Goal: Answer question/provide support: Share knowledge or assist other users

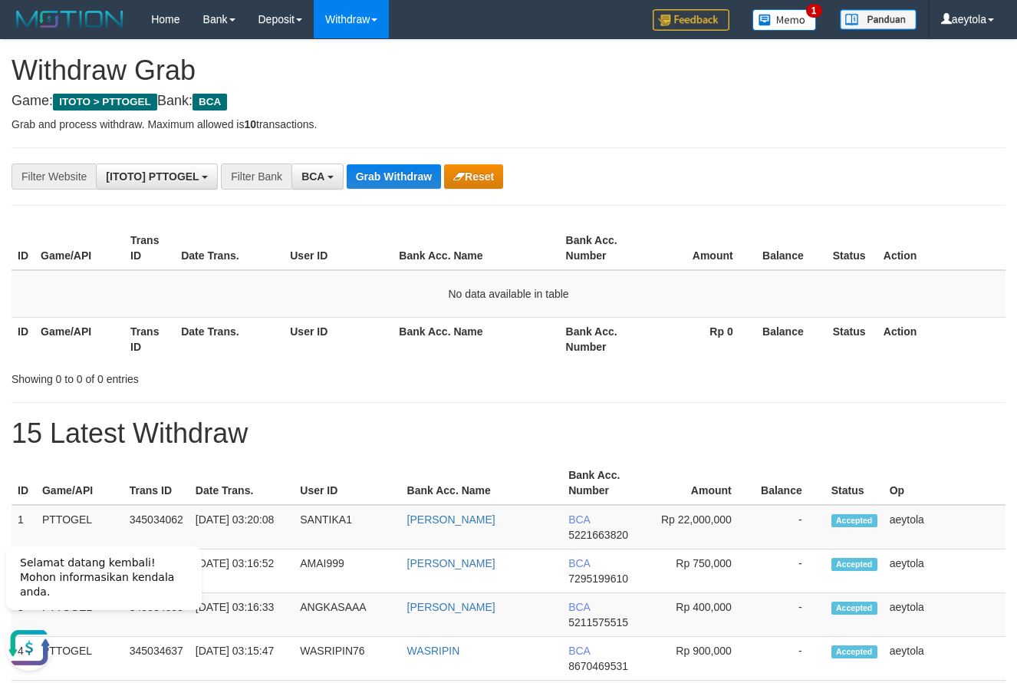
drag, startPoint x: 836, startPoint y: 414, endPoint x: 595, endPoint y: 267, distance: 282.0
click at [390, 167] on button "Grab Withdraw" at bounding box center [394, 176] width 94 height 25
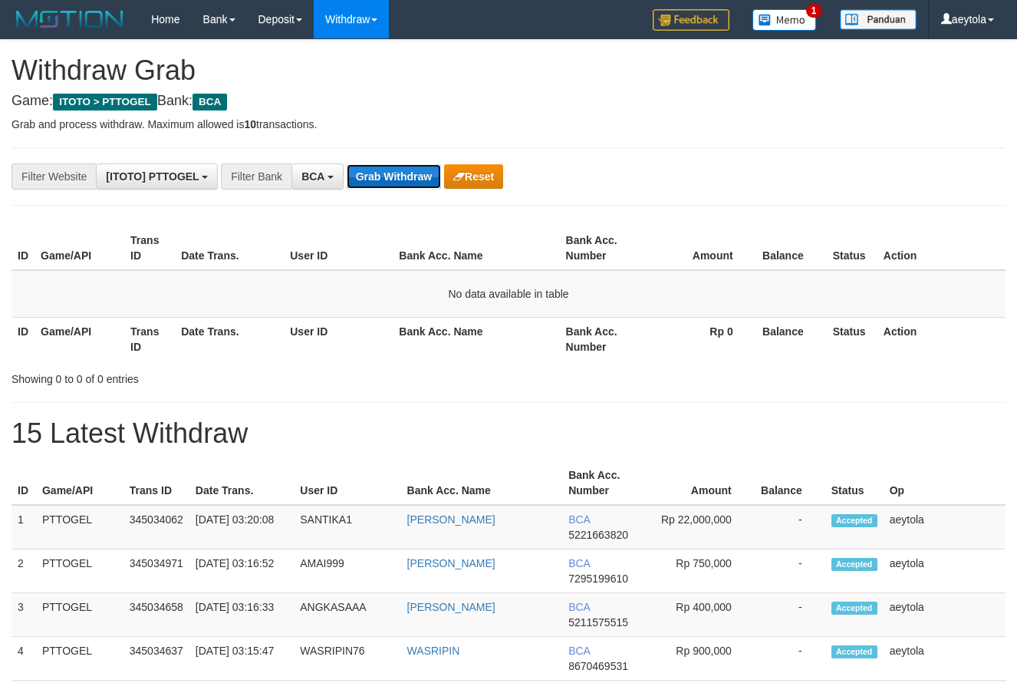
click at [371, 174] on button "Grab Withdraw" at bounding box center [394, 176] width 94 height 25
click at [402, 167] on button "Grab Withdraw" at bounding box center [394, 176] width 94 height 25
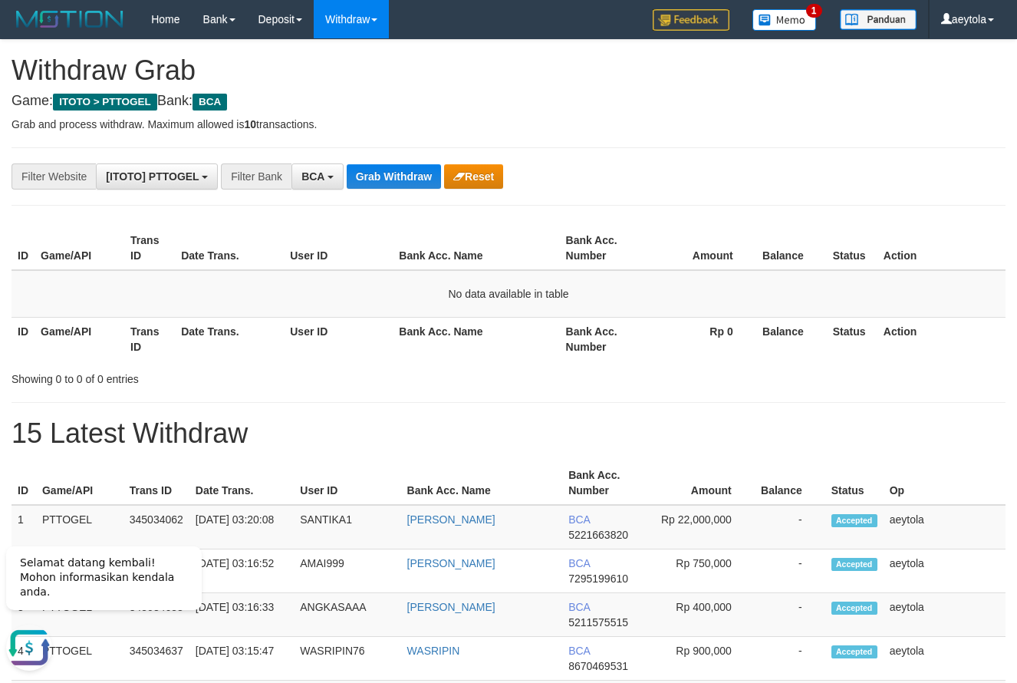
drag, startPoint x: 974, startPoint y: 106, endPoint x: 595, endPoint y: 151, distance: 381.7
click at [971, 107] on h4 "Game: ITOTO > PTTOGEL Bank: BCA" at bounding box center [509, 101] width 994 height 15
click at [381, 174] on button "Grab Withdraw" at bounding box center [394, 176] width 94 height 25
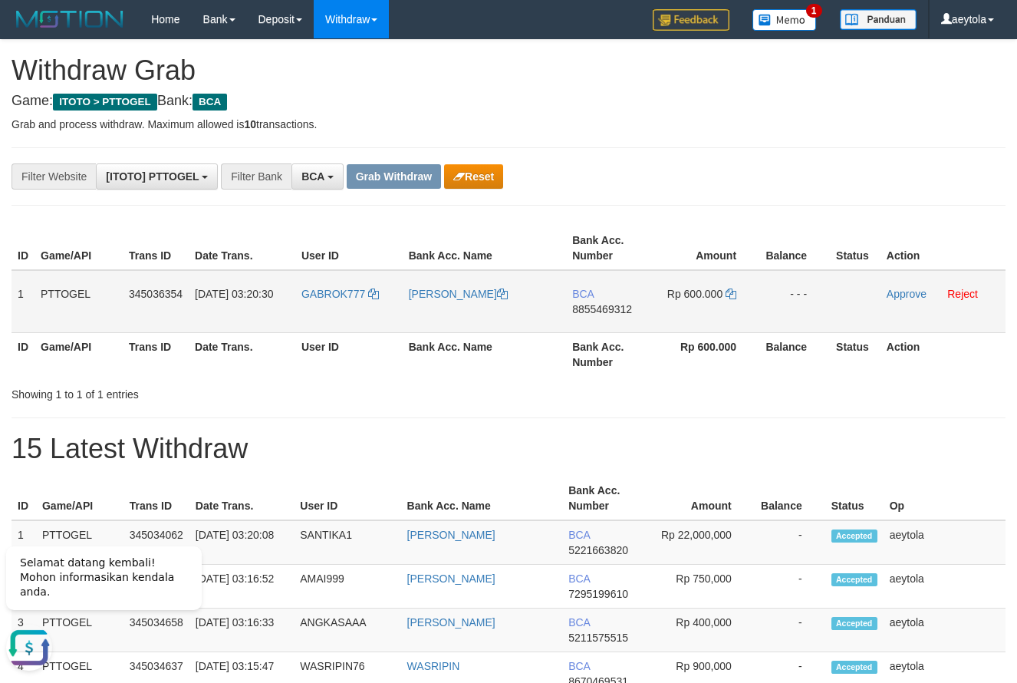
drag, startPoint x: 417, startPoint y: 232, endPoint x: 493, endPoint y: 319, distance: 115.3
drag, startPoint x: 470, startPoint y: 313, endPoint x: 488, endPoint y: 414, distance: 102.9
drag, startPoint x: 488, startPoint y: 414, endPoint x: 486, endPoint y: 431, distance: 17.0
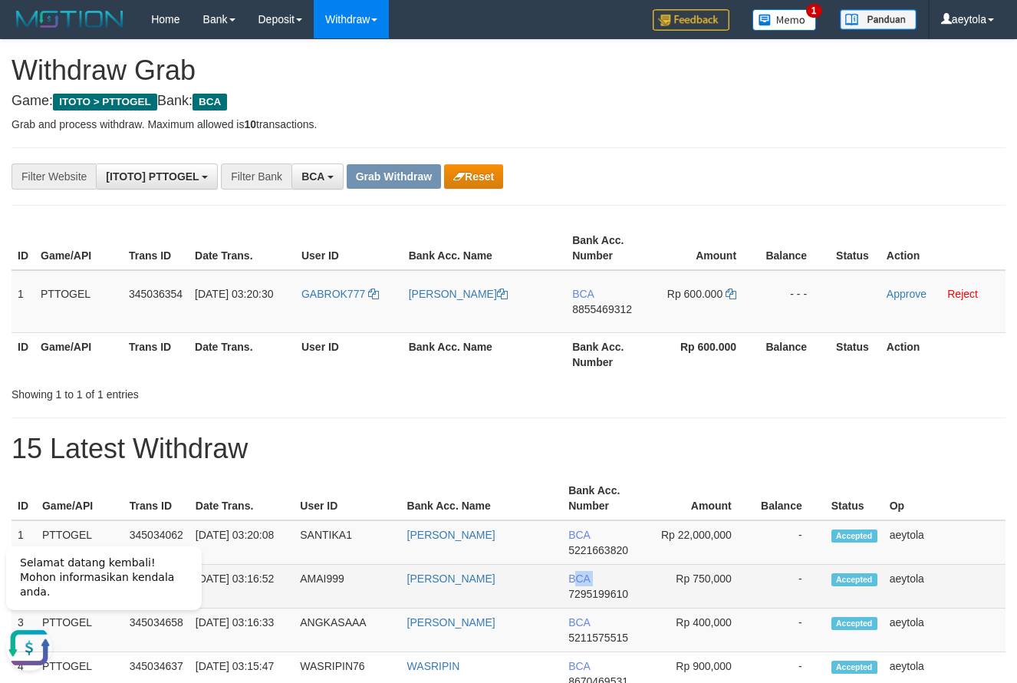
drag, startPoint x: 563, startPoint y: 605, endPoint x: 577, endPoint y: 573, distance: 34.4
click at [577, 573] on td "BCA 7295199610" at bounding box center [606, 587] width 88 height 44
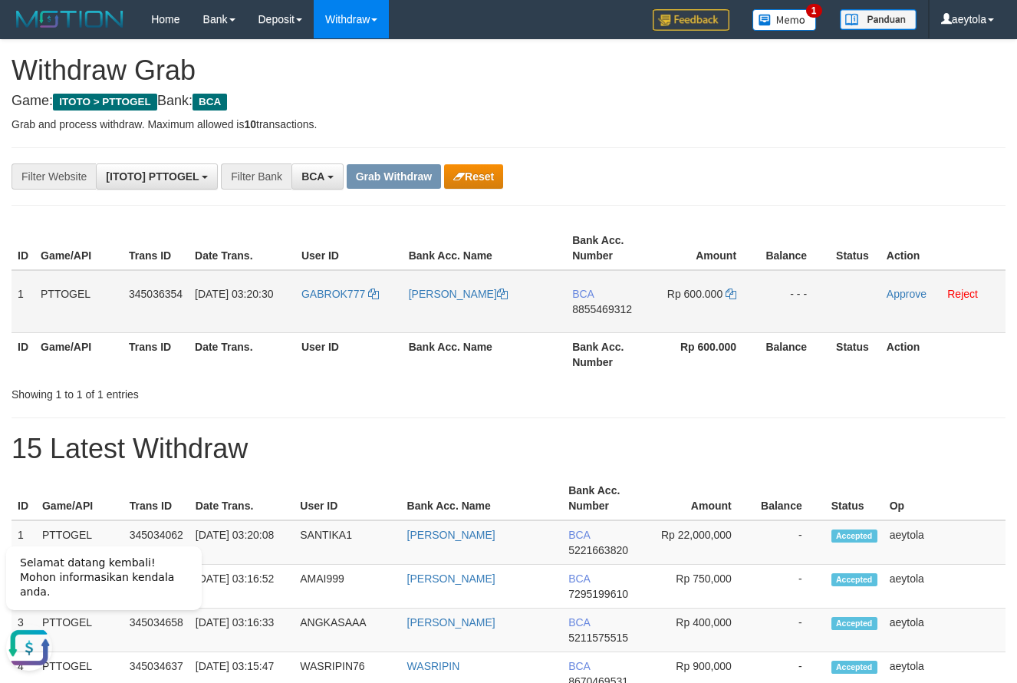
drag, startPoint x: 330, startPoint y: 312, endPoint x: 711, endPoint y: 302, distance: 380.7
click at [711, 302] on tr "1 PTTOGEL 345036354 01/10/2025 03:20:30 GABROK777 HERY KURNIAWAN BCA 8855469312…" at bounding box center [509, 301] width 994 height 63
copy tr
click at [598, 317] on td "BCA 8855469312" at bounding box center [610, 301] width 88 height 63
click at [597, 318] on td "BCA 8855469312" at bounding box center [610, 301] width 88 height 63
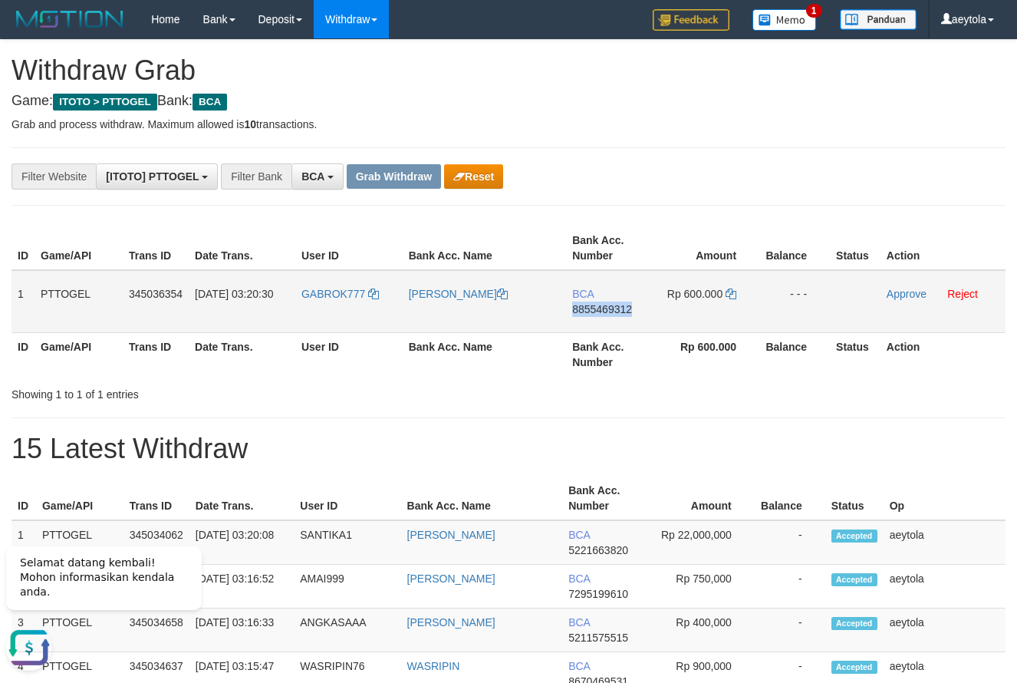
click at [597, 318] on td "BCA 8855469312" at bounding box center [610, 301] width 88 height 63
copy span "8855469312"
click at [615, 320] on td "BCA 8855469312" at bounding box center [610, 301] width 88 height 63
copy span "8855469312"
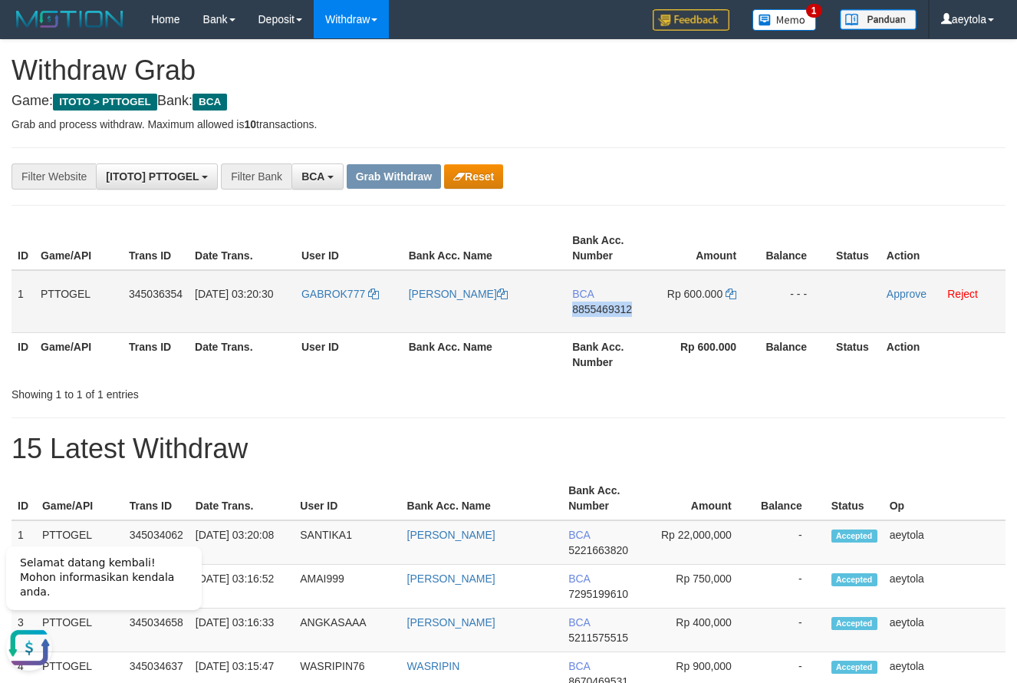
drag, startPoint x: 844, startPoint y: 170, endPoint x: 712, endPoint y: 311, distance: 192.7
click at [843, 180] on div "**********" at bounding box center [424, 176] width 848 height 26
click at [601, 313] on span "8855469312" at bounding box center [602, 309] width 60 height 12
copy span "8855469312"
click at [601, 313] on span "8855469312" at bounding box center [602, 309] width 60 height 12
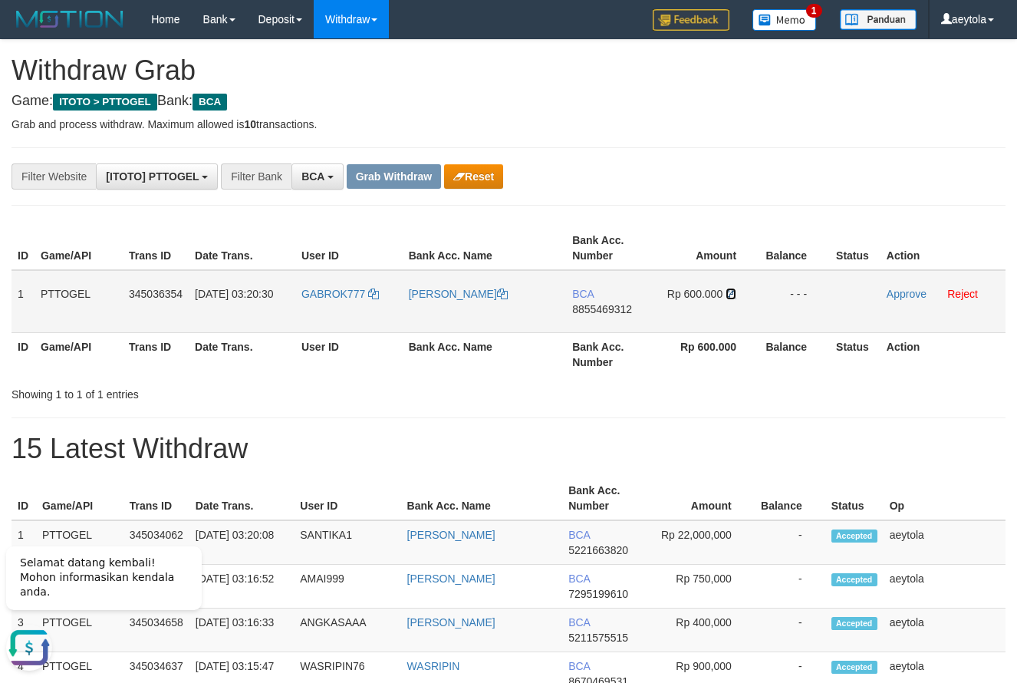
click at [730, 293] on icon at bounding box center [731, 294] width 11 height 11
click at [897, 295] on link "Approve" at bounding box center [907, 294] width 40 height 12
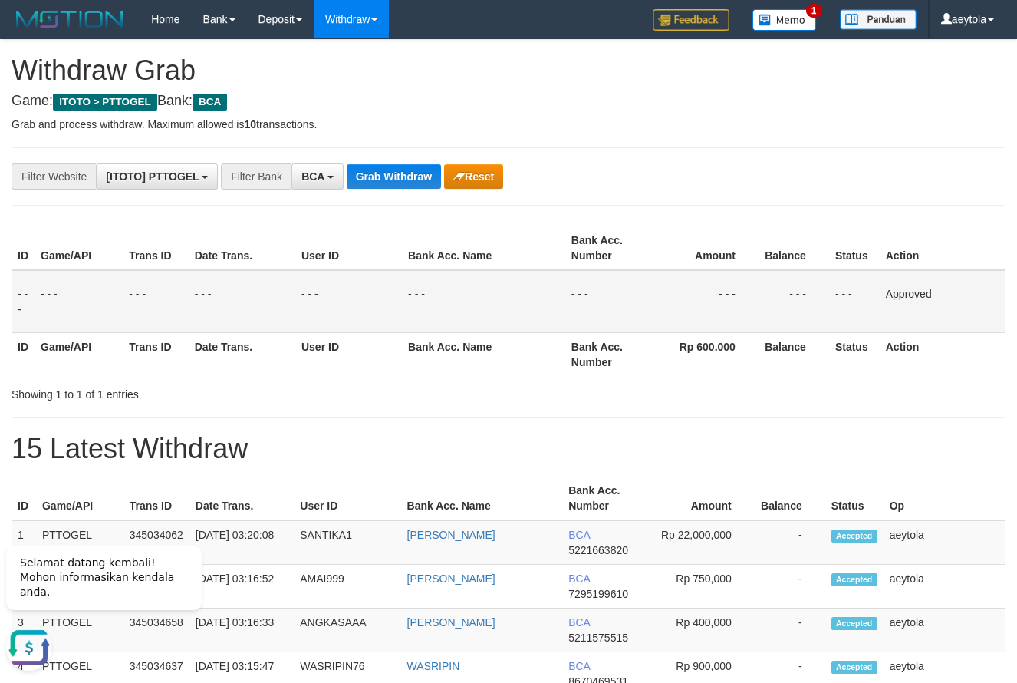
drag, startPoint x: 730, startPoint y: 209, endPoint x: 537, endPoint y: 216, distance: 192.7
click at [420, 176] on button "Grab Withdraw" at bounding box center [394, 176] width 94 height 25
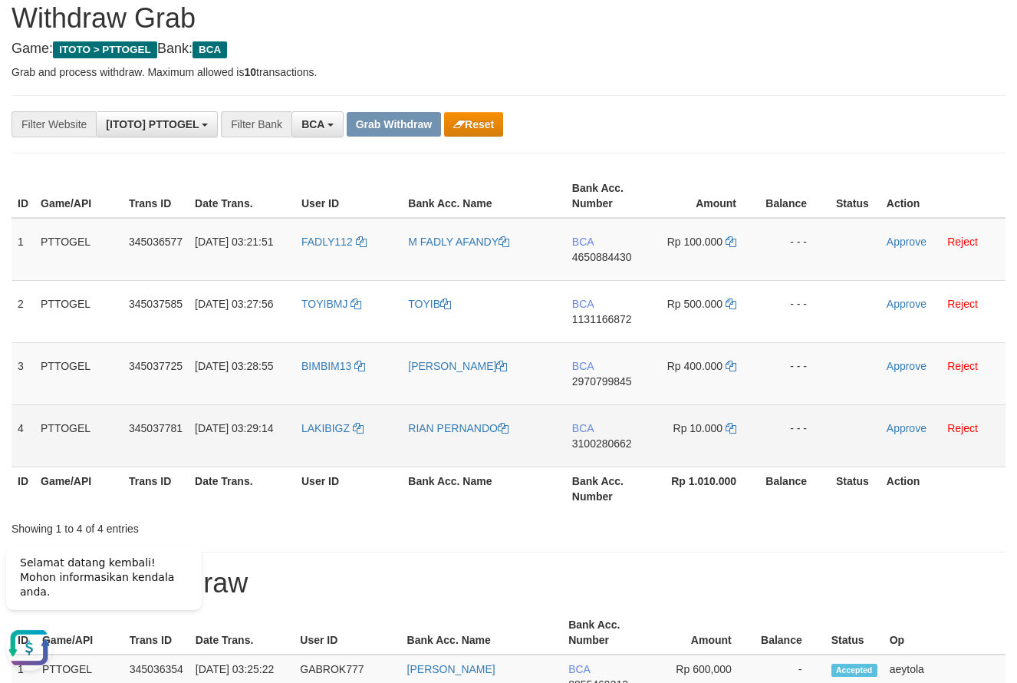
drag, startPoint x: 379, startPoint y: 272, endPoint x: 690, endPoint y: 427, distance: 347.3
click at [690, 427] on tbody "1 PTTOGEL 345036577 01/10/2025 03:21:51 FADLY112 M FADLY AFANDY BCA 4650884430 …" at bounding box center [509, 342] width 994 height 249
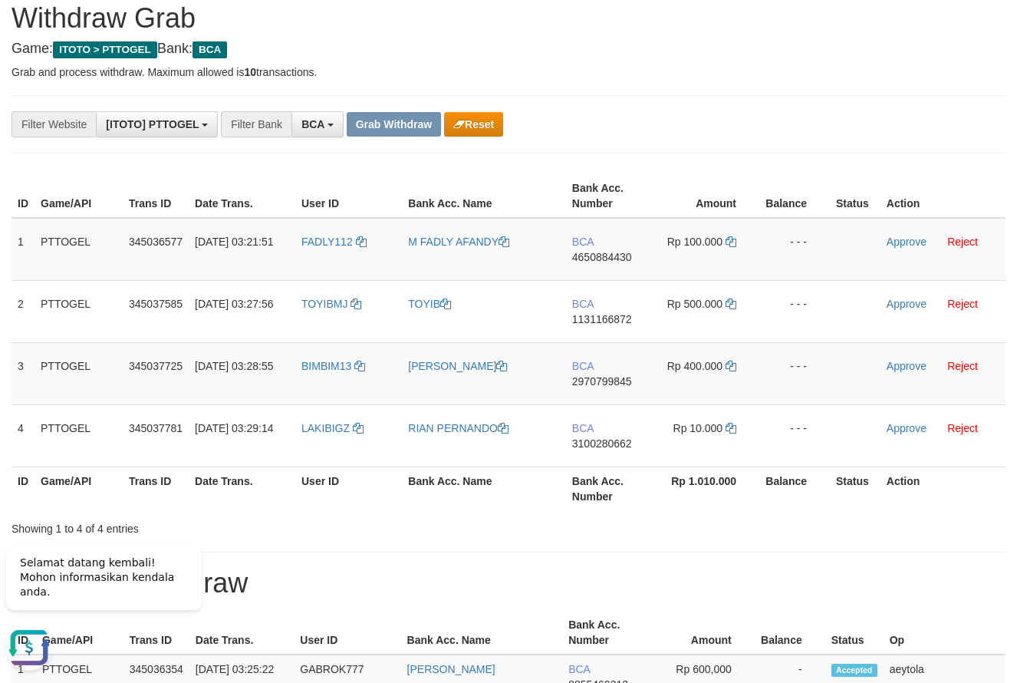
drag, startPoint x: 725, startPoint y: 120, endPoint x: 711, endPoint y: 161, distance: 43.7
click at [725, 126] on div "**********" at bounding box center [424, 124] width 848 height 26
click at [605, 272] on td "BCA 4650884430" at bounding box center [610, 249] width 88 height 63
copy span "4650884430"
click at [605, 272] on td "BCA 4650884430" at bounding box center [610, 249] width 88 height 63
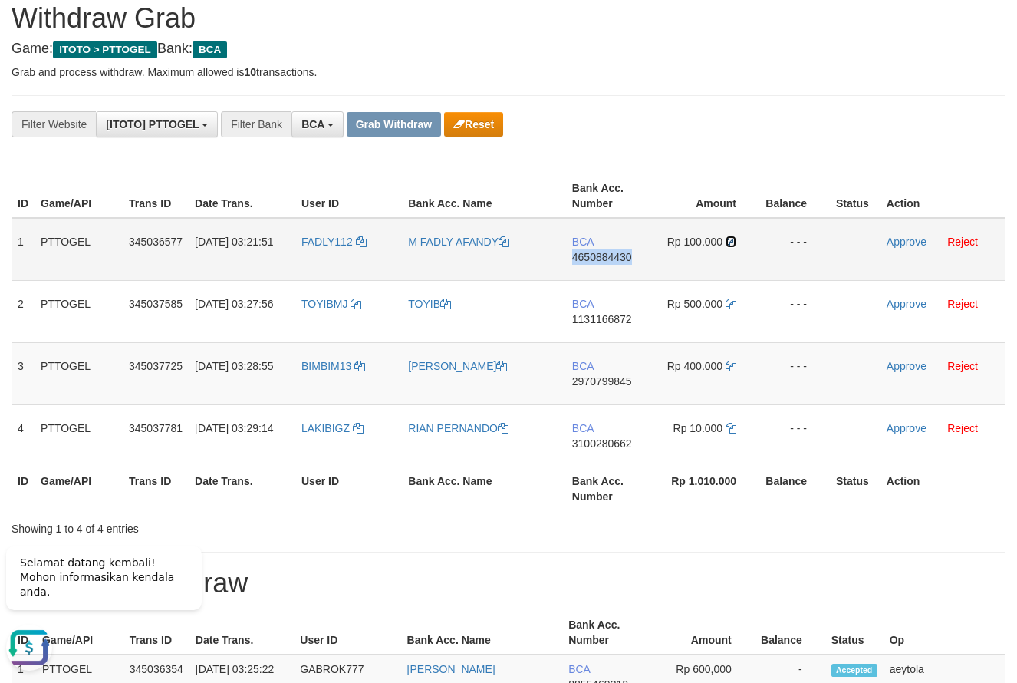
click at [731, 242] on icon at bounding box center [731, 241] width 11 height 11
copy span "4650884430"
click at [731, 242] on icon at bounding box center [731, 241] width 11 height 11
click at [904, 243] on link "Approve" at bounding box center [907, 242] width 40 height 12
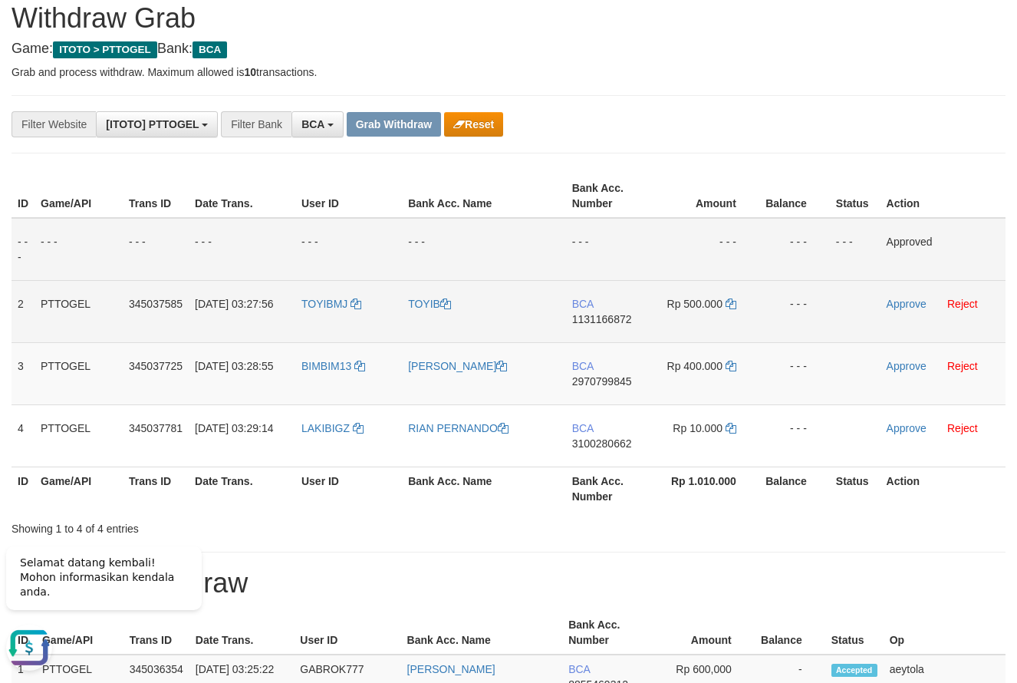
click at [605, 341] on td "BCA 1131166872" at bounding box center [610, 311] width 88 height 62
copy span "1131166872"
click at [605, 341] on td "BCA 1131166872" at bounding box center [610, 311] width 88 height 62
click at [732, 306] on icon at bounding box center [731, 303] width 11 height 11
copy span "1131166872"
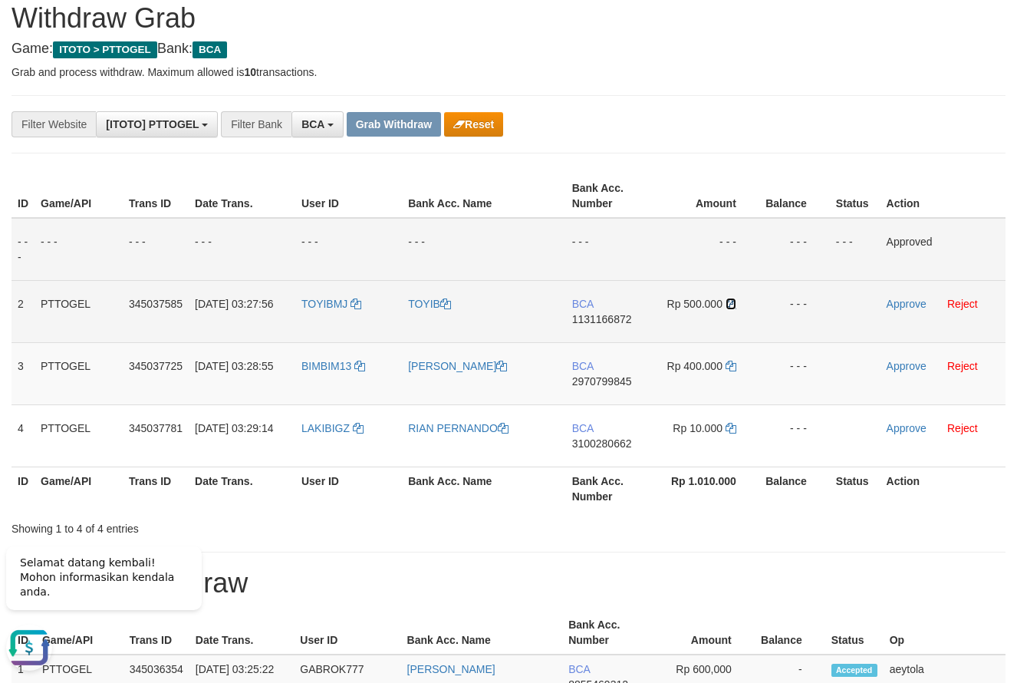
click at [732, 306] on icon at bounding box center [731, 303] width 11 height 11
click at [914, 301] on link "Approve" at bounding box center [907, 304] width 40 height 12
click at [598, 393] on td "BCA 2970799845" at bounding box center [610, 373] width 88 height 62
copy span "2970799845"
click at [598, 393] on td "BCA 2970799845" at bounding box center [610, 373] width 88 height 62
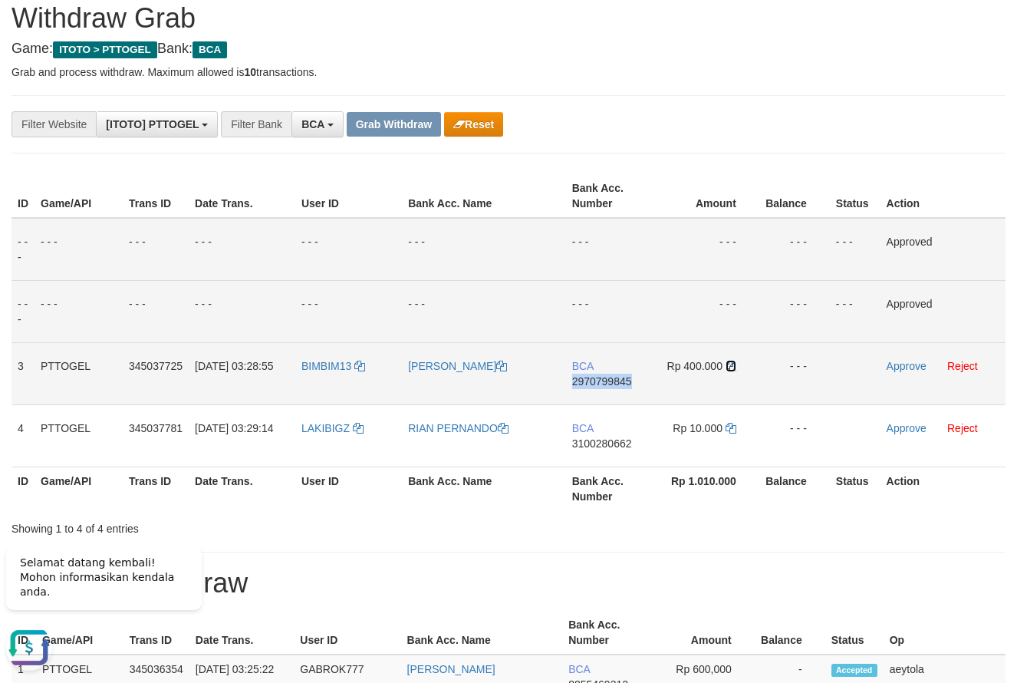
click at [730, 367] on icon at bounding box center [731, 366] width 11 height 11
copy span "2970799845"
click at [730, 367] on icon at bounding box center [731, 366] width 11 height 11
click at [911, 370] on link "Approve" at bounding box center [907, 366] width 40 height 12
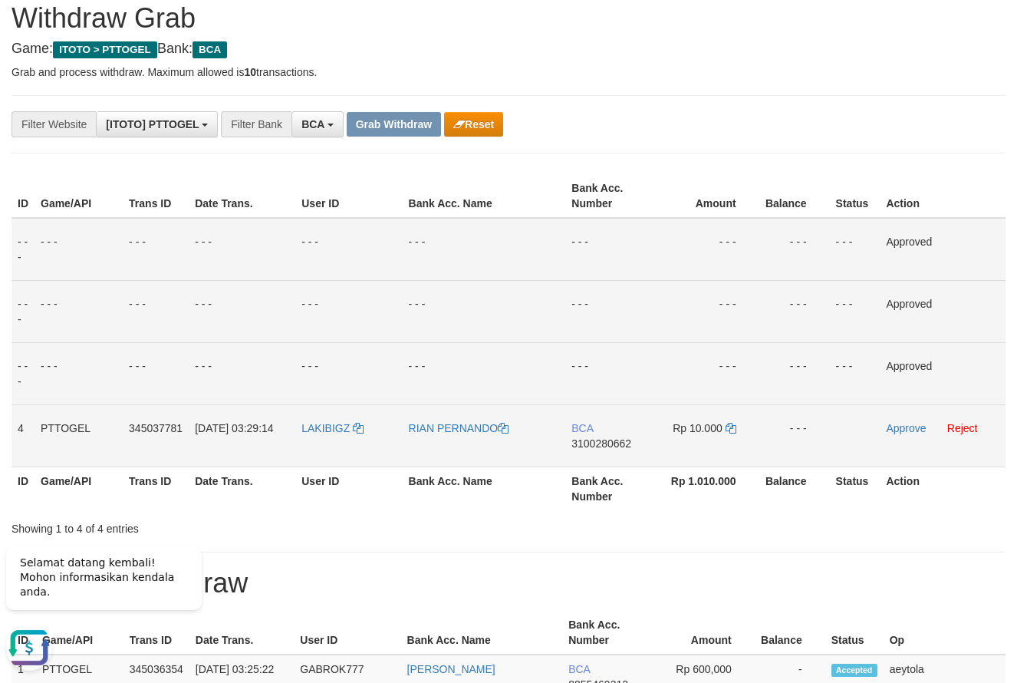
click at [592, 457] on td "BCA 3100280662" at bounding box center [610, 435] width 88 height 62
copy span "3100280662"
click at [592, 457] on td "BCA 3100280662" at bounding box center [610, 435] width 88 height 62
click at [732, 429] on icon at bounding box center [731, 428] width 11 height 11
copy span "3100280662"
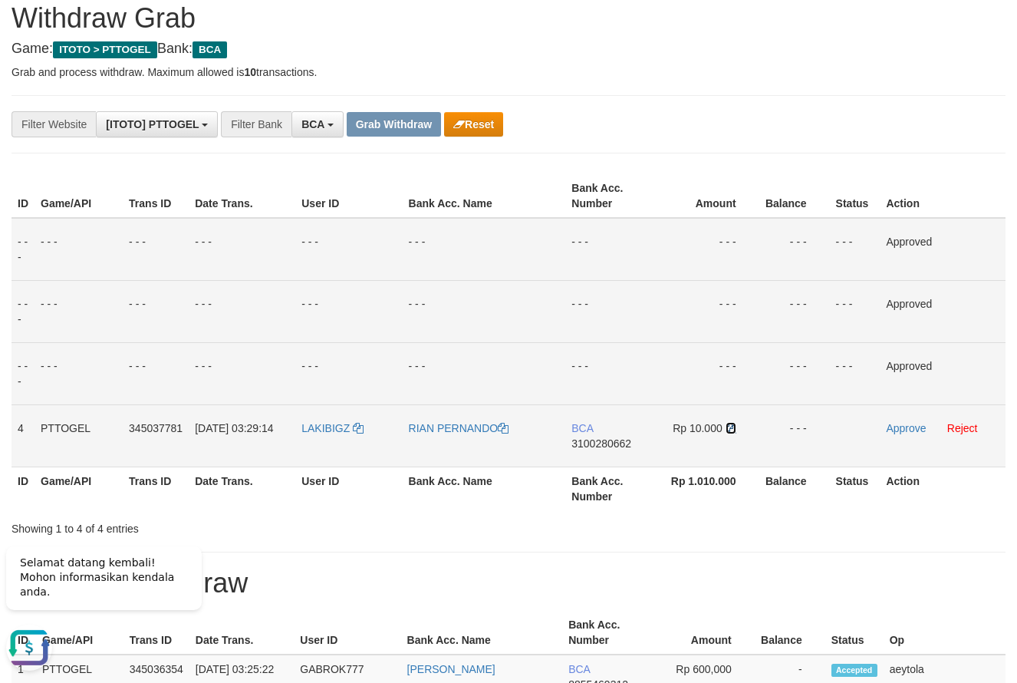
click at [732, 429] on icon at bounding box center [731, 428] width 11 height 11
click at [903, 433] on link "Approve" at bounding box center [906, 428] width 40 height 12
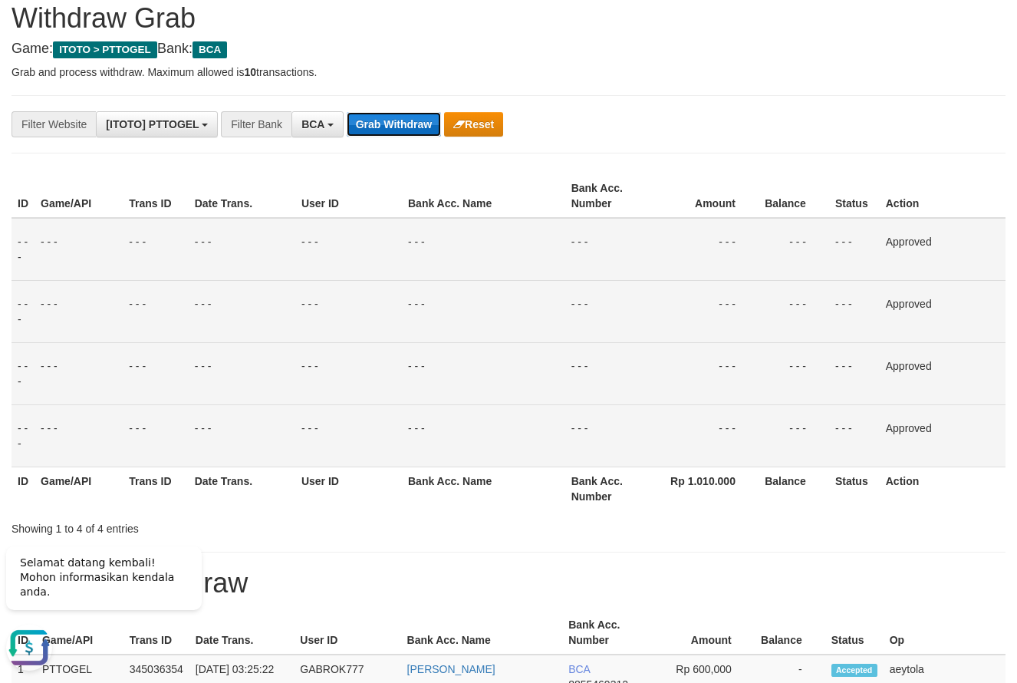
click at [405, 120] on button "Grab Withdraw" at bounding box center [394, 124] width 94 height 25
click at [404, 120] on button "Grab Withdraw" at bounding box center [394, 124] width 94 height 25
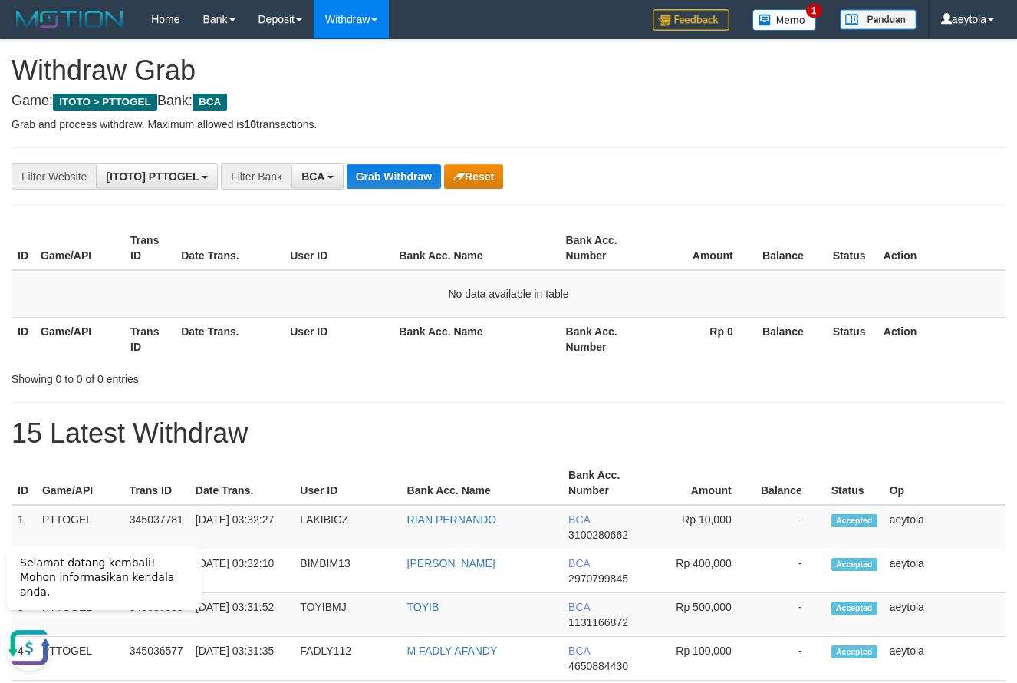
drag, startPoint x: 823, startPoint y: 126, endPoint x: 456, endPoint y: 171, distance: 370.3
click at [816, 128] on p "Grab and process withdraw. Maximum allowed is 10 transactions." at bounding box center [509, 124] width 994 height 15
click at [374, 178] on button "Grab Withdraw" at bounding box center [394, 176] width 94 height 25
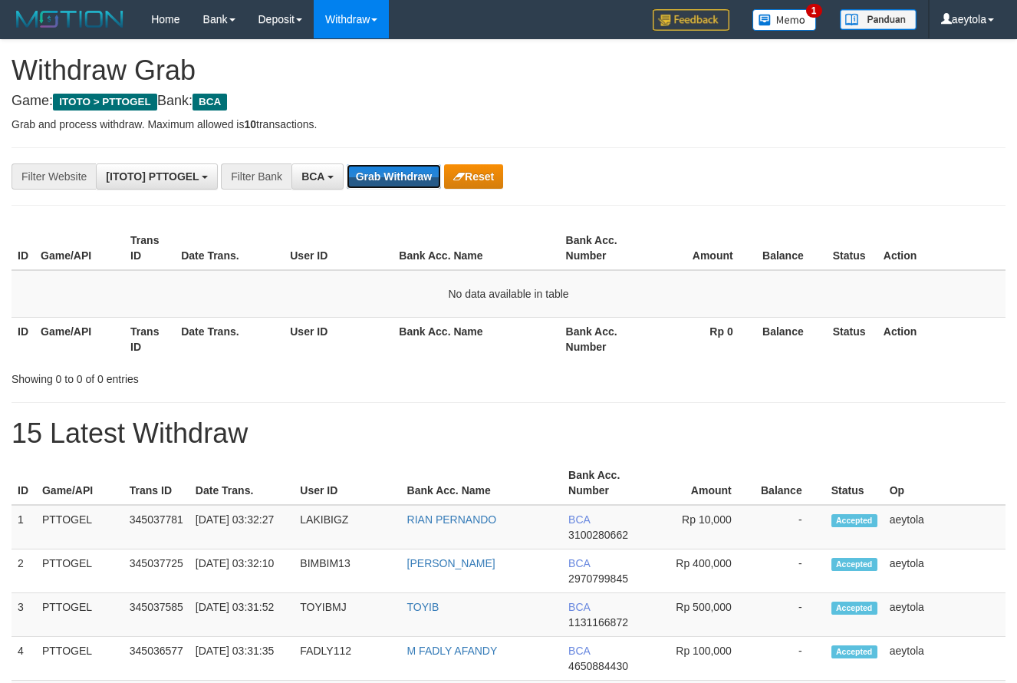
click at [404, 181] on button "Grab Withdraw" at bounding box center [394, 176] width 94 height 25
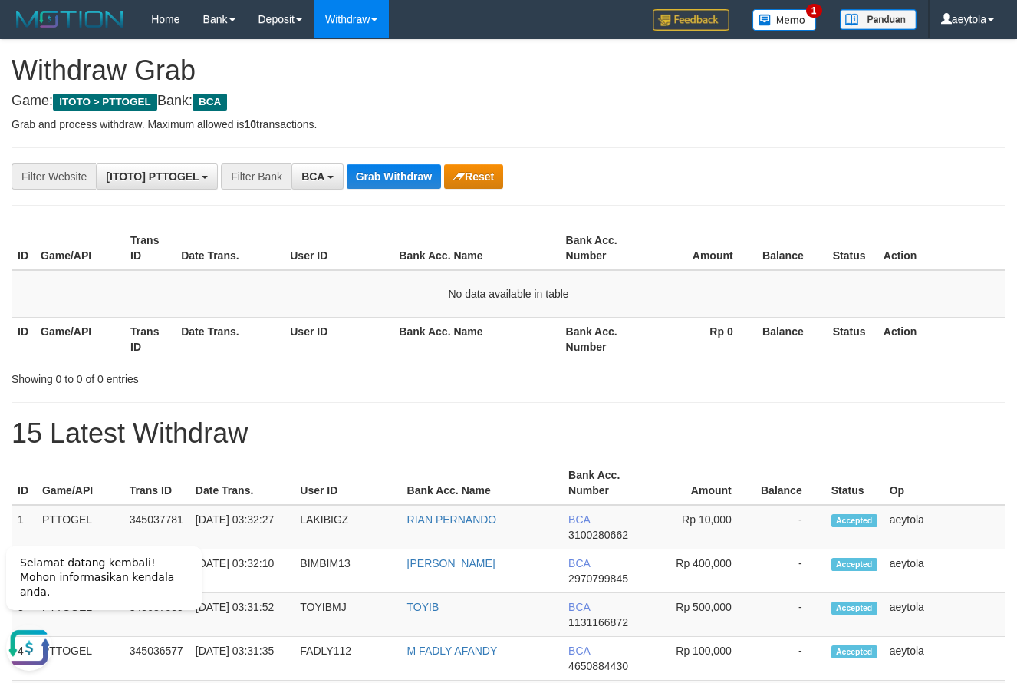
drag, startPoint x: 661, startPoint y: 346, endPoint x: 668, endPoint y: 347, distance: 7.7
click at [664, 346] on th "Rp 0" at bounding box center [703, 339] width 107 height 44
click at [404, 176] on button "Grab Withdraw" at bounding box center [394, 176] width 94 height 25
click at [711, 167] on div "**********" at bounding box center [424, 176] width 848 height 26
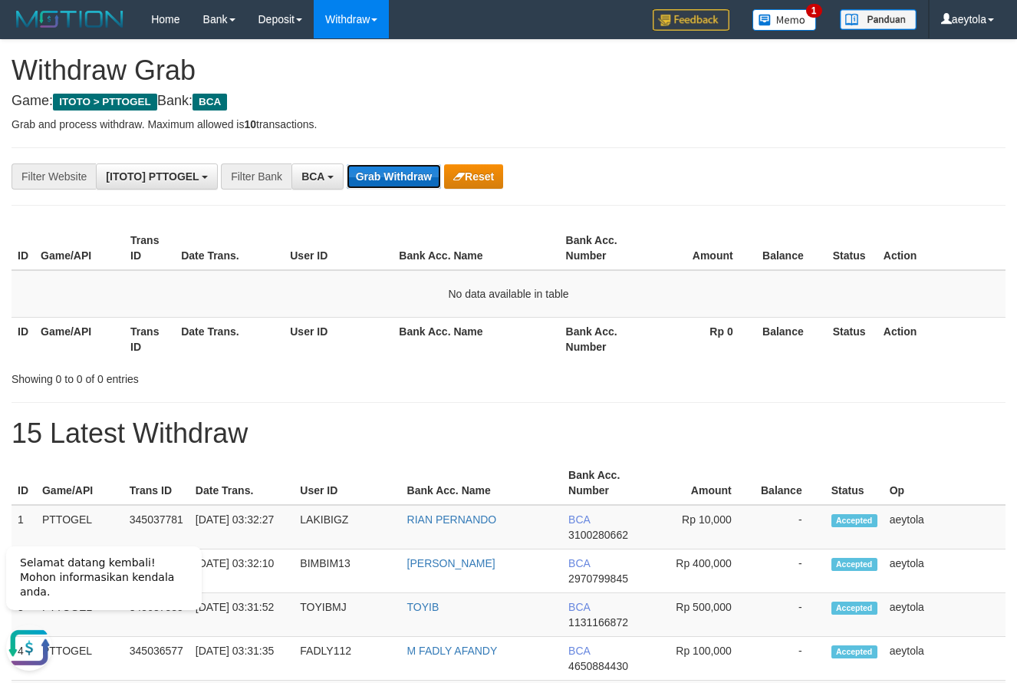
click at [425, 182] on button "Grab Withdraw" at bounding box center [394, 176] width 94 height 25
click at [385, 180] on button "Grab Withdraw" at bounding box center [394, 176] width 94 height 25
click at [385, 181] on button "Grab Withdraw" at bounding box center [394, 176] width 94 height 25
click at [77, 313] on td "No data available in table" at bounding box center [509, 294] width 994 height 48
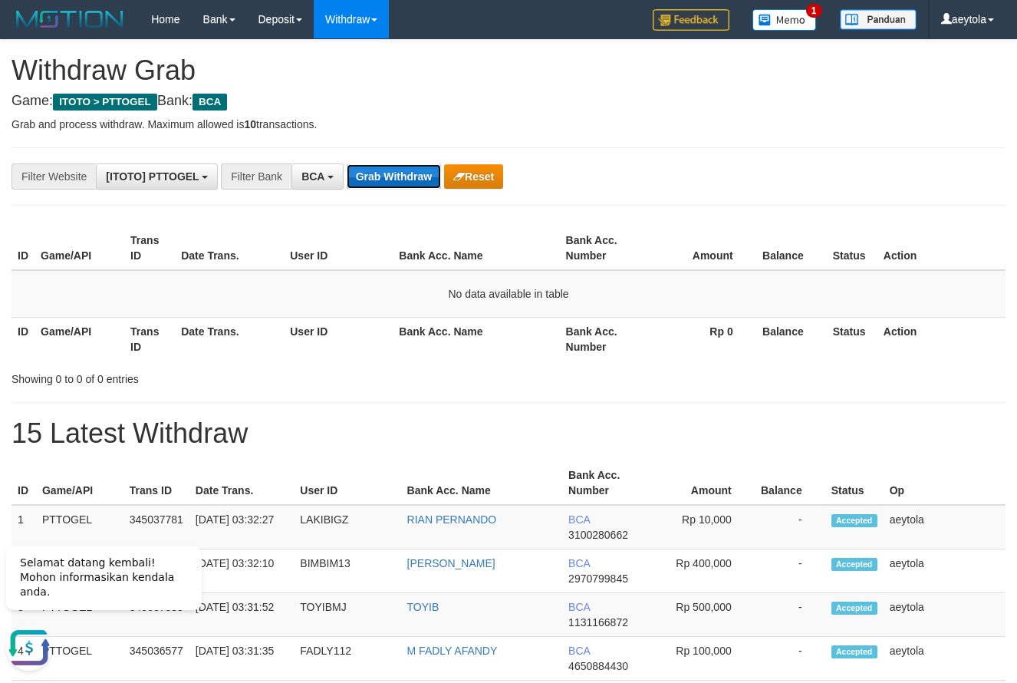
click at [413, 182] on button "Grab Withdraw" at bounding box center [394, 176] width 94 height 25
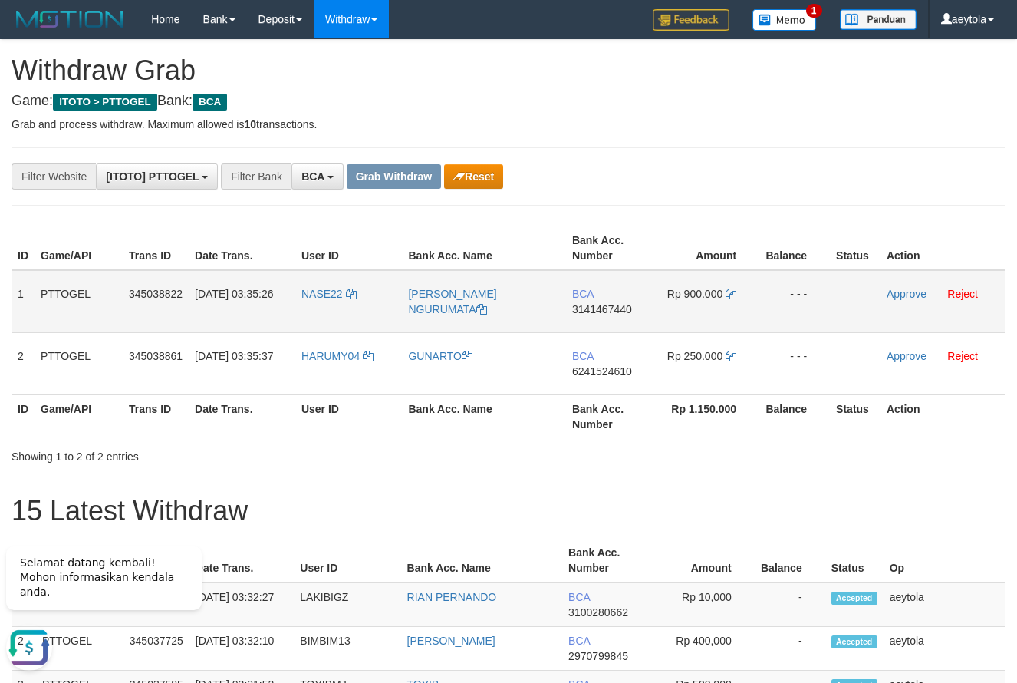
scroll to position [52, 0]
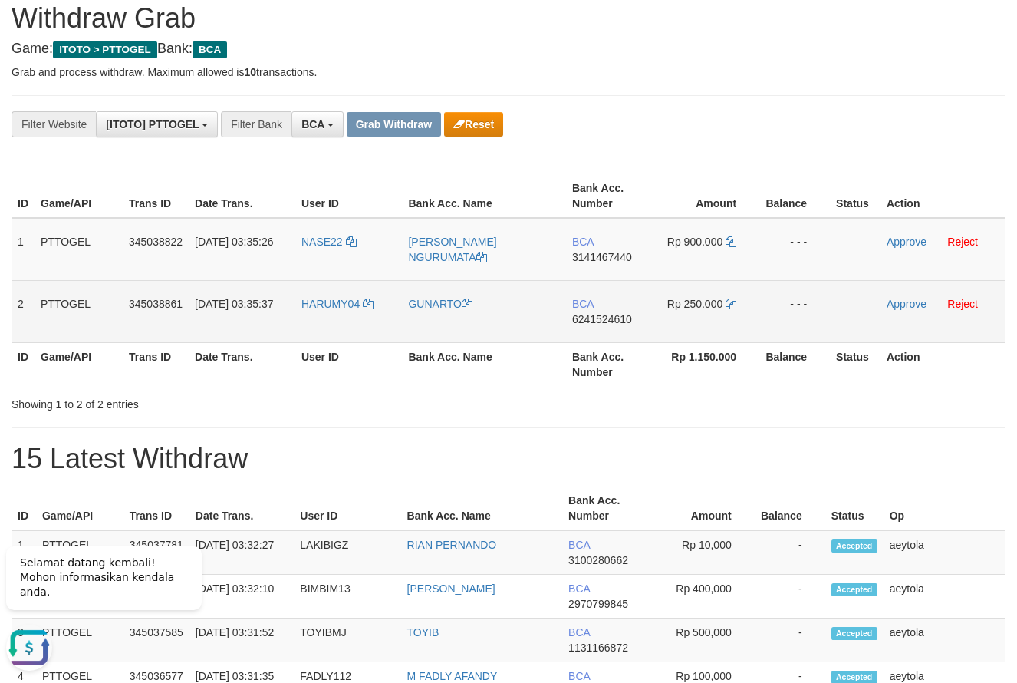
drag, startPoint x: 325, startPoint y: 259, endPoint x: 697, endPoint y: 329, distance: 378.6
click at [697, 329] on tbody "1 PTTOGEL 345038822 [DATE] 03:35:26 NASE22 [PERSON_NAME] NGURUMATA BCA 31414674…" at bounding box center [509, 280] width 994 height 125
copy tr
drag, startPoint x: 709, startPoint y: 157, endPoint x: 612, endPoint y: 282, distance: 159.2
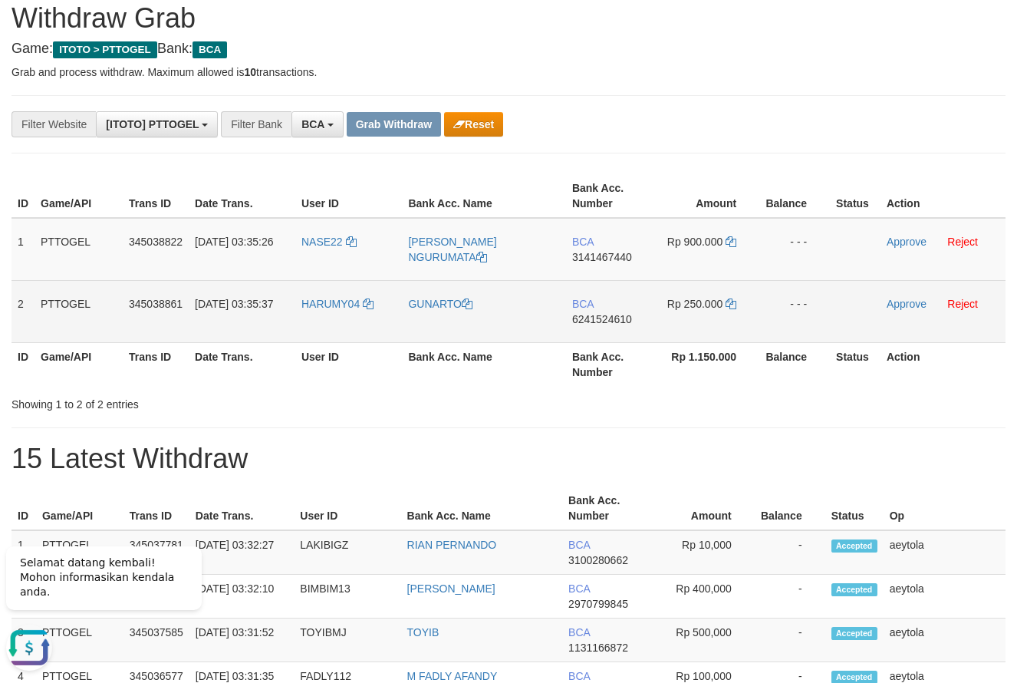
click at [610, 282] on td "BCA 6241524610" at bounding box center [610, 311] width 88 height 62
copy span "BCA"
click at [610, 282] on td "BCA 6241524610" at bounding box center [610, 311] width 88 height 62
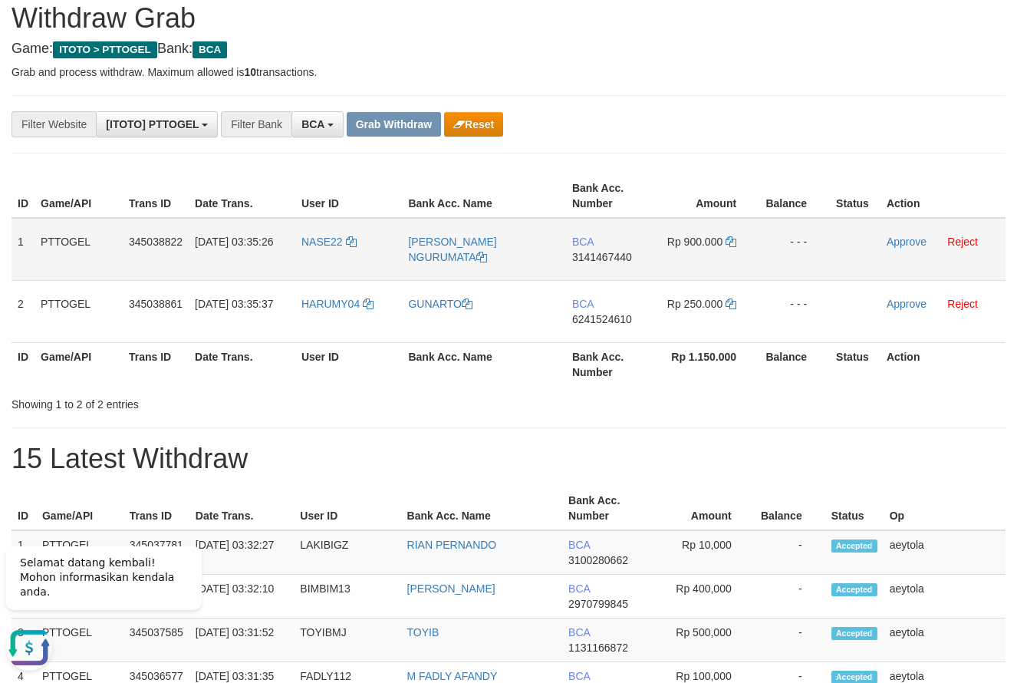
click at [605, 269] on td "BCA 3141467440" at bounding box center [610, 249] width 88 height 63
copy span "3141467440"
click at [593, 269] on td "BCA 3141467440" at bounding box center [610, 249] width 88 height 63
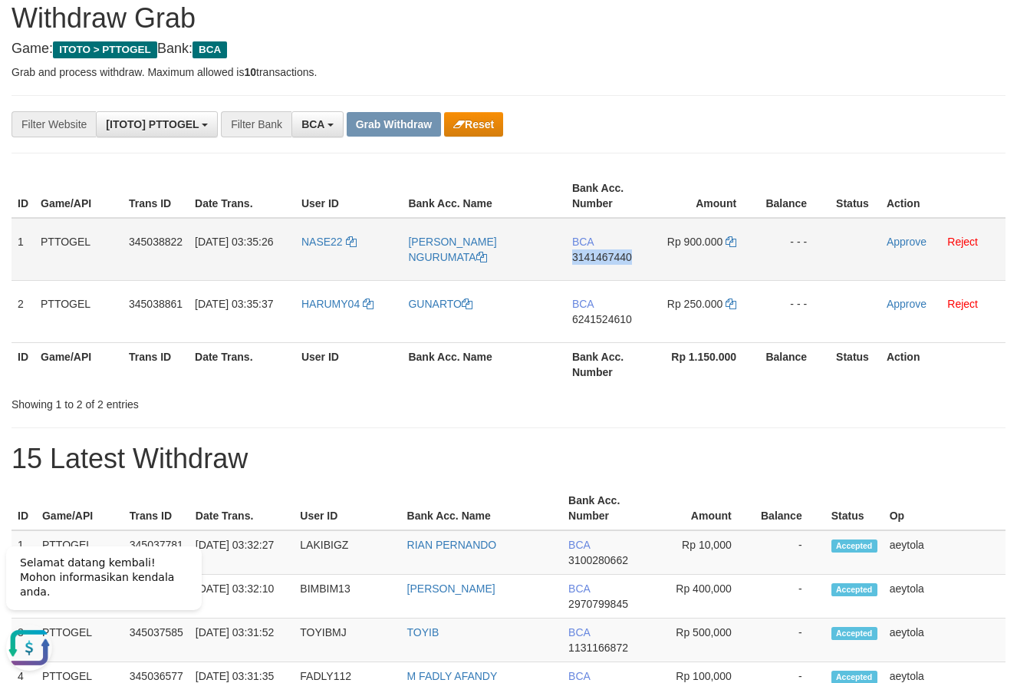
copy span "3141467440"
click at [735, 246] on icon at bounding box center [731, 241] width 11 height 11
copy span "3141467440"
click at [731, 246] on icon at bounding box center [731, 241] width 11 height 11
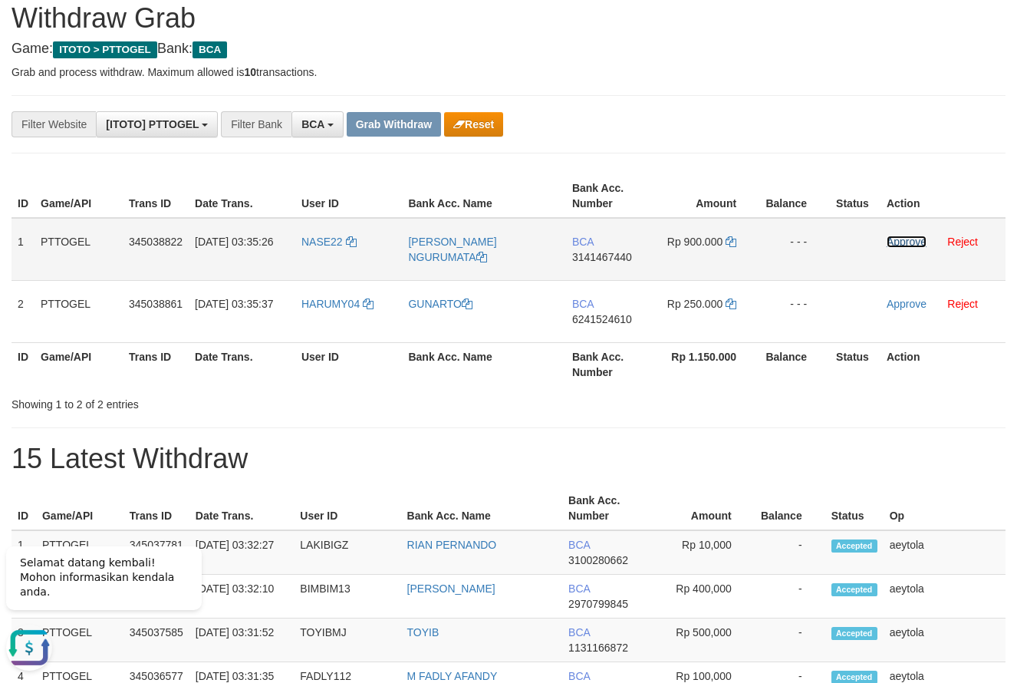
click at [922, 242] on link "Approve" at bounding box center [907, 242] width 40 height 12
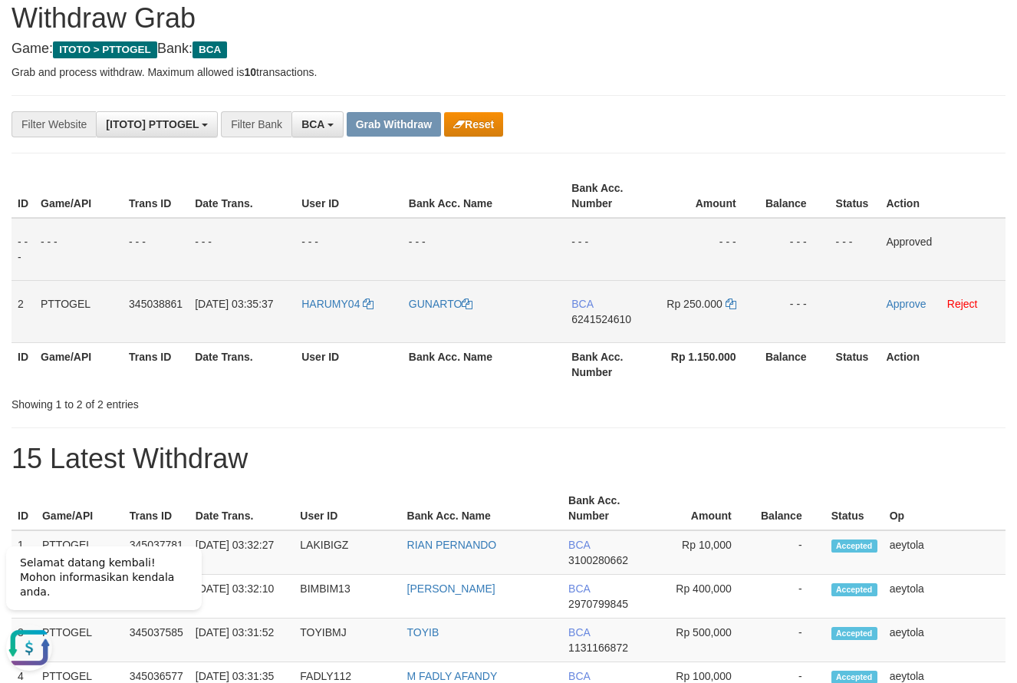
click at [618, 330] on td "BCA 6241524610" at bounding box center [610, 311] width 88 height 62
copy span "6241524610"
click at [733, 304] on icon at bounding box center [731, 303] width 11 height 11
copy span "6241524610"
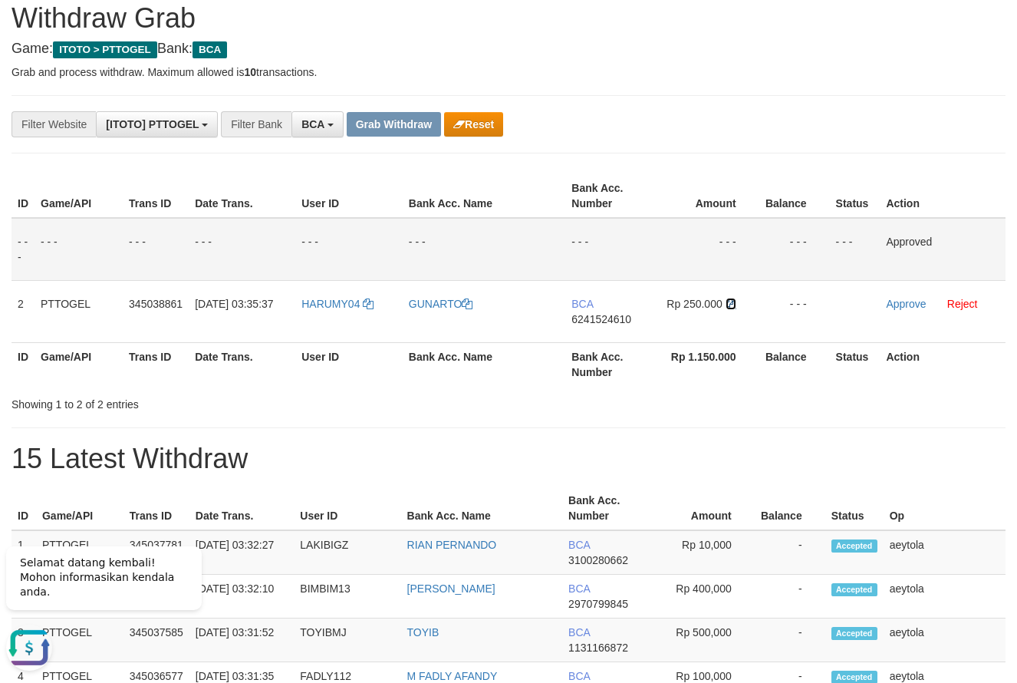
drag, startPoint x: 733, startPoint y: 304, endPoint x: 288, endPoint y: 272, distance: 446.2
click at [734, 303] on icon at bounding box center [731, 303] width 11 height 11
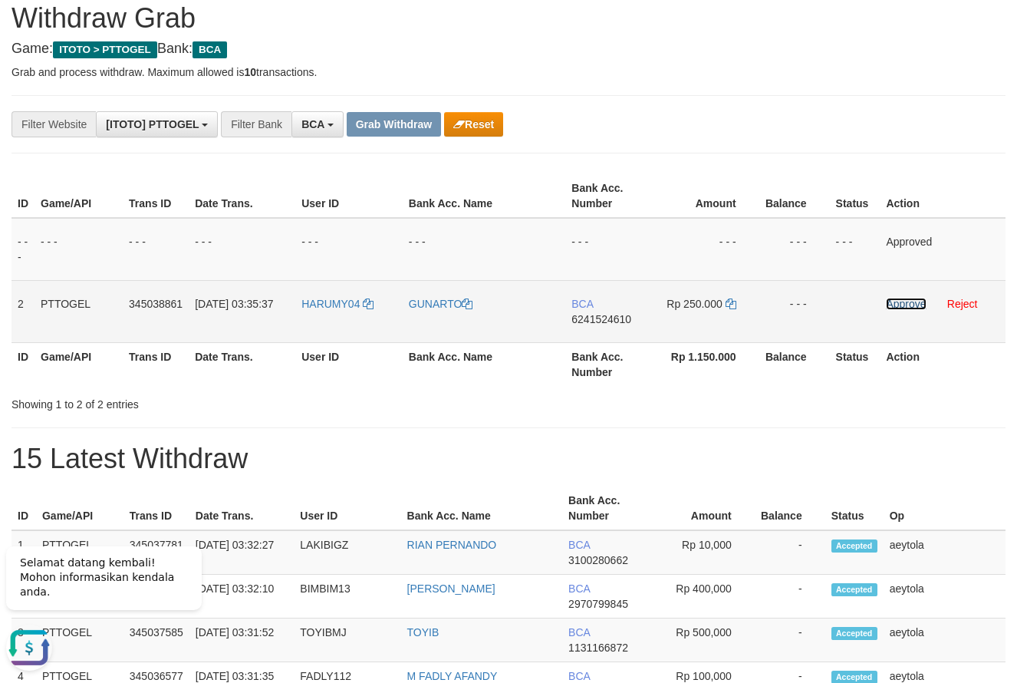
click at [915, 300] on link "Approve" at bounding box center [906, 304] width 40 height 12
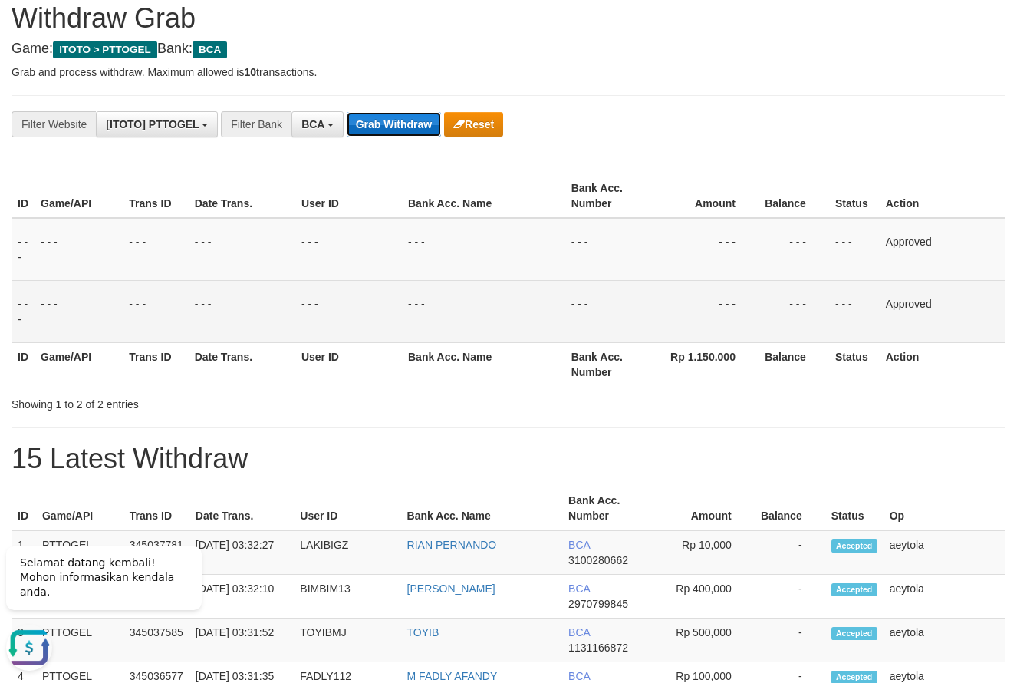
click at [378, 127] on button "Grab Withdraw" at bounding box center [394, 124] width 94 height 25
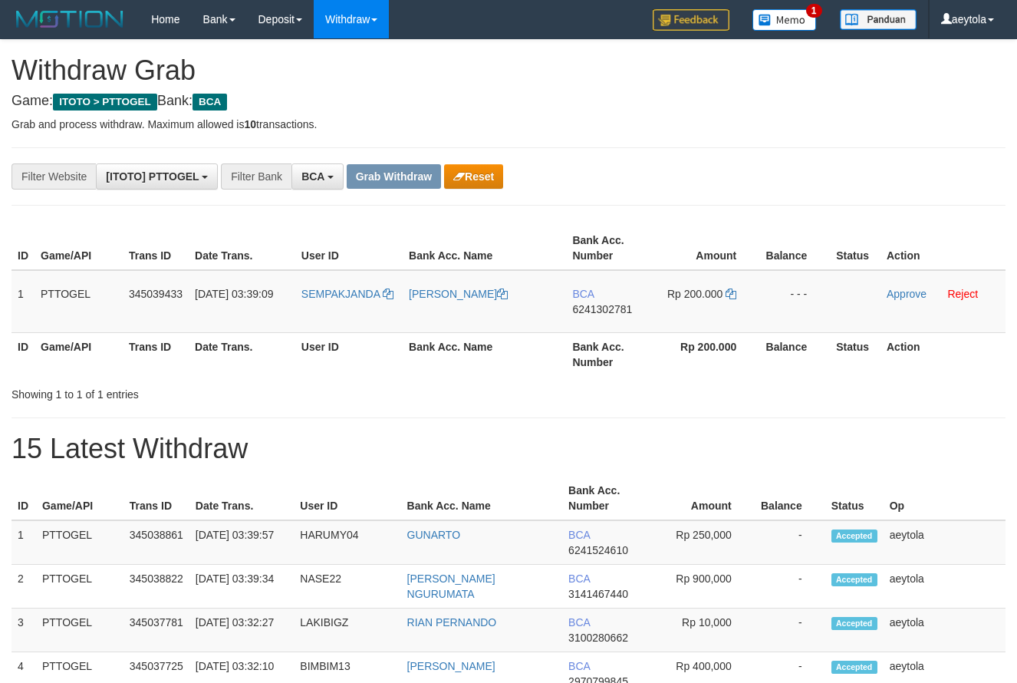
scroll to position [29, 0]
drag, startPoint x: 349, startPoint y: 314, endPoint x: 735, endPoint y: 315, distance: 386.0
click at [735, 315] on tr "1 PTTOGEL 345039433 01/10/2025 03:39:09 SEMPAKJANDA ASEP SULAEMAN BCA 624130278…" at bounding box center [509, 301] width 994 height 63
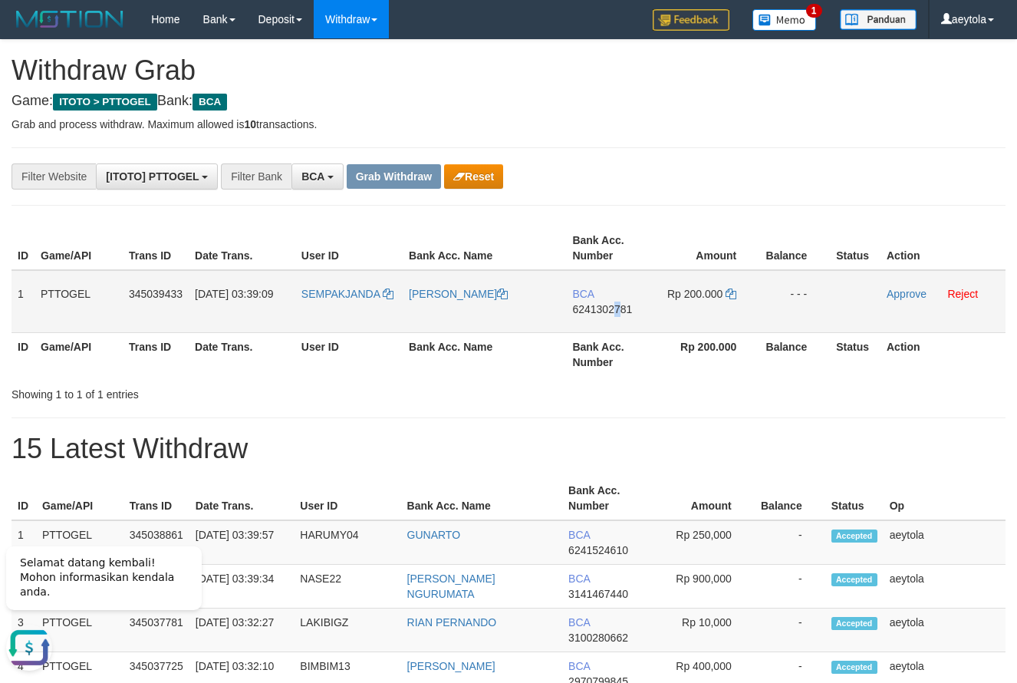
click at [621, 316] on td "BCA 6241302781" at bounding box center [610, 301] width 88 height 63
drag, startPoint x: 641, startPoint y: 270, endPoint x: 654, endPoint y: 262, distance: 14.9
drag, startPoint x: 654, startPoint y: 262, endPoint x: 701, endPoint y: 262, distance: 47.6
click at [816, 186] on div "**********" at bounding box center [424, 176] width 848 height 26
click at [605, 316] on td "BCA 6241302781" at bounding box center [610, 301] width 88 height 63
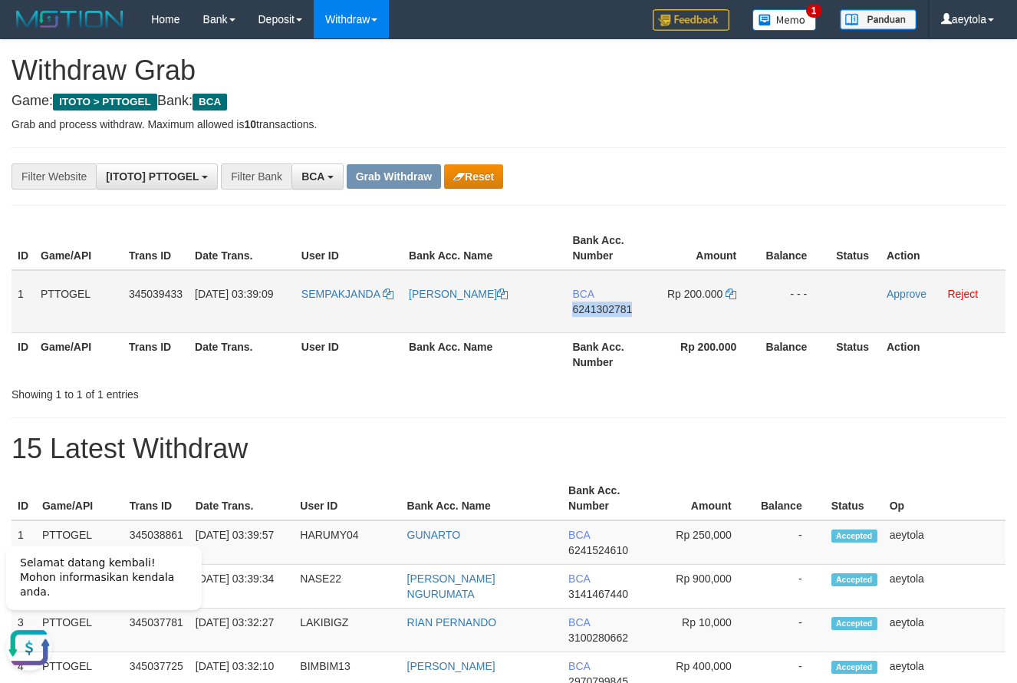
copy span "6241302781"
click at [605, 316] on td "BCA 6241302781" at bounding box center [610, 301] width 88 height 63
click at [733, 295] on icon at bounding box center [731, 294] width 11 height 11
copy span "6241302781"
click at [733, 295] on icon at bounding box center [731, 294] width 11 height 11
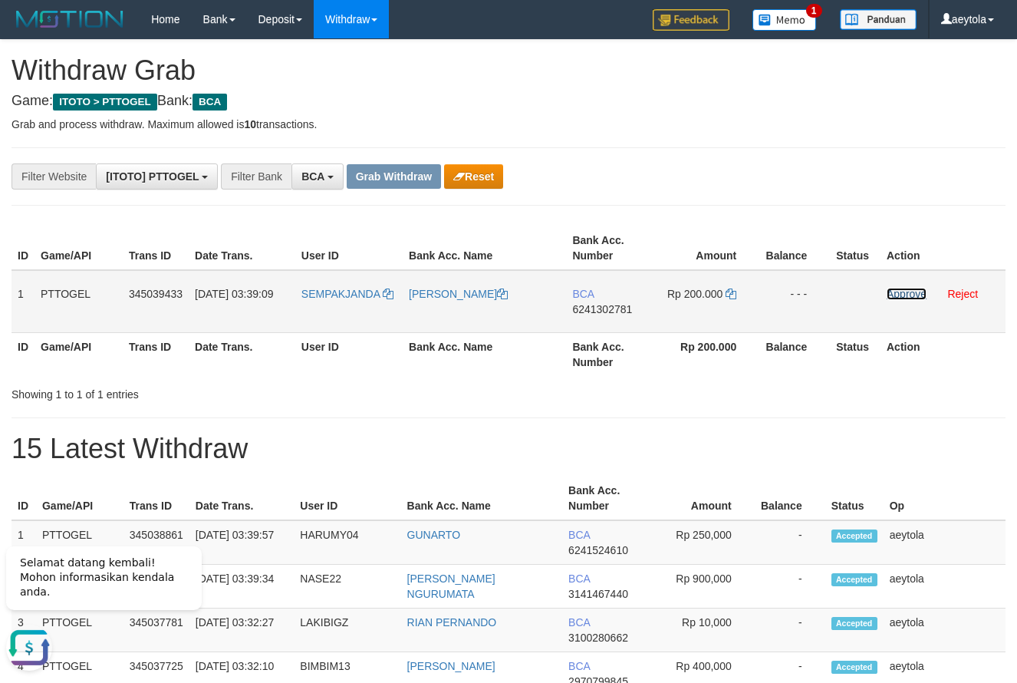
click at [902, 293] on link "Approve" at bounding box center [907, 294] width 40 height 12
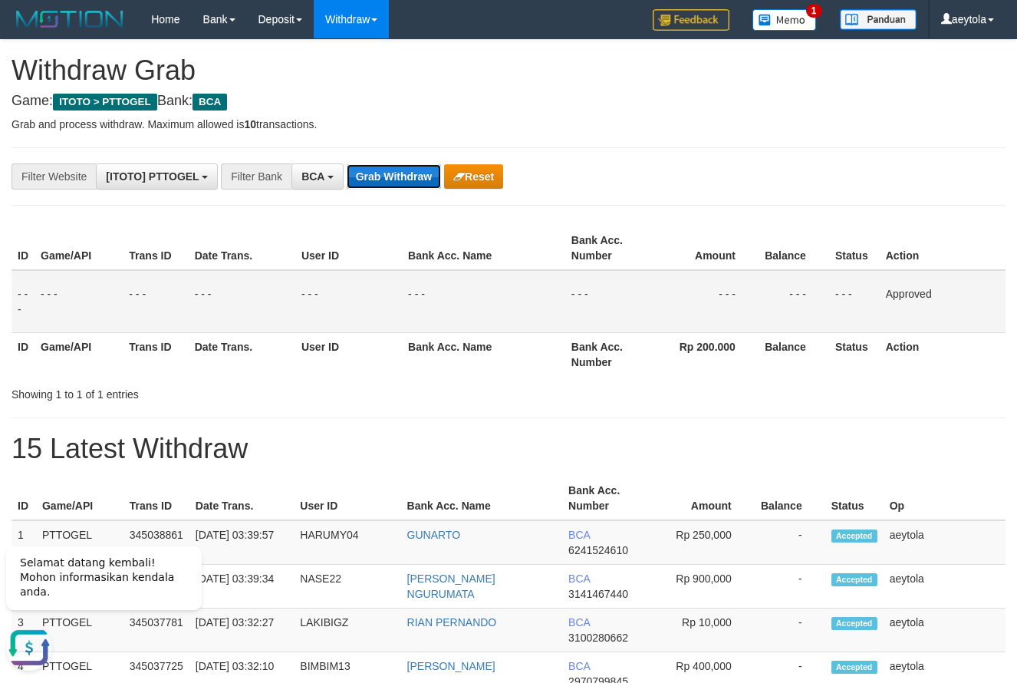
click at [407, 168] on button "Grab Withdraw" at bounding box center [394, 176] width 94 height 25
click at [407, 167] on button "Grab Withdraw" at bounding box center [394, 176] width 94 height 25
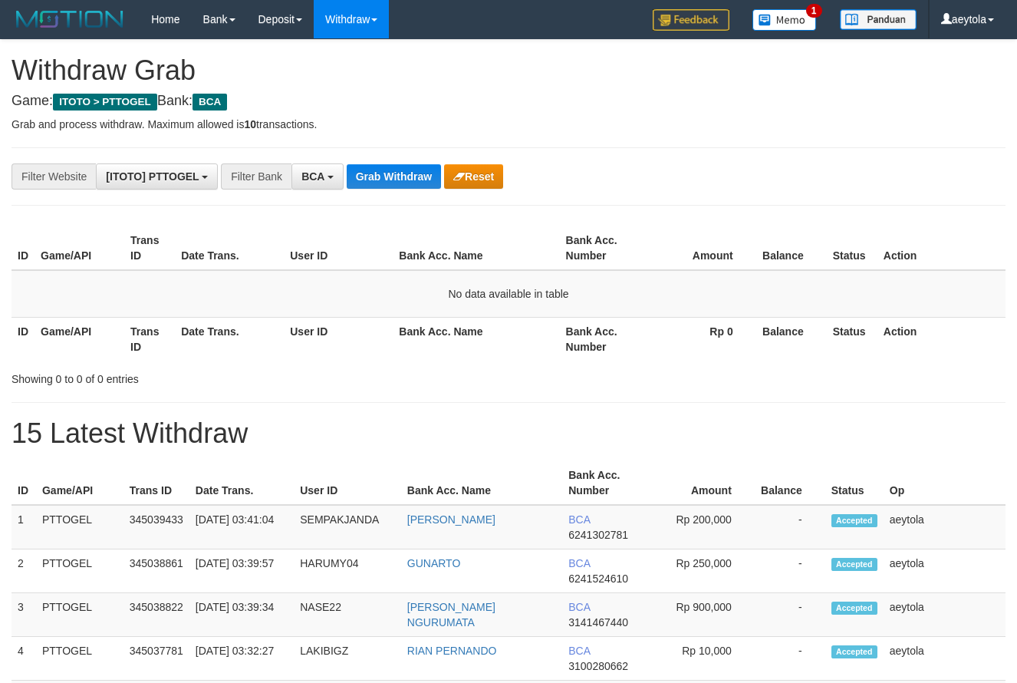
scroll to position [29, 0]
click at [397, 175] on button "Grab Withdraw" at bounding box center [394, 176] width 94 height 25
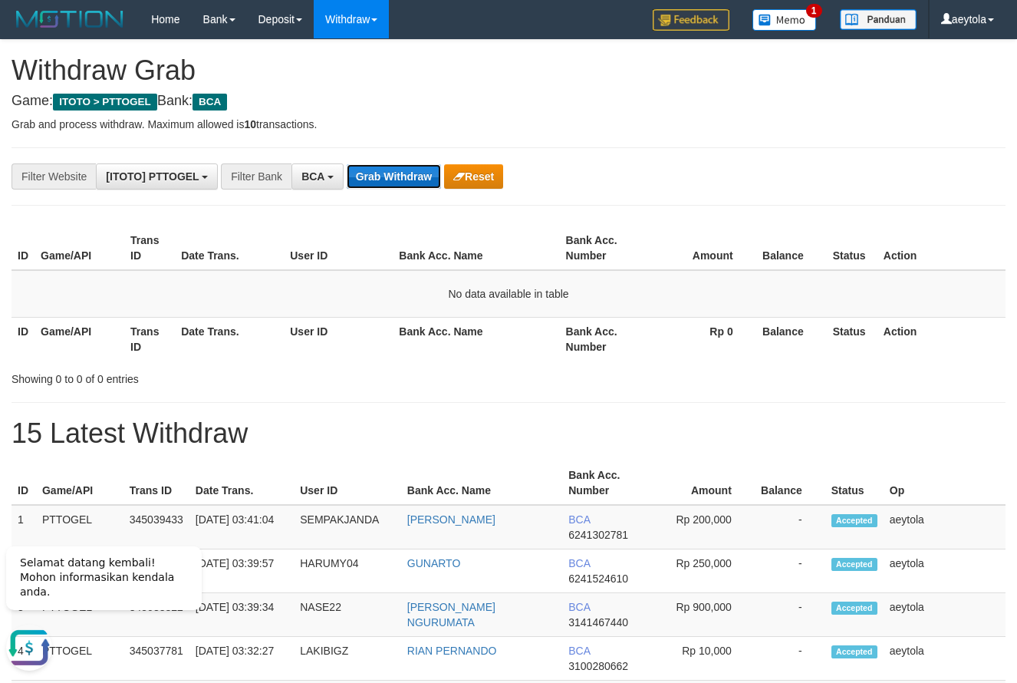
scroll to position [0, 0]
drag, startPoint x: 861, startPoint y: 147, endPoint x: 570, endPoint y: 184, distance: 293.2
click at [446, 181] on button "Reset" at bounding box center [473, 176] width 59 height 25
click at [397, 167] on button "Grab Withdraw" at bounding box center [394, 176] width 94 height 25
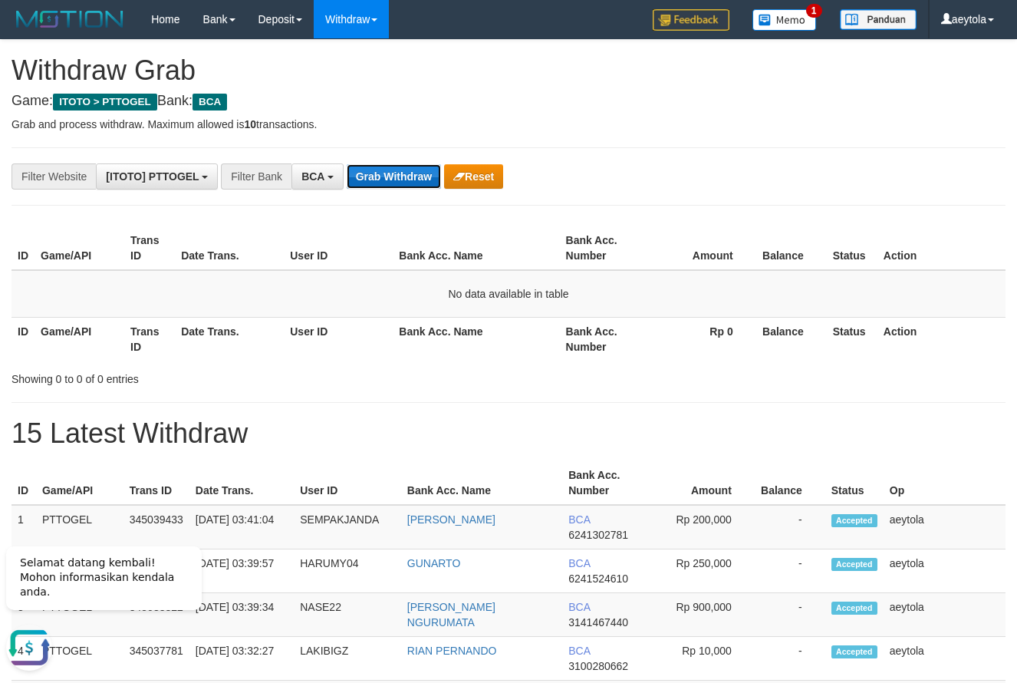
click at [397, 167] on button "Grab Withdraw" at bounding box center [394, 176] width 94 height 25
click at [779, 223] on div "ID Game/API Trans ID Date Trans. User ID Bank Acc. Name Bank Acc. Number Amount…" at bounding box center [508, 293] width 1017 height 143
click at [376, 173] on button "Grab Withdraw" at bounding box center [394, 176] width 94 height 25
click at [409, 175] on button "Grab Withdraw" at bounding box center [394, 176] width 94 height 25
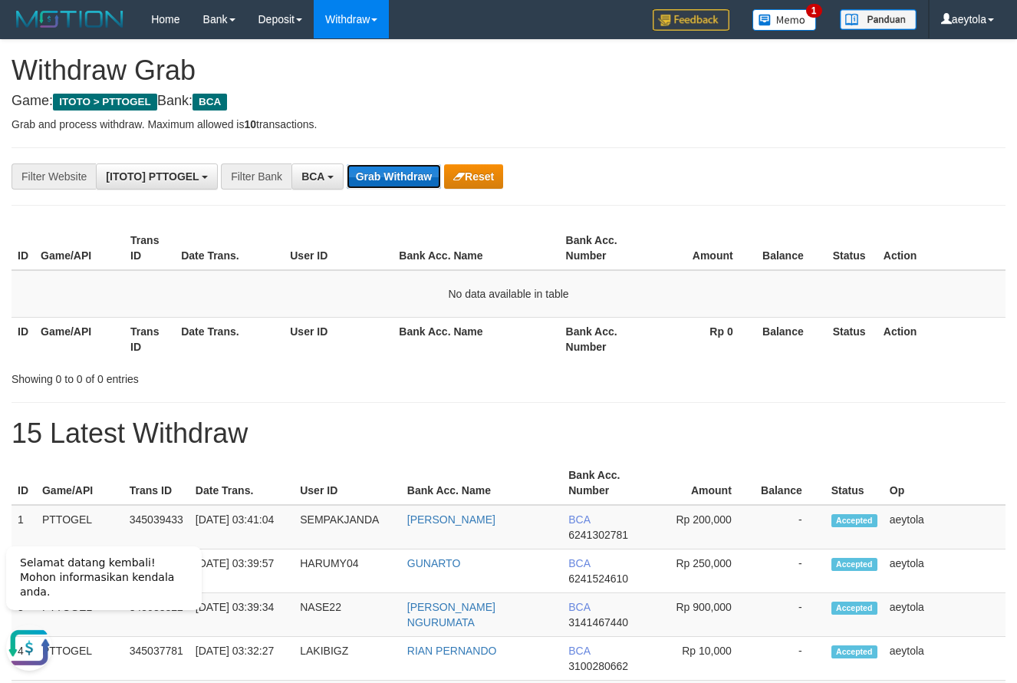
click at [384, 180] on button "Grab Withdraw" at bounding box center [394, 176] width 94 height 25
click at [394, 180] on button "Grab Withdraw" at bounding box center [394, 176] width 94 height 25
click at [387, 178] on button "Grab Withdraw" at bounding box center [394, 176] width 94 height 25
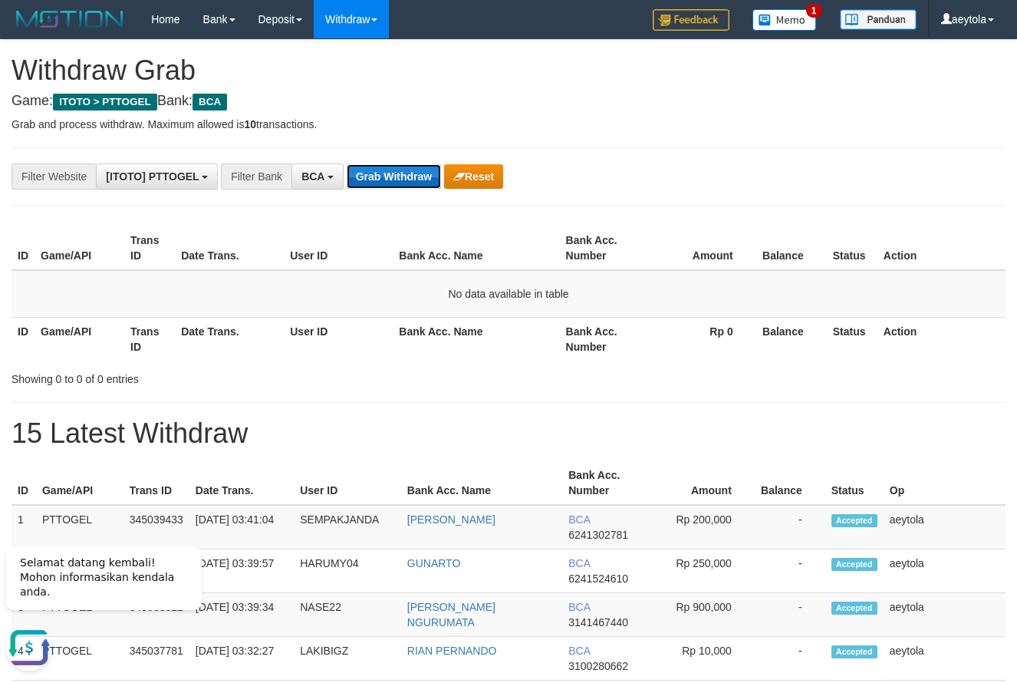
click at [387, 178] on button "Grab Withdraw" at bounding box center [394, 176] width 94 height 25
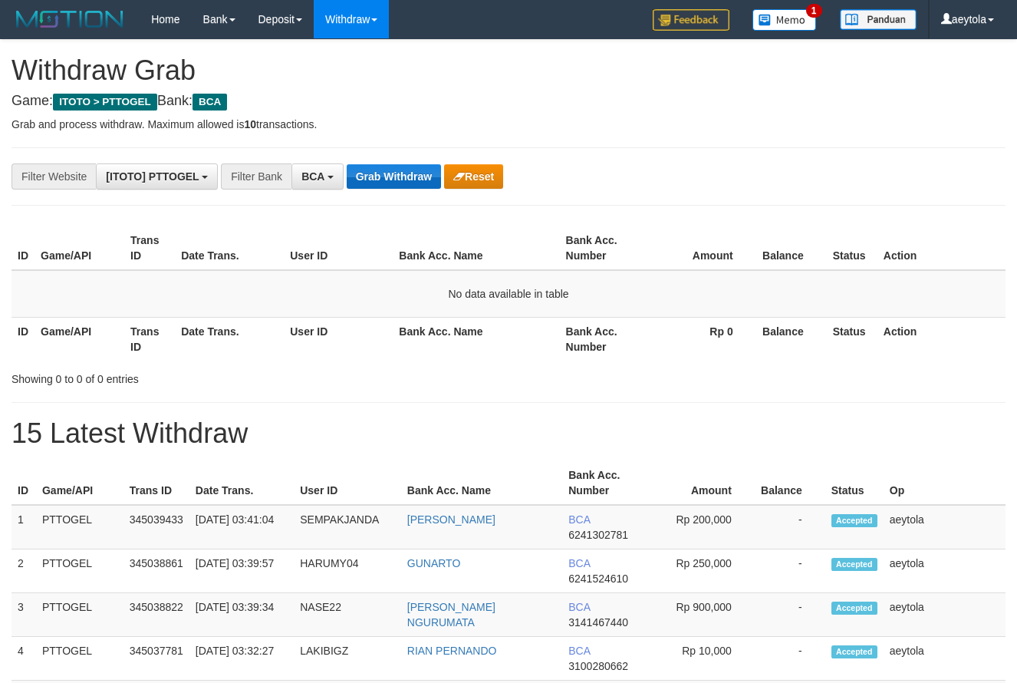
scroll to position [29, 0]
click at [414, 174] on button "Grab Withdraw" at bounding box center [394, 176] width 94 height 25
click at [415, 175] on button "Grab Withdraw" at bounding box center [394, 176] width 94 height 25
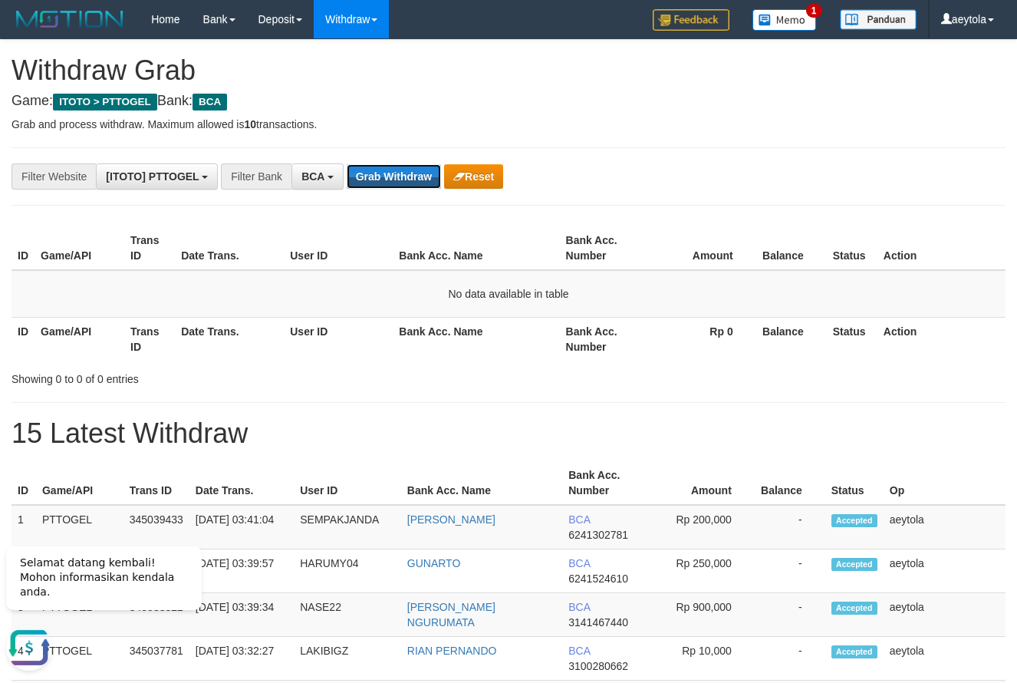
drag, startPoint x: 419, startPoint y: 184, endPoint x: 436, endPoint y: 215, distance: 35.0
click at [406, 186] on button "Grab Withdraw" at bounding box center [394, 176] width 94 height 25
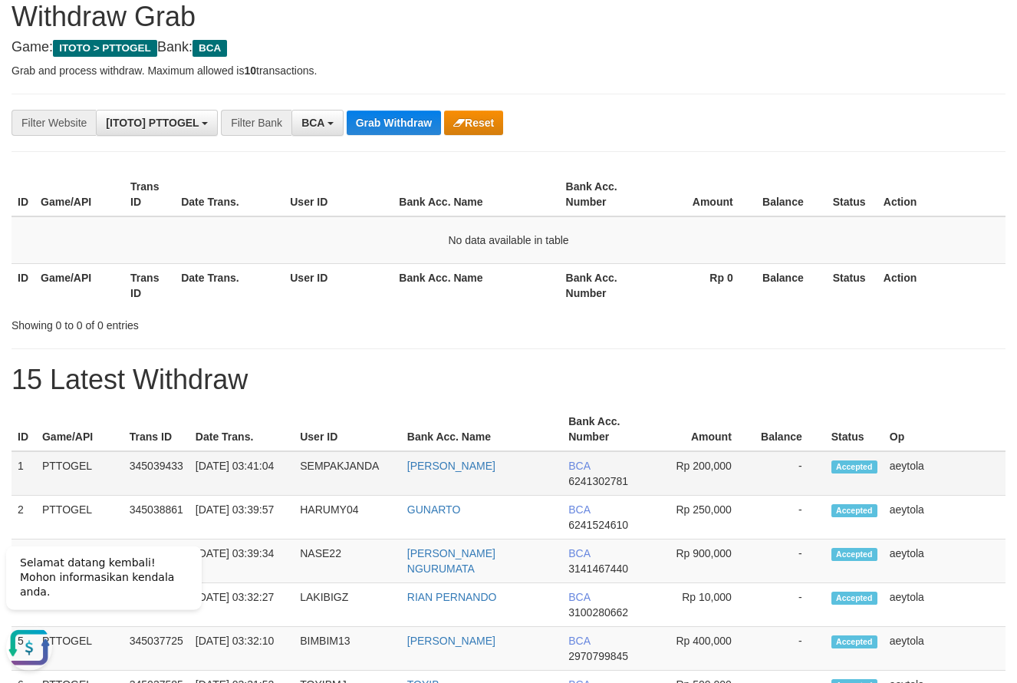
scroll to position [52, 0]
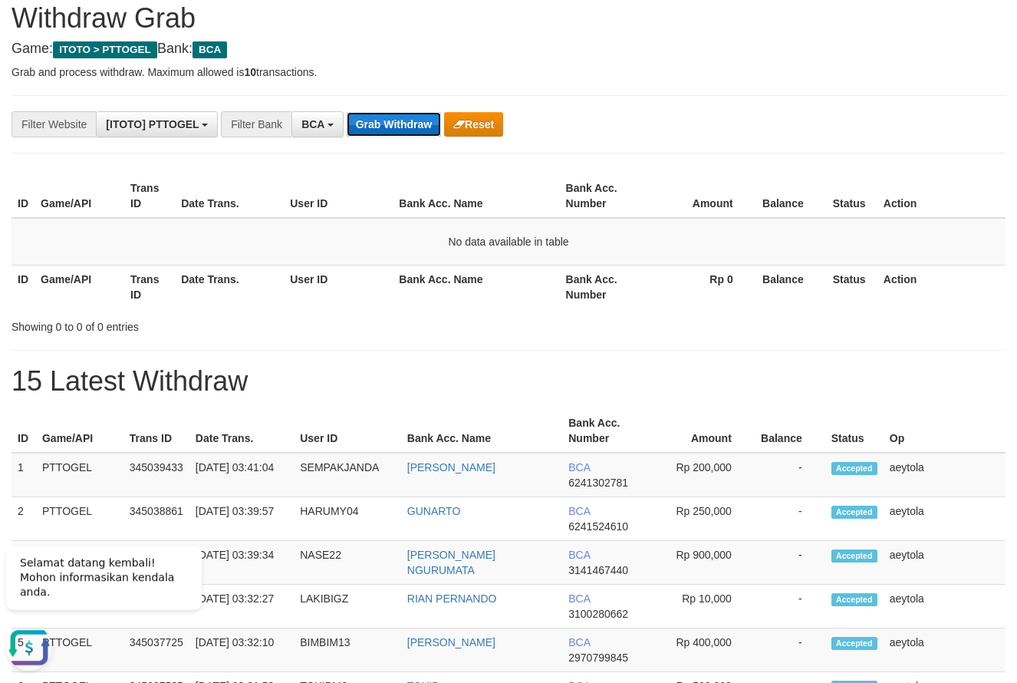
click at [411, 128] on button "Grab Withdraw" at bounding box center [394, 124] width 94 height 25
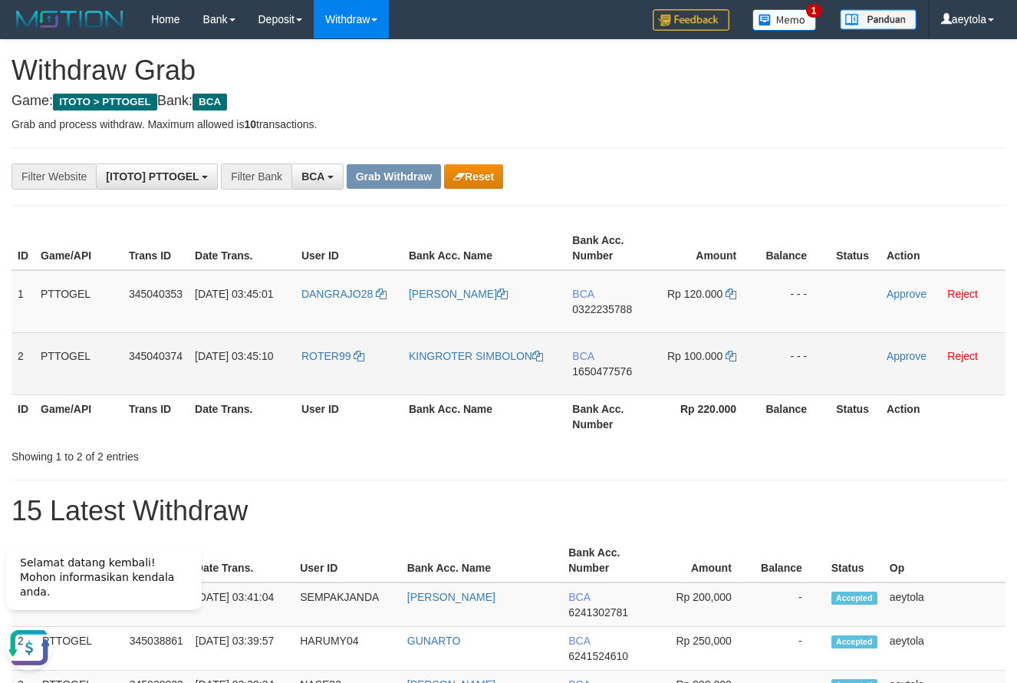
drag, startPoint x: 354, startPoint y: 313, endPoint x: 737, endPoint y: 364, distance: 386.2
click at [737, 364] on tbody "1 PTTOGEL 345040353 [DATE] 03:45:01 DANGRAJO28 [PERSON_NAME] BCA 0322235788 Rp …" at bounding box center [509, 332] width 994 height 125
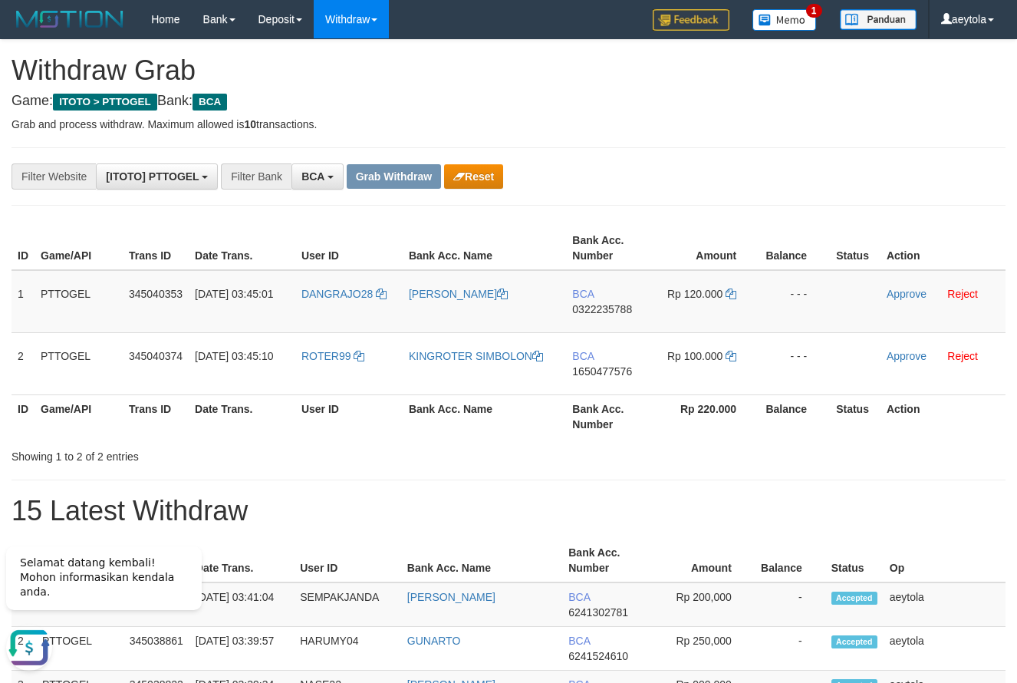
click at [677, 254] on th "Amount" at bounding box center [707, 248] width 105 height 44
click at [604, 331] on td "BCA 0322235788" at bounding box center [610, 301] width 88 height 63
copy span "0322235788"
click at [604, 331] on td "BCA 0322235788" at bounding box center [610, 301] width 88 height 63
click at [731, 296] on icon at bounding box center [731, 294] width 11 height 11
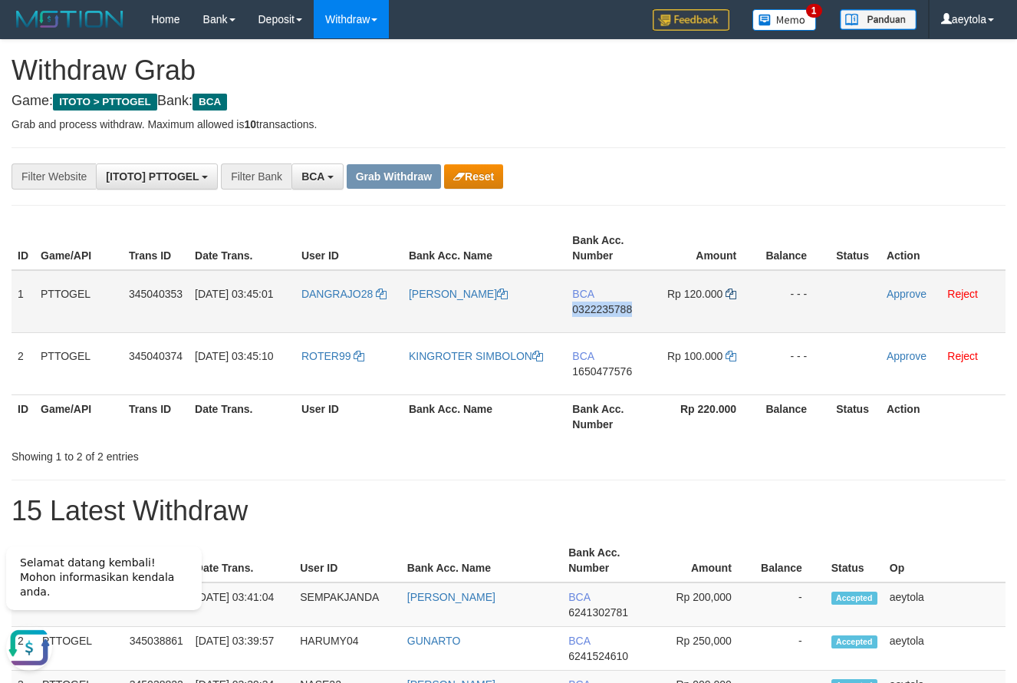
copy span "0322235788"
click at [731, 296] on icon at bounding box center [731, 294] width 11 height 11
click at [912, 295] on link "Approve" at bounding box center [907, 294] width 40 height 12
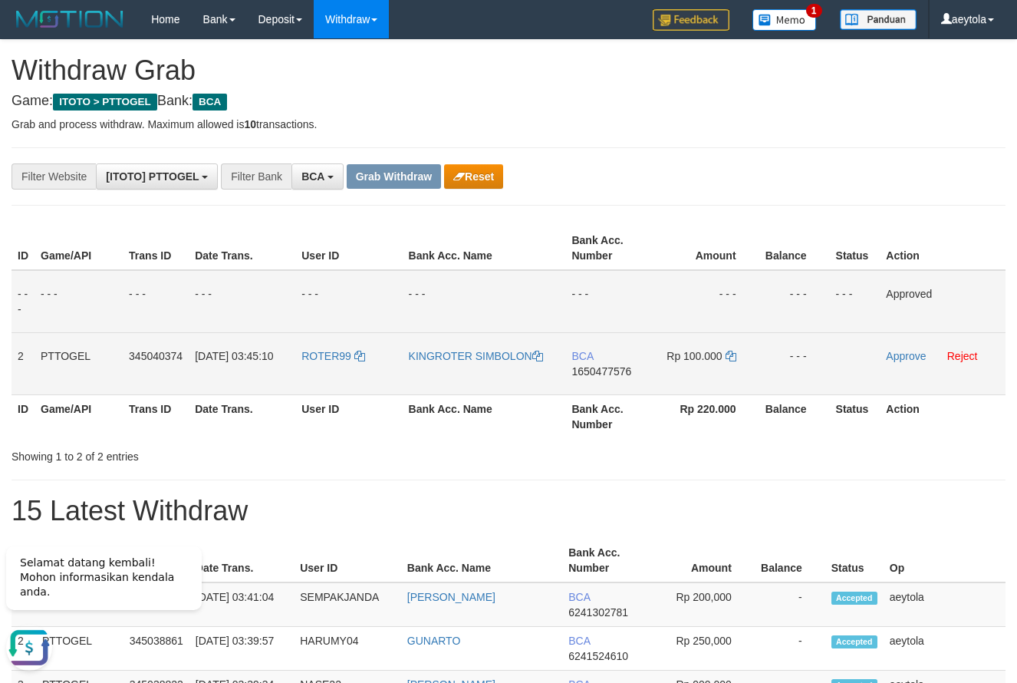
click at [606, 393] on td "BCA 1650477576" at bounding box center [610, 363] width 88 height 62
copy span "1650477576"
click at [747, 363] on td "Rp 100.000" at bounding box center [707, 363] width 105 height 62
click at [732, 356] on icon at bounding box center [731, 356] width 11 height 11
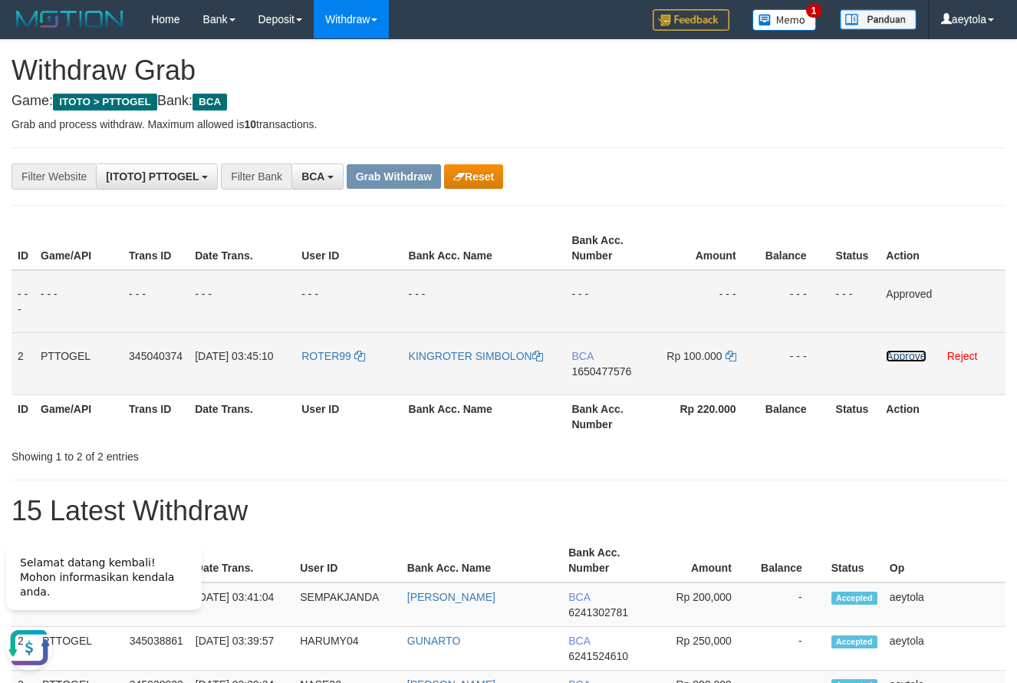
click at [908, 359] on link "Approve" at bounding box center [906, 356] width 40 height 12
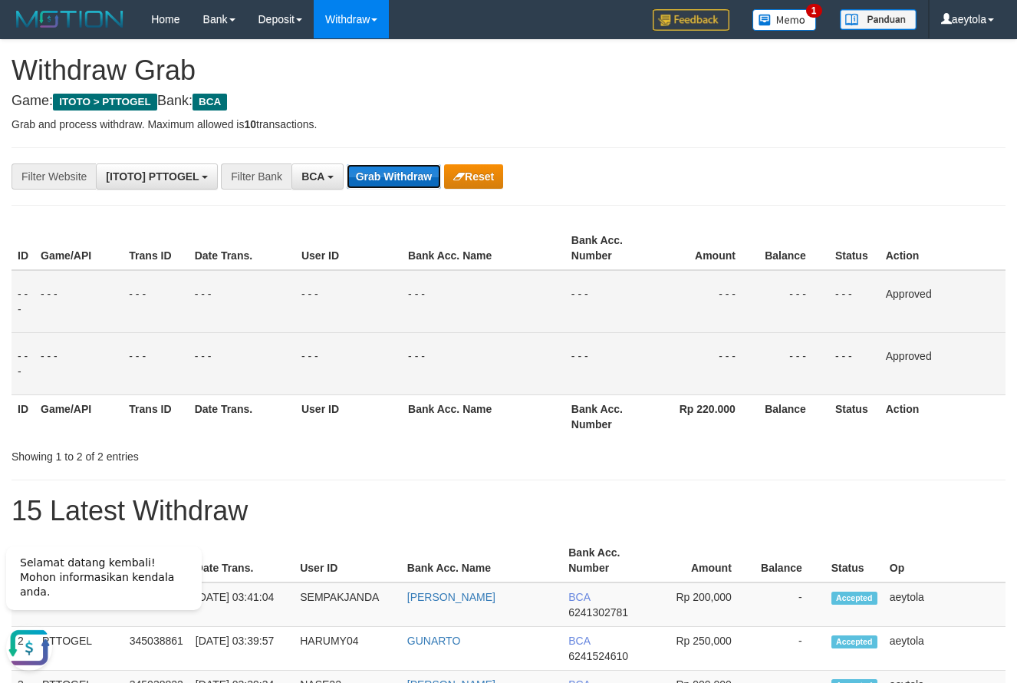
click at [395, 181] on button "Grab Withdraw" at bounding box center [394, 176] width 94 height 25
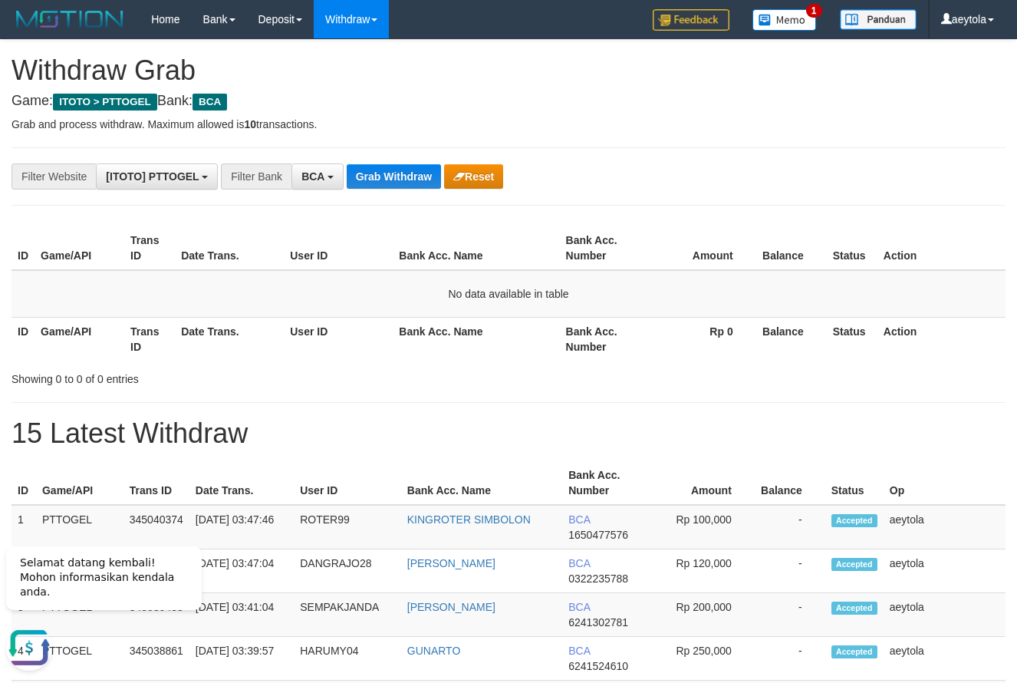
drag, startPoint x: 780, startPoint y: 145, endPoint x: 503, endPoint y: 200, distance: 281.6
click at [385, 188] on button "Grab Withdraw" at bounding box center [394, 176] width 94 height 25
drag, startPoint x: 447, startPoint y: 279, endPoint x: 462, endPoint y: 288, distance: 17.9
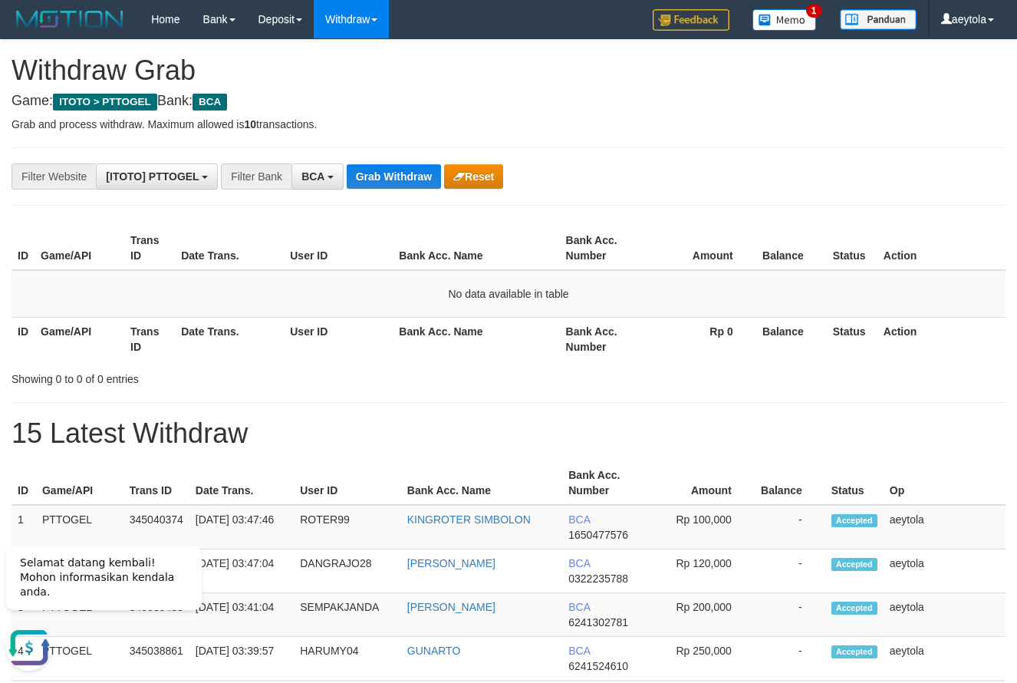
click at [746, 173] on div "**********" at bounding box center [424, 176] width 848 height 26
click at [393, 175] on button "Grab Withdraw" at bounding box center [394, 176] width 94 height 25
drag, startPoint x: 396, startPoint y: 175, endPoint x: 457, endPoint y: 252, distance: 98.3
click at [389, 177] on button "Grab Withdraw" at bounding box center [394, 176] width 94 height 25
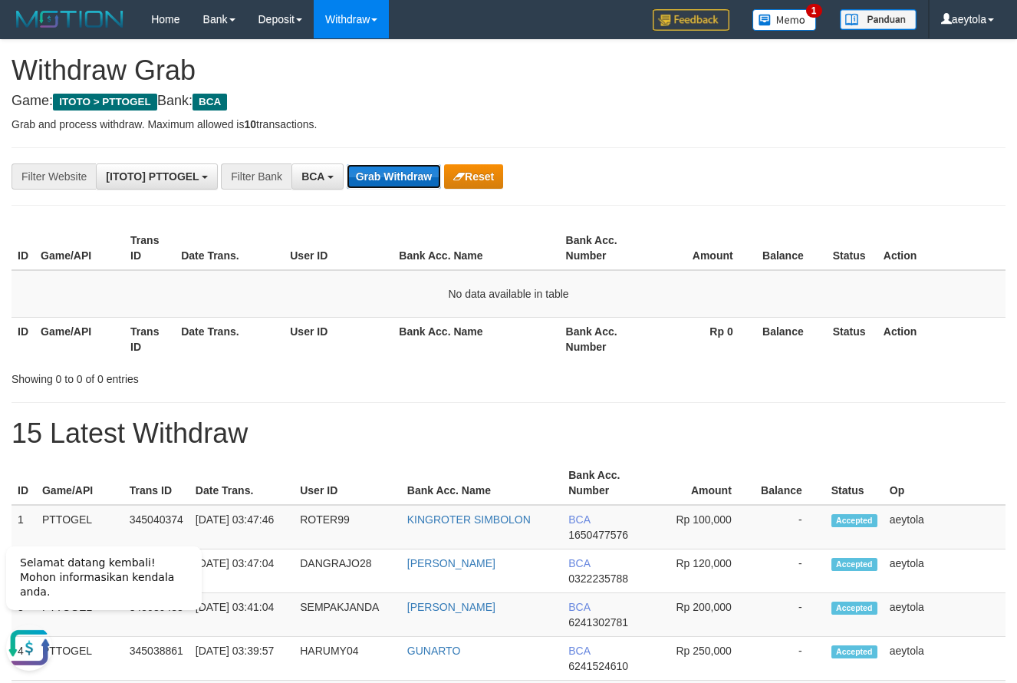
click at [389, 177] on button "Grab Withdraw" at bounding box center [394, 176] width 94 height 25
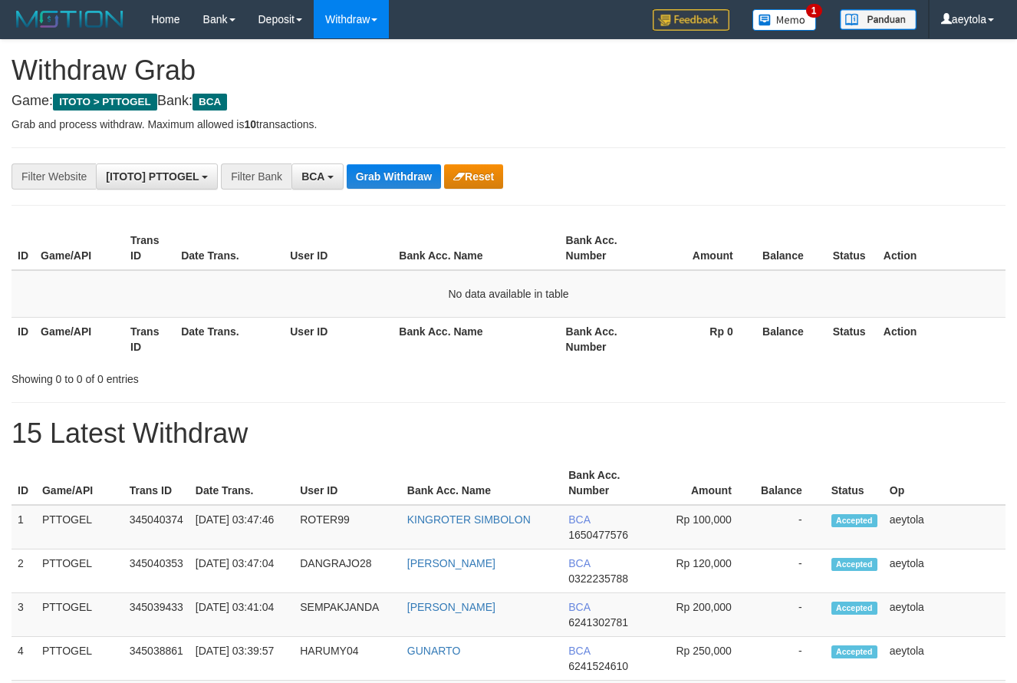
scroll to position [29, 0]
click at [402, 182] on button "Grab Withdraw" at bounding box center [394, 176] width 94 height 25
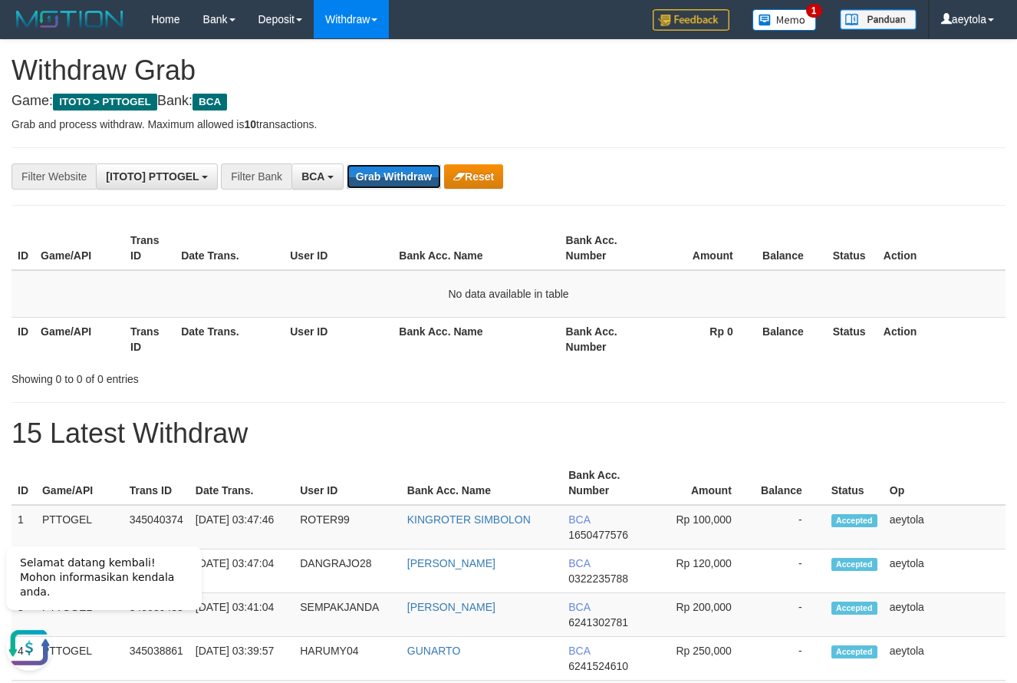
drag, startPoint x: 0, startPoint y: 0, endPoint x: 444, endPoint y: 261, distance: 515.2
click at [391, 176] on button "Grab Withdraw" at bounding box center [394, 176] width 94 height 25
drag, startPoint x: 0, startPoint y: 0, endPoint x: 569, endPoint y: 213, distance: 607.7
click at [413, 358] on th "Bank Acc. Name" at bounding box center [476, 339] width 167 height 44
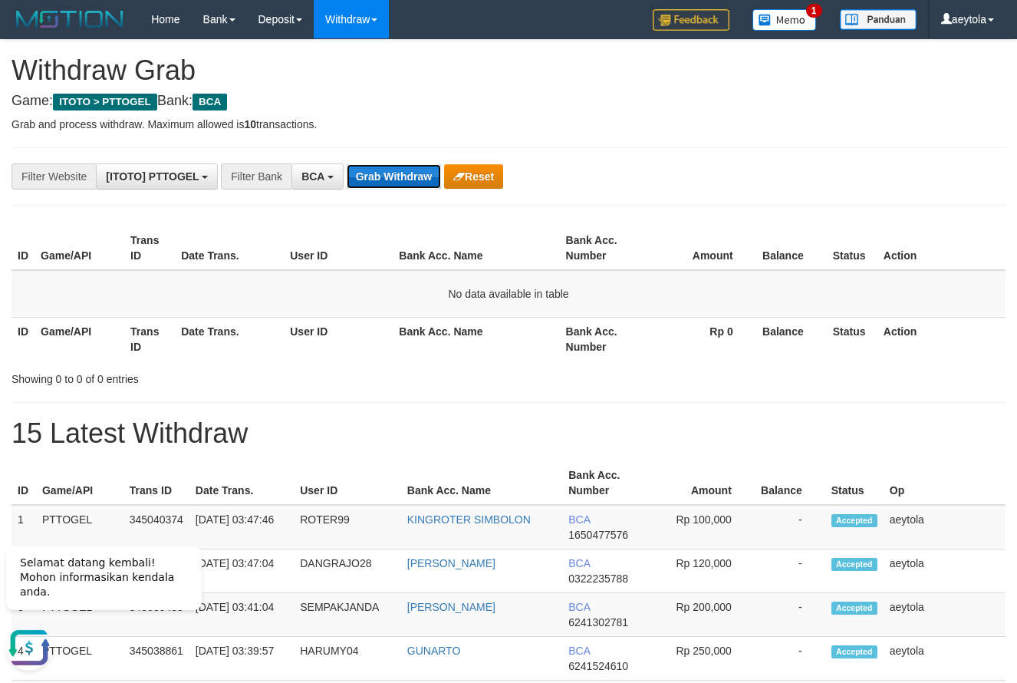
click at [397, 185] on button "Grab Withdraw" at bounding box center [394, 176] width 94 height 25
click at [397, 184] on button "Grab Withdraw" at bounding box center [394, 176] width 94 height 25
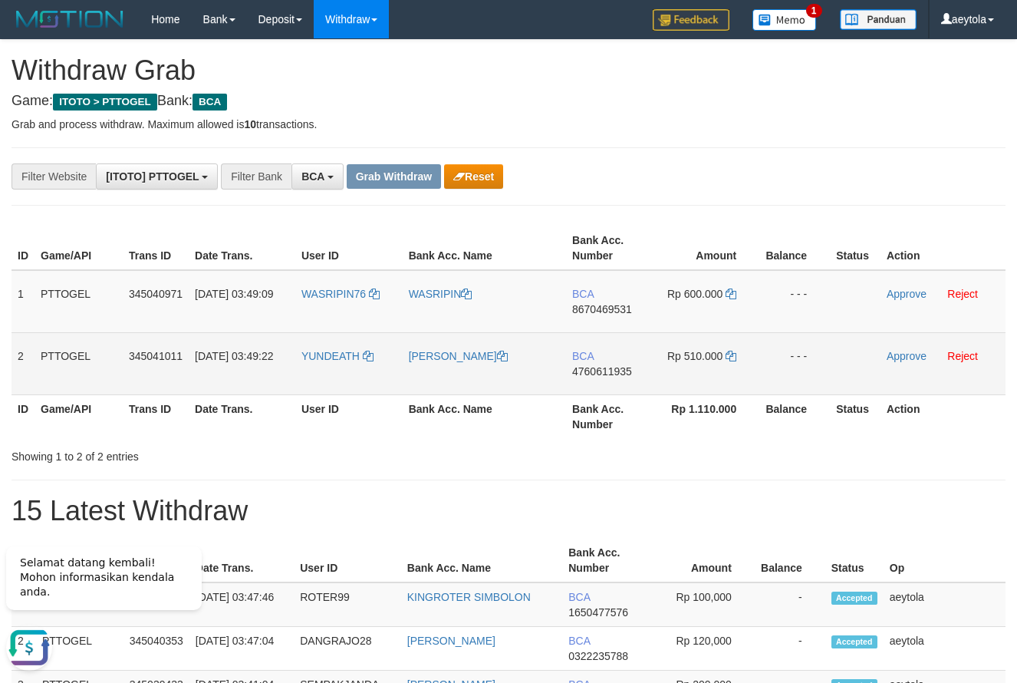
drag, startPoint x: 335, startPoint y: 315, endPoint x: 681, endPoint y: 350, distance: 347.8
click at [681, 350] on tbody "1 PTTOGEL 345040971 01/10/2025 03:49:09 WASRIPIN76 WASRIPIN BCA 8670469531 Rp 6…" at bounding box center [509, 332] width 994 height 125
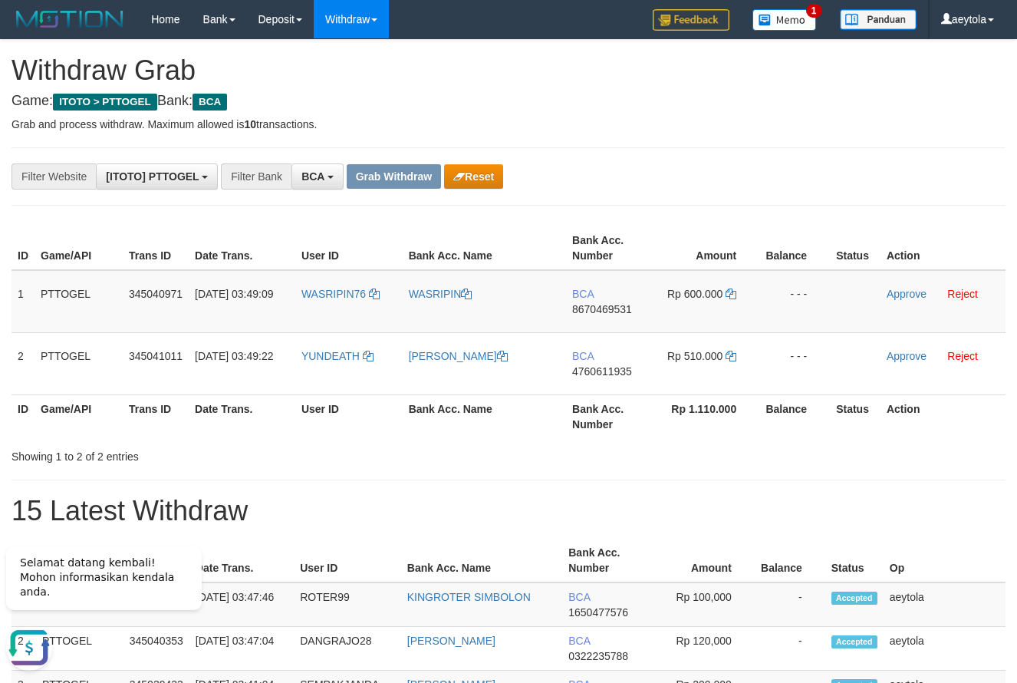
click at [735, 252] on th "Amount" at bounding box center [707, 248] width 105 height 44
click at [598, 325] on td "BCA 8670469531" at bounding box center [610, 301] width 88 height 63
copy span "8670469531"
click at [598, 325] on td "BCA 8670469531" at bounding box center [610, 301] width 88 height 63
click at [737, 291] on td "Rp 600.000" at bounding box center [707, 301] width 105 height 63
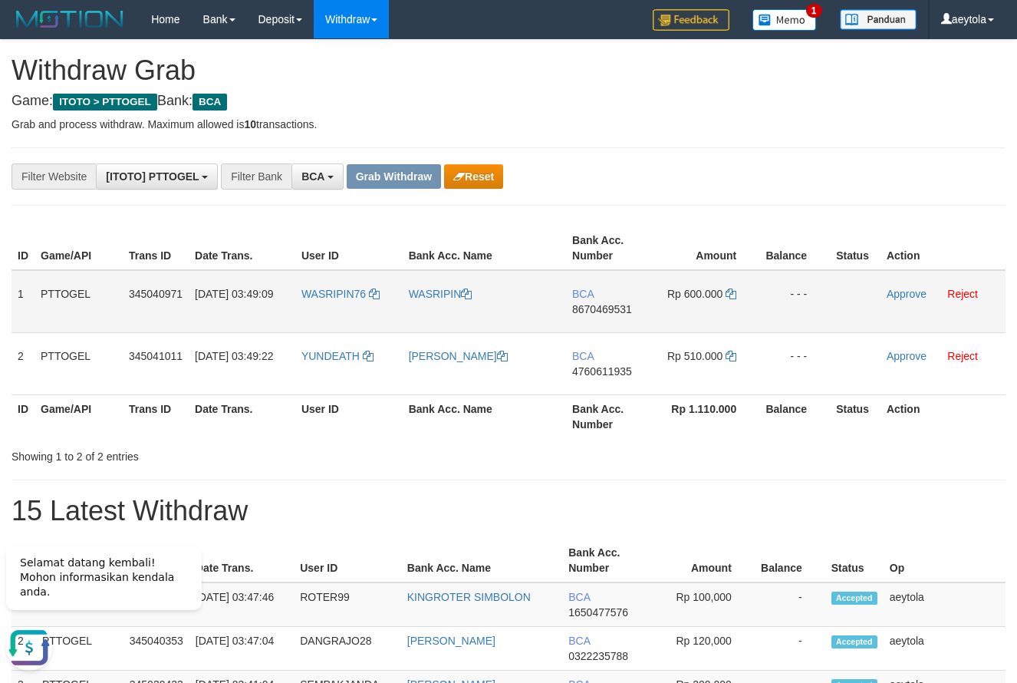
click at [737, 291] on td "Rp 600.000" at bounding box center [707, 301] width 105 height 63
click at [218, 285] on td "01/10/2025 03:49:09" at bounding box center [242, 301] width 107 height 63
click at [731, 295] on icon at bounding box center [731, 294] width 11 height 11
click at [905, 292] on link "Approve" at bounding box center [907, 294] width 40 height 12
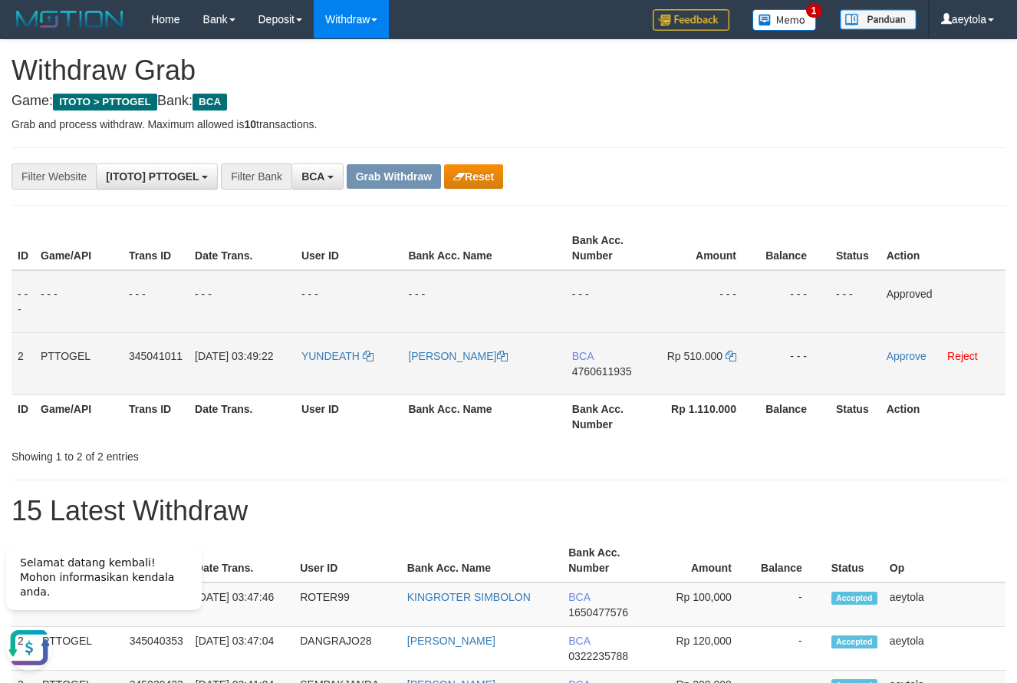
click at [608, 389] on td "BCA 4760611935" at bounding box center [610, 363] width 88 height 62
copy span "4760611935"
click at [608, 389] on td "BCA 4760611935" at bounding box center [610, 363] width 88 height 62
click at [730, 355] on icon at bounding box center [731, 356] width 11 height 11
copy span "4760611935"
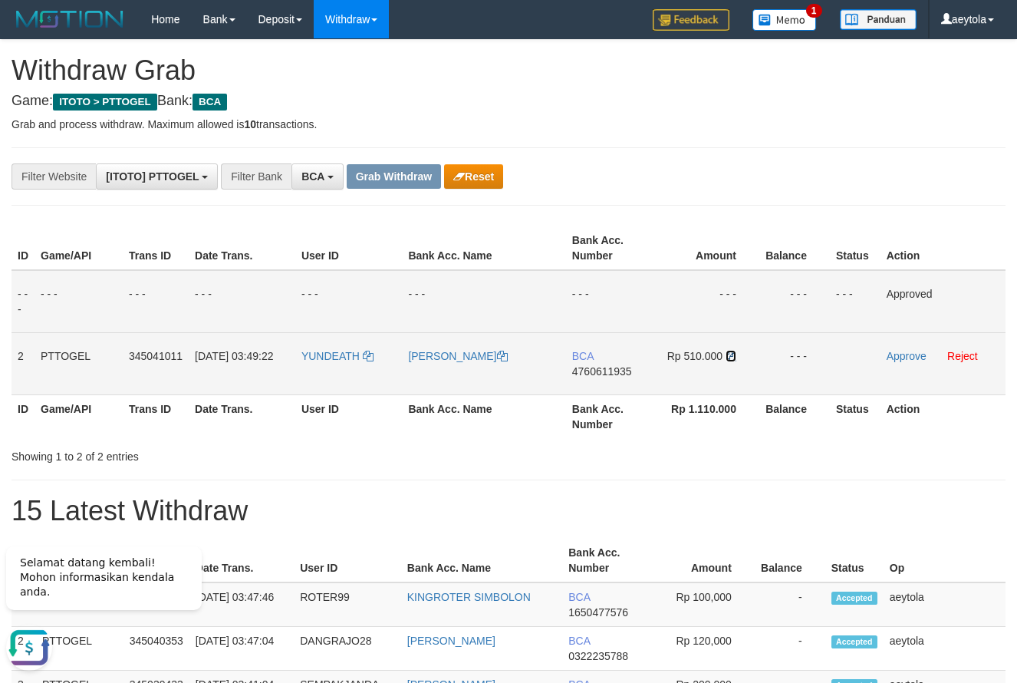
click at [730, 355] on icon at bounding box center [731, 356] width 11 height 11
click at [910, 356] on link "Approve" at bounding box center [907, 356] width 40 height 12
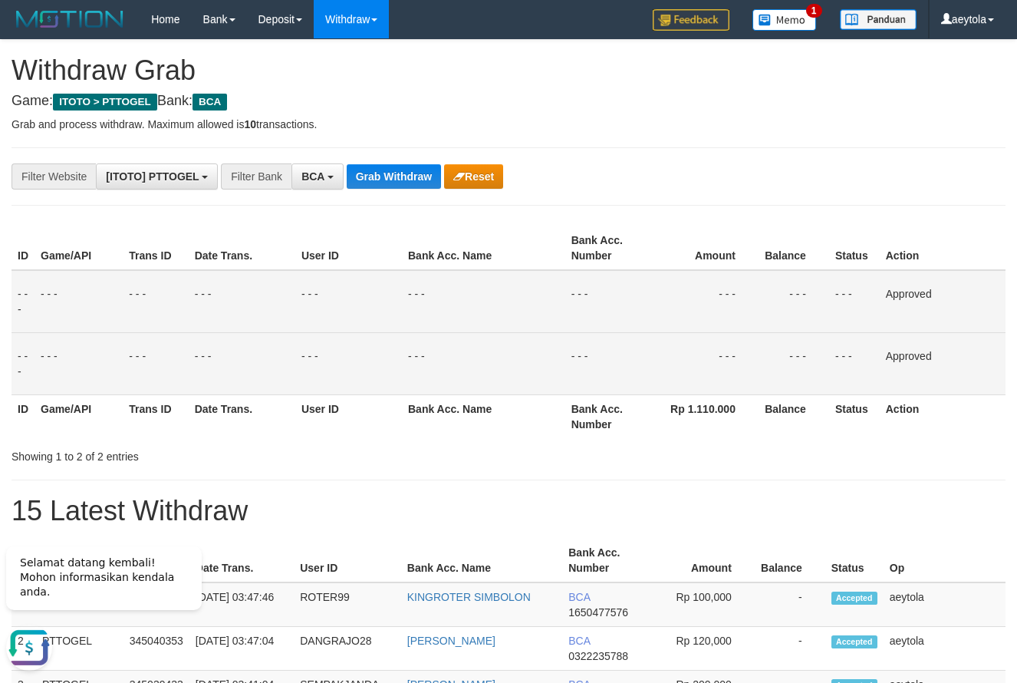
drag, startPoint x: 704, startPoint y: 162, endPoint x: 401, endPoint y: 160, distance: 303.9
click at [391, 178] on button "Grab Withdraw" at bounding box center [394, 176] width 94 height 25
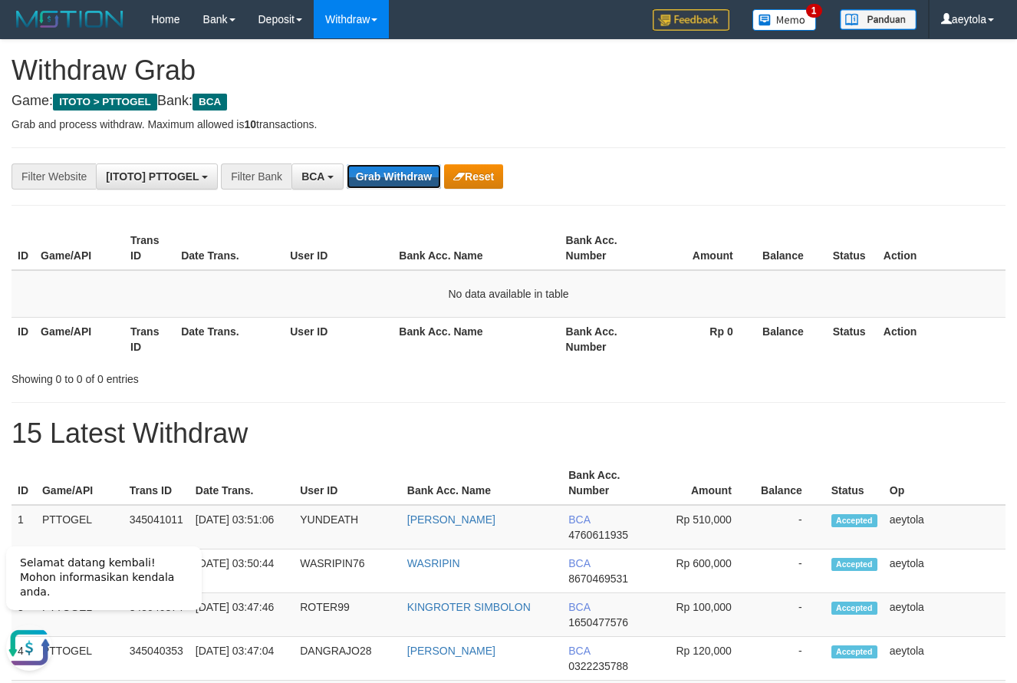
drag, startPoint x: 399, startPoint y: 166, endPoint x: 472, endPoint y: 163, distance: 72.9
click at [383, 175] on button "Grab Withdraw" at bounding box center [394, 176] width 94 height 25
click at [382, 167] on button "Grab Withdraw" at bounding box center [394, 176] width 94 height 25
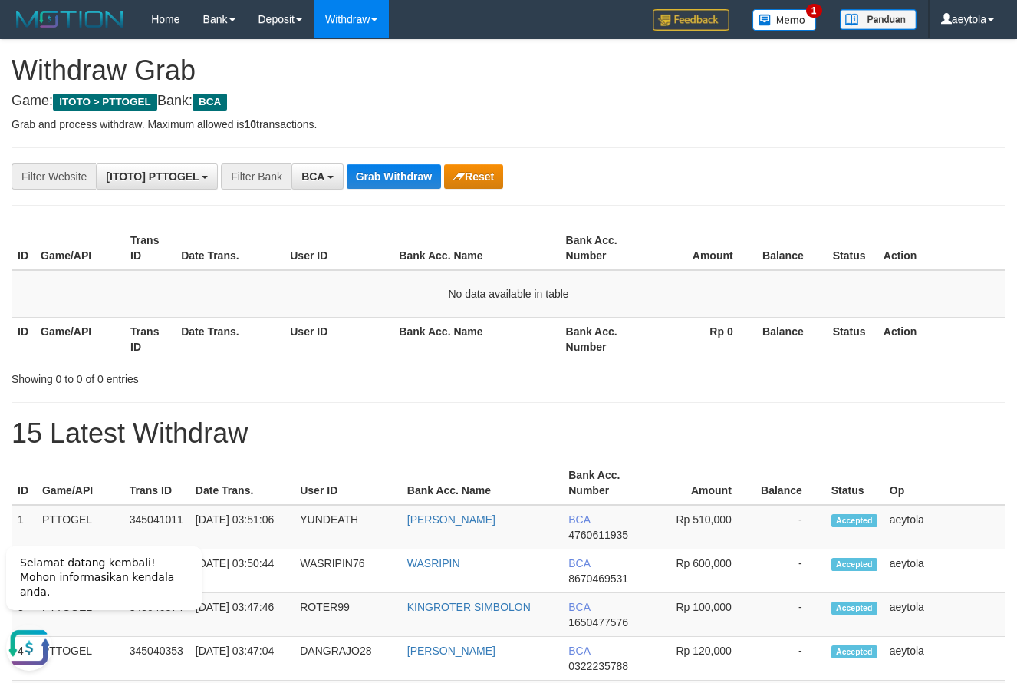
drag, startPoint x: 738, startPoint y: 148, endPoint x: 387, endPoint y: 199, distance: 355.1
click at [392, 184] on button "Grab Withdraw" at bounding box center [394, 176] width 94 height 25
click at [681, 229] on th "Amount" at bounding box center [703, 248] width 107 height 44
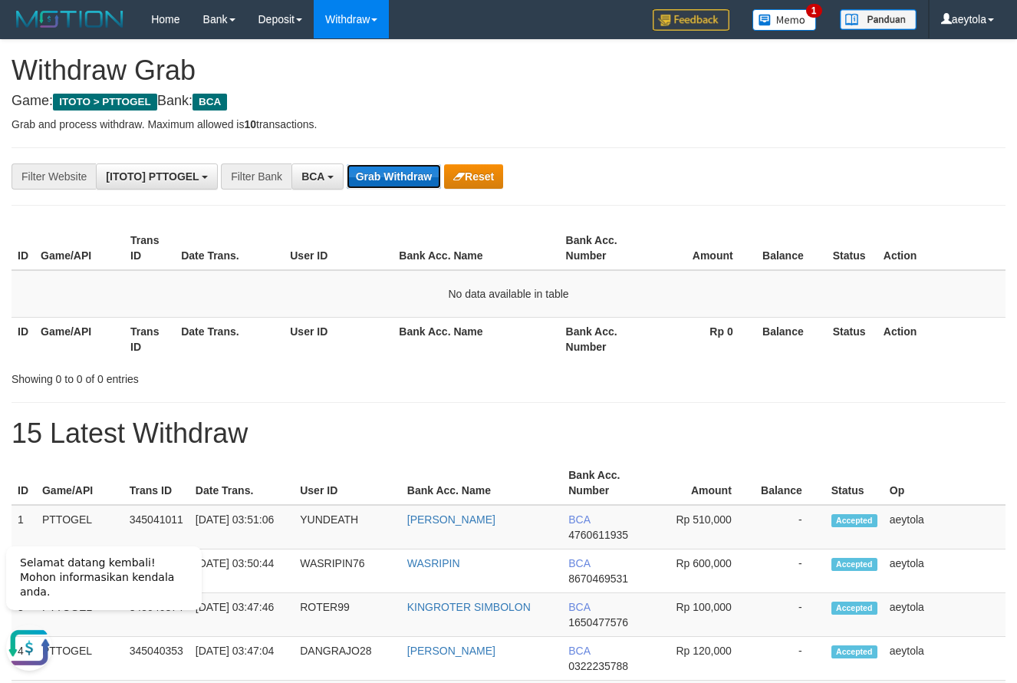
click at [429, 177] on button "Grab Withdraw" at bounding box center [394, 176] width 94 height 25
click at [411, 179] on button "Grab Withdraw" at bounding box center [394, 176] width 94 height 25
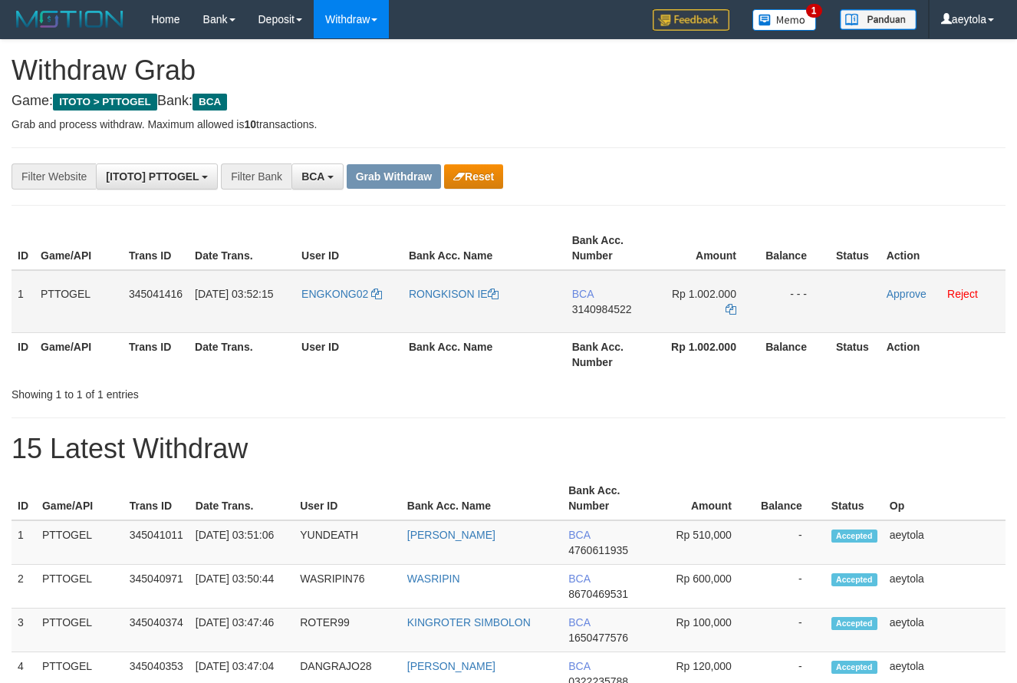
scroll to position [29, 0]
copy tr
drag, startPoint x: 725, startPoint y: 309, endPoint x: 760, endPoint y: 310, distance: 34.5
click at [760, 310] on tr "1 PTTOGEL 345041416 [DATE] 03:52:15 ENGKONG02 RONGKISON IE BCA 3140984522 Rp 1.…" at bounding box center [509, 301] width 994 height 63
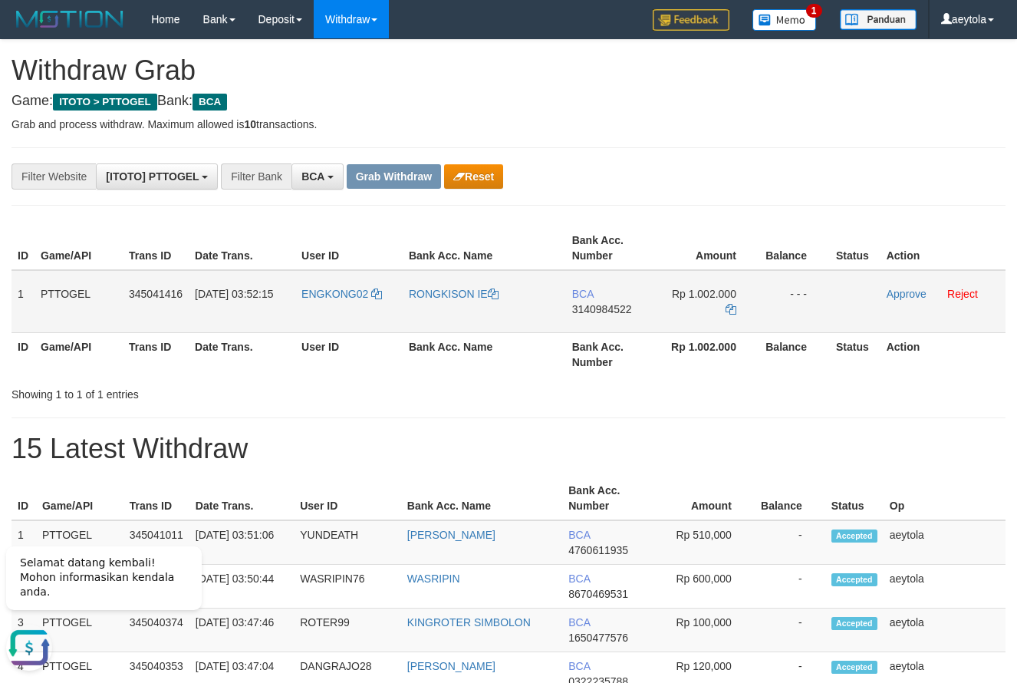
click at [582, 325] on td "BCA 3140984522" at bounding box center [610, 301] width 88 height 63
copy span "3140984522"
click at [734, 307] on icon at bounding box center [731, 309] width 11 height 11
copy span "3140984522"
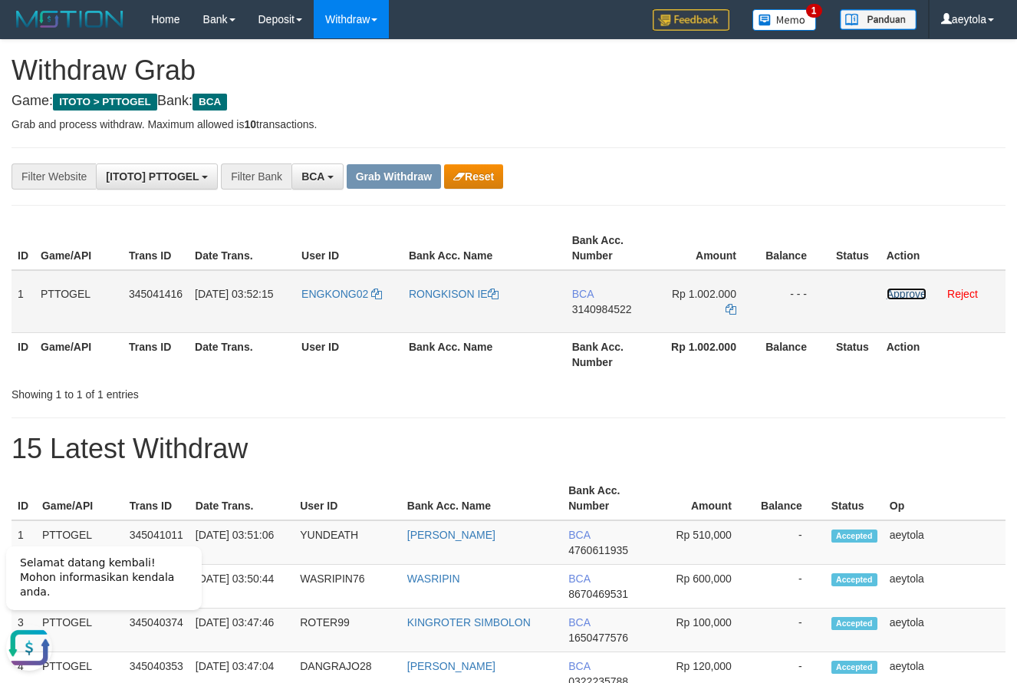
click at [902, 298] on link "Approve" at bounding box center [907, 294] width 40 height 12
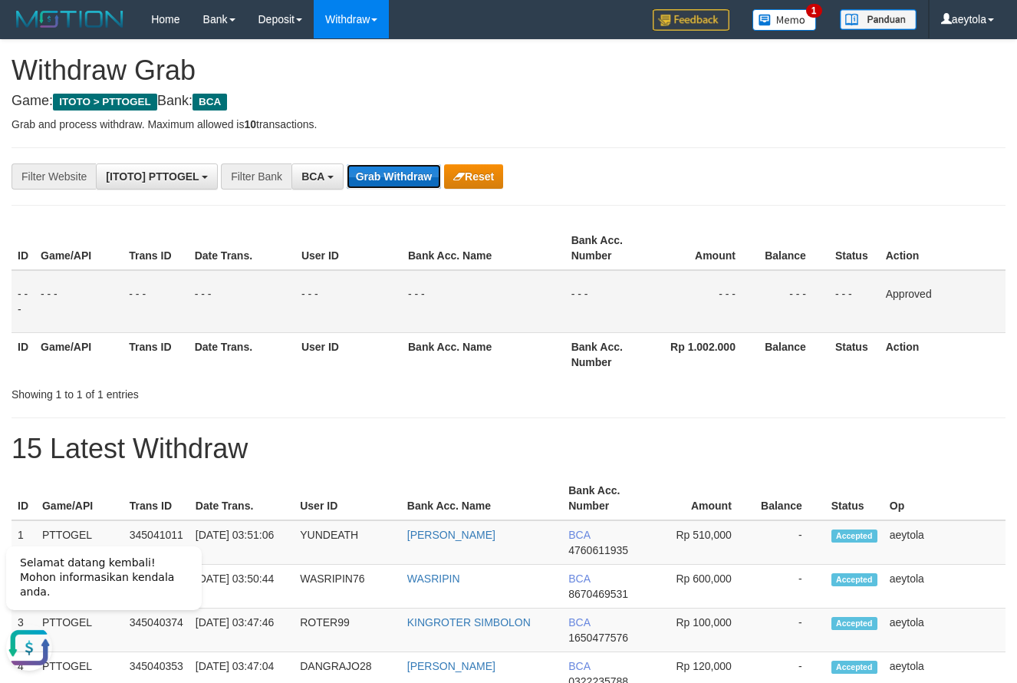
click at [407, 178] on button "Grab Withdraw" at bounding box center [394, 176] width 94 height 25
click at [408, 179] on button "Grab Withdraw" at bounding box center [394, 176] width 94 height 25
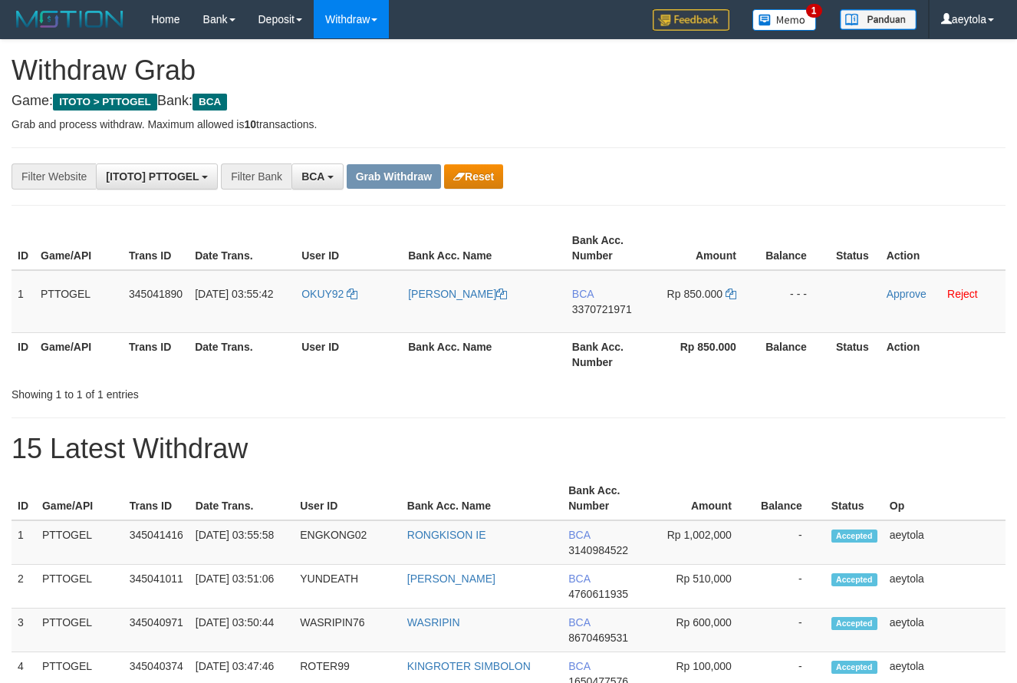
scroll to position [29, 0]
drag, startPoint x: 341, startPoint y: 315, endPoint x: 738, endPoint y: 318, distance: 397.5
click at [738, 318] on tr "1 PTTOGEL 345041890 01/10/2025 03:55:42 OKUY92 YAYAN YUDIANA BCA 3370721971 Rp …" at bounding box center [509, 301] width 994 height 63
click at [724, 186] on div "**********" at bounding box center [424, 176] width 848 height 26
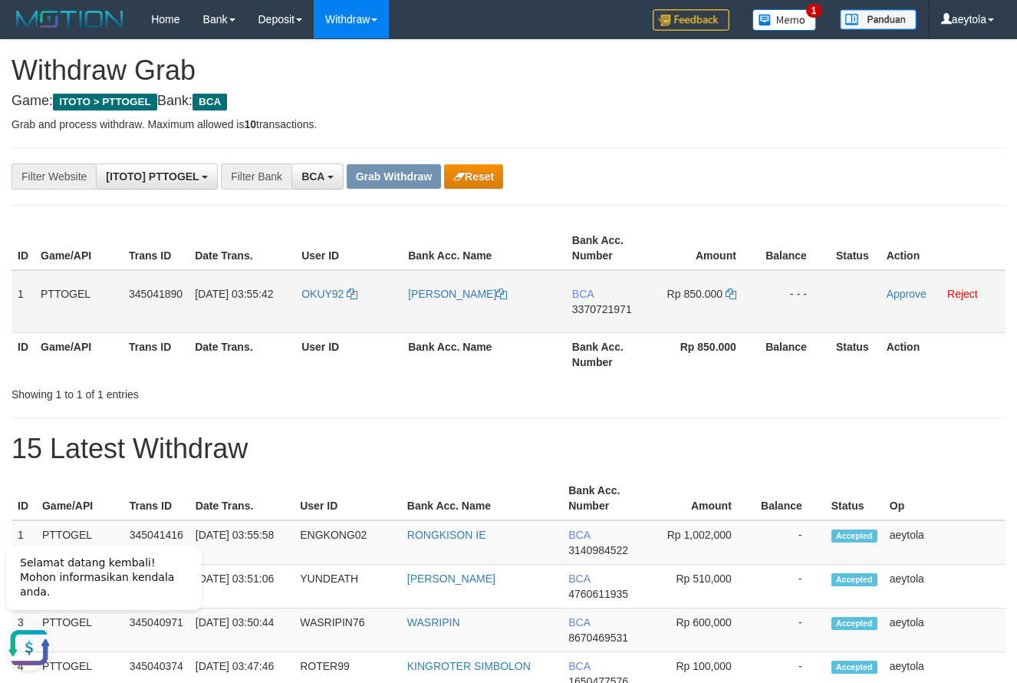
click at [593, 325] on td "BCA 3370721971" at bounding box center [610, 301] width 88 height 63
copy span "3370721971"
click at [593, 325] on td "BCA 3370721971" at bounding box center [610, 301] width 88 height 63
click at [596, 320] on td "BCA 3370721971" at bounding box center [610, 301] width 88 height 63
copy span "3370721971"
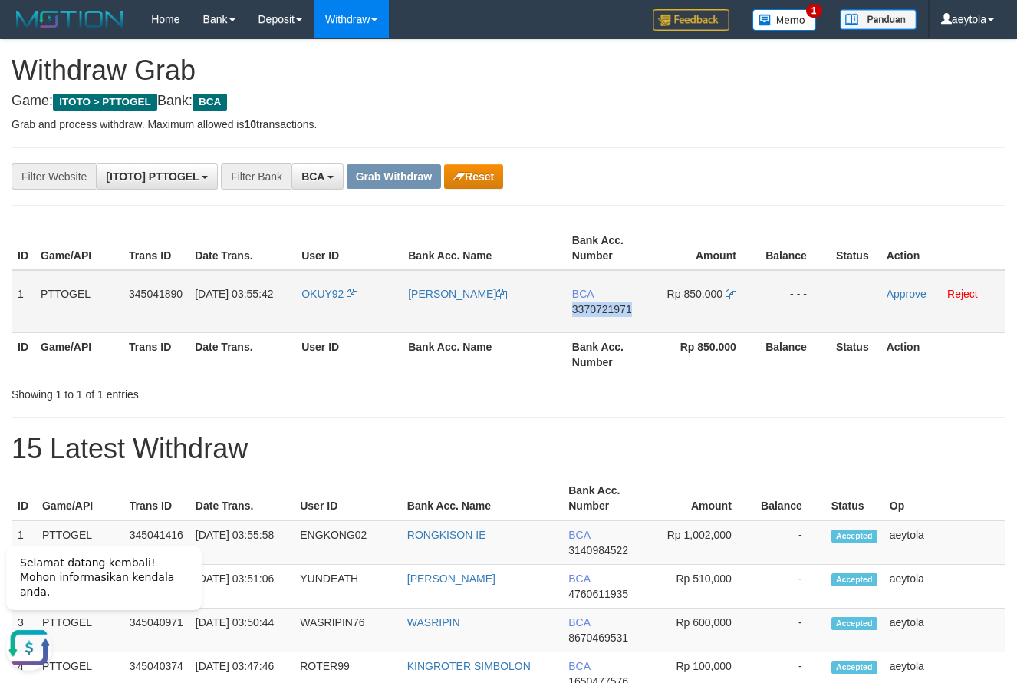
click at [596, 320] on td "BCA 3370721971" at bounding box center [610, 301] width 88 height 63
click at [734, 295] on icon at bounding box center [731, 294] width 11 height 11
copy span "3370721971"
drag, startPoint x: 734, startPoint y: 295, endPoint x: 151, endPoint y: 295, distance: 582.4
click at [733, 295] on icon at bounding box center [731, 294] width 11 height 11
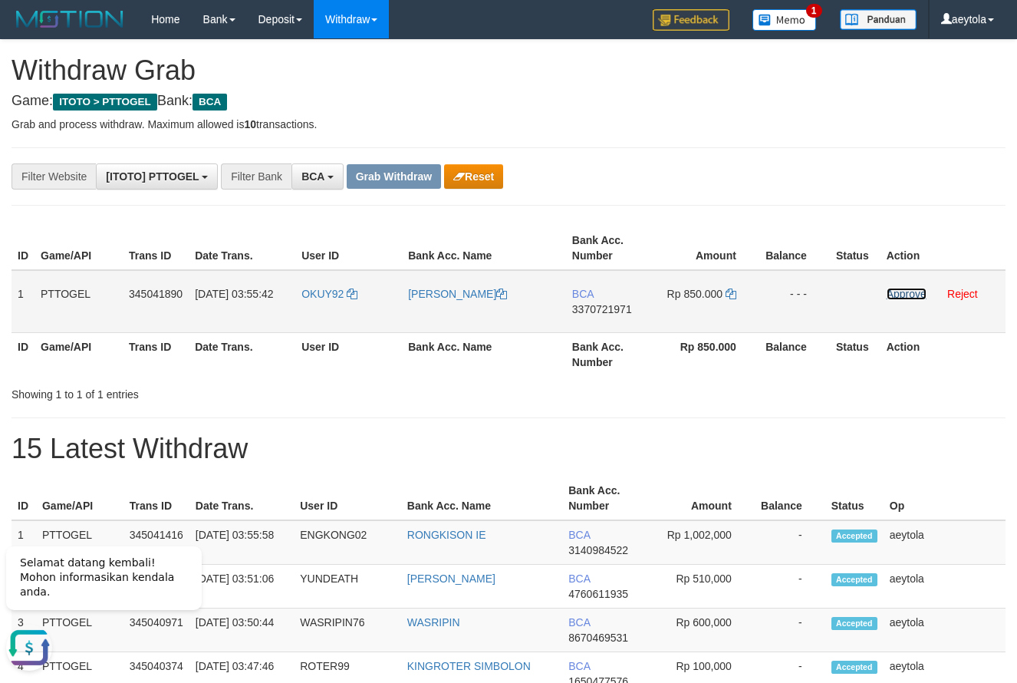
click at [913, 295] on link "Approve" at bounding box center [907, 294] width 40 height 12
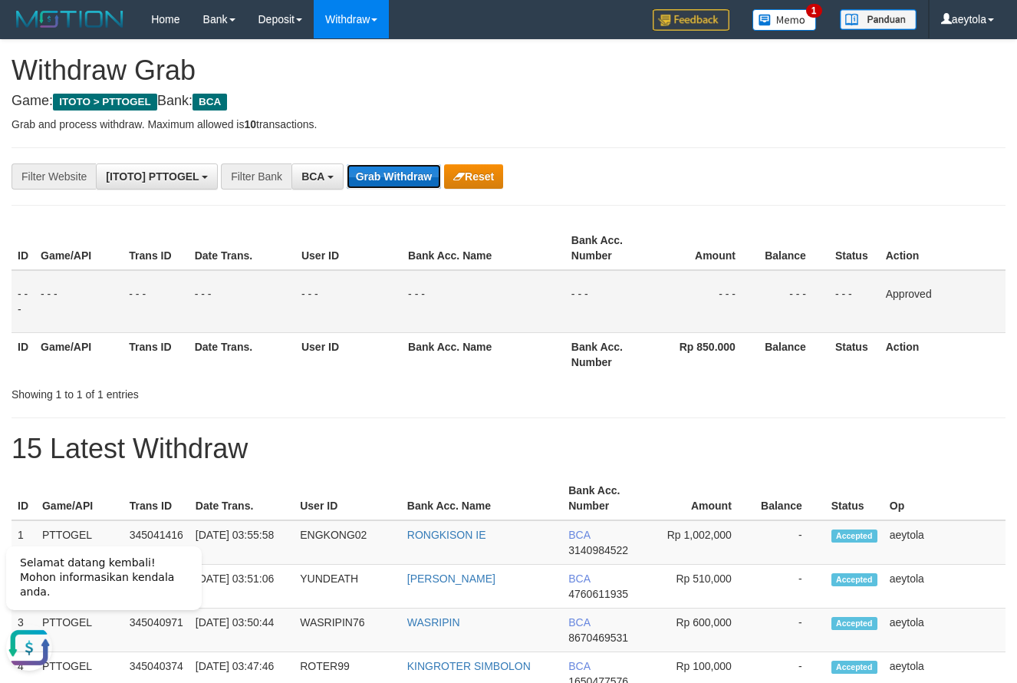
click at [417, 178] on button "Grab Withdraw" at bounding box center [394, 176] width 94 height 25
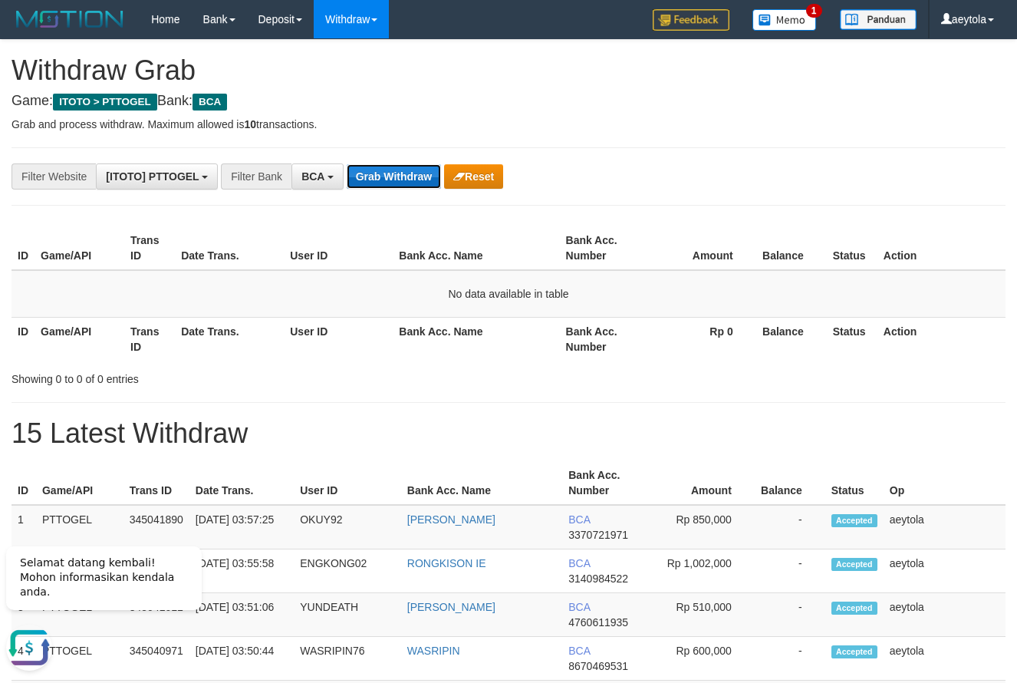
click at [400, 170] on button "Grab Withdraw" at bounding box center [394, 176] width 94 height 25
drag, startPoint x: 430, startPoint y: 286, endPoint x: 533, endPoint y: 382, distance: 140.6
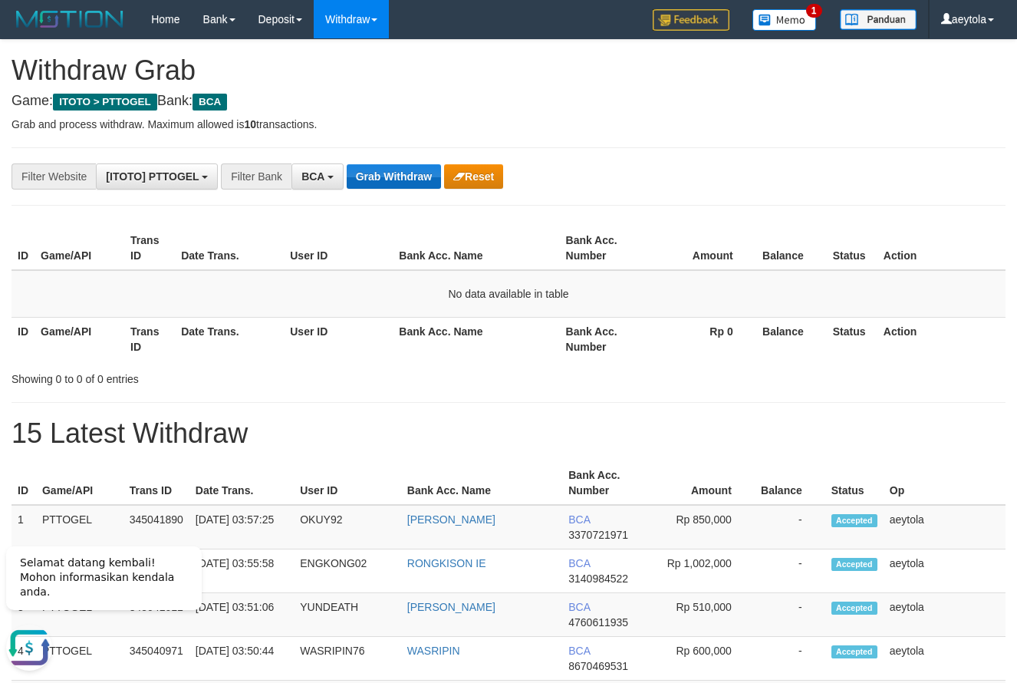
drag, startPoint x: 345, startPoint y: 174, endPoint x: 366, endPoint y: 172, distance: 21.6
click at [345, 174] on div "**********" at bounding box center [424, 176] width 848 height 26
click at [378, 170] on button "Grab Withdraw" at bounding box center [394, 176] width 94 height 25
click at [768, 361] on div "ID Game/API Trans ID Date Trans. User ID Bank Acc. Name Bank Acc. Number Amount…" at bounding box center [508, 293] width 1017 height 143
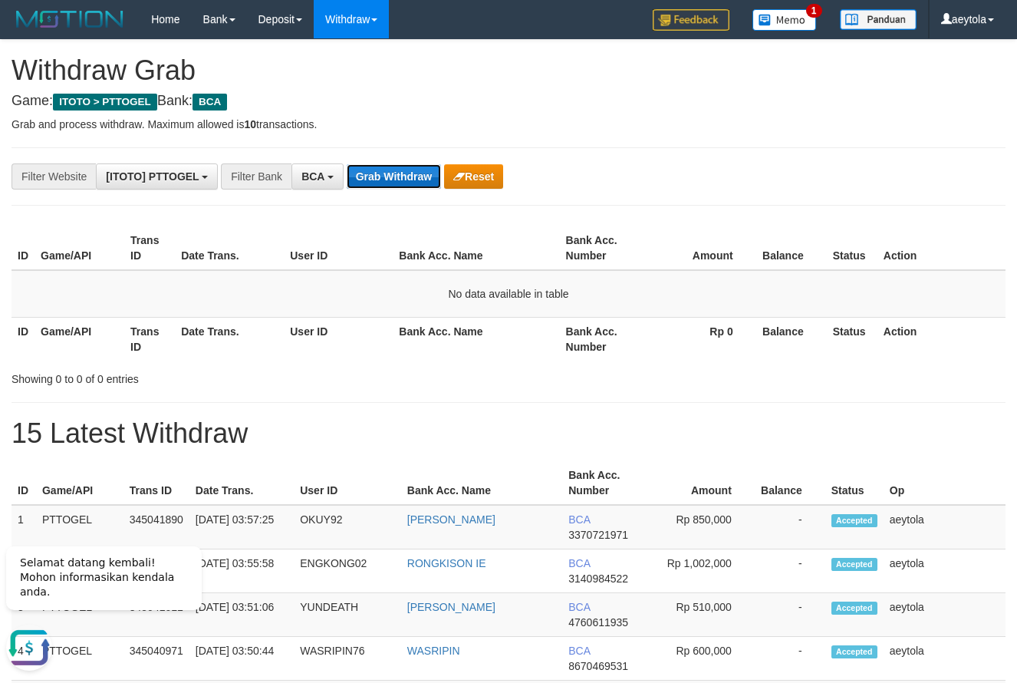
click at [405, 173] on button "Grab Withdraw" at bounding box center [394, 176] width 94 height 25
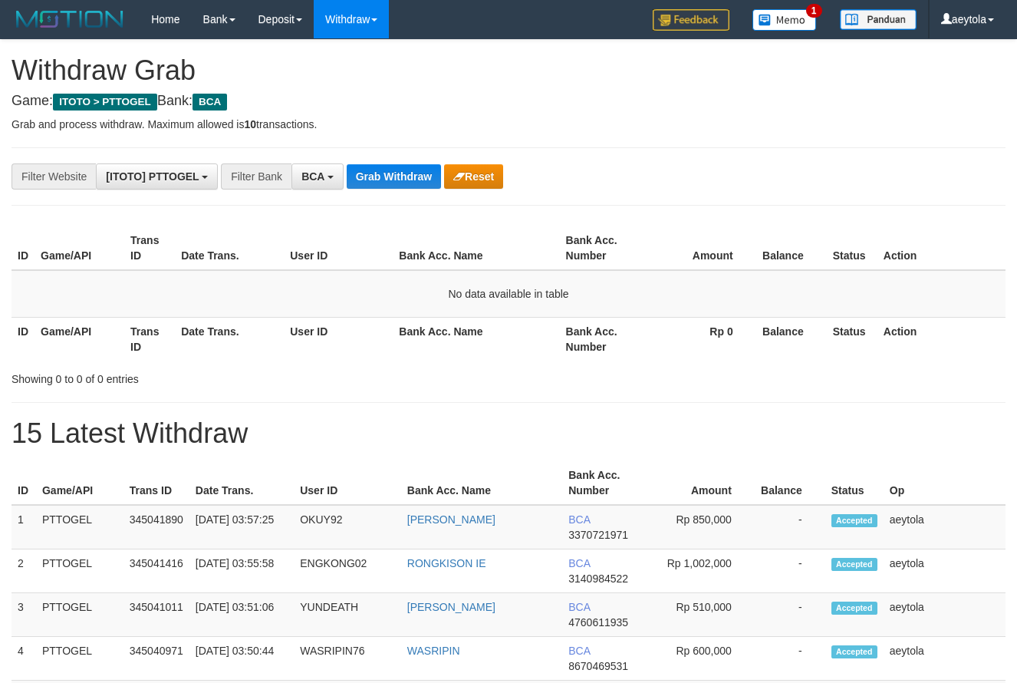
scroll to position [29, 0]
click at [405, 173] on button "Grab Withdraw" at bounding box center [394, 176] width 94 height 25
click at [450, 349] on th "Bank Acc. Name" at bounding box center [476, 339] width 167 height 44
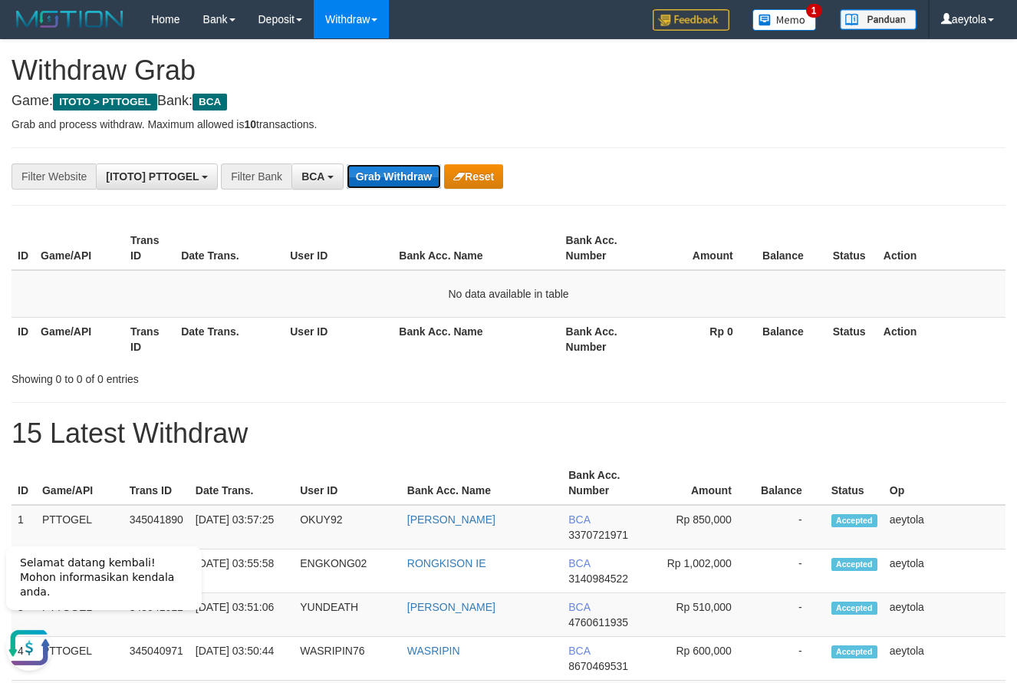
click at [396, 177] on button "Grab Withdraw" at bounding box center [394, 176] width 94 height 25
click at [398, 180] on button "Grab Withdraw" at bounding box center [394, 176] width 94 height 25
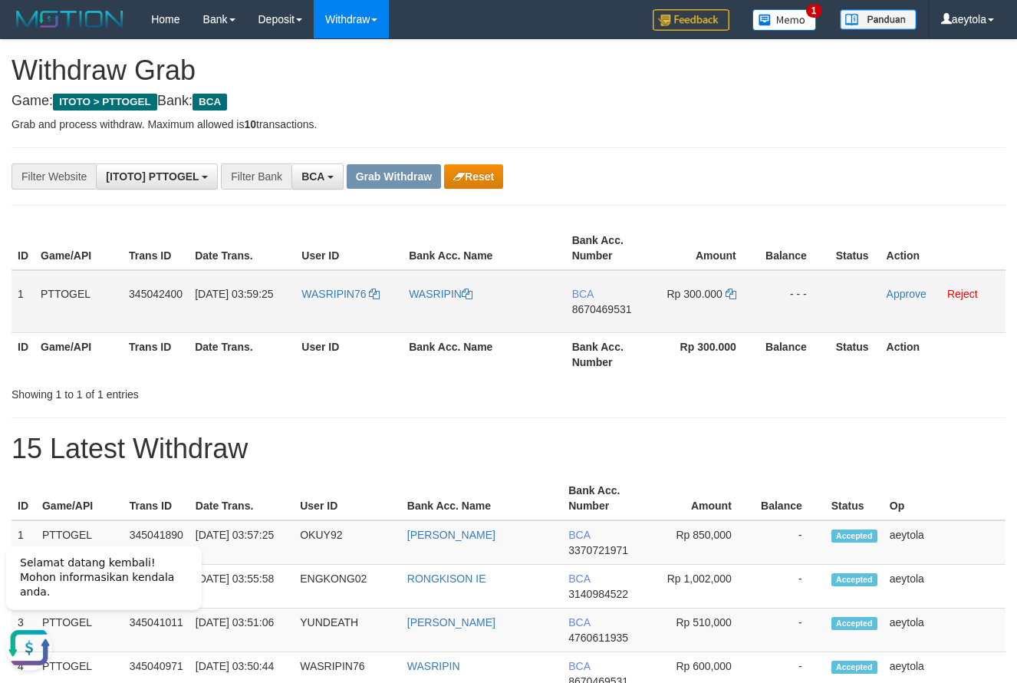
drag, startPoint x: 342, startPoint y: 311, endPoint x: 701, endPoint y: 315, distance: 358.4
click at [701, 315] on tr "1 PTTOGEL 345042400 [DATE] 03:59:25 WASRIPIN76 WASRIPIN BCA 8670469531 Rp 300.0…" at bounding box center [509, 301] width 994 height 63
drag, startPoint x: 627, startPoint y: 212, endPoint x: 622, endPoint y: 269, distance: 57.8
click at [608, 322] on td "BCA 8670469531" at bounding box center [610, 301] width 88 height 63
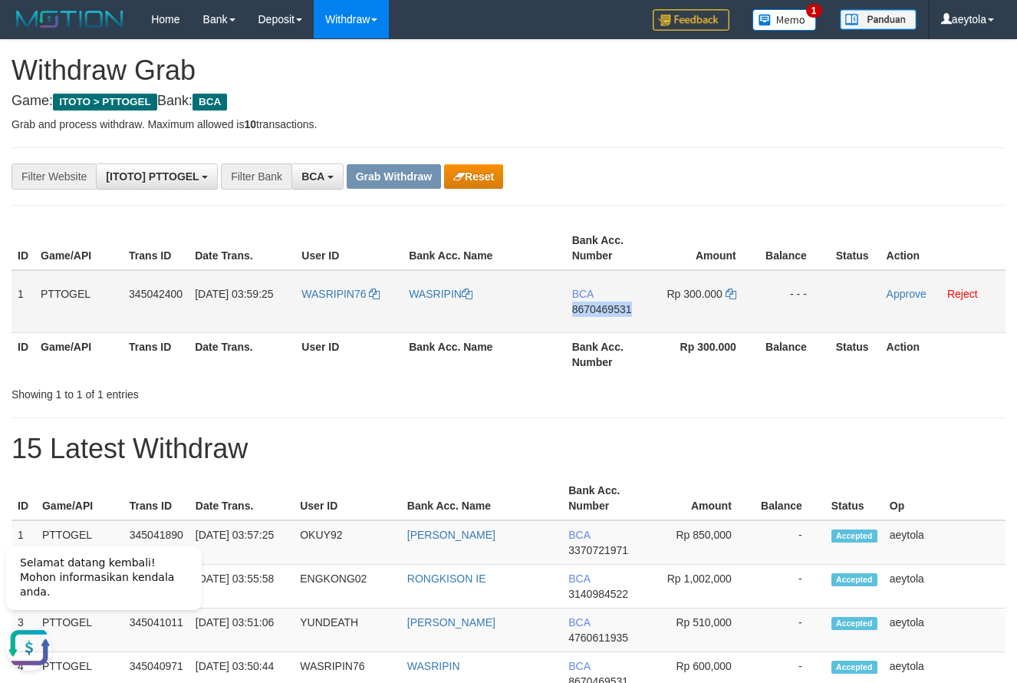
copy span "8670469531"
click at [608, 322] on td "BCA 8670469531" at bounding box center [610, 301] width 88 height 63
click at [737, 295] on td "Rp 300.000" at bounding box center [707, 301] width 105 height 63
click at [731, 293] on icon at bounding box center [731, 294] width 11 height 11
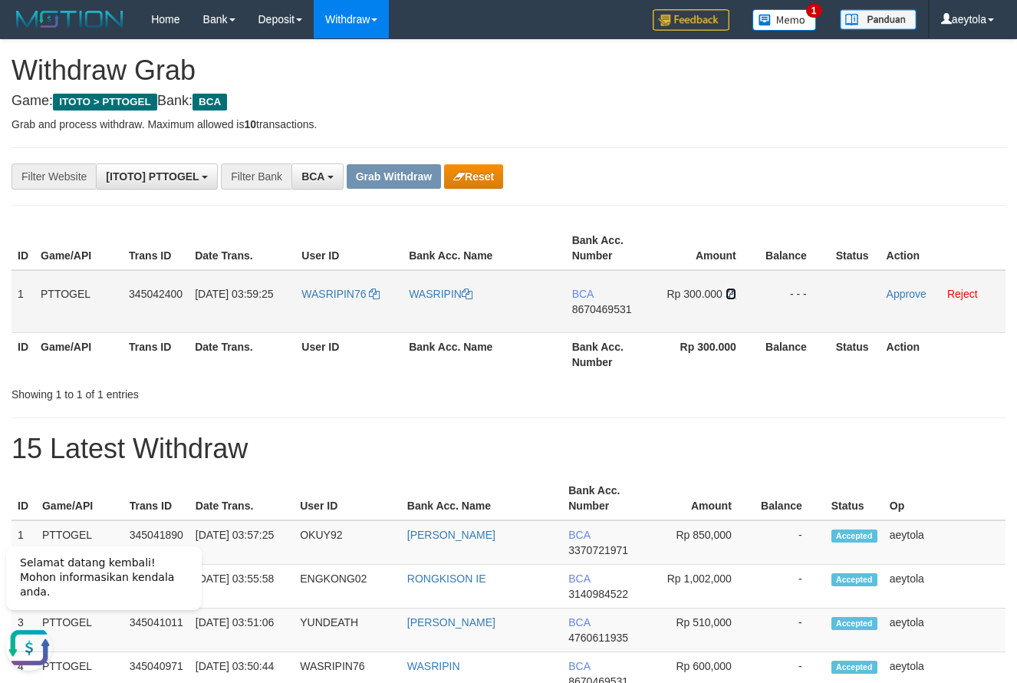
click at [734, 294] on icon at bounding box center [731, 294] width 11 height 11
click at [733, 292] on icon at bounding box center [731, 294] width 11 height 11
click at [898, 296] on link "Approve" at bounding box center [907, 294] width 40 height 12
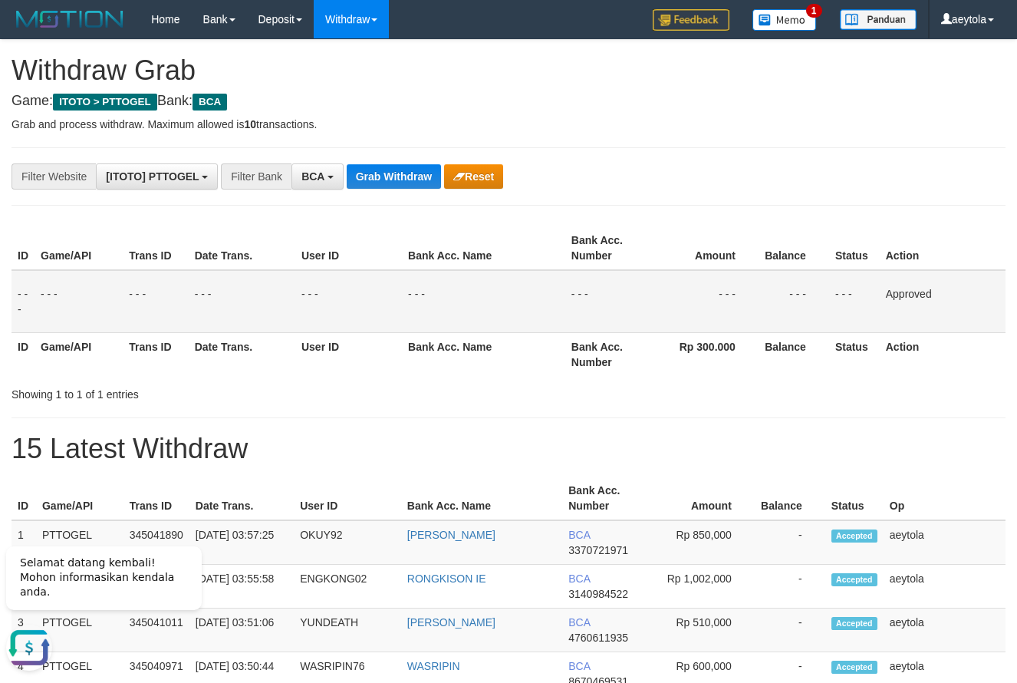
drag, startPoint x: 7, startPoint y: 489, endPoint x: 36, endPoint y: 492, distance: 29.3
click at [394, 167] on button "Grab Withdraw" at bounding box center [394, 176] width 94 height 25
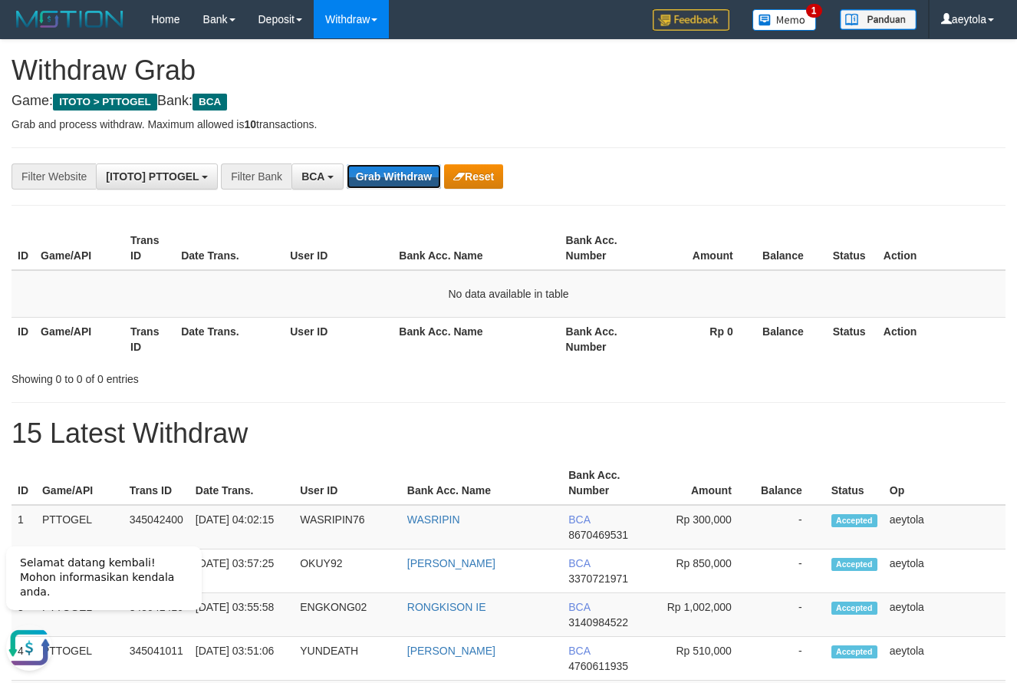
drag, startPoint x: 374, startPoint y: 176, endPoint x: 355, endPoint y: 162, distance: 23.5
click at [373, 177] on button "Grab Withdraw" at bounding box center [394, 176] width 94 height 25
drag, startPoint x: 792, startPoint y: 181, endPoint x: 769, endPoint y: 183, distance: 23.1
click at [769, 183] on div "**********" at bounding box center [424, 176] width 848 height 26
click at [412, 174] on button "Grab Withdraw" at bounding box center [394, 176] width 94 height 25
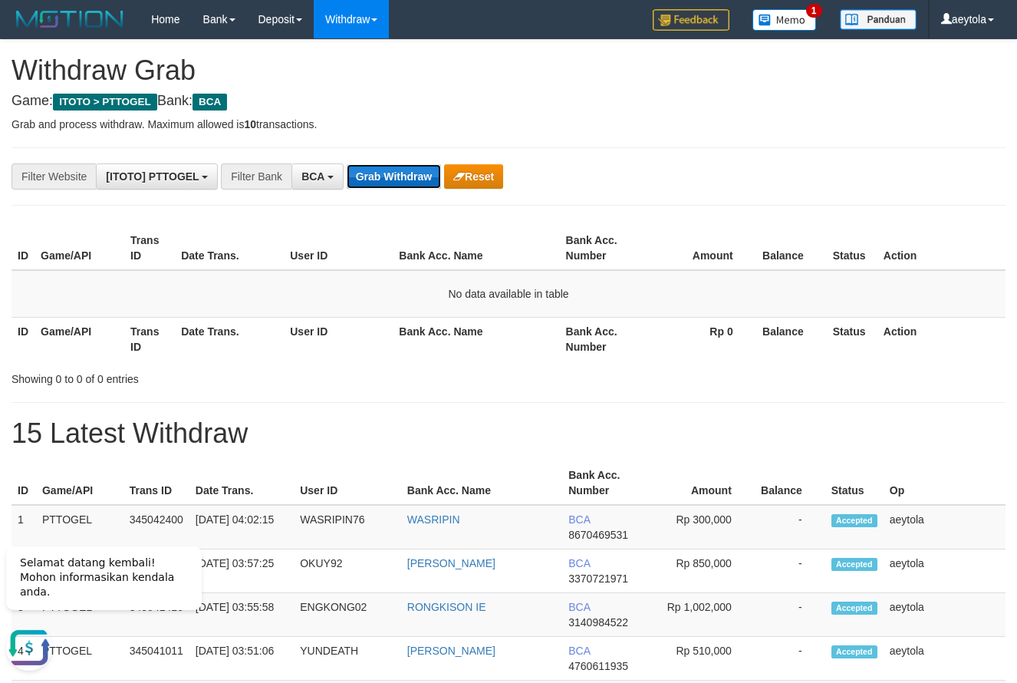
click at [412, 174] on button "Grab Withdraw" at bounding box center [394, 176] width 94 height 25
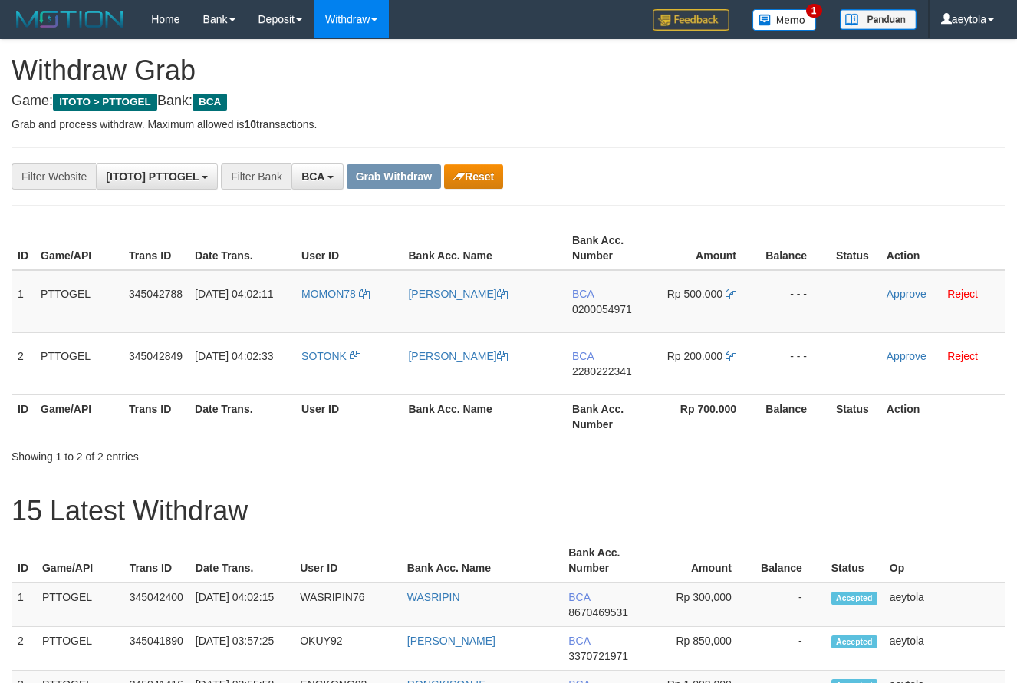
scroll to position [29, 0]
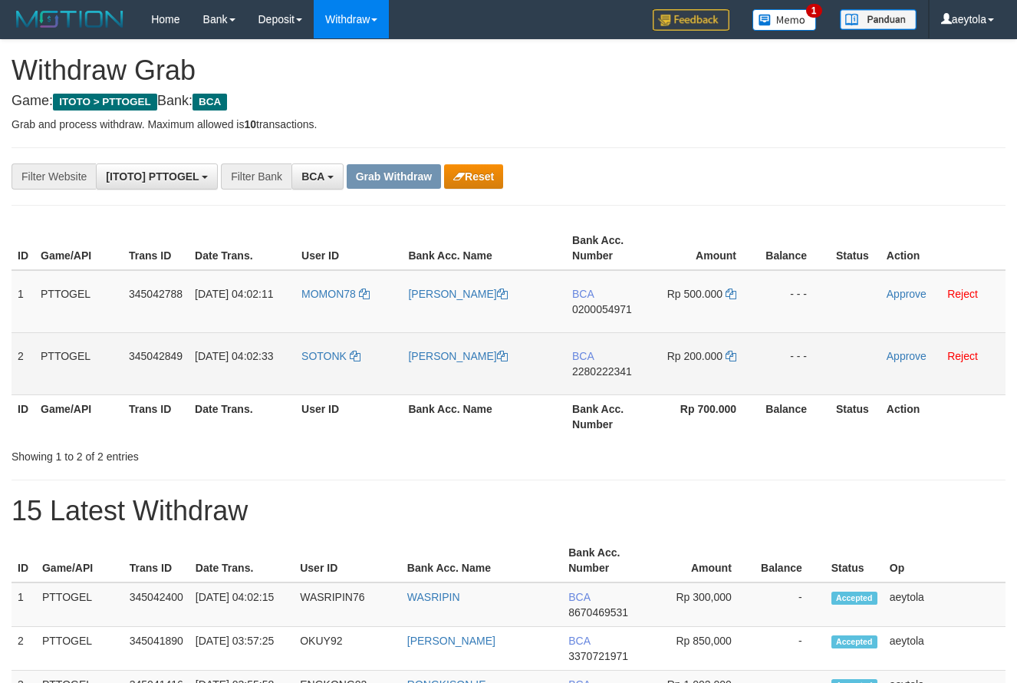
drag, startPoint x: 312, startPoint y: 311, endPoint x: 661, endPoint y: 349, distance: 352.0
click at [661, 349] on tbody "1 PTTOGEL 345042788 [DATE] 04:02:11 [GEOGRAPHIC_DATA] TEGUH PRAMONO BCA 0200054…" at bounding box center [509, 332] width 994 height 125
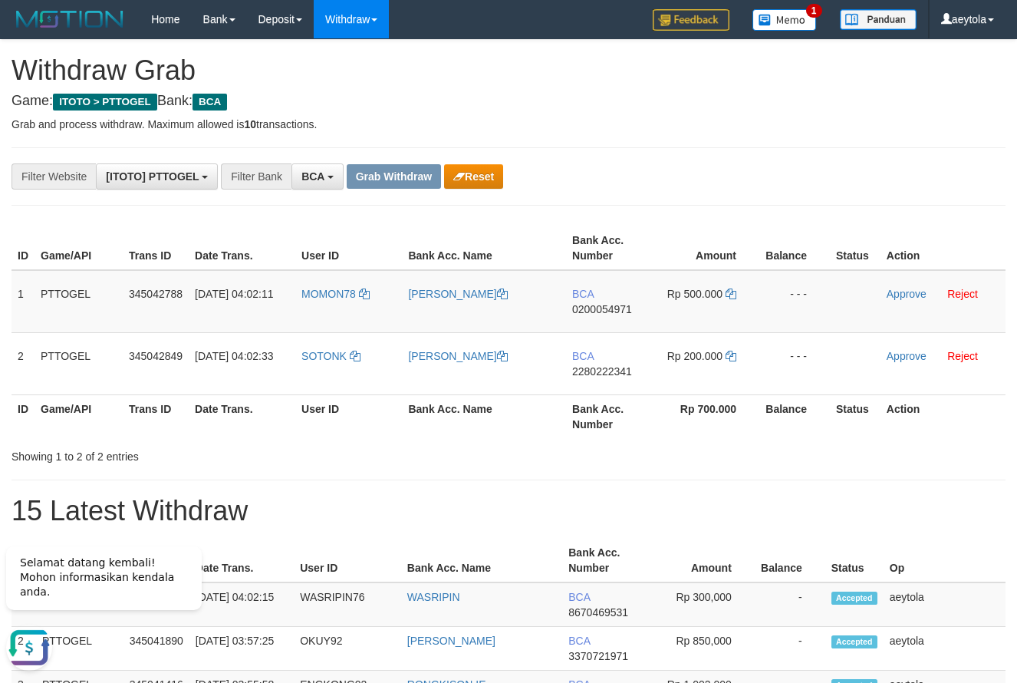
click at [617, 329] on td "BCA 0200054971" at bounding box center [610, 301] width 88 height 63
copy span "0200054971"
click at [617, 329] on td "BCA 0200054971" at bounding box center [610, 301] width 88 height 63
drag, startPoint x: 730, startPoint y: 264, endPoint x: 754, endPoint y: 297, distance: 41.1
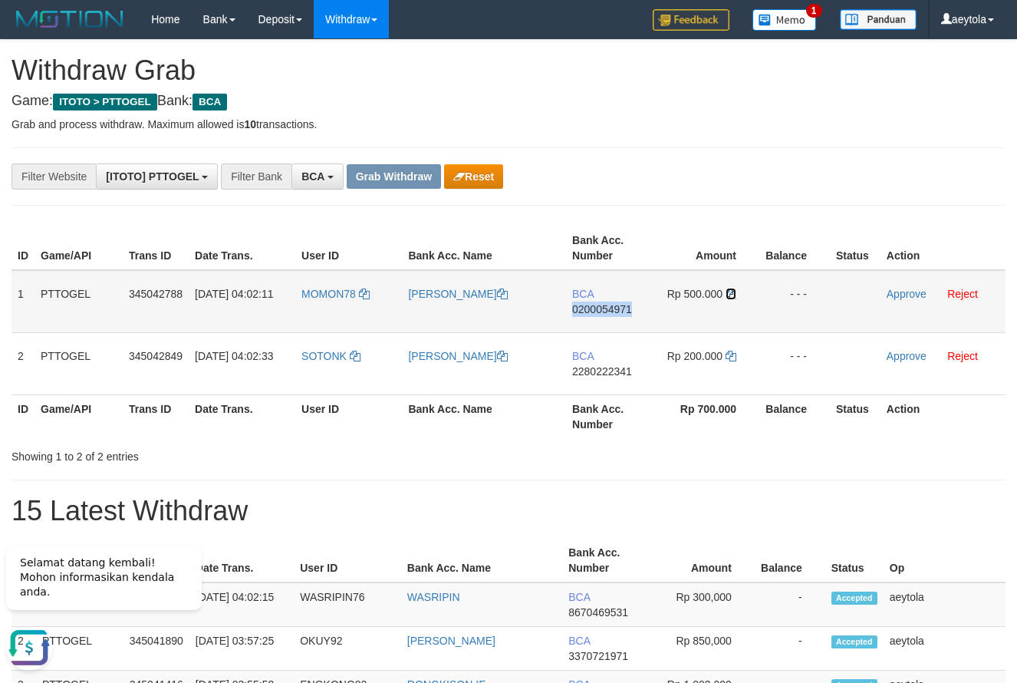
click at [732, 295] on icon at bounding box center [731, 294] width 11 height 11
copy span "0200054971"
click at [732, 295] on icon at bounding box center [731, 294] width 11 height 11
click at [905, 300] on td "Approve Reject" at bounding box center [943, 301] width 125 height 63
click at [906, 293] on link "Approve" at bounding box center [907, 294] width 40 height 12
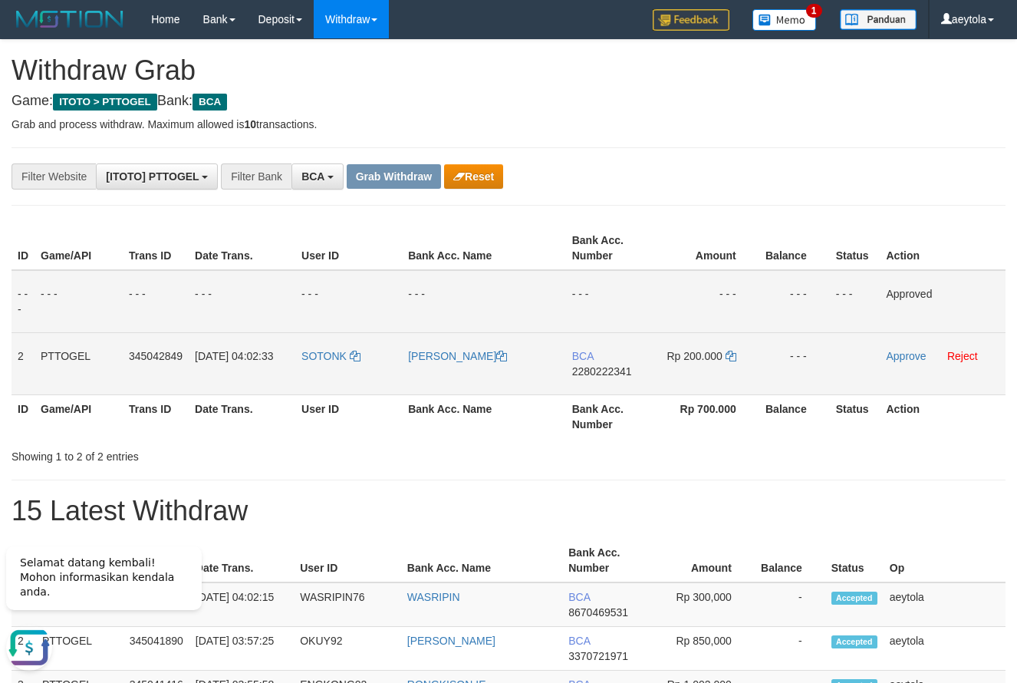
click at [633, 391] on td "BCA 2280222341" at bounding box center [610, 363] width 88 height 62
click at [611, 387] on td "BCA 2280222341" at bounding box center [610, 363] width 88 height 62
copy span "2280222341"
click at [731, 358] on icon at bounding box center [731, 356] width 11 height 11
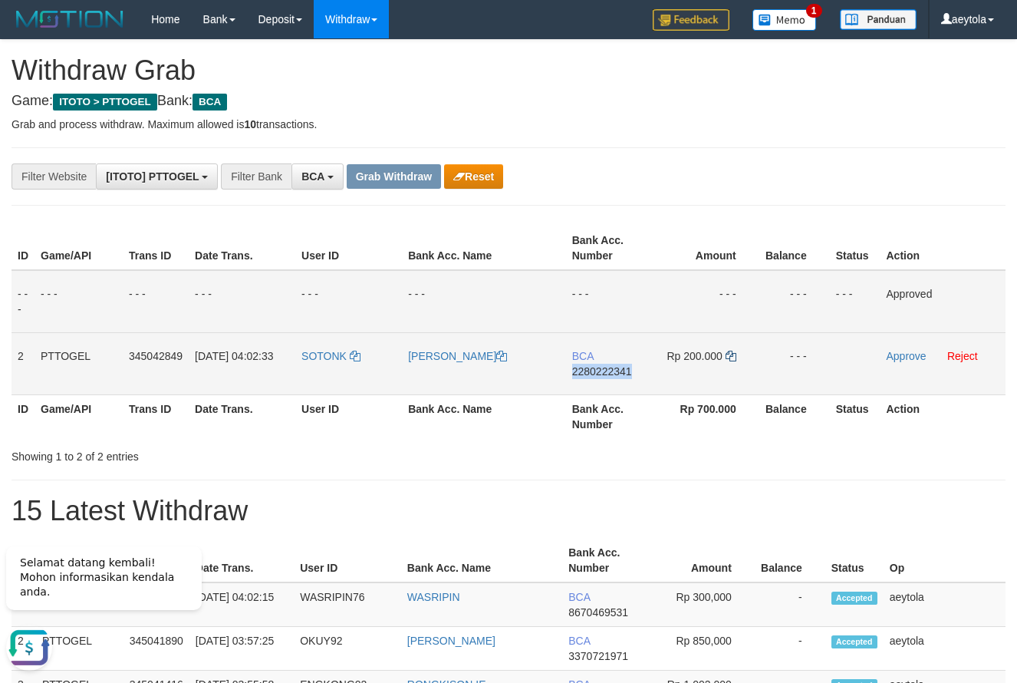
copy span "2280222341"
drag, startPoint x: 731, startPoint y: 358, endPoint x: 670, endPoint y: 347, distance: 62.3
click at [723, 357] on td "Rp 200.000" at bounding box center [707, 363] width 105 height 62
click at [902, 359] on link "Approve" at bounding box center [906, 356] width 40 height 12
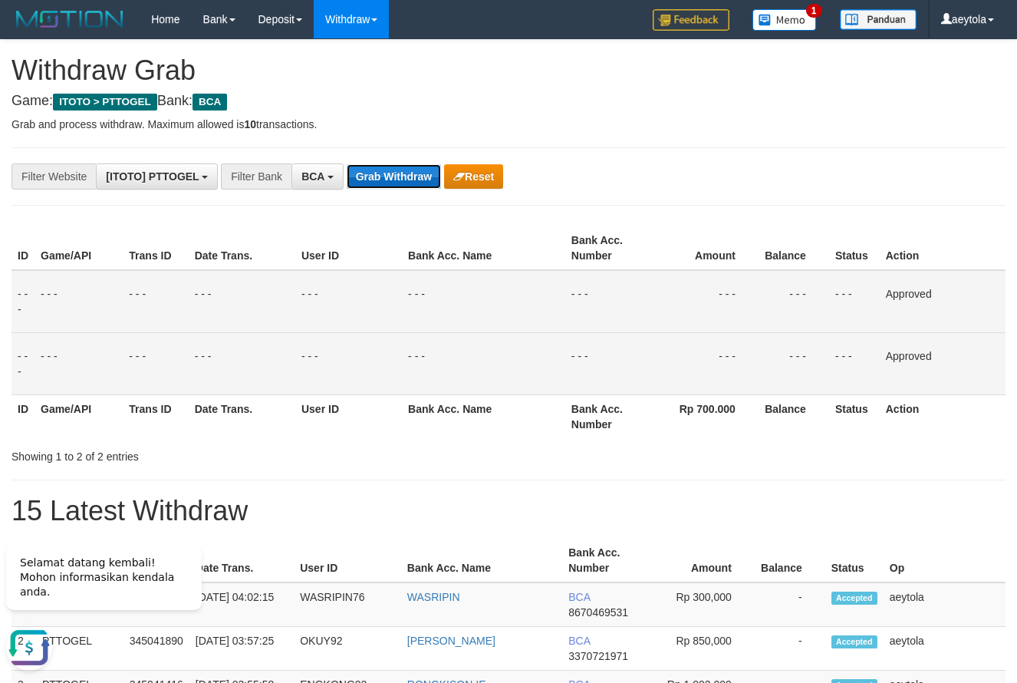
click at [394, 176] on button "Grab Withdraw" at bounding box center [394, 176] width 94 height 25
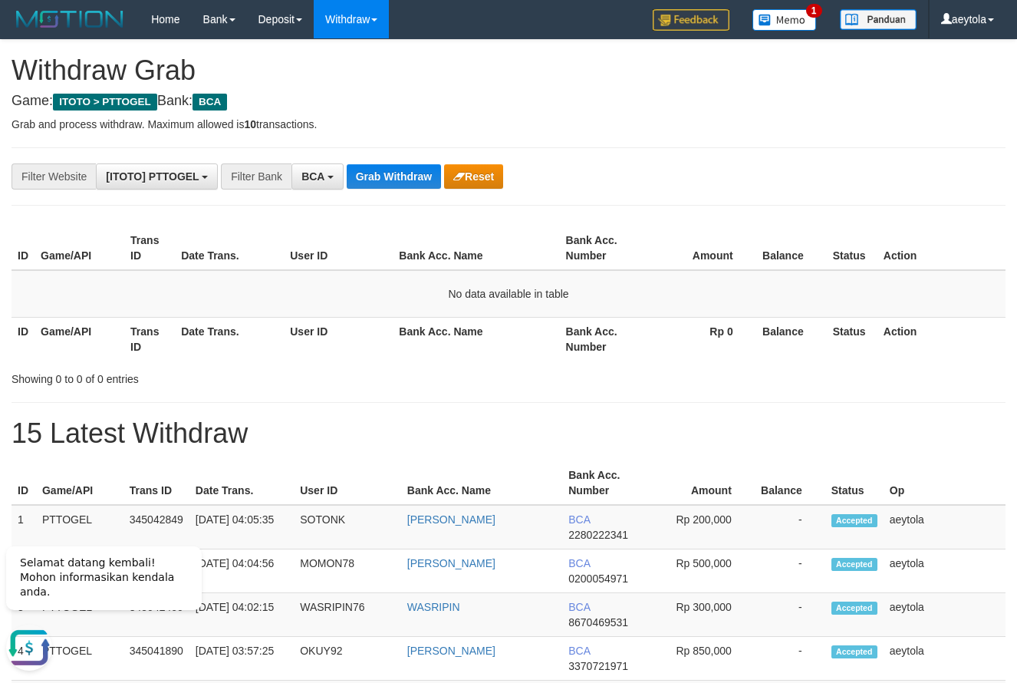
drag, startPoint x: 825, startPoint y: 175, endPoint x: 816, endPoint y: 177, distance: 9.5
click at [823, 175] on div "**********" at bounding box center [424, 176] width 848 height 26
click at [379, 175] on button "Grab Withdraw" at bounding box center [394, 176] width 94 height 25
drag, startPoint x: 693, startPoint y: 139, endPoint x: 486, endPoint y: 208, distance: 217.7
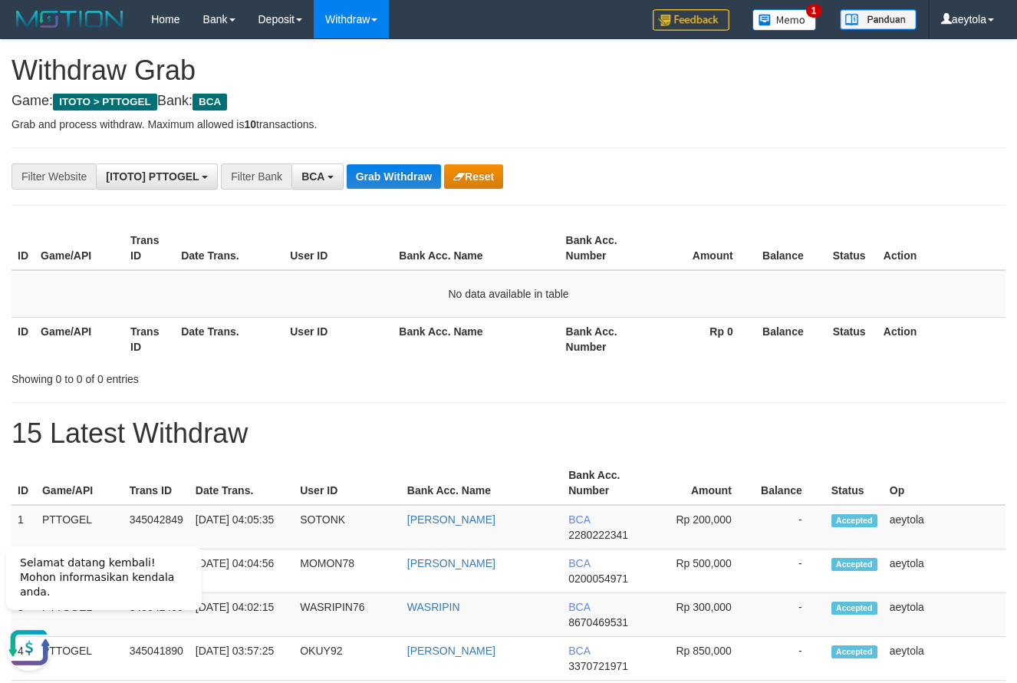
click at [379, 187] on button "Grab Withdraw" at bounding box center [394, 176] width 94 height 25
click at [379, 184] on button "Grab Withdraw" at bounding box center [394, 176] width 94 height 25
click at [397, 181] on button "Grab Withdraw" at bounding box center [394, 176] width 94 height 25
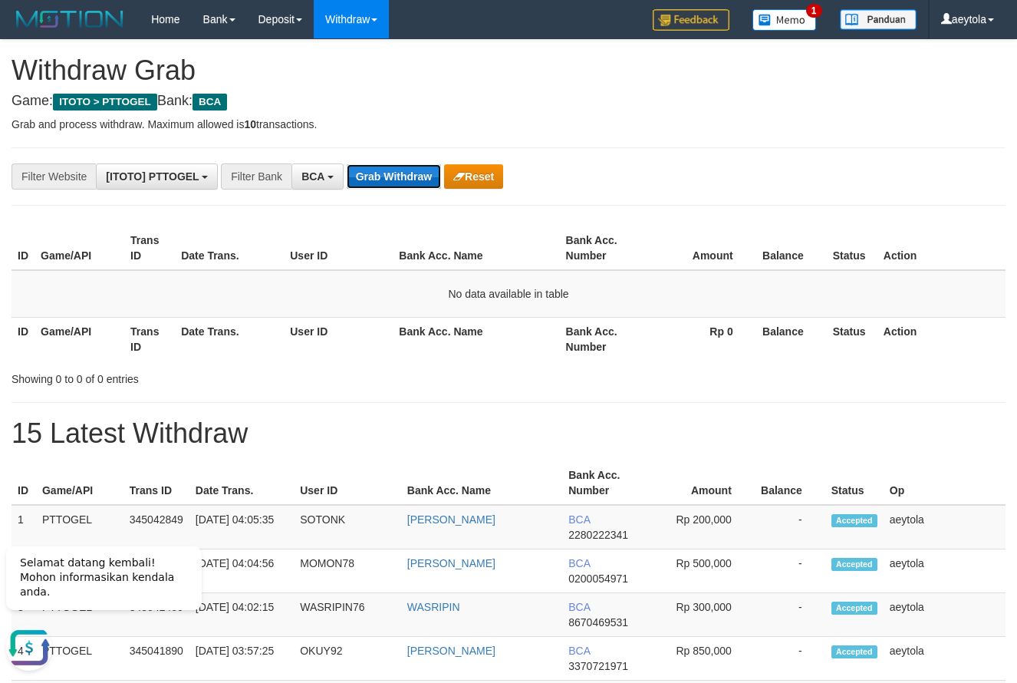
click at [404, 187] on button "Grab Withdraw" at bounding box center [394, 176] width 94 height 25
drag, startPoint x: 734, startPoint y: 121, endPoint x: 354, endPoint y: 196, distance: 386.4
click at [721, 124] on p "Grab and process withdraw. Maximum allowed is 10 transactions." at bounding box center [509, 124] width 994 height 15
click at [384, 173] on button "Grab Withdraw" at bounding box center [394, 176] width 94 height 25
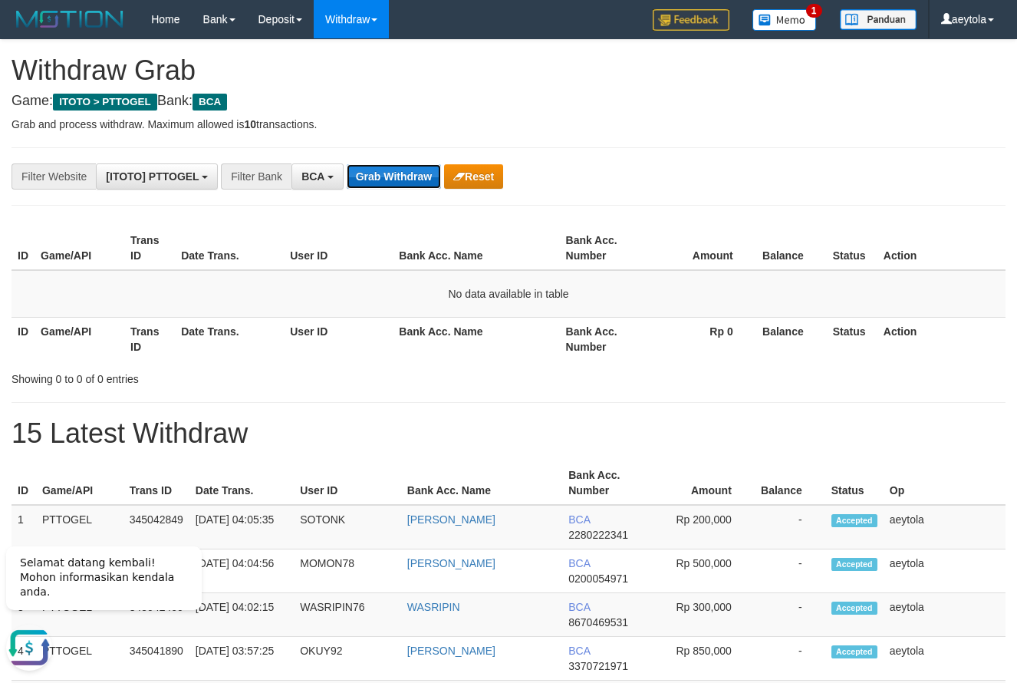
click at [384, 173] on button "Grab Withdraw" at bounding box center [394, 176] width 94 height 25
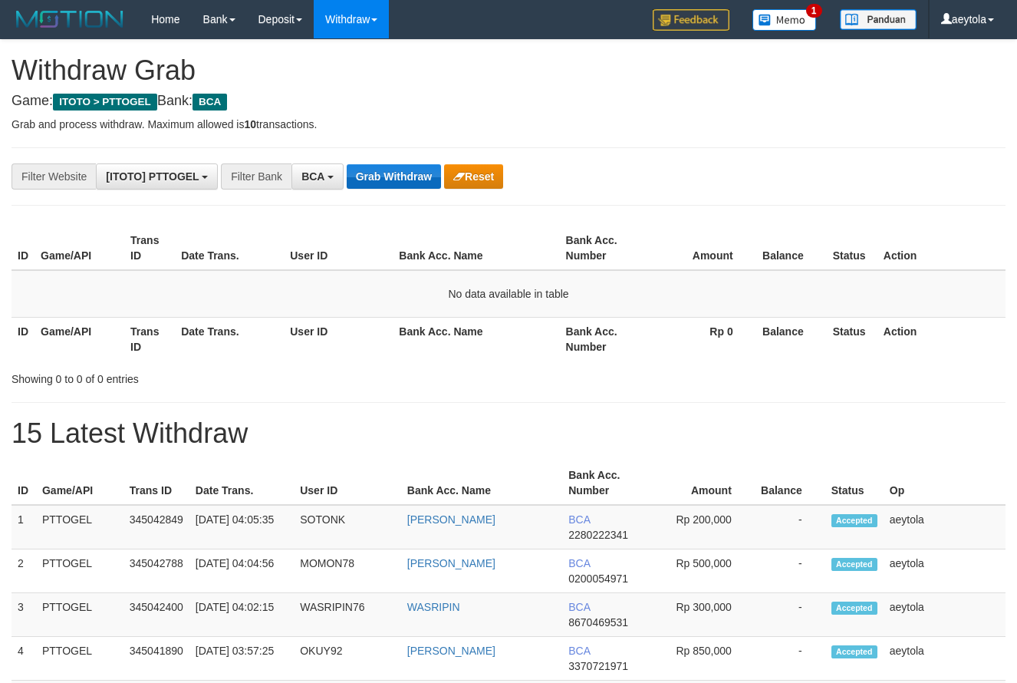
scroll to position [29, 0]
click at [384, 166] on button "Grab Withdraw" at bounding box center [394, 176] width 94 height 25
click at [390, 174] on button "Grab Withdraw" at bounding box center [394, 176] width 94 height 25
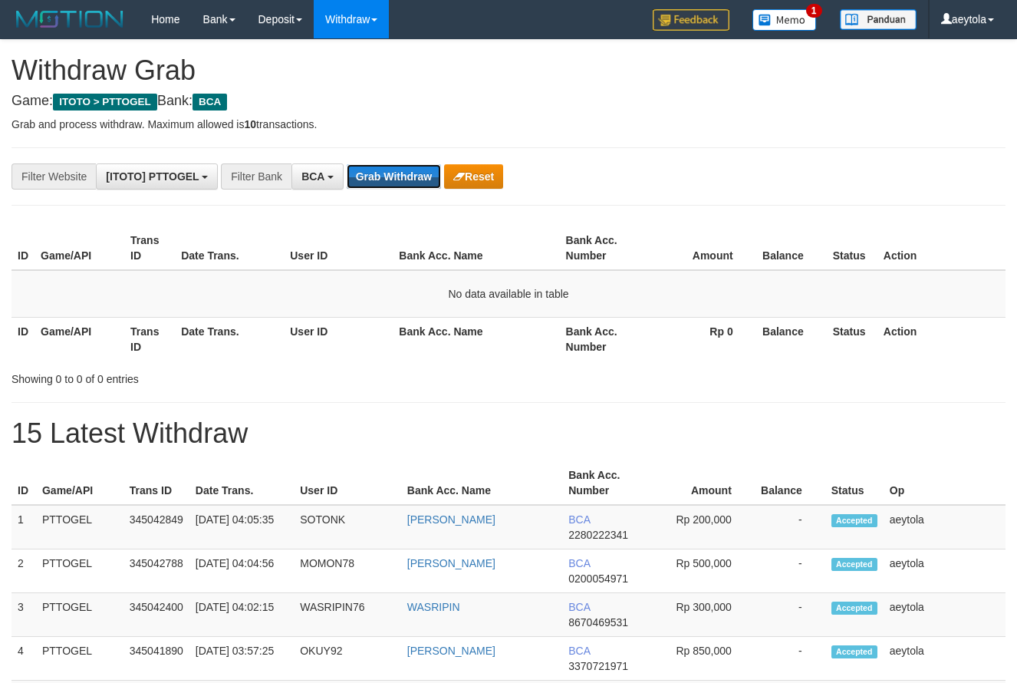
click at [390, 174] on button "Grab Withdraw" at bounding box center [394, 176] width 94 height 25
click at [402, 177] on button "Grab Withdraw" at bounding box center [394, 176] width 94 height 25
click at [402, 176] on button "Grab Withdraw" at bounding box center [394, 176] width 94 height 25
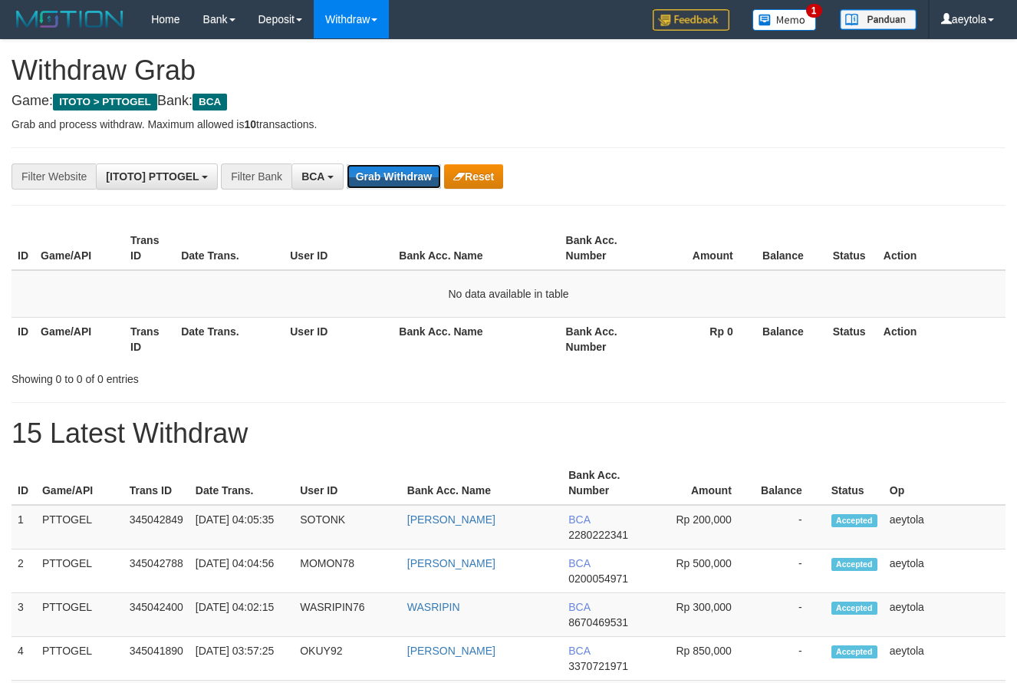
click at [384, 186] on button "Grab Withdraw" at bounding box center [394, 176] width 94 height 25
click at [411, 178] on button "Grab Withdraw" at bounding box center [394, 176] width 94 height 25
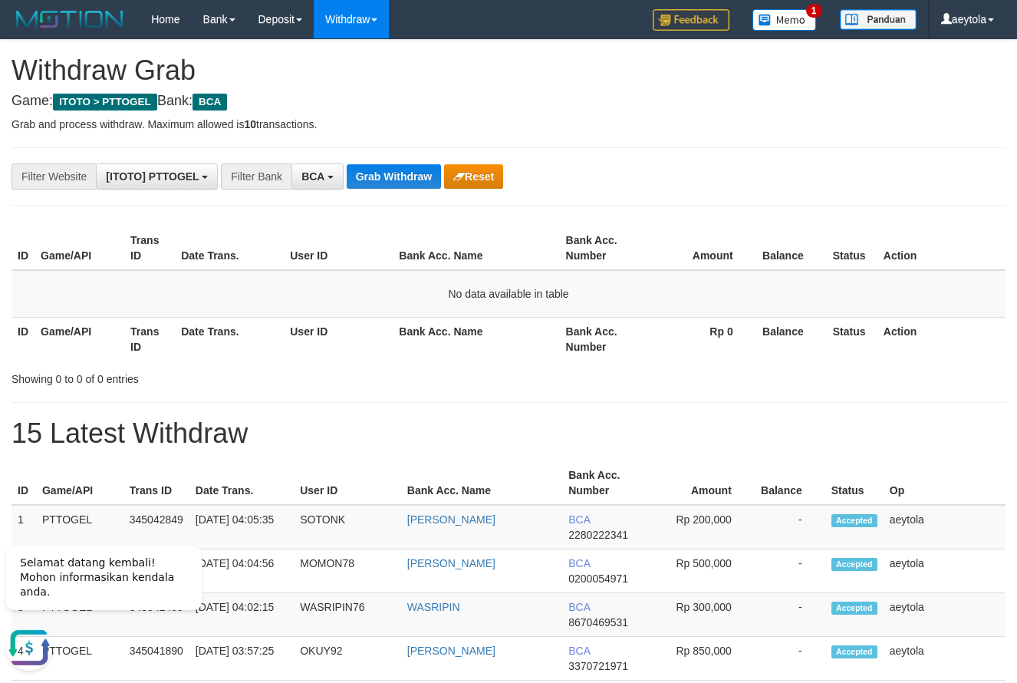
drag, startPoint x: 705, startPoint y: 154, endPoint x: 479, endPoint y: 163, distance: 226.5
click at [395, 176] on button "Grab Withdraw" at bounding box center [394, 176] width 94 height 25
click at [405, 176] on button "Grab Withdraw" at bounding box center [394, 176] width 94 height 25
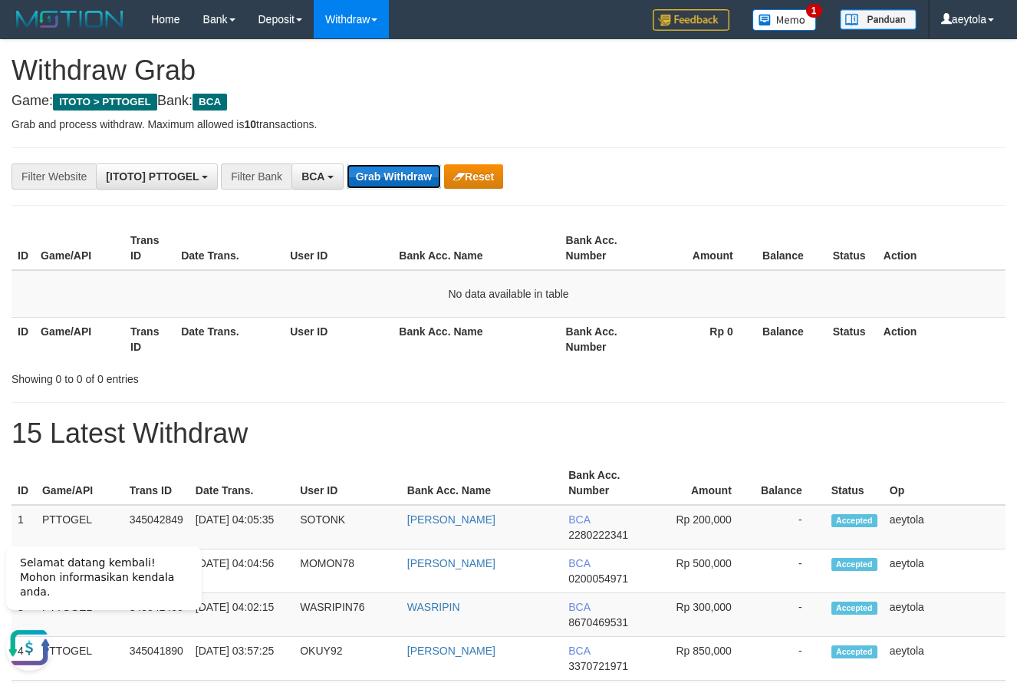
click at [405, 176] on button "Grab Withdraw" at bounding box center [394, 176] width 94 height 25
click at [402, 177] on button "Grab Withdraw" at bounding box center [394, 176] width 94 height 25
click at [401, 177] on button "Grab Withdraw" at bounding box center [394, 176] width 94 height 25
click at [427, 173] on button "Grab Withdraw" at bounding box center [394, 176] width 94 height 25
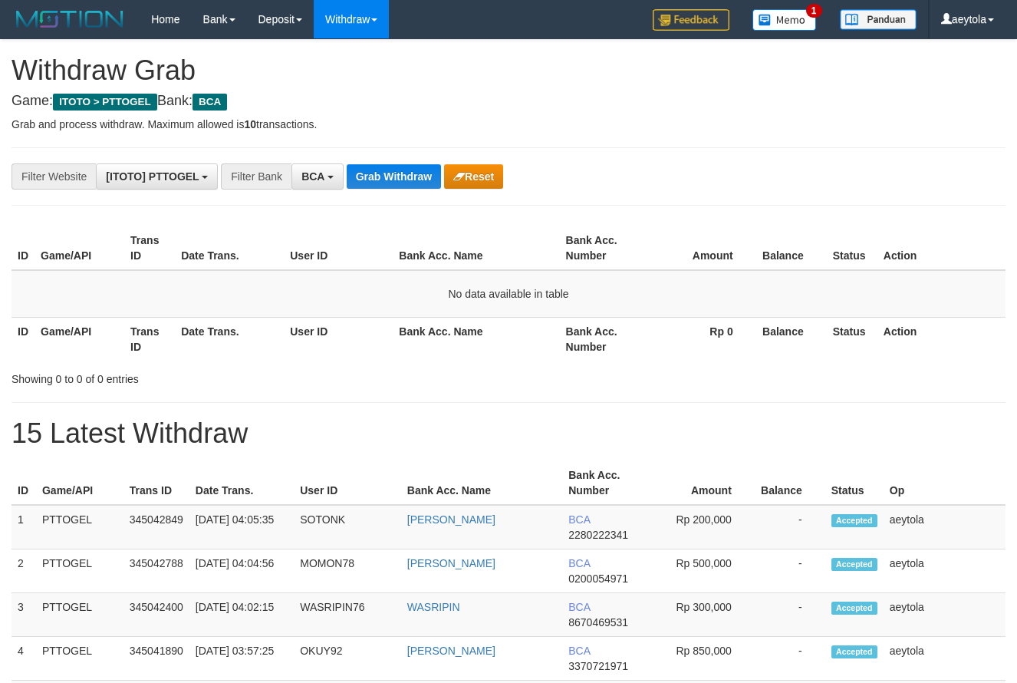
scroll to position [29, 0]
click at [392, 186] on button "Grab Withdraw" at bounding box center [394, 176] width 94 height 25
click at [401, 180] on button "Grab Withdraw" at bounding box center [394, 176] width 94 height 25
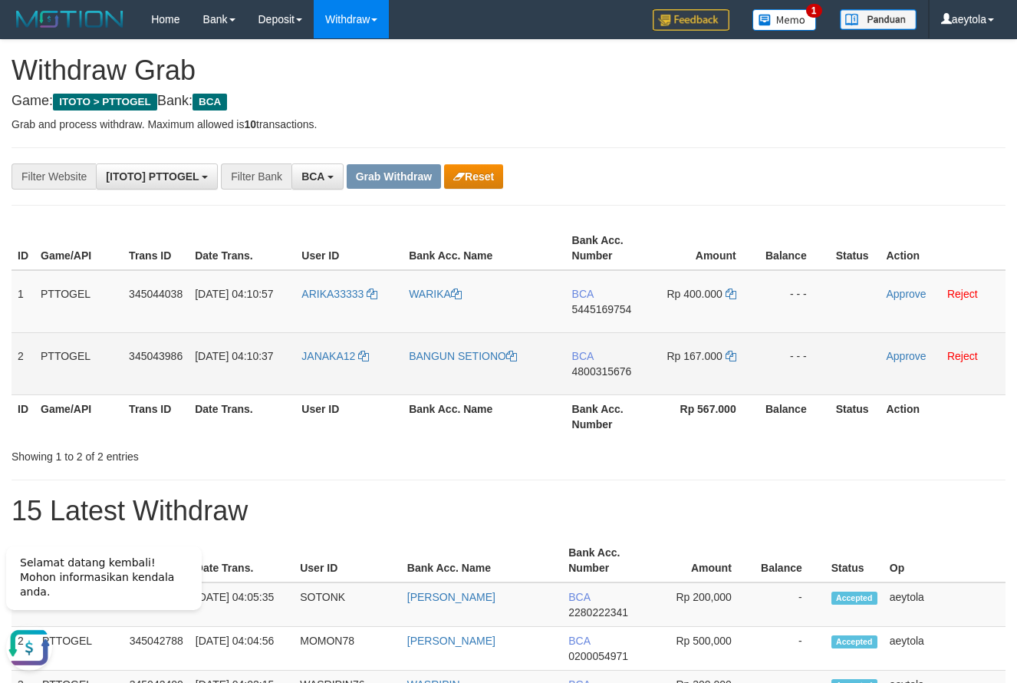
copy tr
drag, startPoint x: 341, startPoint y: 326, endPoint x: 674, endPoint y: 359, distance: 334.6
click at [674, 359] on tbody "1 PTTOGEL 345044038 01/10/2025 04:10:57 ARIKA33333 WARIKA BCA 5445169754 Rp 400…" at bounding box center [509, 332] width 994 height 125
click at [591, 335] on td "BCA 4800315676" at bounding box center [610, 363] width 88 height 62
copy span "BCA"
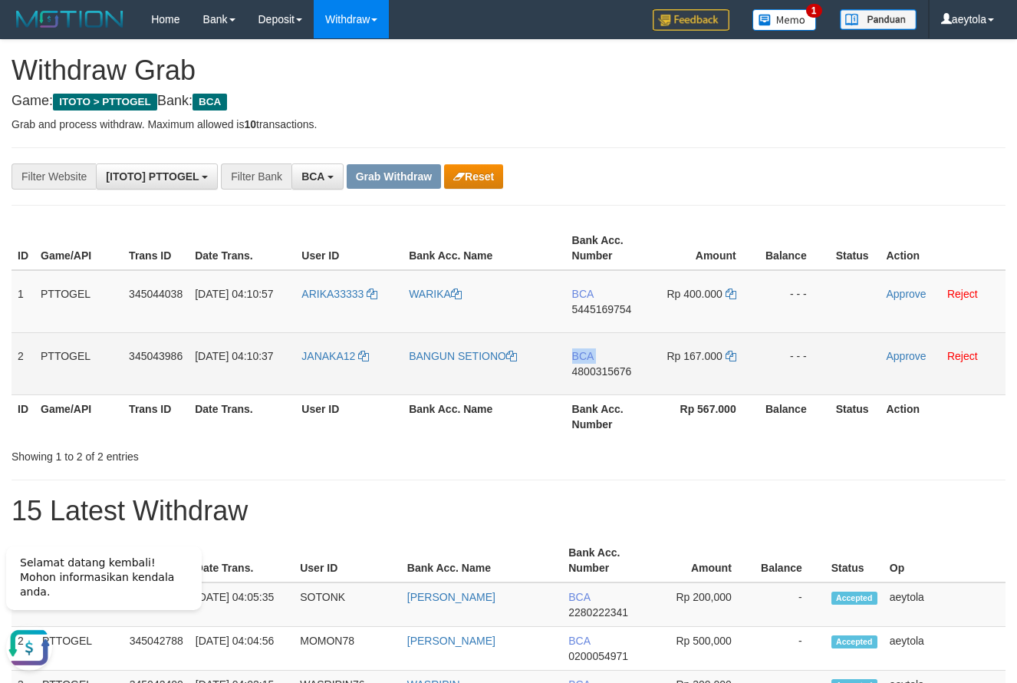
click at [591, 335] on td "BCA 4800315676" at bounding box center [610, 363] width 88 height 62
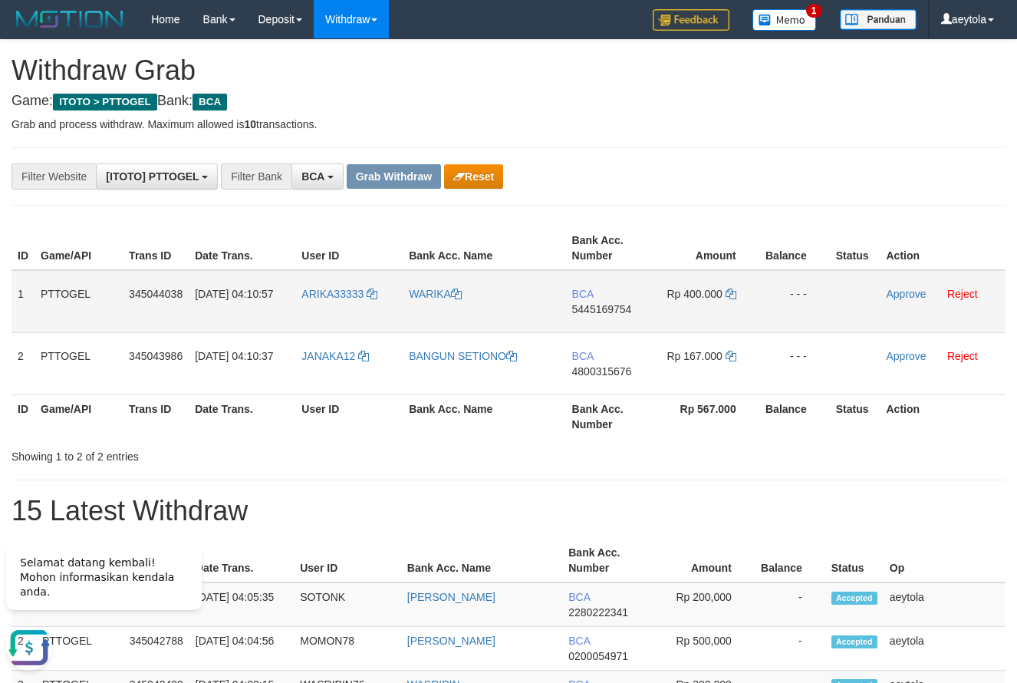
click at [591, 324] on td "BCA 5445169754" at bounding box center [610, 301] width 88 height 63
copy span "5445169754"
click at [734, 296] on icon at bounding box center [731, 294] width 11 height 11
copy span "5445169754"
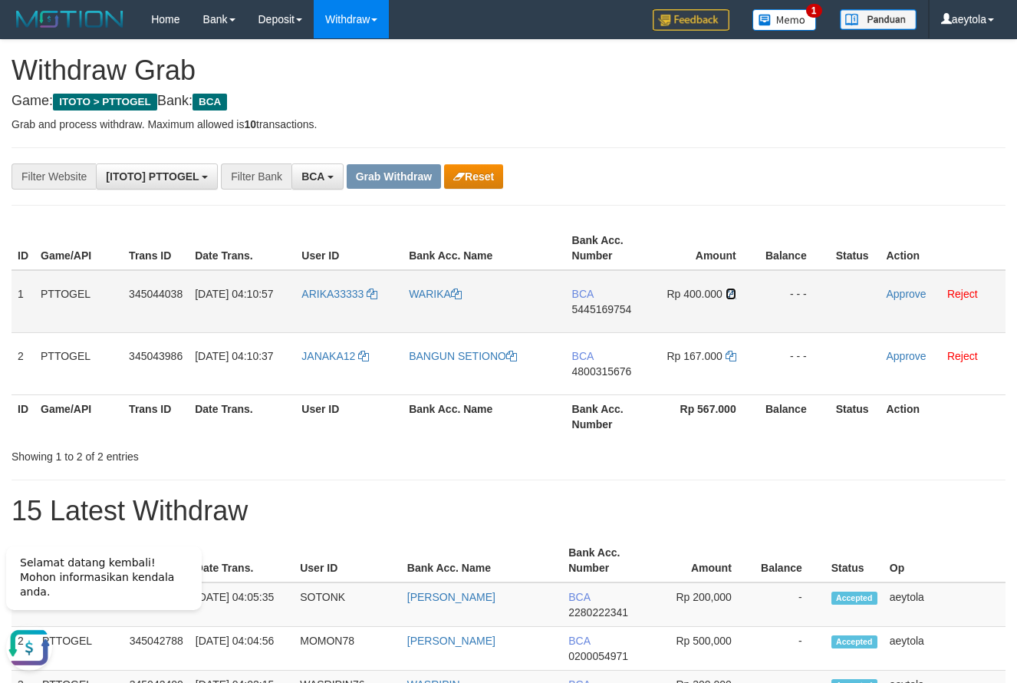
click at [734, 296] on icon at bounding box center [731, 294] width 11 height 11
click at [915, 296] on link "Approve" at bounding box center [906, 294] width 40 height 12
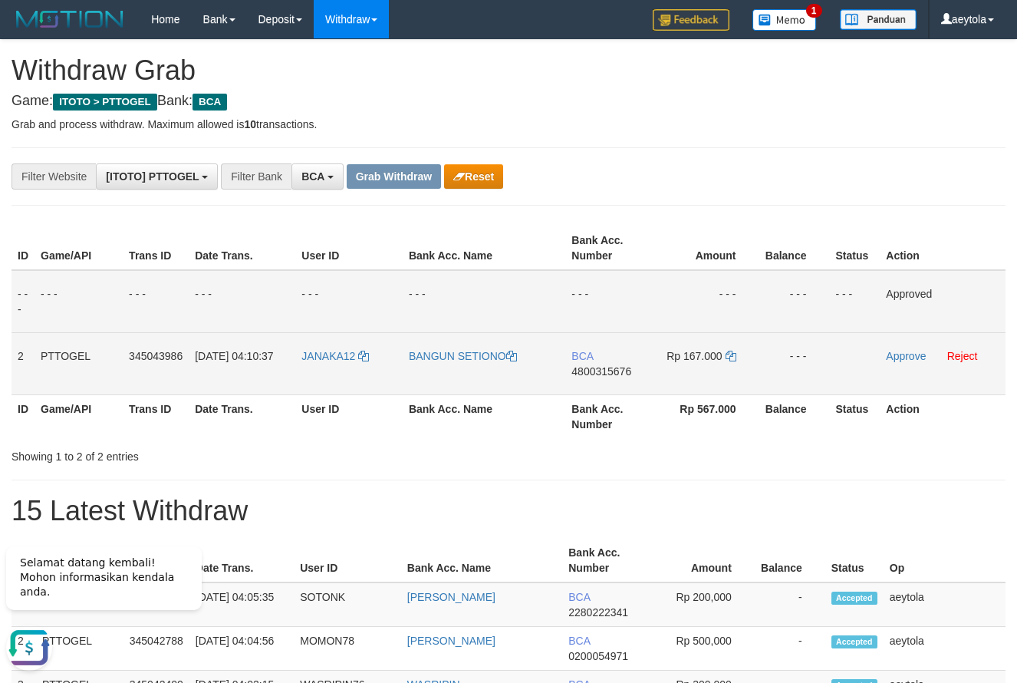
click at [589, 383] on td "BCA 4800315676" at bounding box center [610, 363] width 88 height 62
copy span "4800315676"
click at [589, 383] on td "BCA 4800315676" at bounding box center [610, 363] width 88 height 62
click at [734, 358] on icon at bounding box center [731, 356] width 11 height 11
copy span "4800315676"
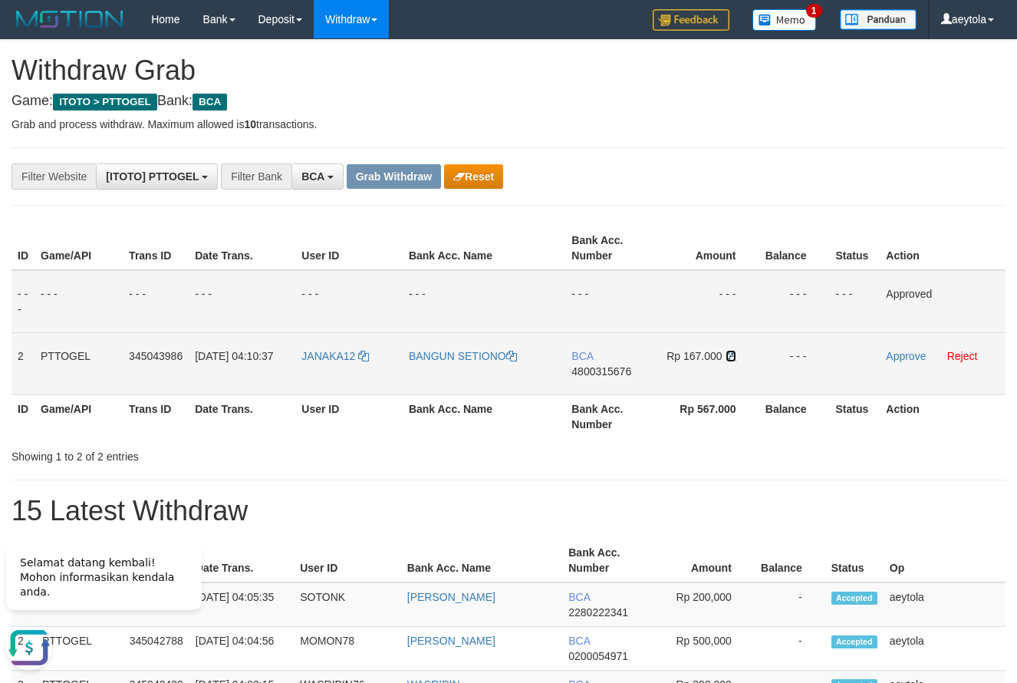
click at [734, 358] on icon at bounding box center [731, 356] width 11 height 11
click at [905, 355] on link "Approve" at bounding box center [906, 356] width 40 height 12
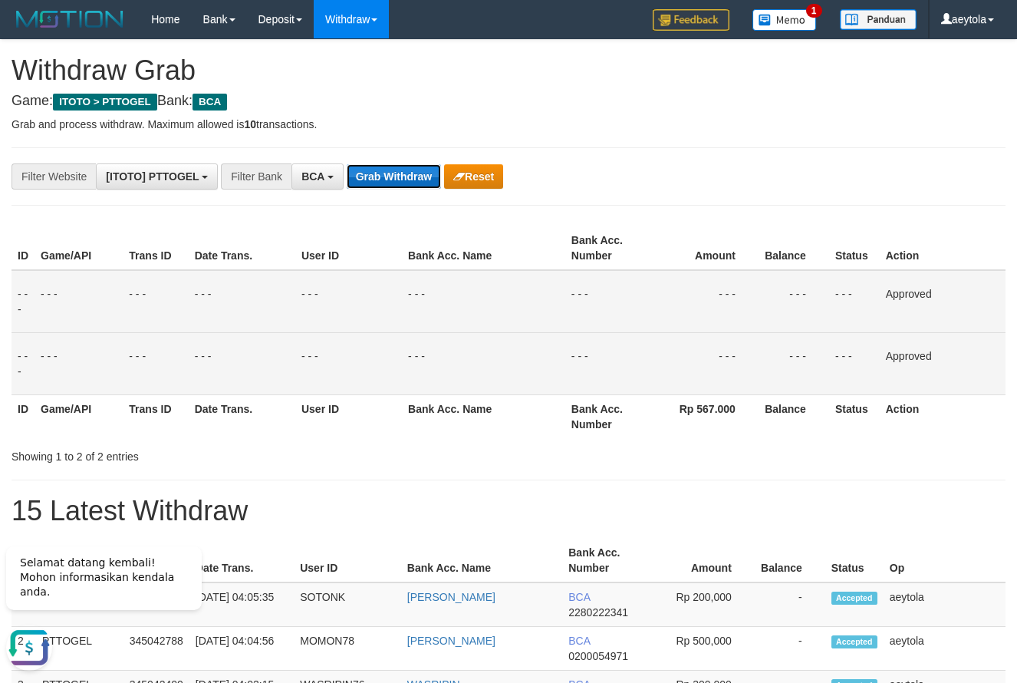
click at [382, 172] on button "Grab Withdraw" at bounding box center [394, 176] width 94 height 25
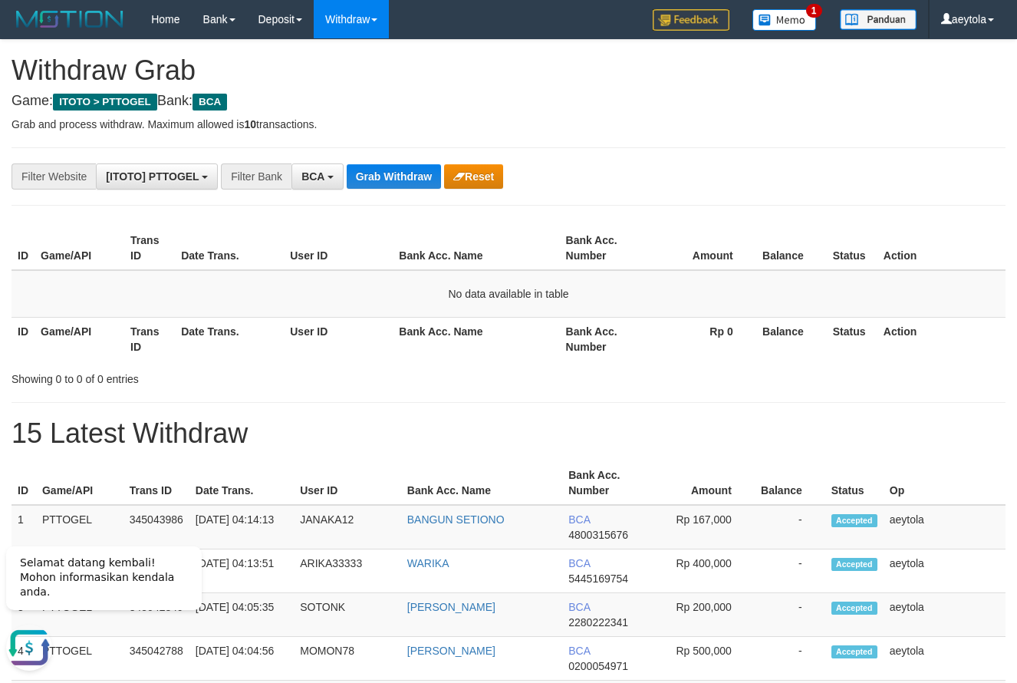
click at [696, 189] on div "**********" at bounding box center [424, 176] width 848 height 26
click at [414, 179] on button "Grab Withdraw" at bounding box center [394, 176] width 94 height 25
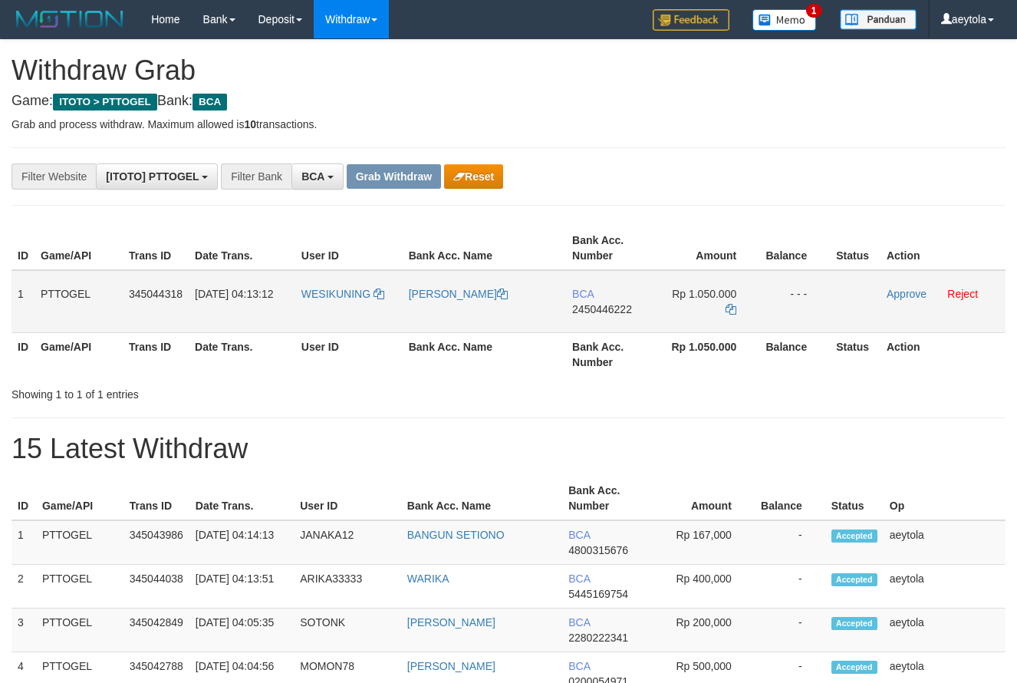
scroll to position [29, 0]
drag, startPoint x: 406, startPoint y: 312, endPoint x: 729, endPoint y: 307, distance: 323.1
click at [729, 307] on tr "1 PTTOGEL 345044318 01/10/2025 04:13:12 WESIKUNING DENI SUNOTO BCA 2450446222 R…" at bounding box center [509, 301] width 994 height 63
click at [586, 323] on td "BCA 2450446222" at bounding box center [610, 301] width 88 height 63
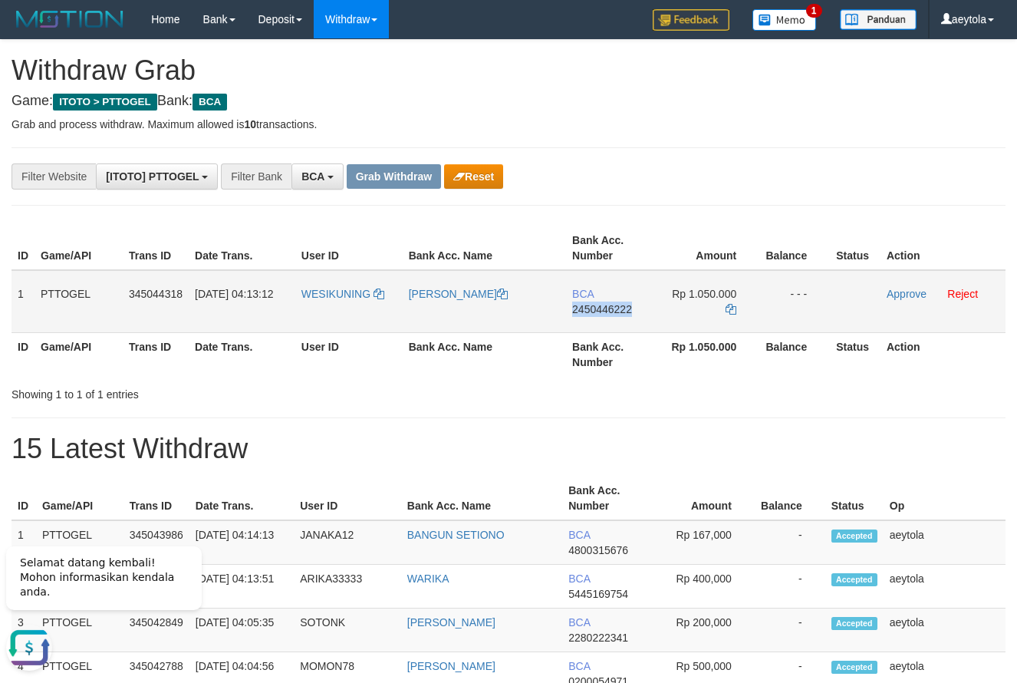
copy span "2450446222"
click at [586, 323] on td "BCA 2450446222" at bounding box center [610, 301] width 88 height 63
click at [727, 308] on icon at bounding box center [731, 309] width 11 height 11
copy span "2450446222"
click at [727, 308] on icon at bounding box center [731, 309] width 11 height 11
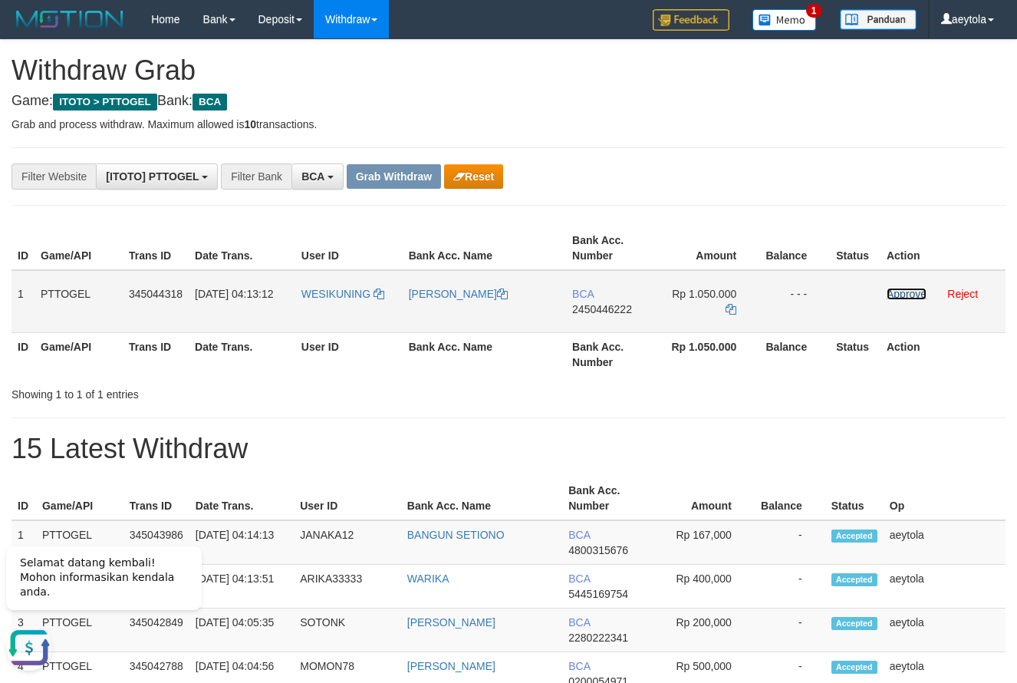
click at [902, 293] on link "Approve" at bounding box center [907, 294] width 40 height 12
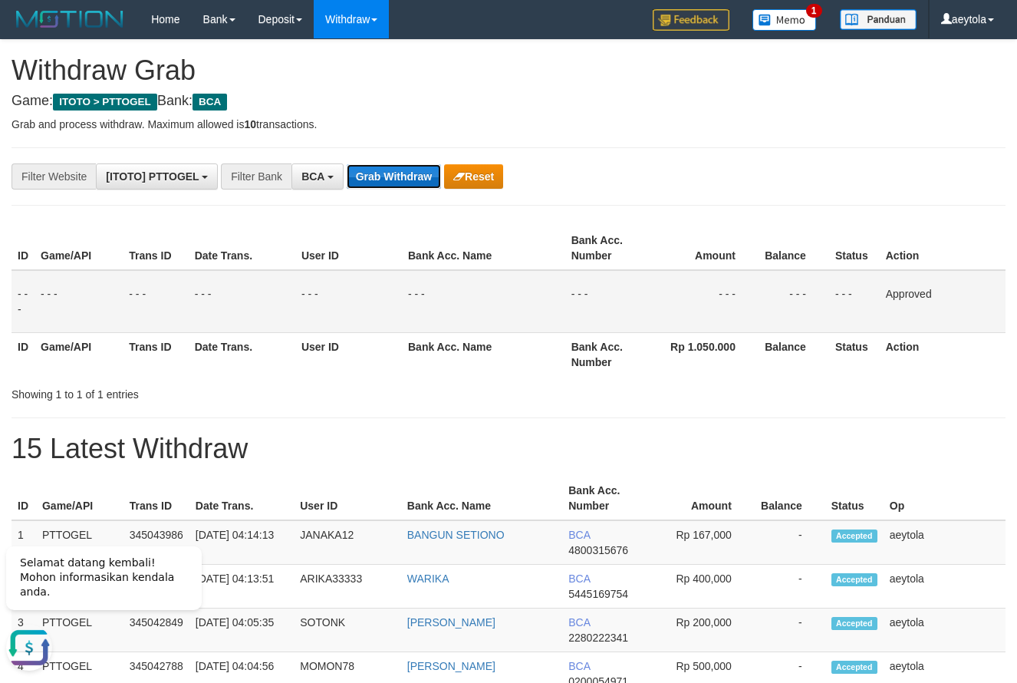
click at [412, 183] on button "Grab Withdraw" at bounding box center [394, 176] width 94 height 25
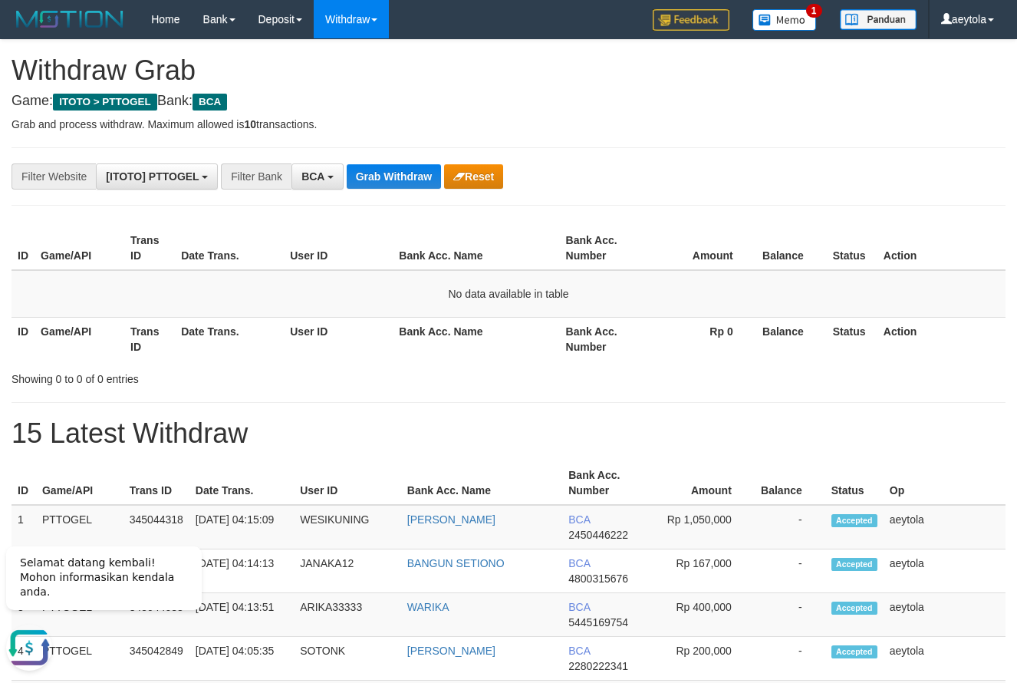
click at [394, 175] on button "Grab Withdraw" at bounding box center [394, 176] width 94 height 25
drag, startPoint x: 692, startPoint y: 411, endPoint x: 642, endPoint y: 429, distance: 53.2
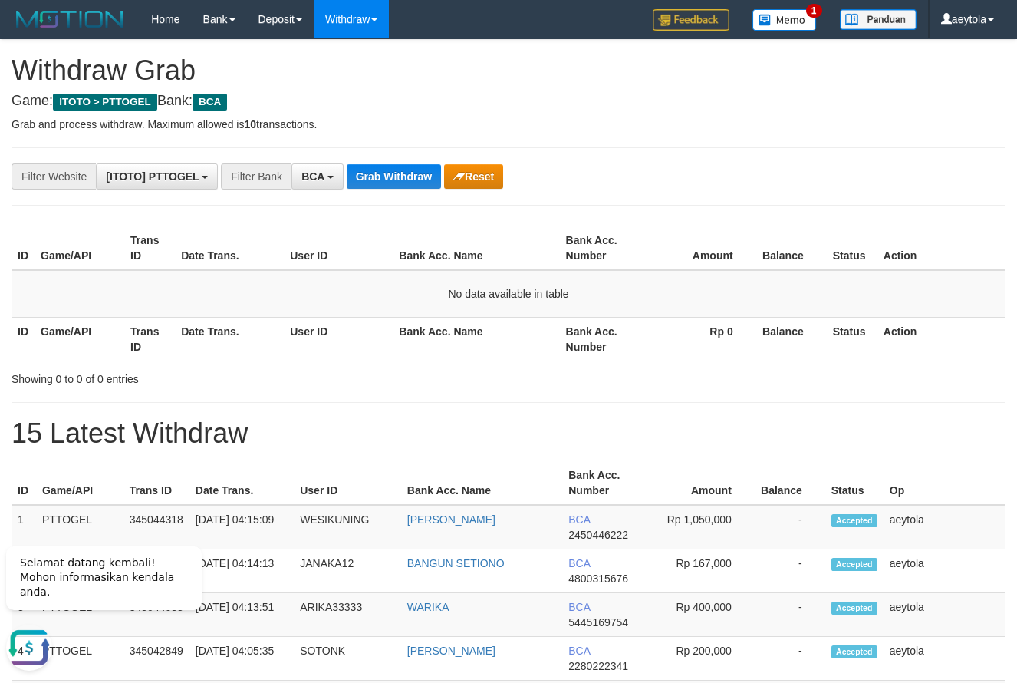
click at [71, 347] on th "Game/API" at bounding box center [80, 339] width 90 height 44
drag, startPoint x: 726, startPoint y: 407, endPoint x: 578, endPoint y: 408, distance: 148.1
drag, startPoint x: 80, startPoint y: 328, endPoint x: 115, endPoint y: 309, distance: 40.2
click at [80, 327] on th "Game/API" at bounding box center [80, 339] width 90 height 44
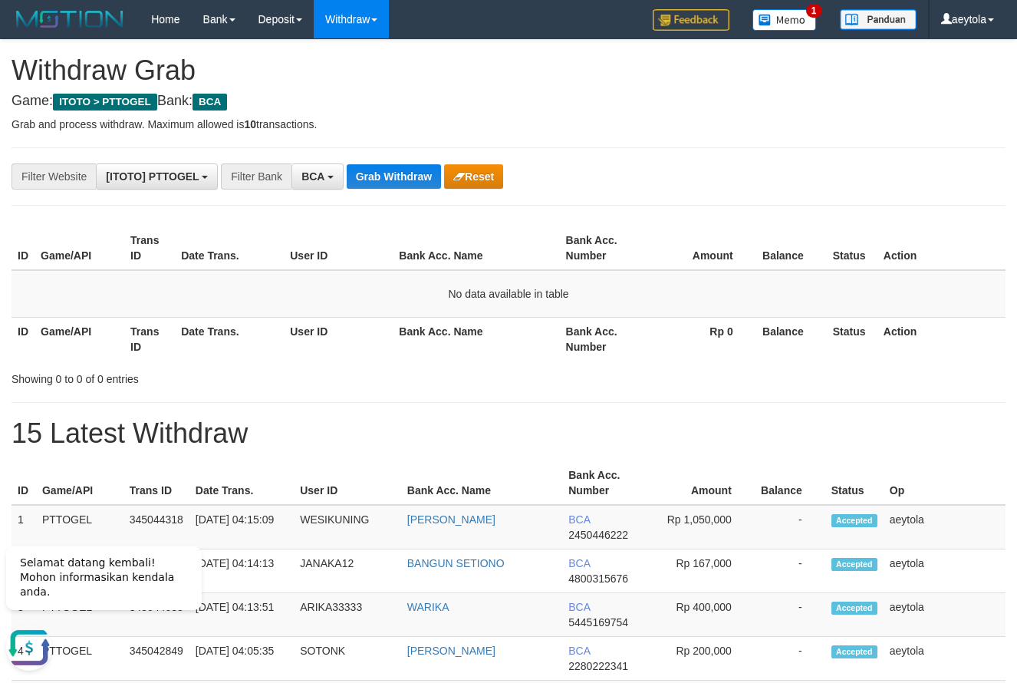
drag, startPoint x: 769, startPoint y: 129, endPoint x: 608, endPoint y: 191, distance: 172.0
click at [769, 128] on p "Grab and process withdraw. Maximum allowed is 10 transactions." at bounding box center [509, 124] width 994 height 15
click at [416, 184] on button "Grab Withdraw" at bounding box center [394, 176] width 94 height 25
drag, startPoint x: 416, startPoint y: 184, endPoint x: 410, endPoint y: 172, distance: 13.7
click at [417, 183] on button "Grab Withdraw" at bounding box center [394, 176] width 94 height 25
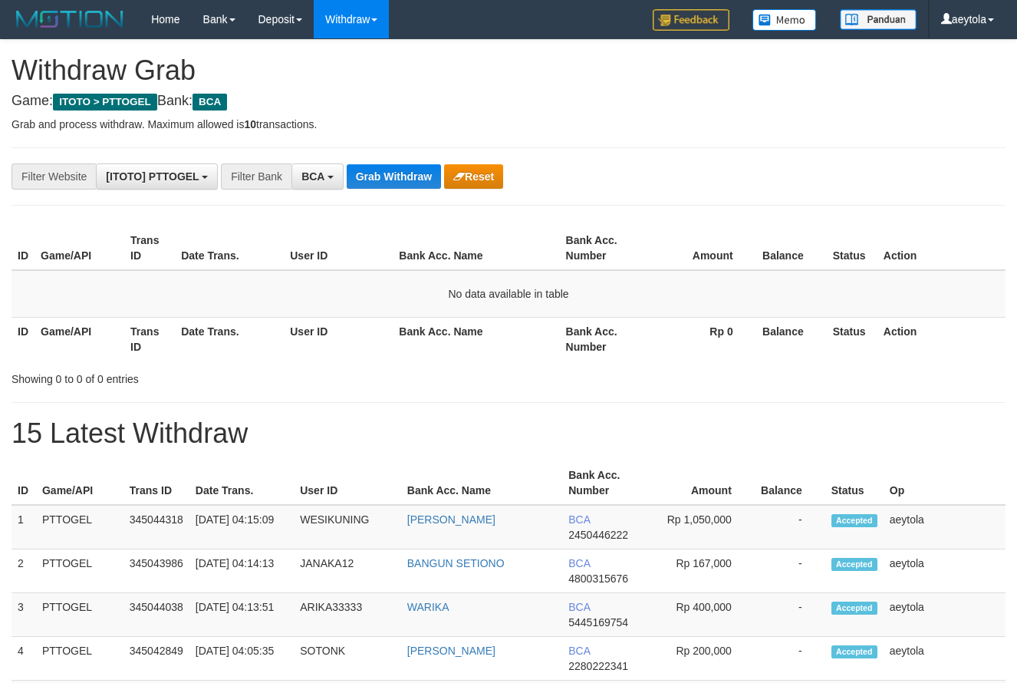
scroll to position [29, 0]
click at [403, 176] on button "Grab Withdraw" at bounding box center [394, 176] width 94 height 25
click at [404, 186] on button "Grab Withdraw" at bounding box center [394, 176] width 94 height 25
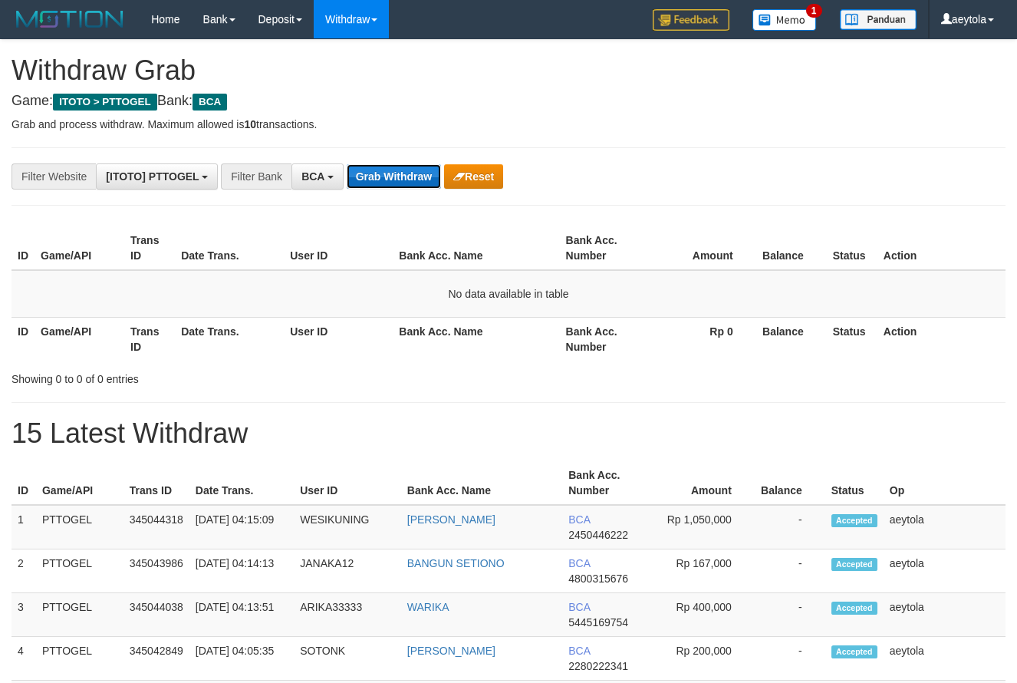
click at [404, 186] on button "Grab Withdraw" at bounding box center [394, 176] width 94 height 25
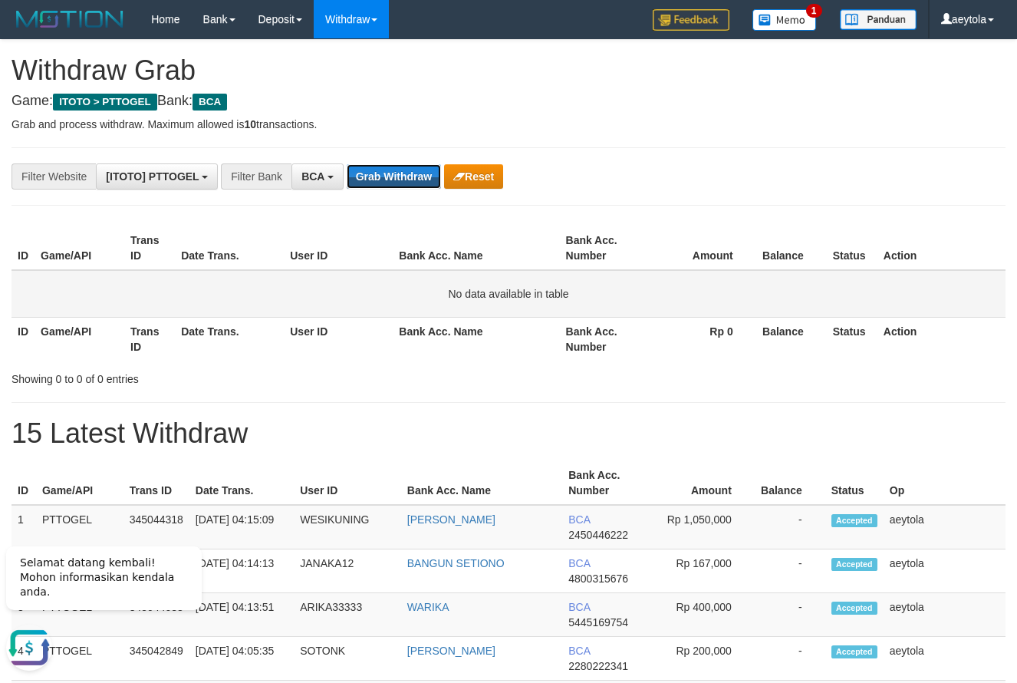
scroll to position [0, 0]
click at [784, 170] on div "**********" at bounding box center [424, 176] width 848 height 26
click at [409, 181] on button "Grab Withdraw" at bounding box center [394, 176] width 94 height 25
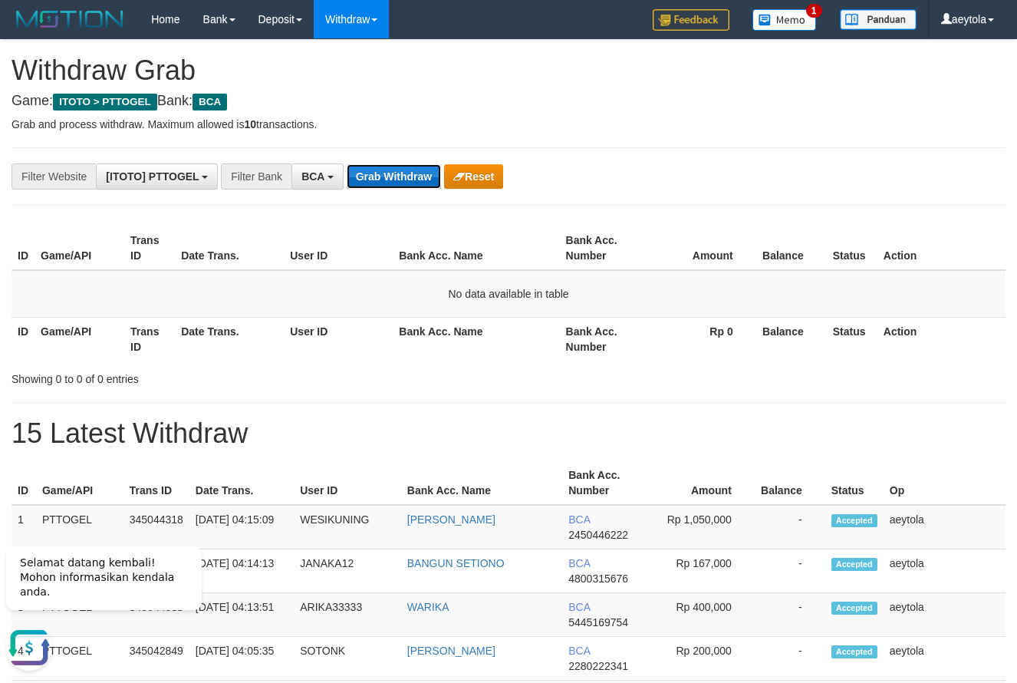
click at [381, 181] on button "Grab Withdraw" at bounding box center [394, 176] width 94 height 25
click at [401, 179] on button "Grab Withdraw" at bounding box center [394, 176] width 94 height 25
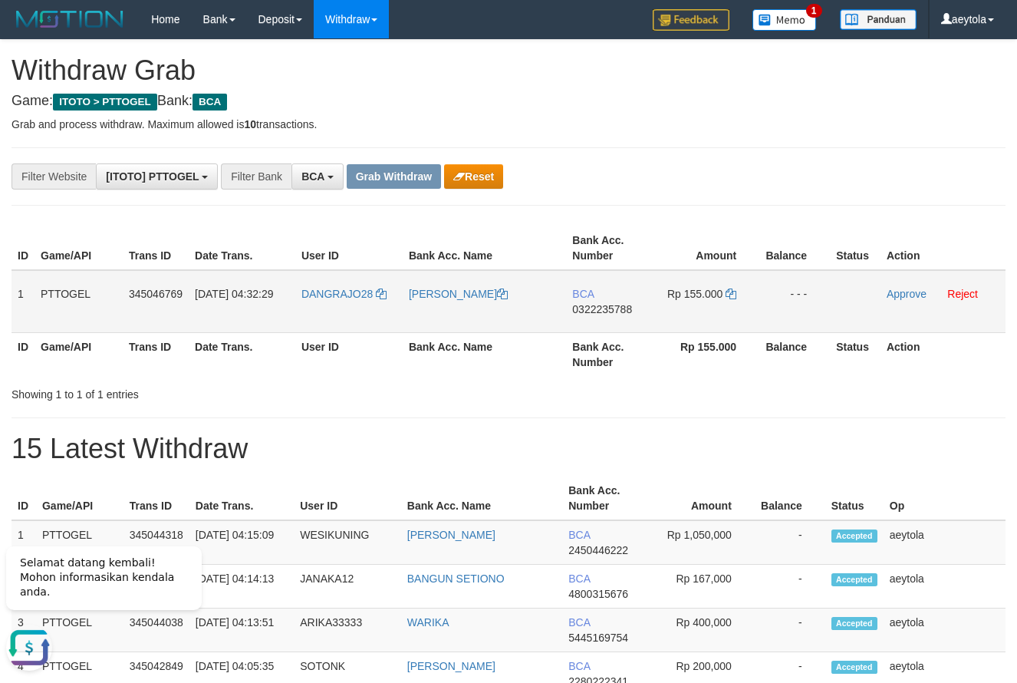
drag, startPoint x: 340, startPoint y: 304, endPoint x: 695, endPoint y: 306, distance: 355.3
click at [695, 306] on tr "1 PTTOGEL 345046769 01/10/2025 04:32:29 DANGRAJO28 RUDI HARISANDI BCA 032223578…" at bounding box center [509, 301] width 994 height 63
drag, startPoint x: 829, startPoint y: 190, endPoint x: 807, endPoint y: 207, distance: 28.4
click at [588, 327] on td "BCA 0322235788" at bounding box center [610, 301] width 88 height 63
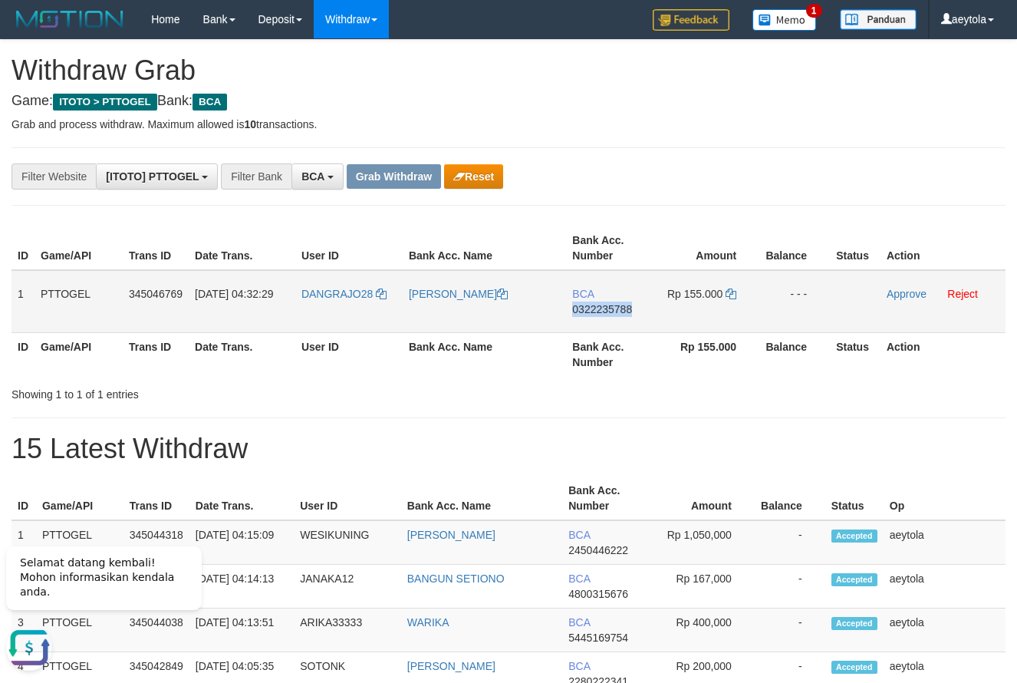
copy span "0322235788"
click at [588, 327] on td "BCA 0322235788" at bounding box center [610, 301] width 88 height 63
click at [730, 298] on icon at bounding box center [731, 294] width 11 height 11
copy span "0322235788"
click at [730, 298] on icon at bounding box center [731, 294] width 11 height 11
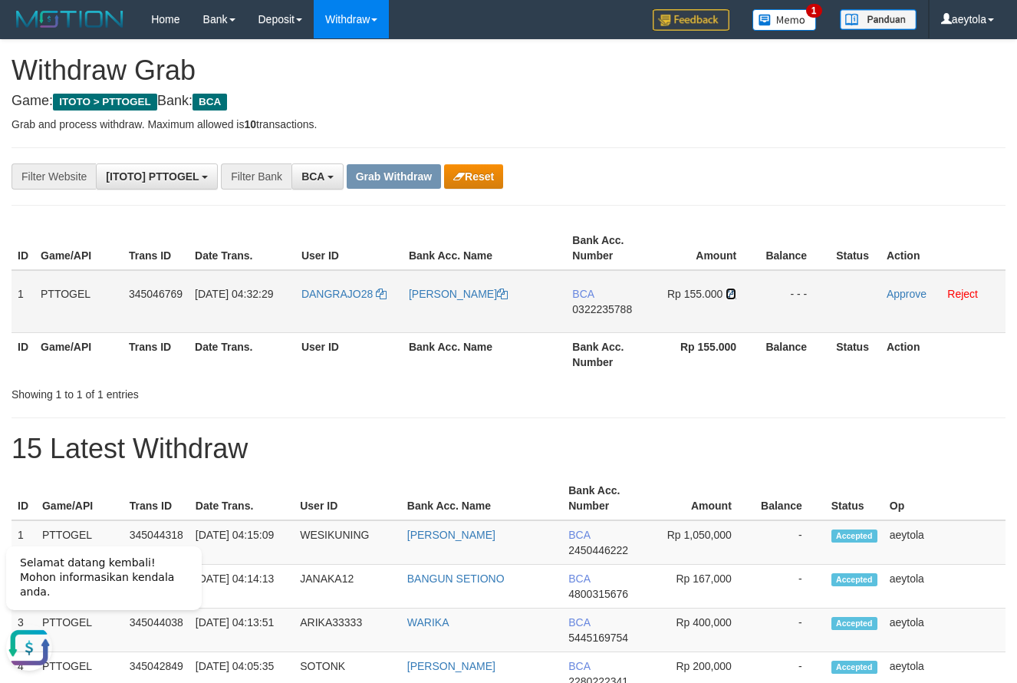
click at [730, 298] on icon at bounding box center [731, 294] width 11 height 11
click at [905, 297] on link "Approve" at bounding box center [907, 294] width 40 height 12
click at [335, 324] on td "DANGRAJO28" at bounding box center [348, 301] width 107 height 63
copy link "DANGRAJO28"
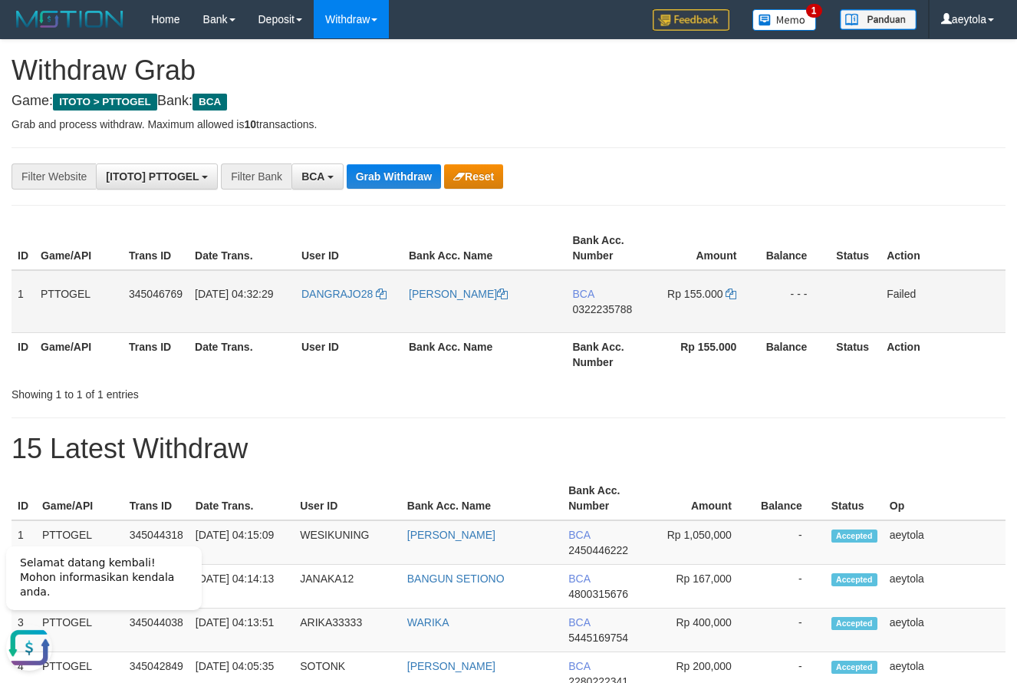
drag, startPoint x: 70, startPoint y: 315, endPoint x: 150, endPoint y: 317, distance: 80.6
click at [71, 315] on td "PTTOGEL" at bounding box center [79, 301] width 88 height 63
click at [443, 313] on td "[PERSON_NAME]" at bounding box center [484, 301] width 163 height 63
drag, startPoint x: 443, startPoint y: 313, endPoint x: 429, endPoint y: 308, distance: 14.8
click at [429, 308] on td "[PERSON_NAME]" at bounding box center [484, 301] width 163 height 63
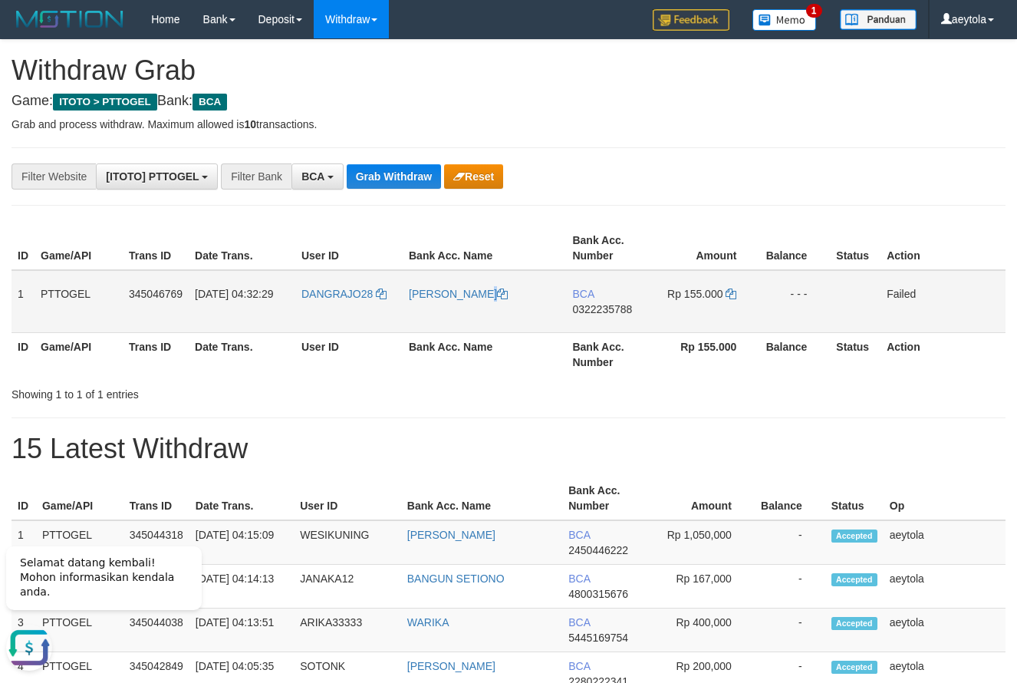
copy td "[PERSON_NAME]"
click at [593, 324] on td "BCA 0322235788" at bounding box center [610, 301] width 88 height 63
copy span "0322235788"
click at [593, 324] on td "BCA 0322235788" at bounding box center [610, 301] width 88 height 63
click at [99, 367] on th "Game/API" at bounding box center [79, 354] width 88 height 44
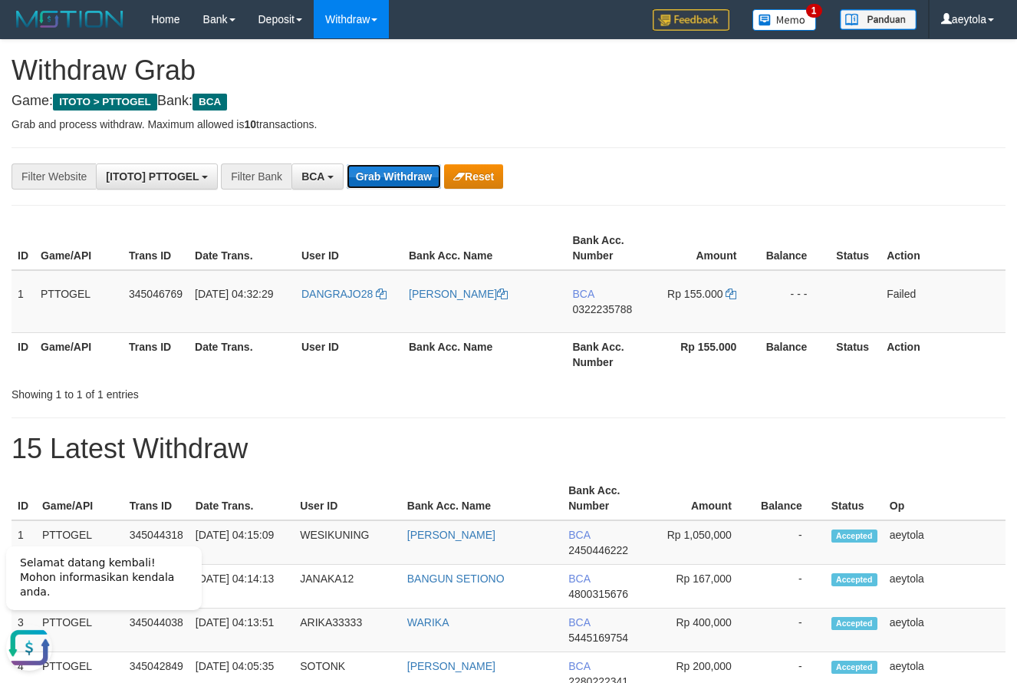
click at [405, 179] on button "Grab Withdraw" at bounding box center [394, 176] width 94 height 25
drag, startPoint x: 312, startPoint y: 316, endPoint x: 699, endPoint y: 318, distance: 386.7
click at [699, 318] on tr "1 PTTOGEL 345046865 01/10/2025 04:33:16 BOSBAWANG MUHAMMAD JAFAR SIDIK BCA 2870…" at bounding box center [509, 301] width 994 height 63
drag, startPoint x: 730, startPoint y: 243, endPoint x: 731, endPoint y: 256, distance: 12.3
click at [733, 245] on th "Amount" at bounding box center [707, 248] width 105 height 44
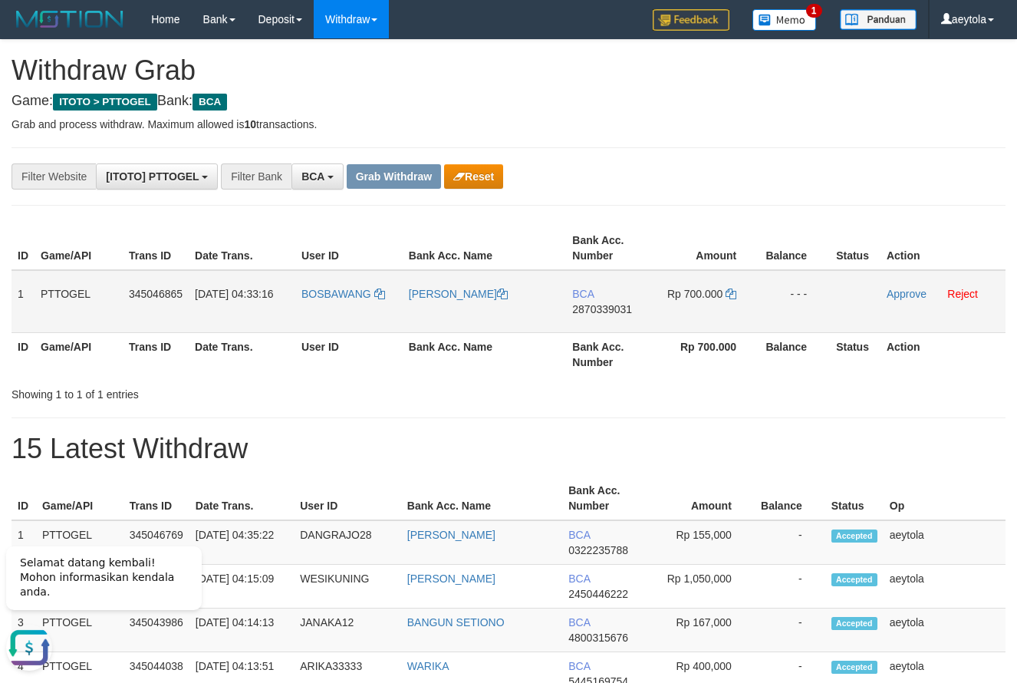
click at [585, 322] on td "BCA 2870339031" at bounding box center [610, 301] width 88 height 63
copy span "2870339031"
click at [585, 322] on td "BCA 2870339031" at bounding box center [610, 301] width 88 height 63
click at [731, 295] on icon at bounding box center [731, 294] width 11 height 11
copy span "2870339031"
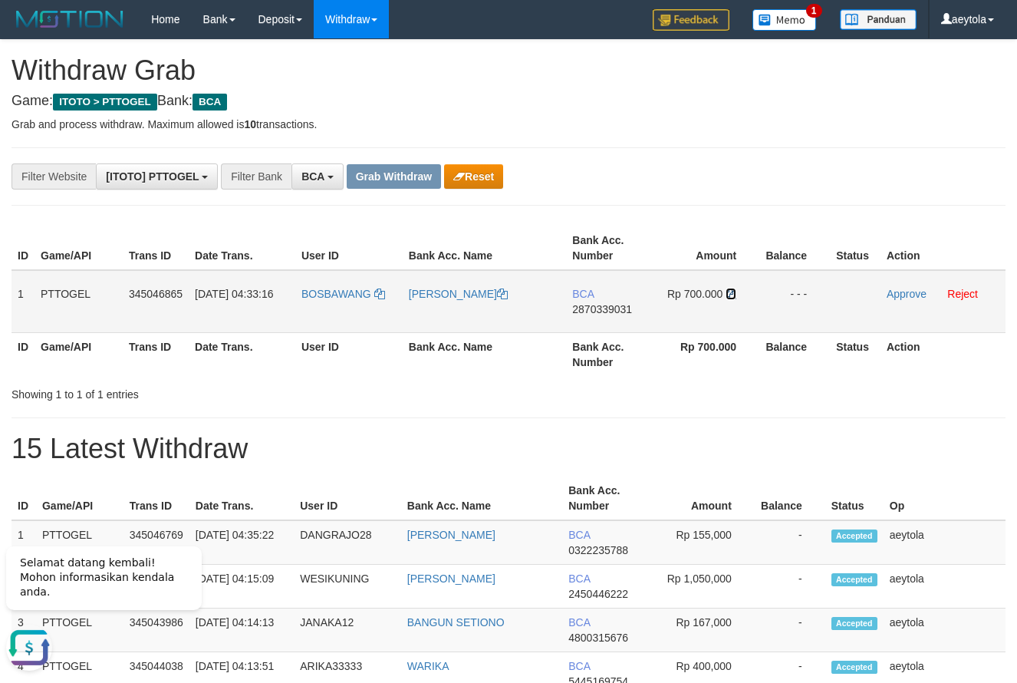
click at [731, 295] on icon at bounding box center [731, 294] width 11 height 11
click at [898, 294] on link "Approve" at bounding box center [907, 294] width 40 height 12
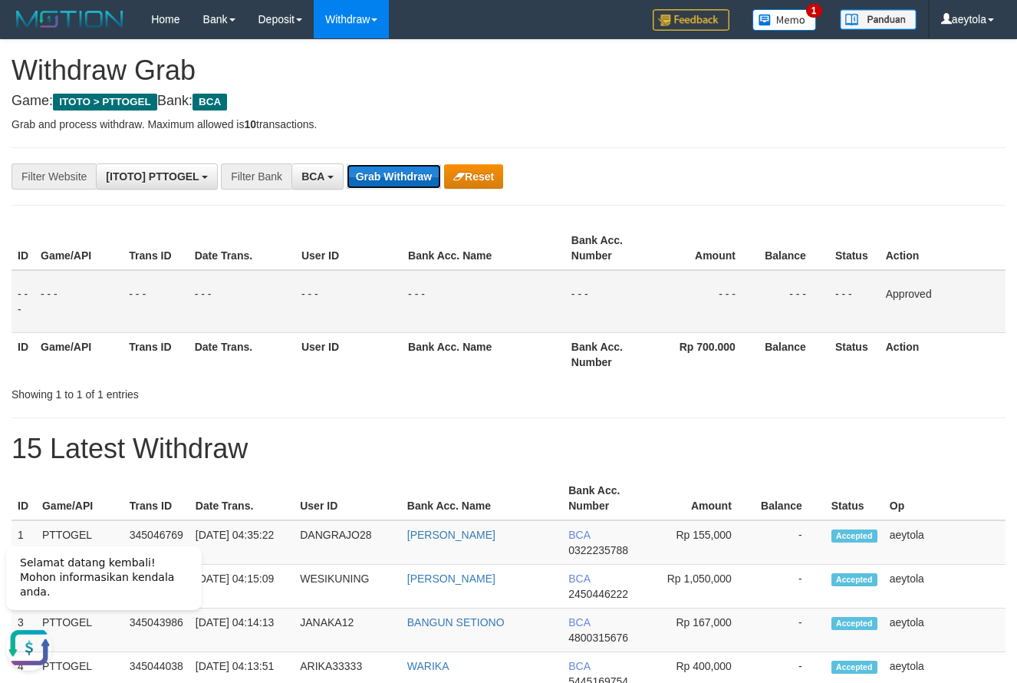
click at [367, 178] on button "Grab Withdraw" at bounding box center [394, 176] width 94 height 25
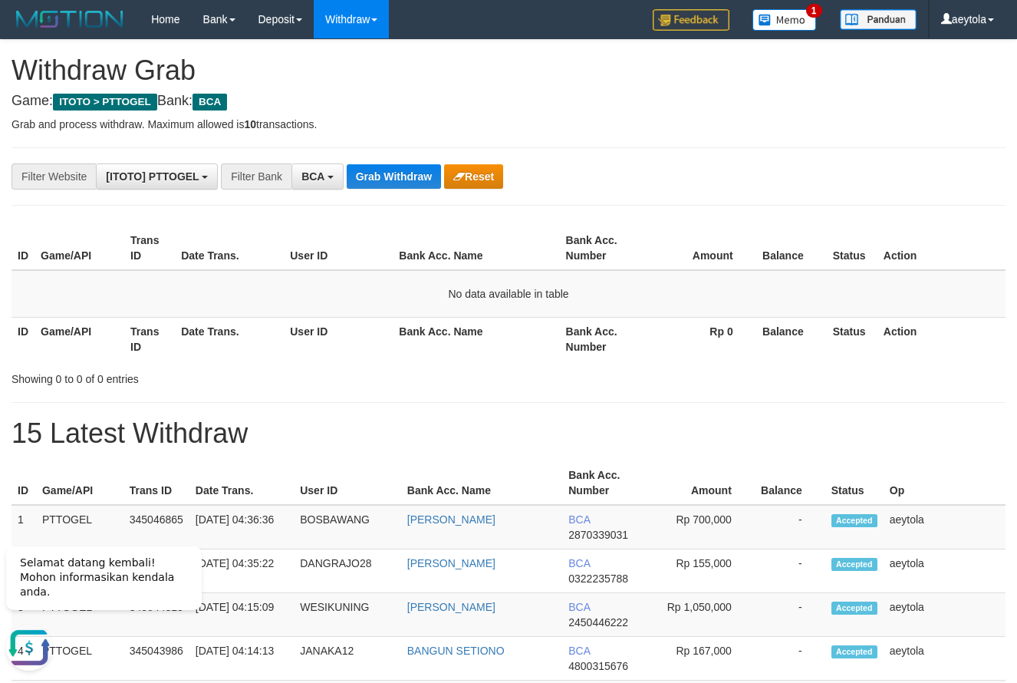
click at [387, 182] on button "Grab Withdraw" at bounding box center [394, 176] width 94 height 25
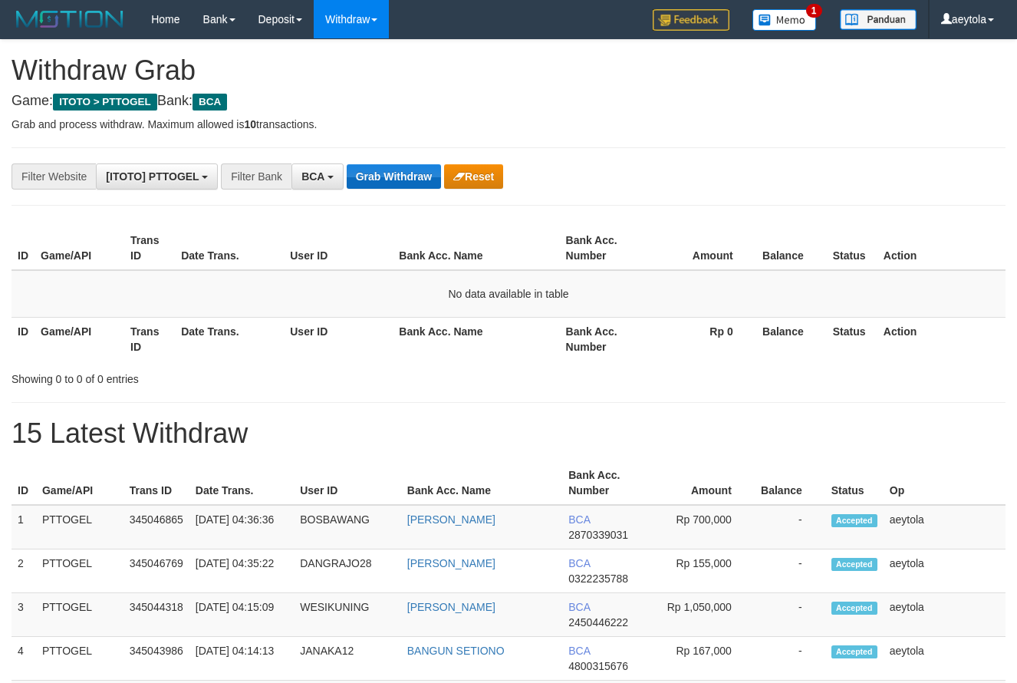
scroll to position [29, 0]
click at [393, 175] on button "Grab Withdraw" at bounding box center [394, 176] width 94 height 25
click at [407, 170] on button "Grab Withdraw" at bounding box center [394, 176] width 94 height 25
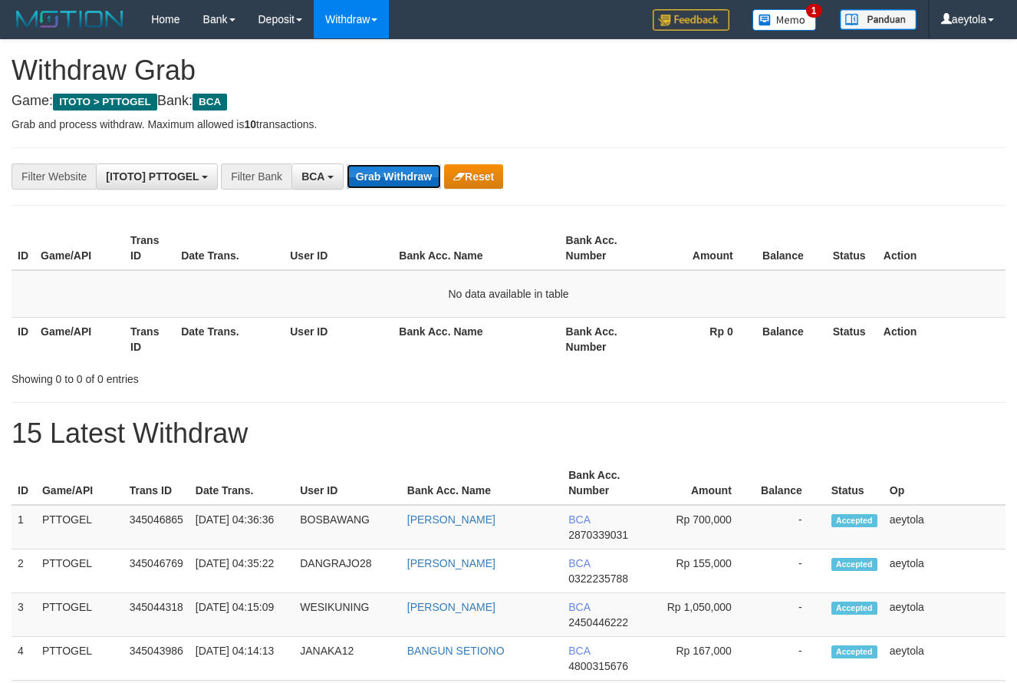
click at [407, 170] on button "Grab Withdraw" at bounding box center [394, 176] width 94 height 25
click at [377, 178] on button "Grab Withdraw" at bounding box center [394, 176] width 94 height 25
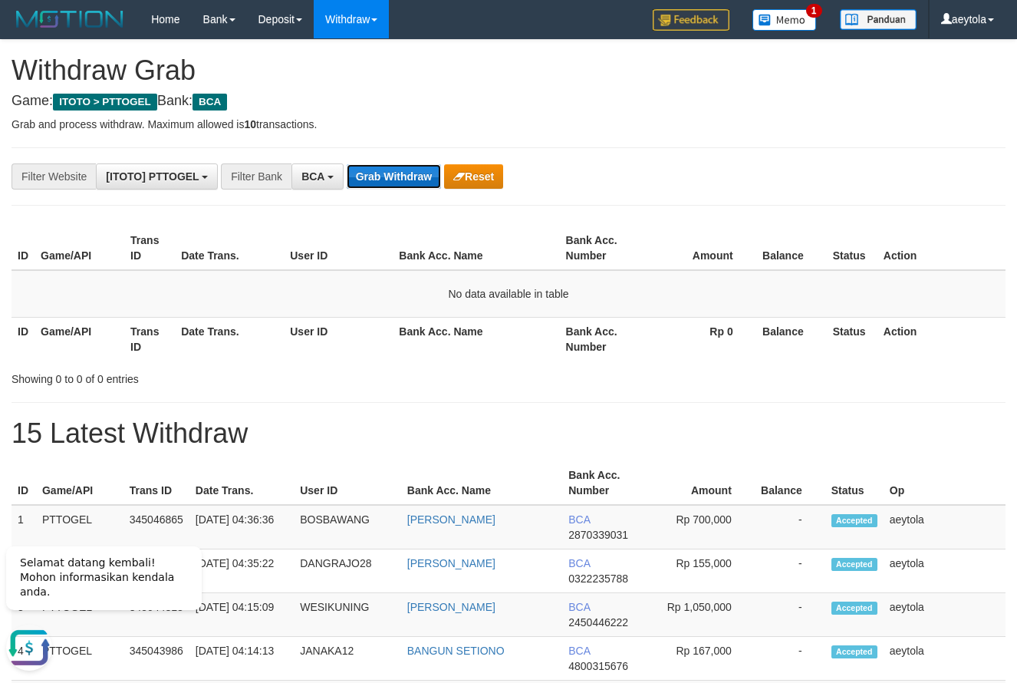
click at [411, 178] on button "Grab Withdraw" at bounding box center [394, 176] width 94 height 25
click at [411, 177] on button "Grab Withdraw" at bounding box center [394, 176] width 94 height 25
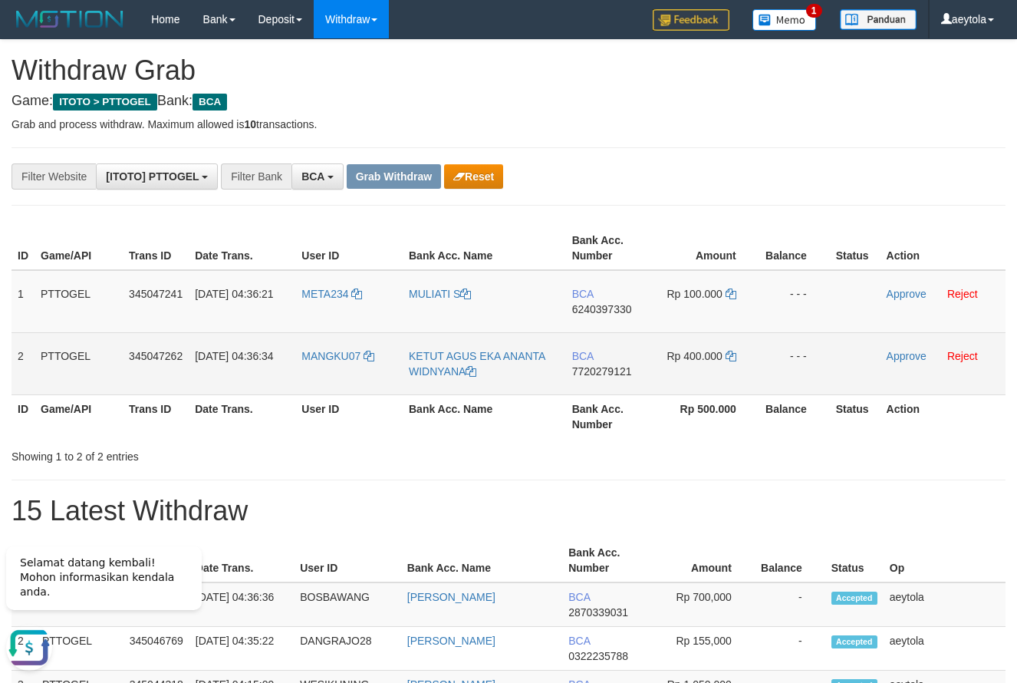
drag, startPoint x: 313, startPoint y: 312, endPoint x: 688, endPoint y: 367, distance: 378.4
click at [688, 367] on tbody "1 PTTOGEL 345047241 01/10/2025 04:36:21 META234 MULIATI S BCA 6240397330 Rp 100…" at bounding box center [509, 332] width 994 height 125
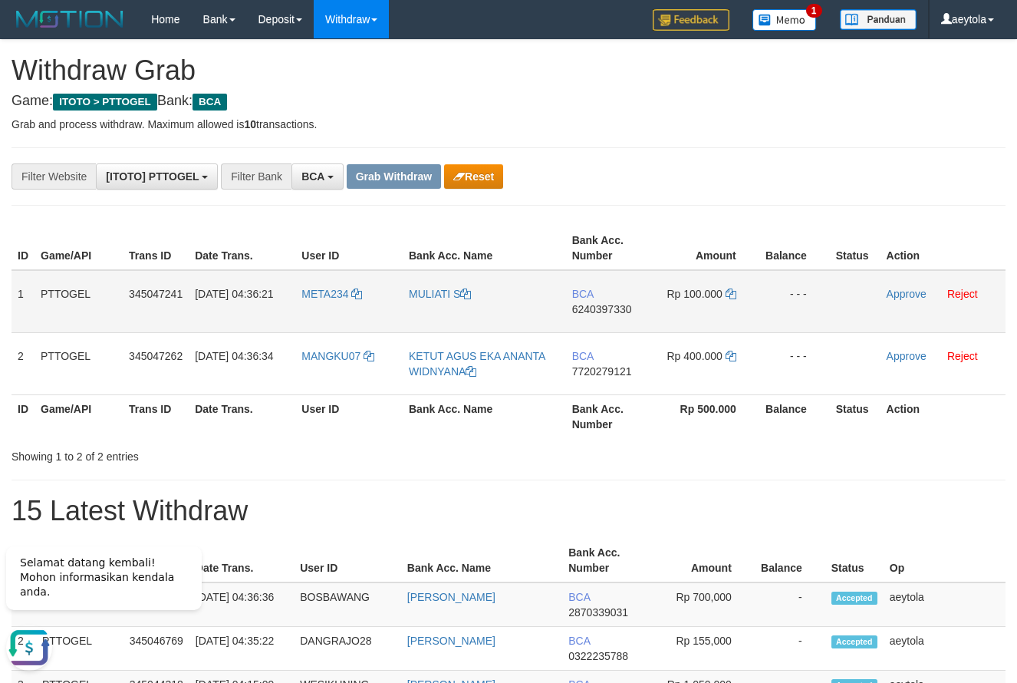
click at [593, 321] on td "BCA 6240397330" at bounding box center [610, 301] width 88 height 63
copy span "6240397330"
click at [593, 321] on td "BCA 6240397330" at bounding box center [610, 301] width 88 height 63
click at [733, 295] on icon at bounding box center [731, 294] width 11 height 11
copy span "6240397330"
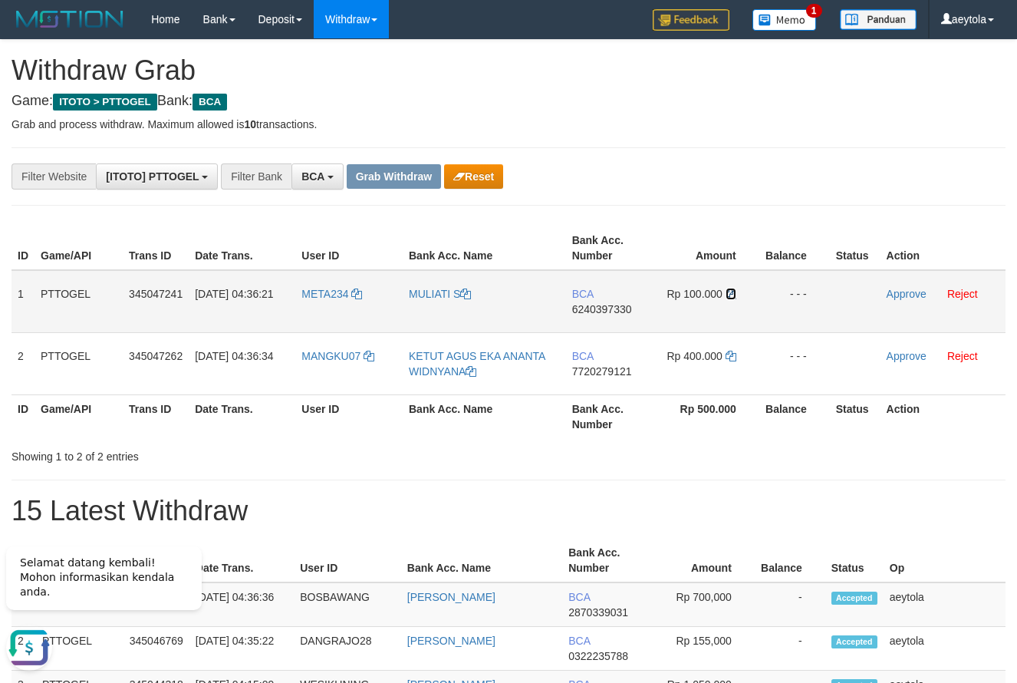
click at [733, 295] on icon at bounding box center [731, 294] width 11 height 11
click at [895, 291] on link "Approve" at bounding box center [907, 294] width 40 height 12
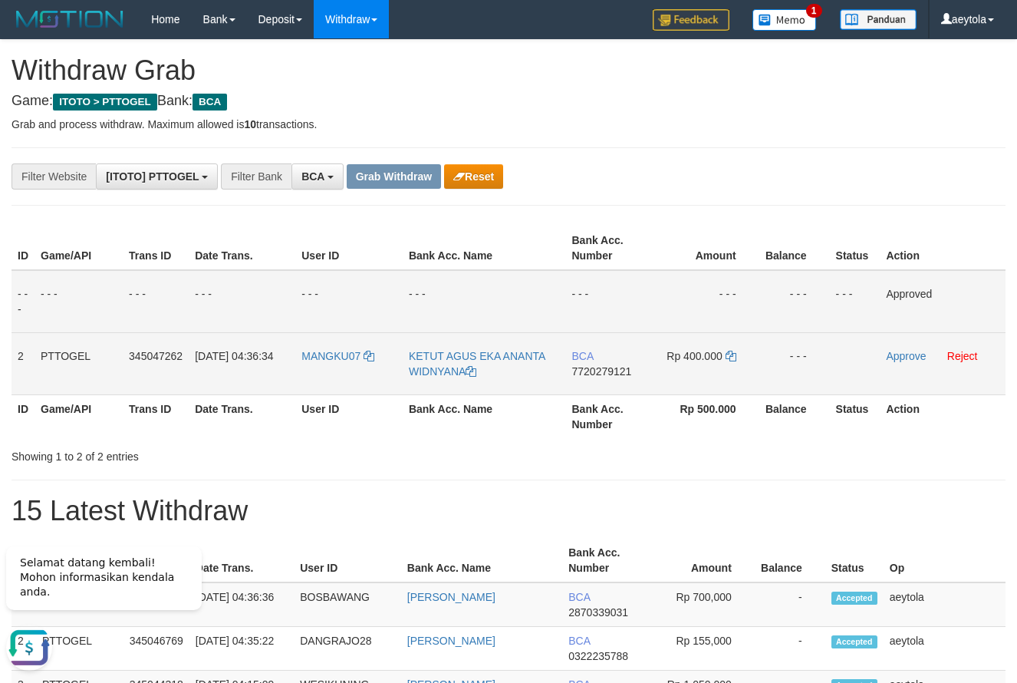
click at [606, 394] on td "BCA 7720279121" at bounding box center [610, 363] width 88 height 62
click at [606, 393] on td "BCA 7720279121" at bounding box center [610, 363] width 88 height 62
copy span "7720279121"
click at [730, 357] on icon at bounding box center [731, 356] width 11 height 11
copy span "7720279121"
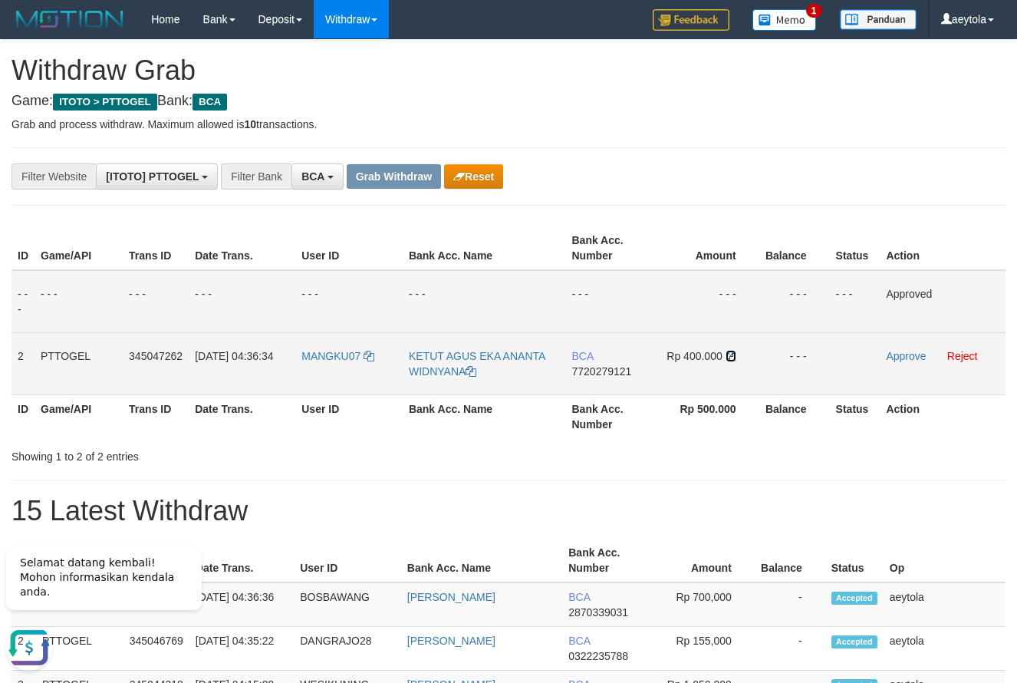
click at [730, 357] on icon at bounding box center [731, 356] width 11 height 11
click at [902, 355] on link "Approve" at bounding box center [906, 356] width 40 height 12
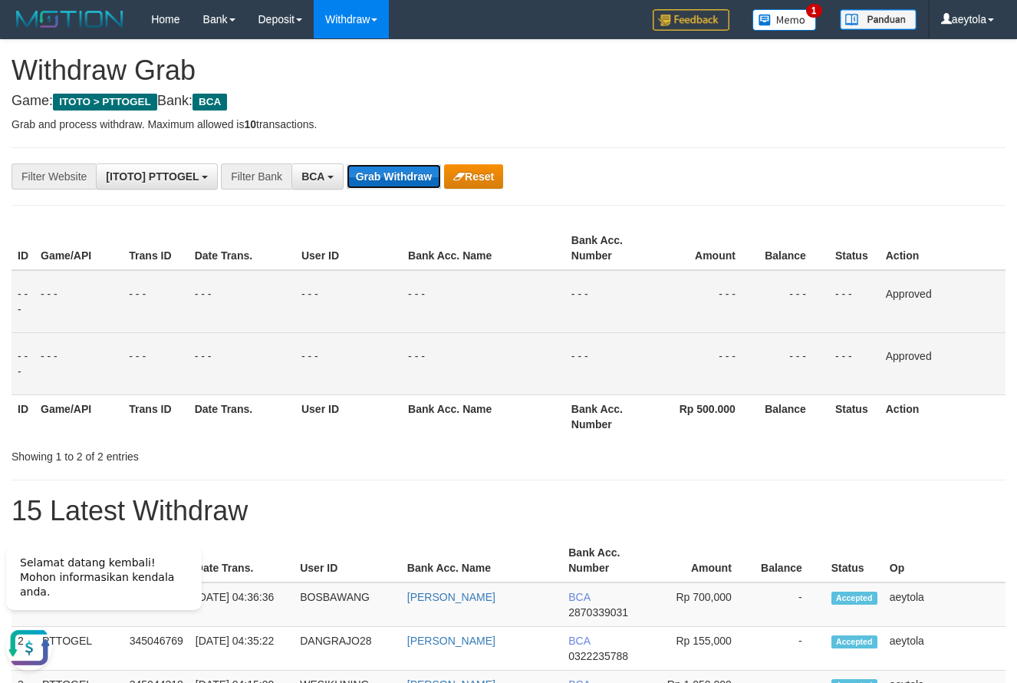
click at [387, 182] on button "Grab Withdraw" at bounding box center [394, 176] width 94 height 25
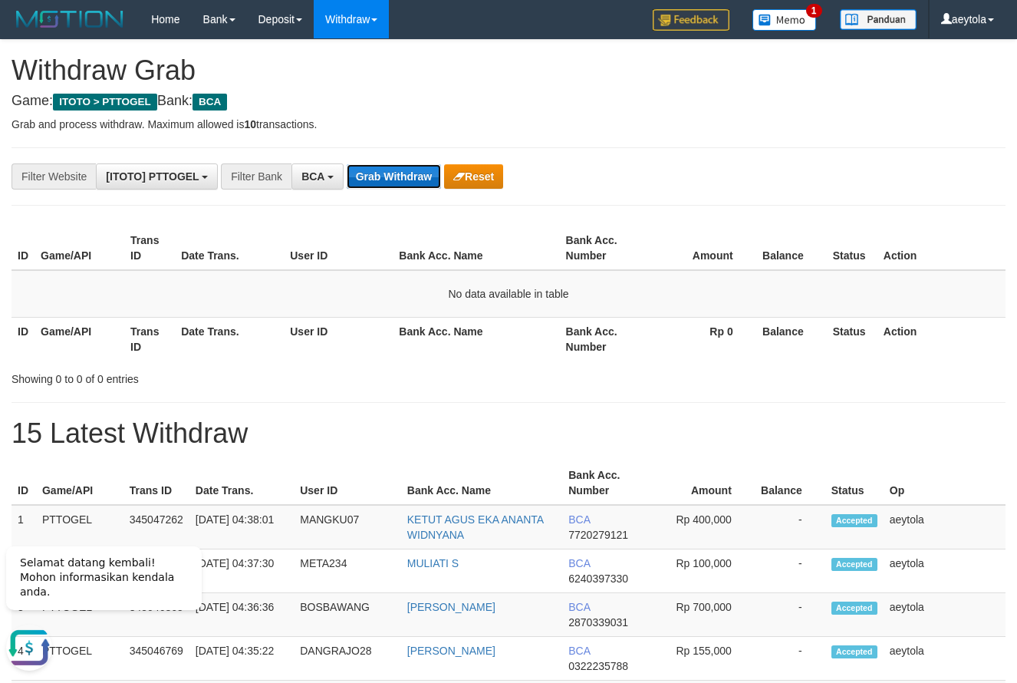
click at [373, 178] on button "Grab Withdraw" at bounding box center [394, 176] width 94 height 25
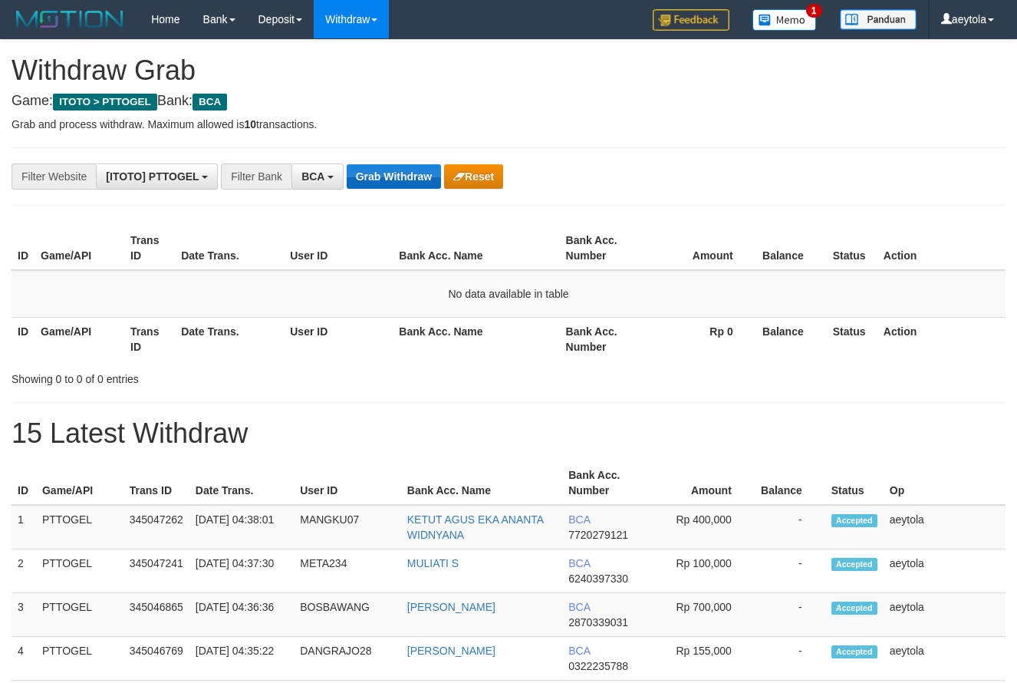
scroll to position [29, 0]
click at [381, 182] on button "Grab Withdraw" at bounding box center [394, 176] width 94 height 25
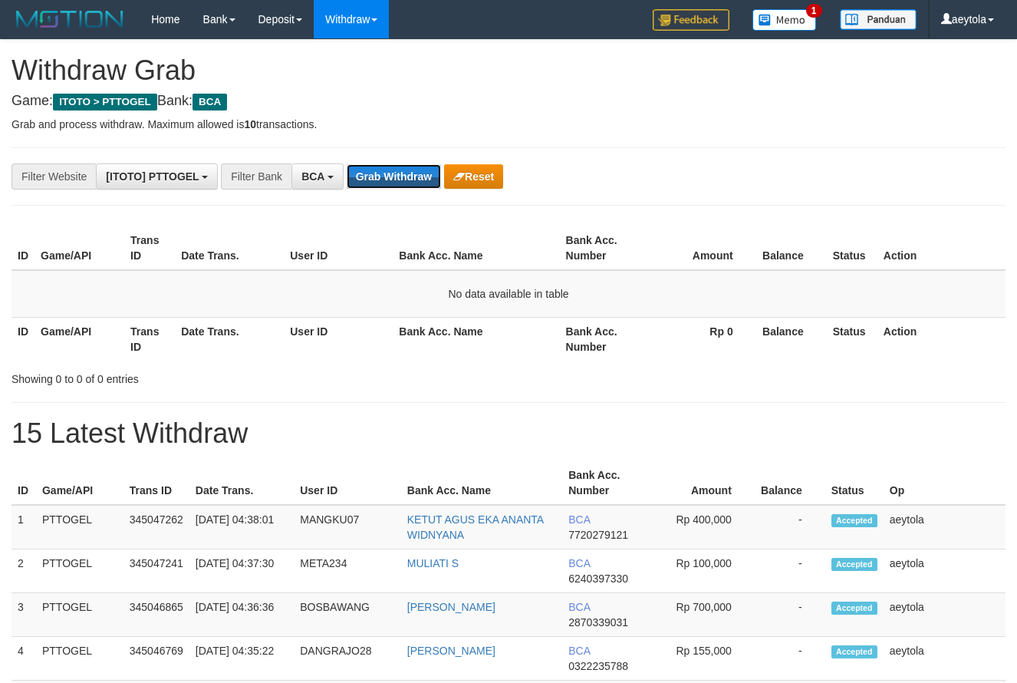
click at [381, 182] on button "Grab Withdraw" at bounding box center [394, 176] width 94 height 25
click at [391, 183] on button "Grab Withdraw" at bounding box center [394, 176] width 94 height 25
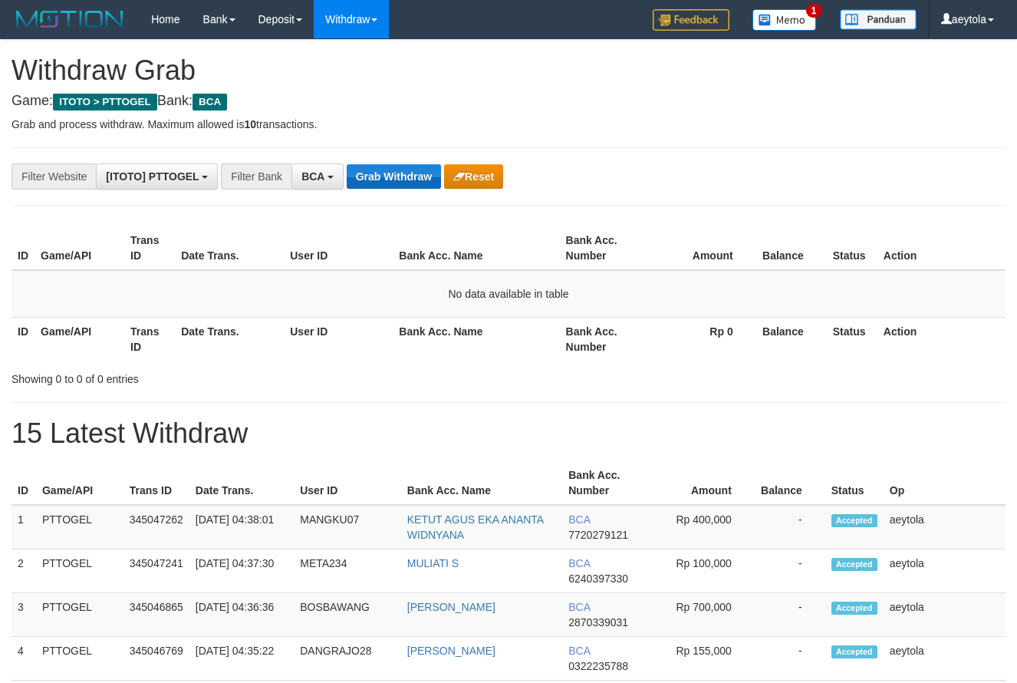
scroll to position [29, 0]
click at [399, 183] on button "Grab Withdraw" at bounding box center [394, 176] width 94 height 25
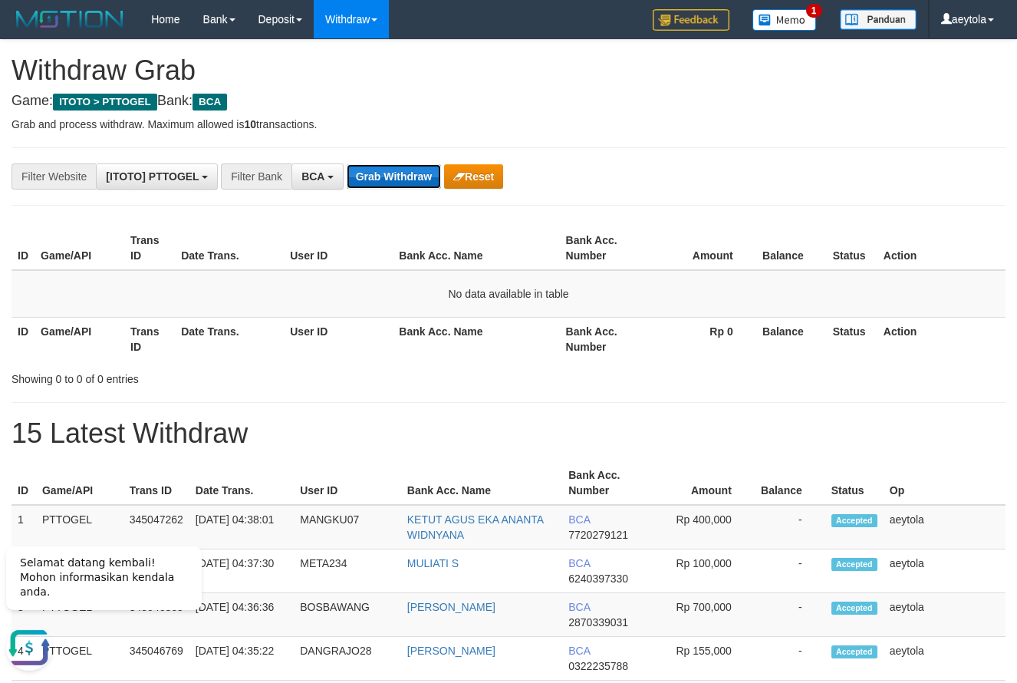
click at [400, 182] on button "Grab Withdraw" at bounding box center [394, 176] width 94 height 25
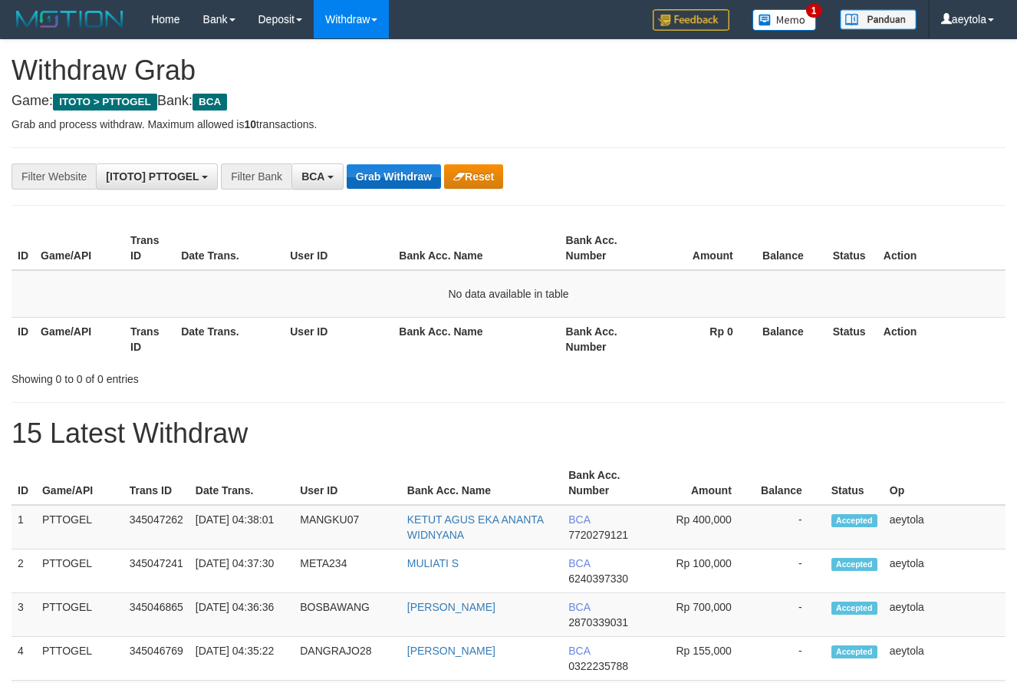
scroll to position [29, 0]
click at [415, 175] on button "Grab Withdraw" at bounding box center [394, 176] width 94 height 25
click at [387, 183] on button "Grab Withdraw" at bounding box center [394, 176] width 94 height 25
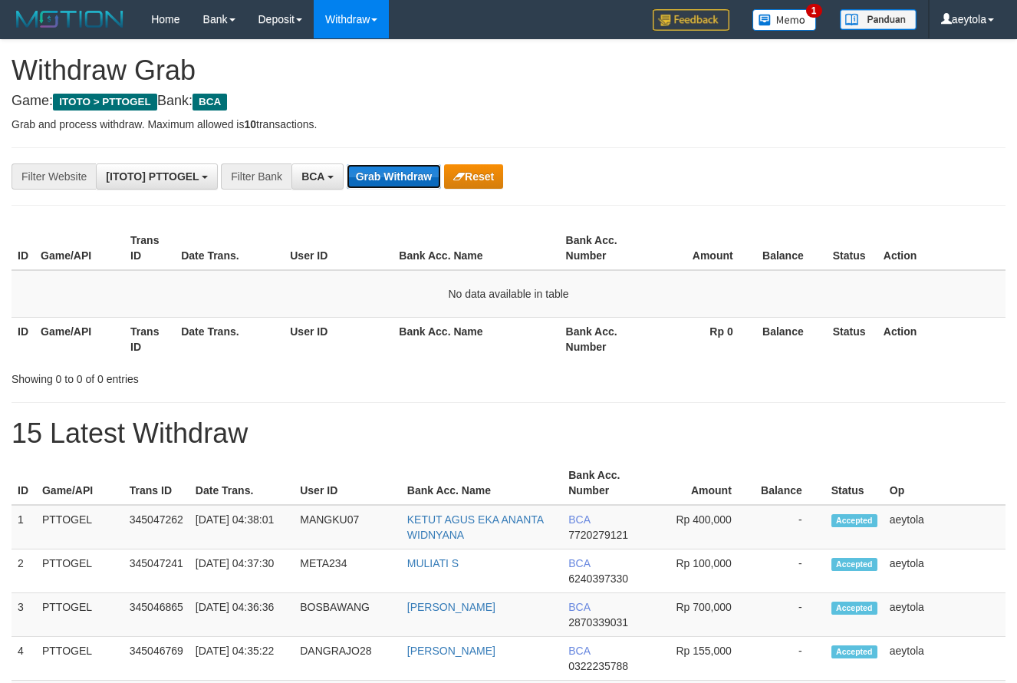
click at [387, 183] on button "Grab Withdraw" at bounding box center [394, 176] width 94 height 25
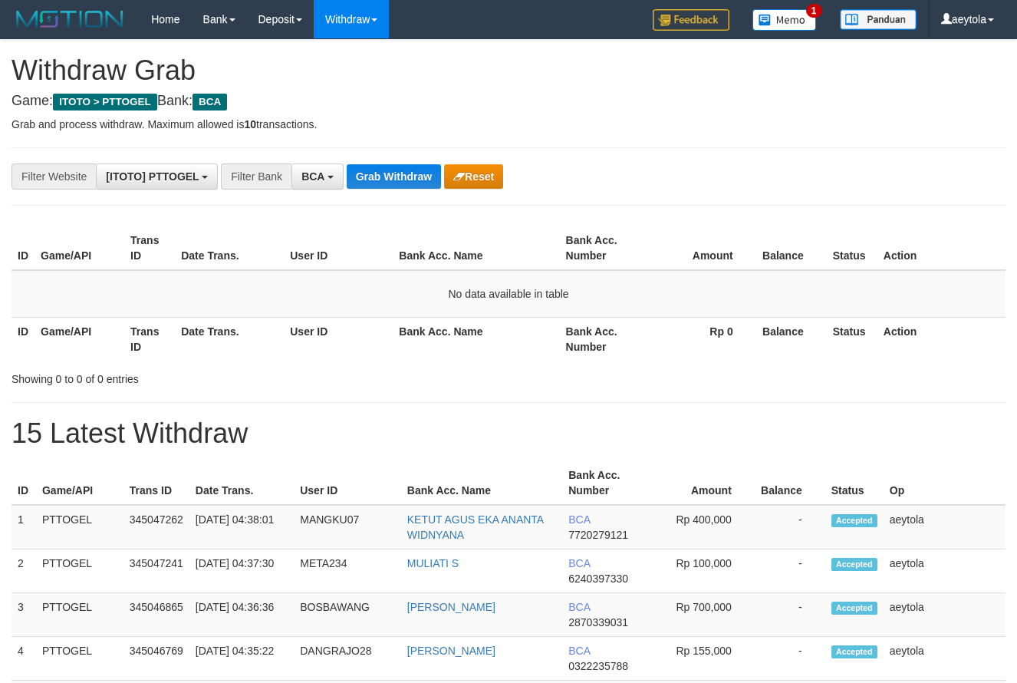
scroll to position [29, 0]
click at [387, 183] on button "Grab Withdraw" at bounding box center [394, 176] width 94 height 25
drag, startPoint x: 470, startPoint y: 374, endPoint x: 470, endPoint y: 242, distance: 132.0
click at [469, 368] on div "Showing 0 to 0 of 0 entries" at bounding box center [508, 375] width 1017 height 21
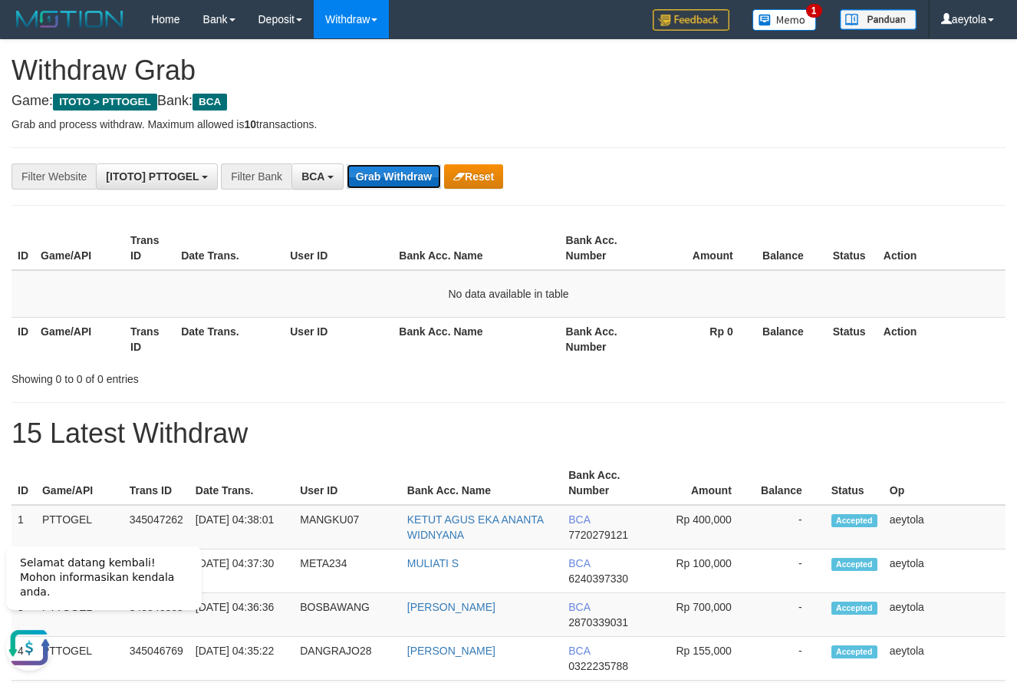
click at [406, 175] on button "Grab Withdraw" at bounding box center [394, 176] width 94 height 25
click at [406, 174] on button "Grab Withdraw" at bounding box center [394, 176] width 94 height 25
drag, startPoint x: 749, startPoint y: 167, endPoint x: 417, endPoint y: 161, distance: 332.3
click at [704, 184] on div "**********" at bounding box center [424, 176] width 848 height 26
click at [404, 173] on button "Grab Withdraw" at bounding box center [394, 176] width 94 height 25
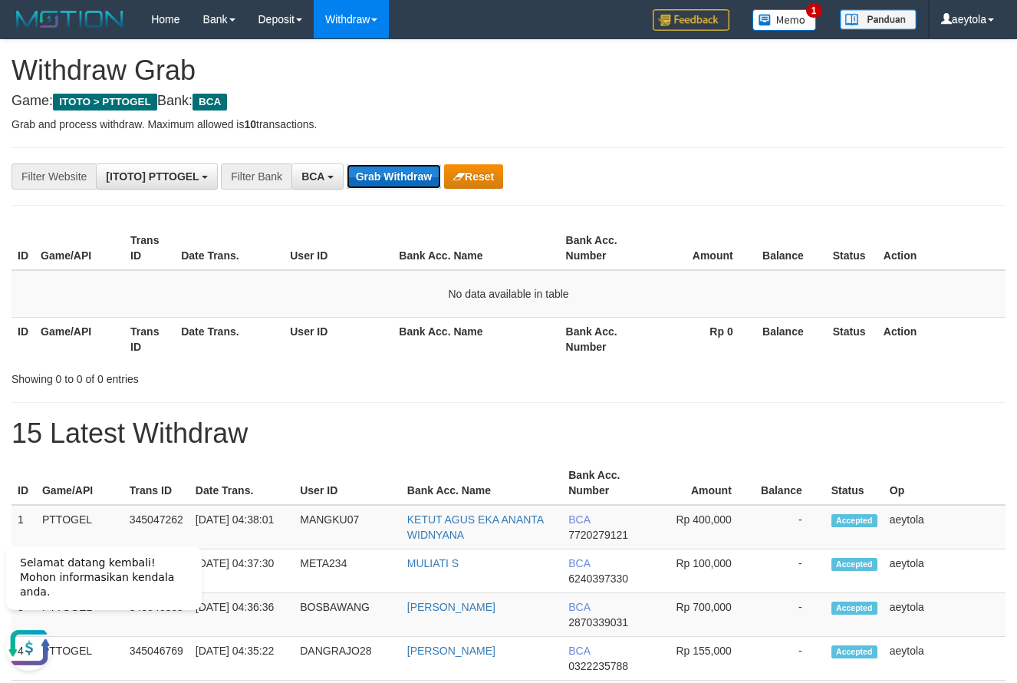
click at [404, 173] on button "Grab Withdraw" at bounding box center [394, 176] width 94 height 25
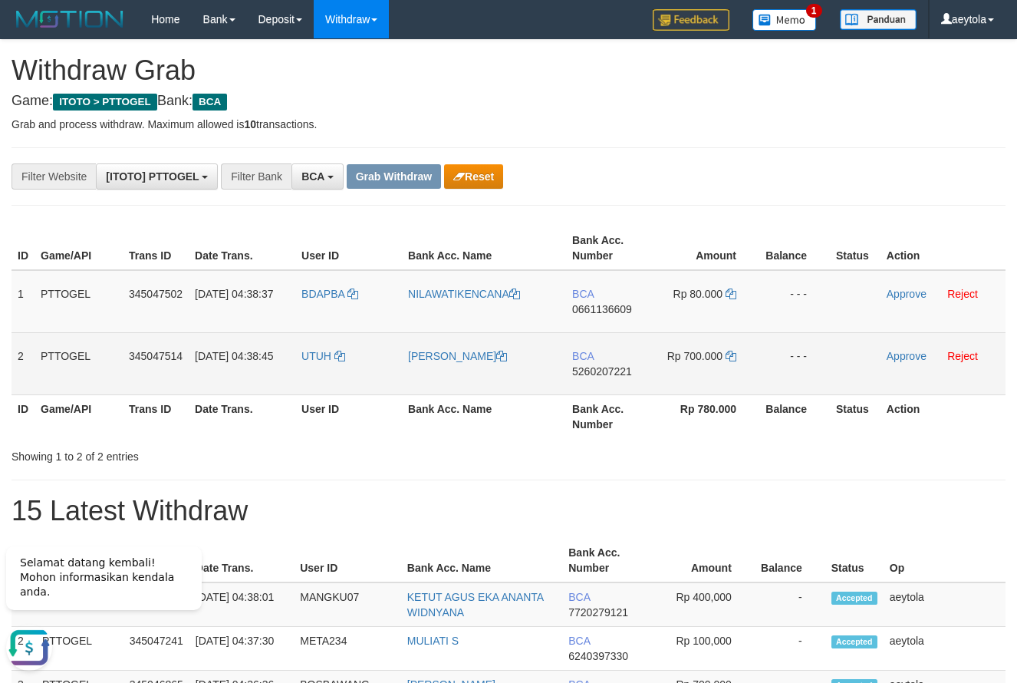
drag, startPoint x: 335, startPoint y: 311, endPoint x: 693, endPoint y: 368, distance: 362.9
click at [693, 368] on tbody "1 PTTOGEL 345047502 [DATE] 04:38:37 BDAPBA [DEMOGRAPHIC_DATA] BCA 0661136609 Rp…" at bounding box center [509, 332] width 994 height 125
copy tr
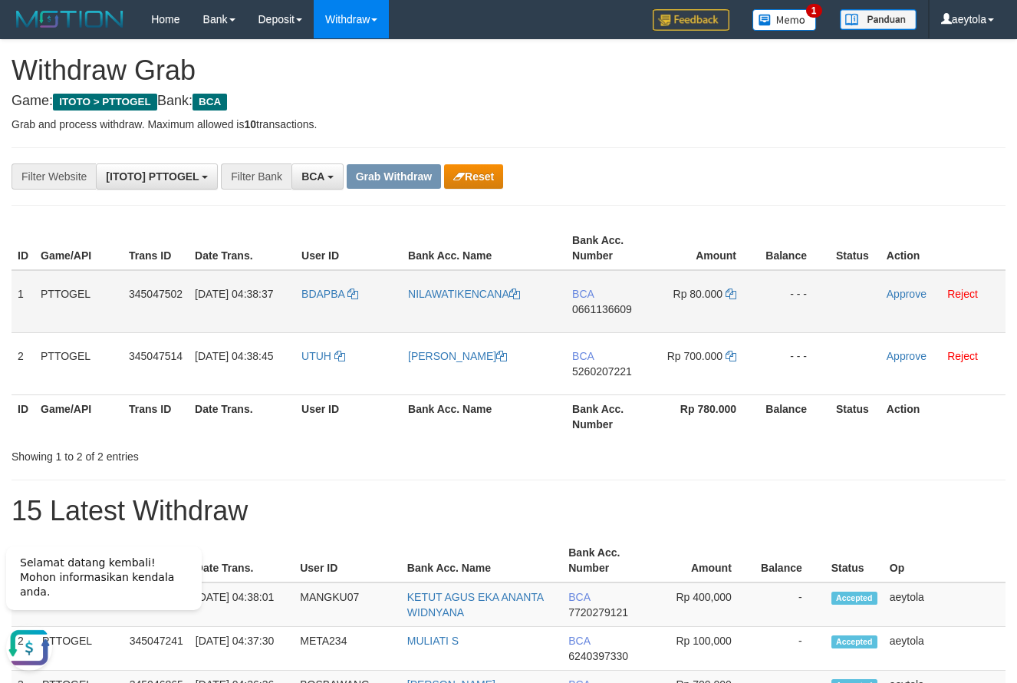
drag, startPoint x: 690, startPoint y: 223, endPoint x: 635, endPoint y: 330, distance: 119.8
click at [690, 238] on div "ID Game/API Trans ID Date Trans. User ID Bank Acc. Name Bank Acc. Number Amount…" at bounding box center [508, 332] width 1017 height 221
click at [580, 329] on td "BCA 0661136609" at bounding box center [610, 301] width 88 height 63
copy span "0661136609"
click at [580, 329] on td "BCA 0661136609" at bounding box center [610, 301] width 88 height 63
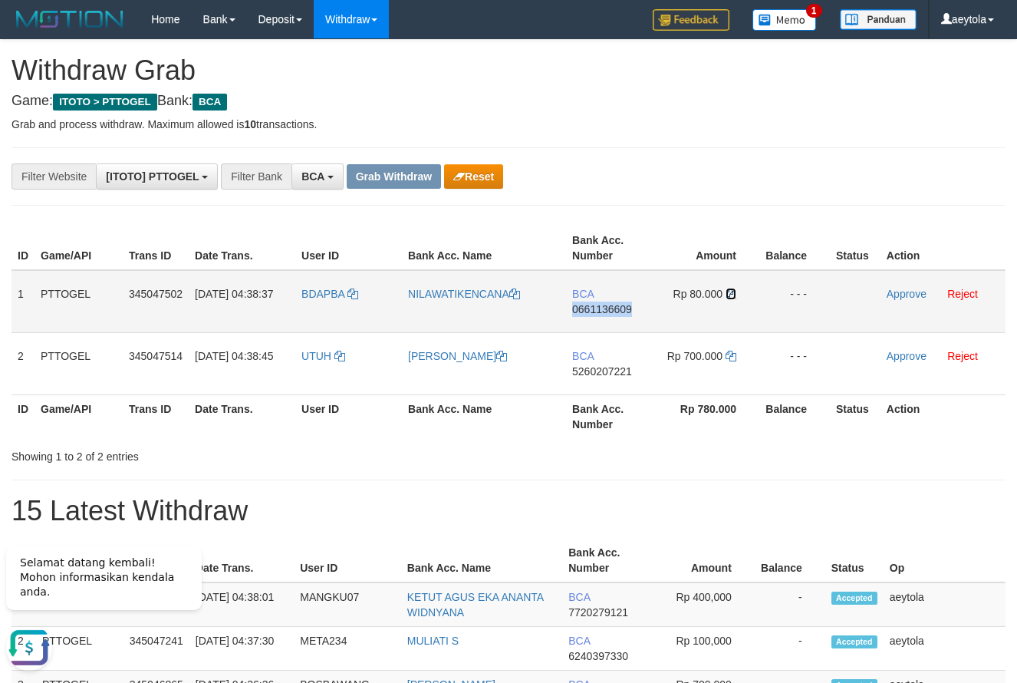
click at [732, 293] on icon at bounding box center [731, 294] width 11 height 11
copy span "0661136609"
drag, startPoint x: 732, startPoint y: 293, endPoint x: 558, endPoint y: 292, distance: 174.2
click at [732, 292] on icon at bounding box center [731, 294] width 11 height 11
click at [891, 295] on link "Approve" at bounding box center [907, 294] width 40 height 12
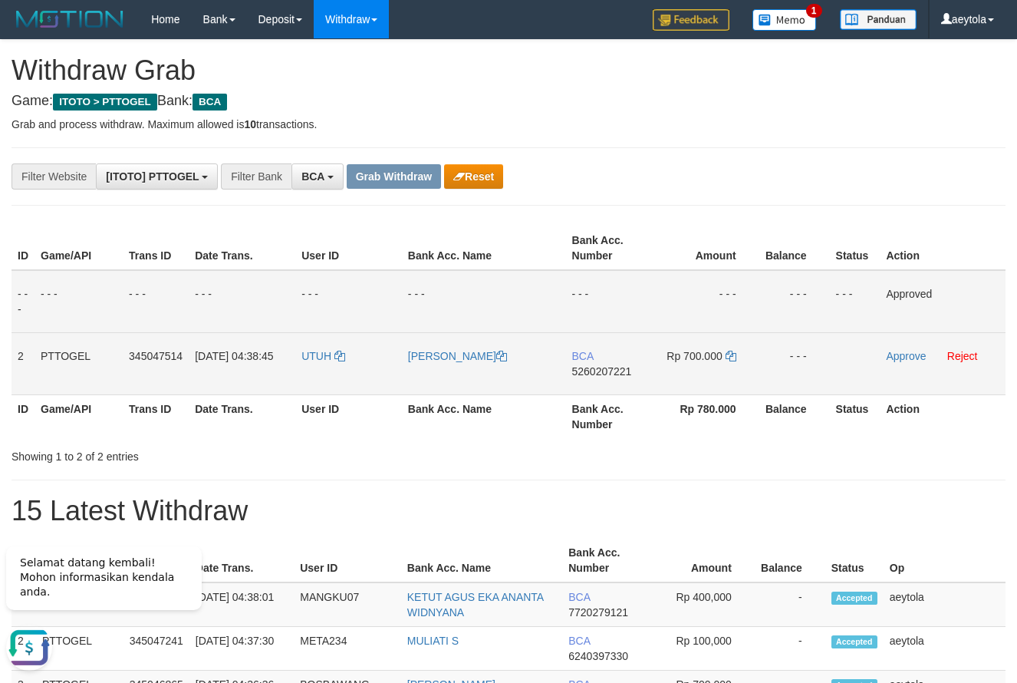
click at [604, 389] on td "BCA 5260207221" at bounding box center [610, 363] width 88 height 62
copy span "5260207221"
click at [604, 389] on td "BCA 5260207221" at bounding box center [610, 363] width 88 height 62
click at [730, 356] on icon at bounding box center [731, 356] width 11 height 11
copy span "5260207221"
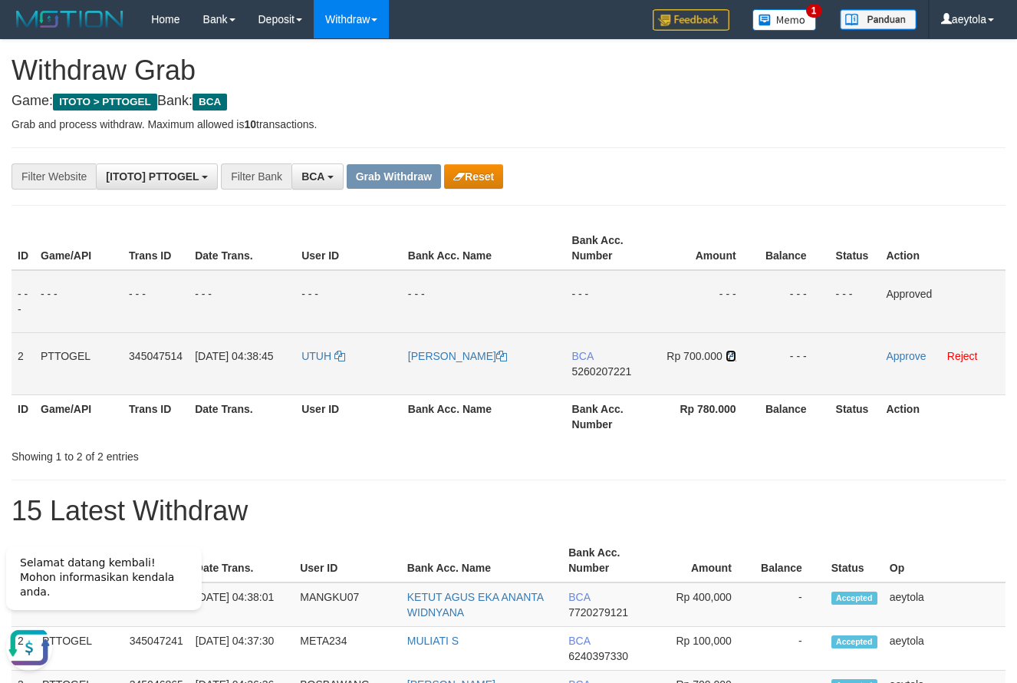
click at [730, 356] on icon at bounding box center [731, 356] width 11 height 11
click at [892, 355] on link "Approve" at bounding box center [906, 356] width 40 height 12
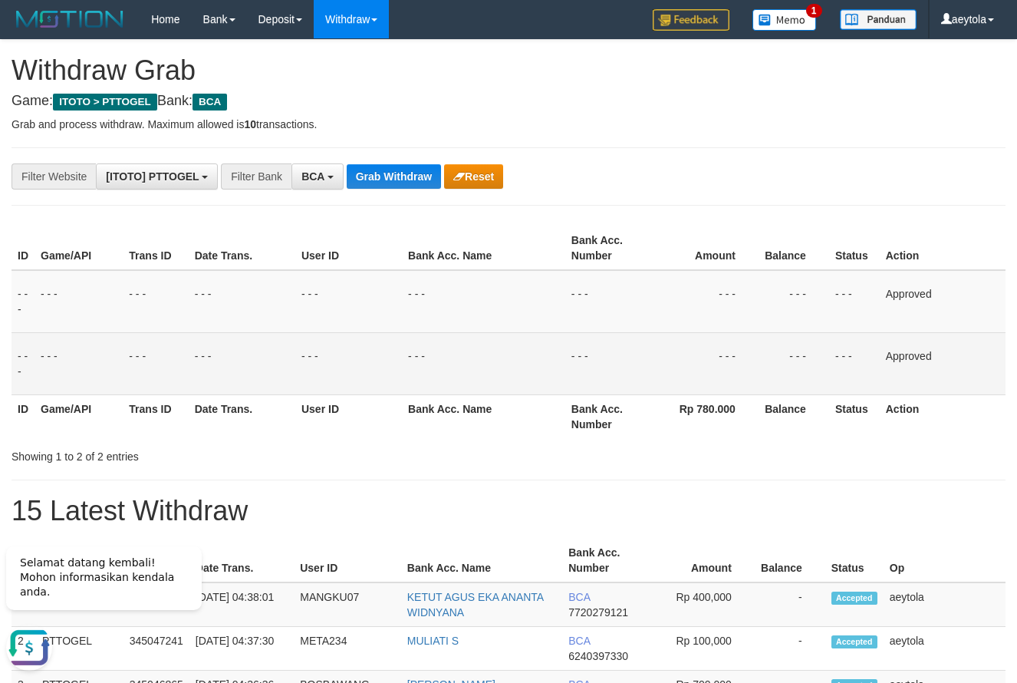
drag, startPoint x: 712, startPoint y: 190, endPoint x: 700, endPoint y: 189, distance: 12.3
click at [385, 171] on button "Grab Withdraw" at bounding box center [394, 176] width 94 height 25
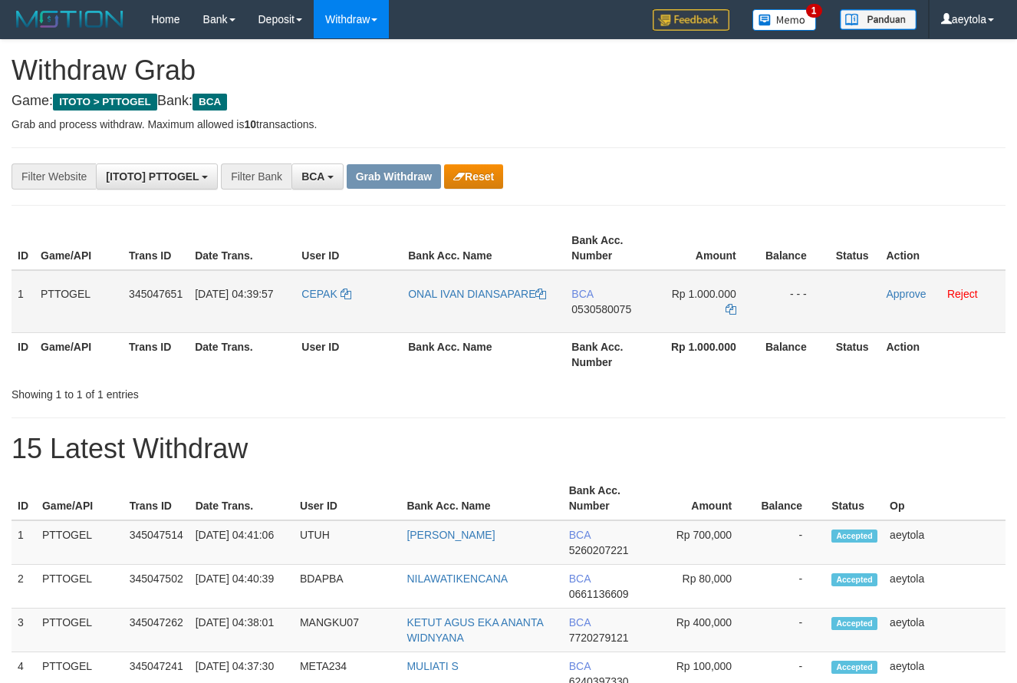
scroll to position [29, 0]
drag, startPoint x: 307, startPoint y: 311, endPoint x: 728, endPoint y: 310, distance: 421.3
click at [728, 310] on tr "1 PTTOGEL 345047651 01/10/2025 04:39:57 CEPAK ONAL IVAN DIANSAPARE BCA 05305800…" at bounding box center [509, 301] width 994 height 63
drag, startPoint x: 630, startPoint y: 195, endPoint x: 612, endPoint y: 264, distance: 71.5
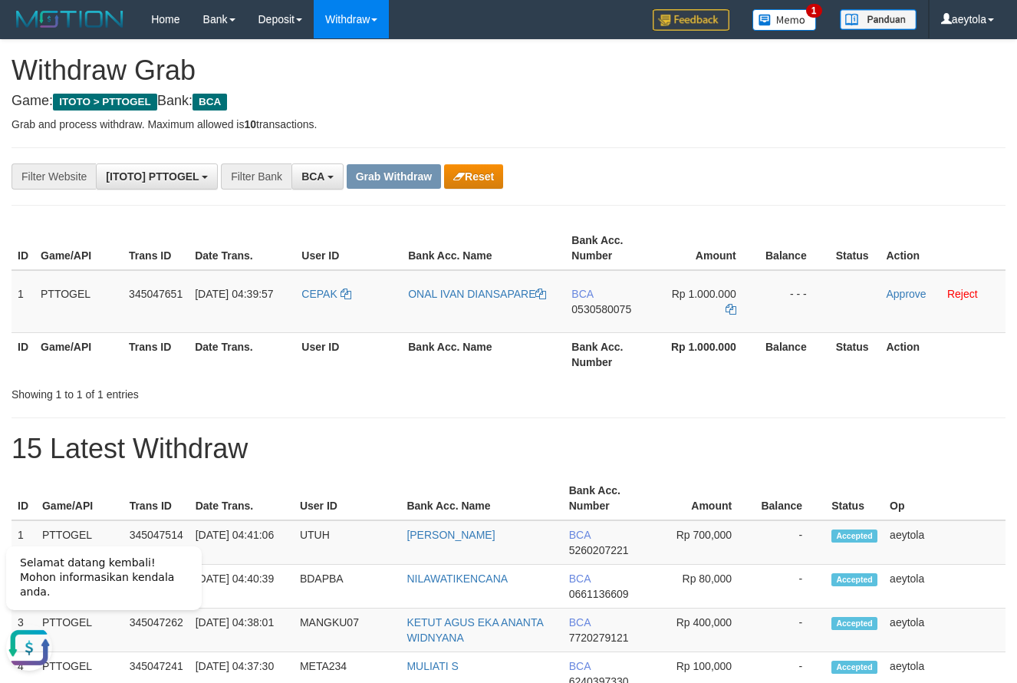
click at [595, 318] on td "BCA 0530580075" at bounding box center [610, 301] width 88 height 63
copy span "0530580075"
click at [730, 312] on icon at bounding box center [731, 309] width 11 height 11
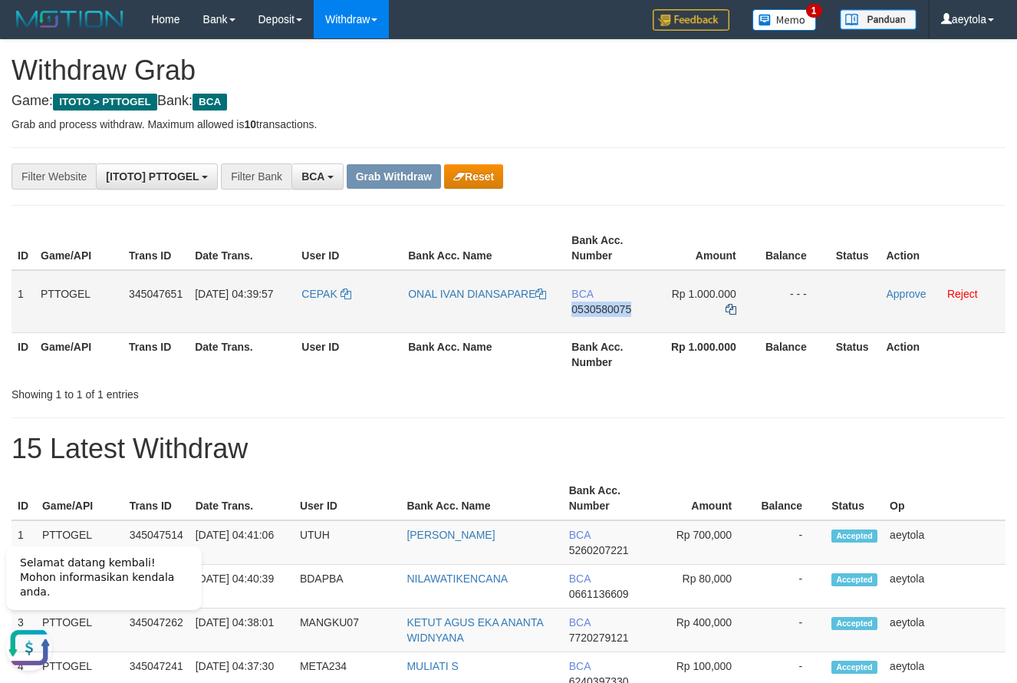
copy span "0530580075"
click at [730, 312] on icon at bounding box center [731, 309] width 11 height 11
click at [906, 291] on link "Approve" at bounding box center [907, 294] width 40 height 12
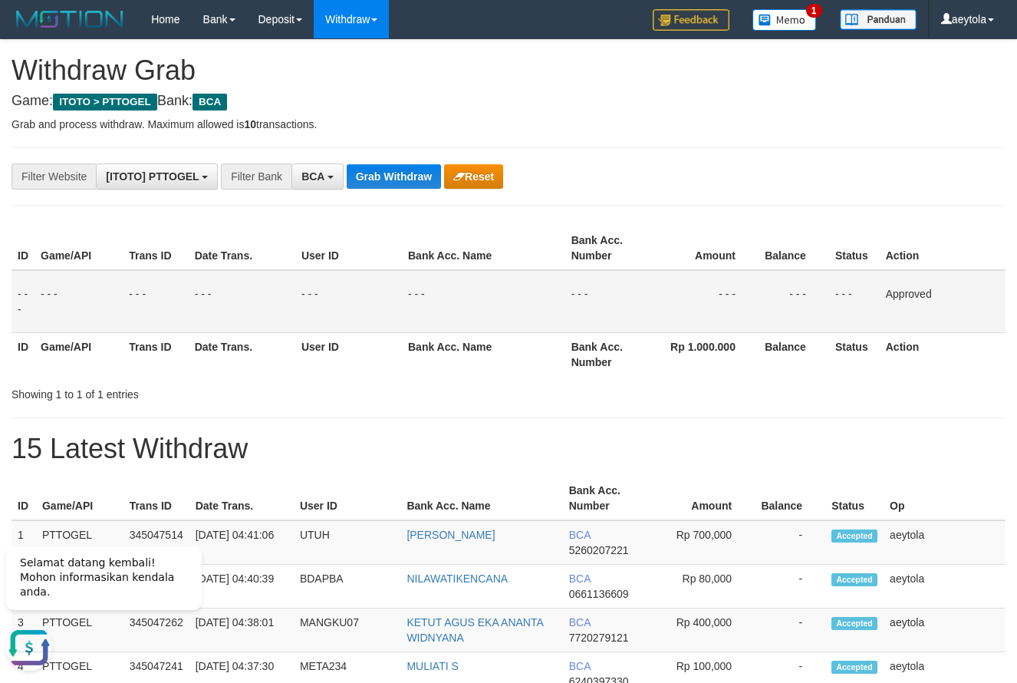
click at [786, 324] on td "- - -" at bounding box center [794, 301] width 71 height 63
click at [599, 378] on div "ID Game/API Trans ID Date Trans. User ID Bank Acc. Name Bank Acc. Number Amount…" at bounding box center [508, 301] width 1017 height 159
drag, startPoint x: 714, startPoint y: 109, endPoint x: 569, endPoint y: 128, distance: 146.3
click at [398, 176] on button "Grab Withdraw" at bounding box center [394, 176] width 94 height 25
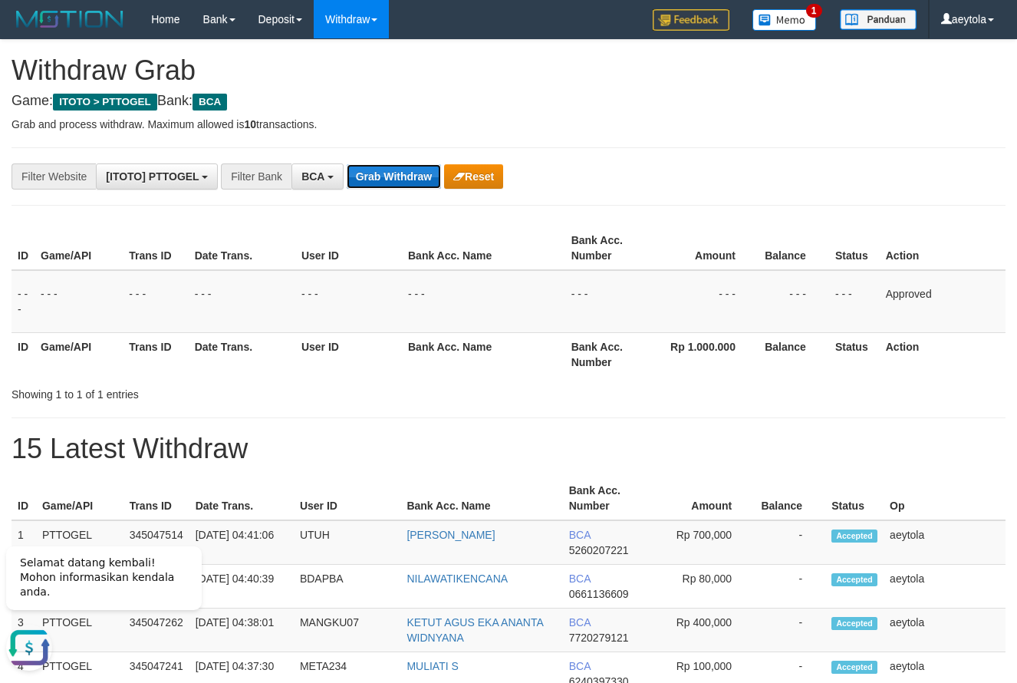
click at [397, 176] on button "Grab Withdraw" at bounding box center [394, 176] width 94 height 25
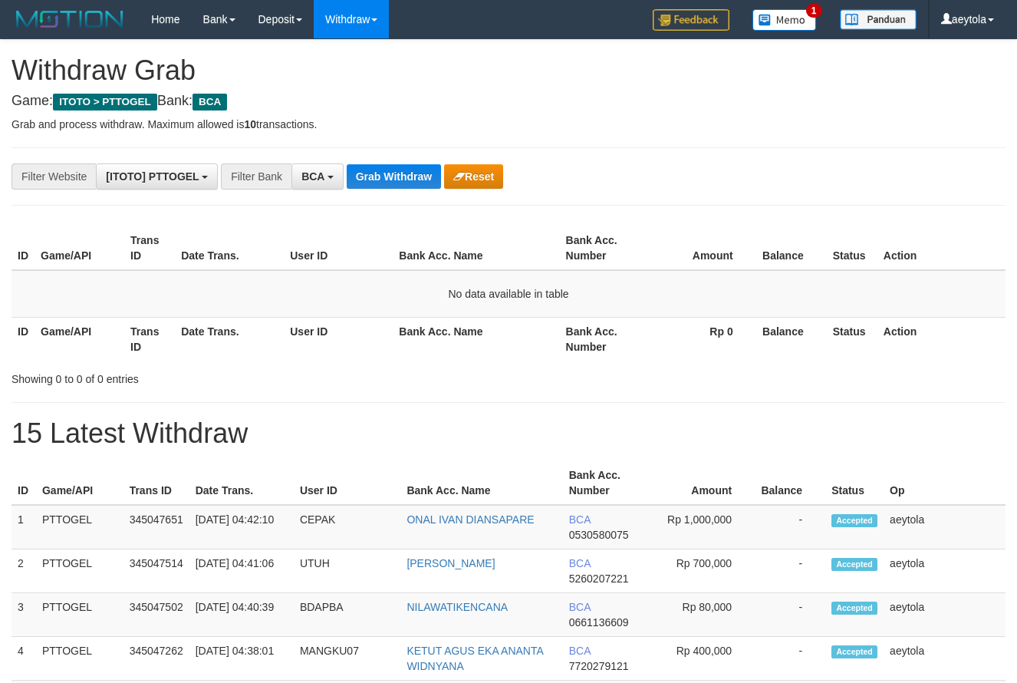
scroll to position [29, 0]
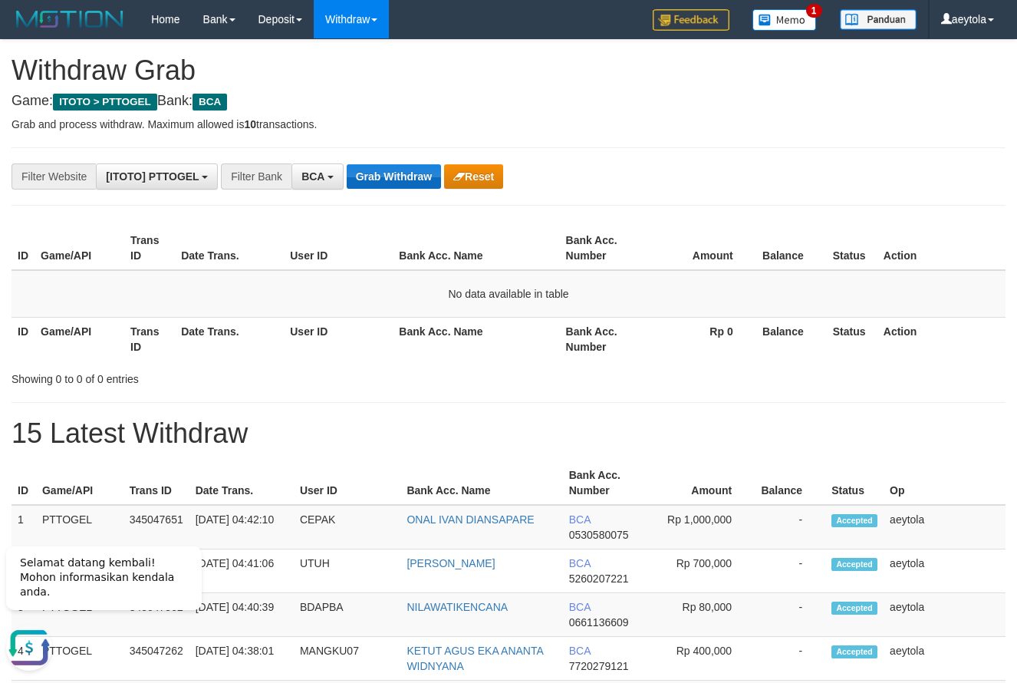
scroll to position [0, 0]
drag, startPoint x: 691, startPoint y: 157, endPoint x: 522, endPoint y: 183, distance: 171.6
click at [417, 186] on button "Grab Withdraw" at bounding box center [394, 176] width 94 height 25
click at [417, 183] on button "Grab Withdraw" at bounding box center [394, 176] width 94 height 25
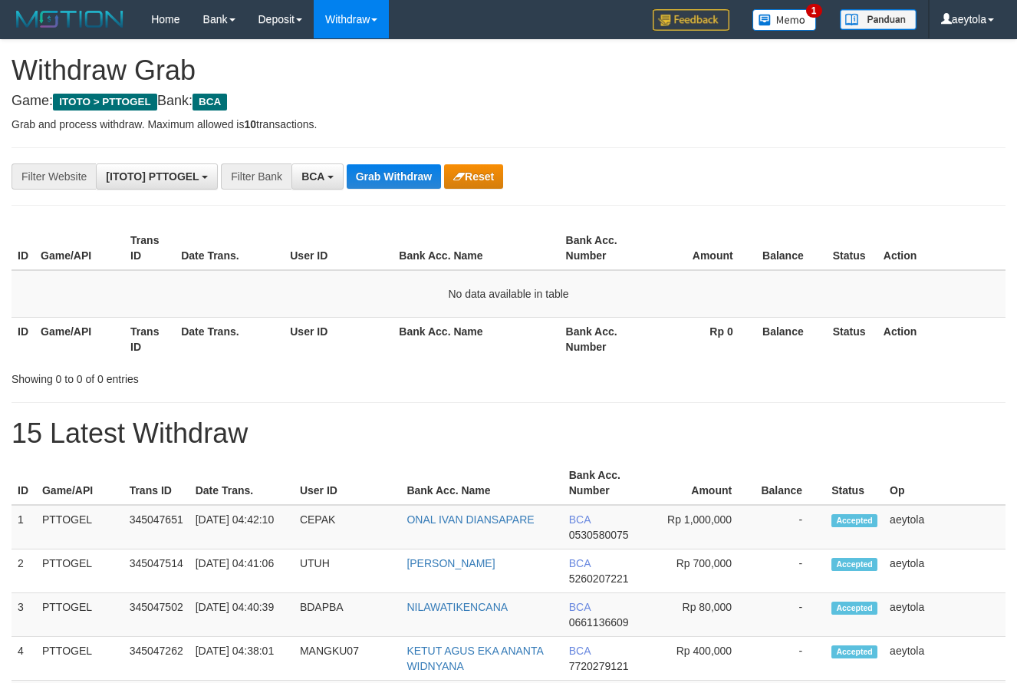
scroll to position [29, 0]
click at [411, 172] on button "Grab Withdraw" at bounding box center [394, 176] width 94 height 25
click at [410, 173] on button "Grab Withdraw" at bounding box center [394, 176] width 94 height 25
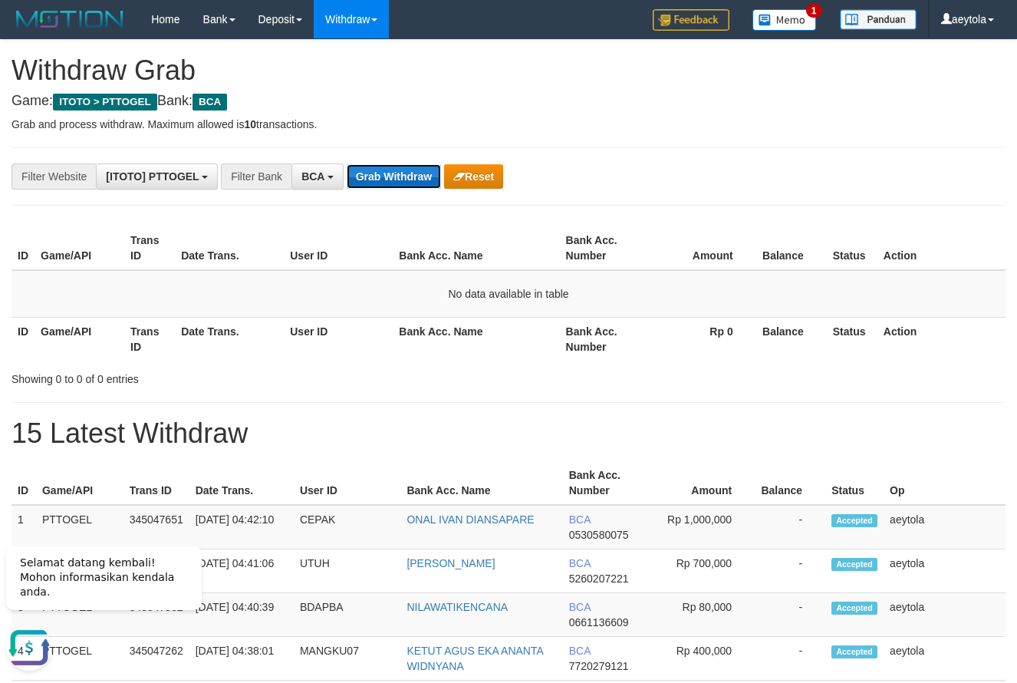
click at [420, 180] on button "Grab Withdraw" at bounding box center [394, 176] width 94 height 25
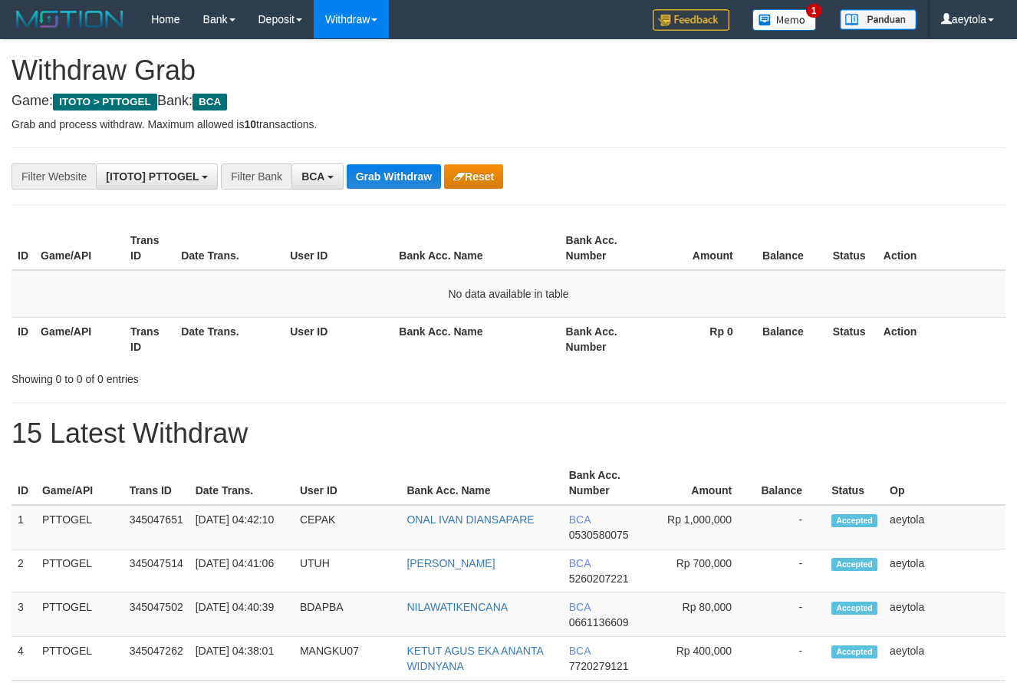
scroll to position [29, 0]
click at [397, 182] on button "Grab Withdraw" at bounding box center [394, 176] width 94 height 25
click at [386, 177] on button "Grab Withdraw" at bounding box center [394, 176] width 94 height 25
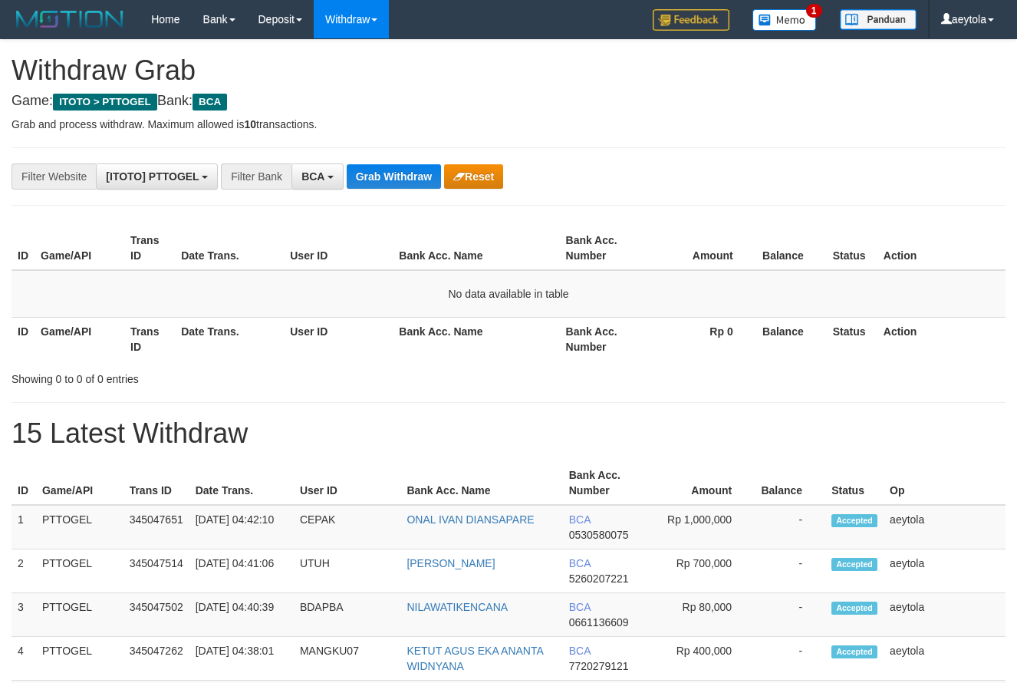
click at [386, 177] on button "Grab Withdraw" at bounding box center [394, 176] width 94 height 25
drag, startPoint x: 832, startPoint y: 90, endPoint x: 725, endPoint y: 126, distance: 112.6
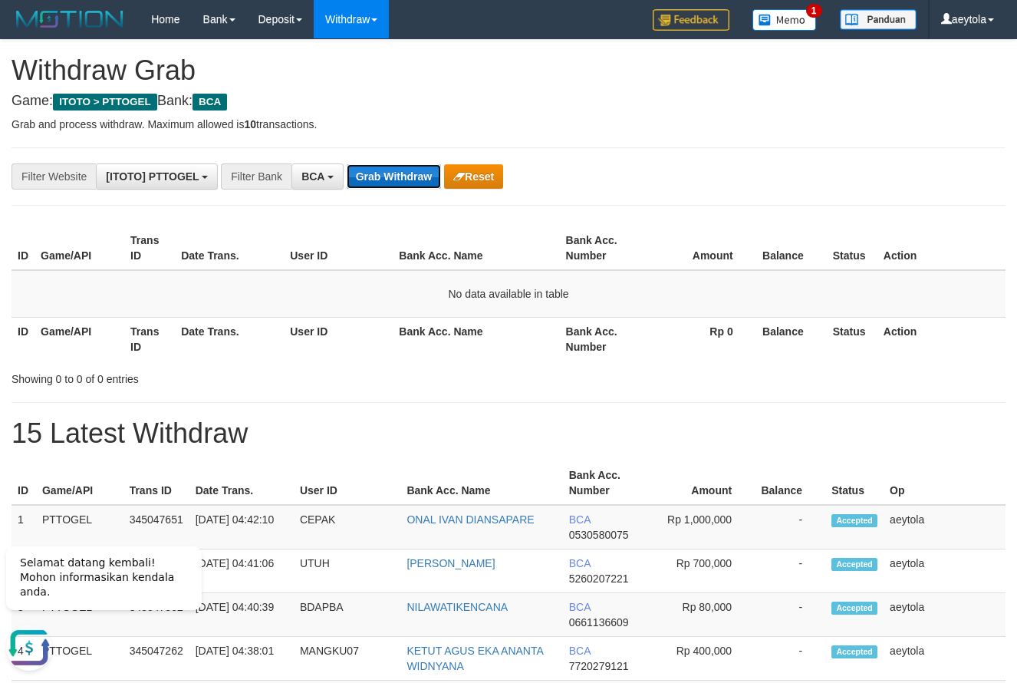
click at [399, 174] on button "Grab Withdraw" at bounding box center [394, 176] width 94 height 25
drag, startPoint x: 41, startPoint y: 409, endPoint x: 245, endPoint y: 283, distance: 239.8
click at [406, 167] on button "Grab Withdraw" at bounding box center [394, 176] width 94 height 25
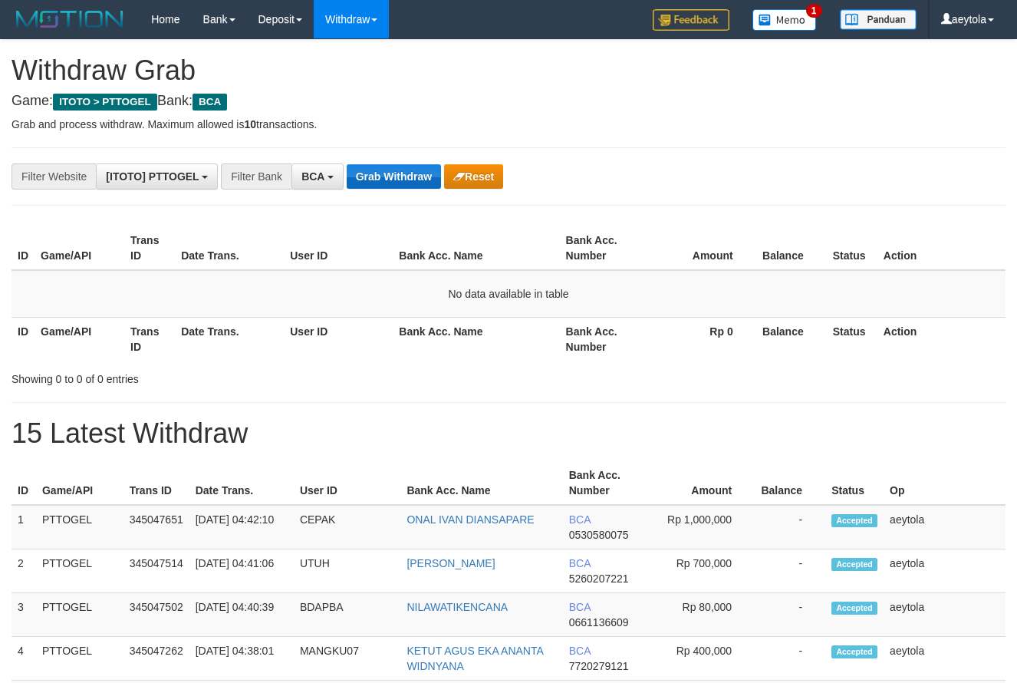
scroll to position [29, 0]
click at [403, 176] on button "Grab Withdraw" at bounding box center [394, 176] width 94 height 25
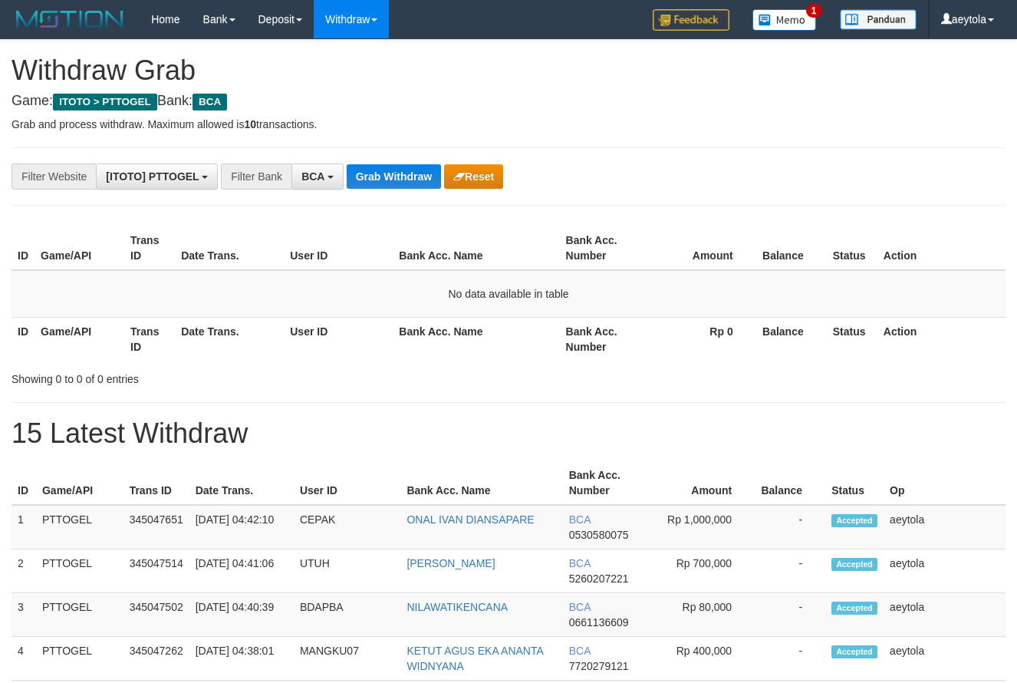
click at [391, 180] on button "Grab Withdraw" at bounding box center [394, 176] width 94 height 25
drag, startPoint x: 695, startPoint y: 170, endPoint x: 425, endPoint y: 203, distance: 272.1
click at [679, 177] on div "**********" at bounding box center [424, 176] width 848 height 26
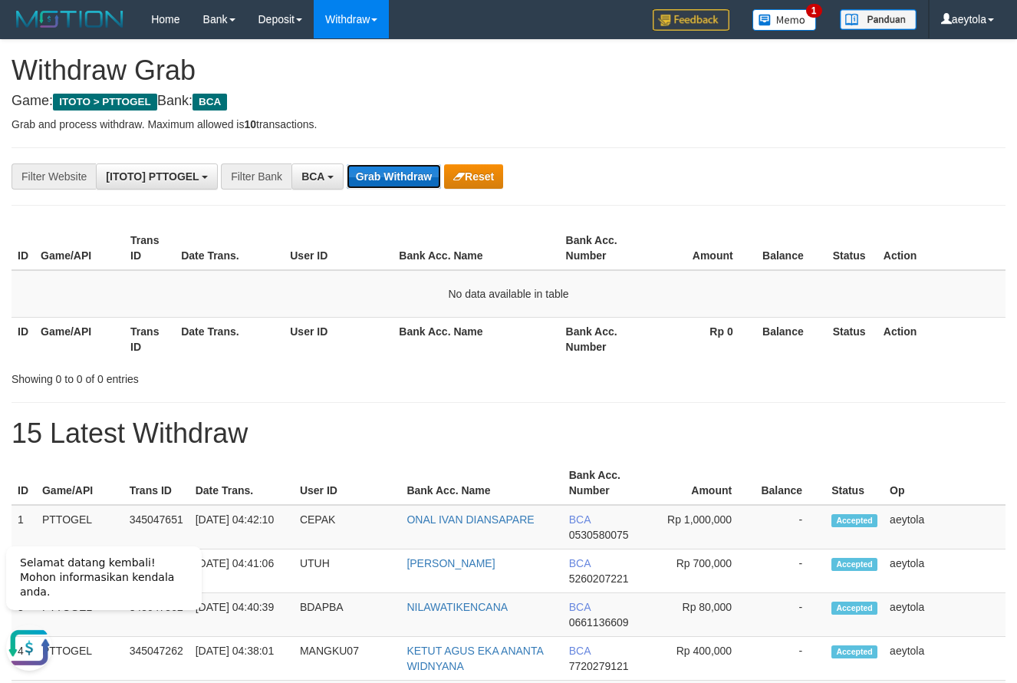
click at [376, 174] on button "Grab Withdraw" at bounding box center [394, 176] width 94 height 25
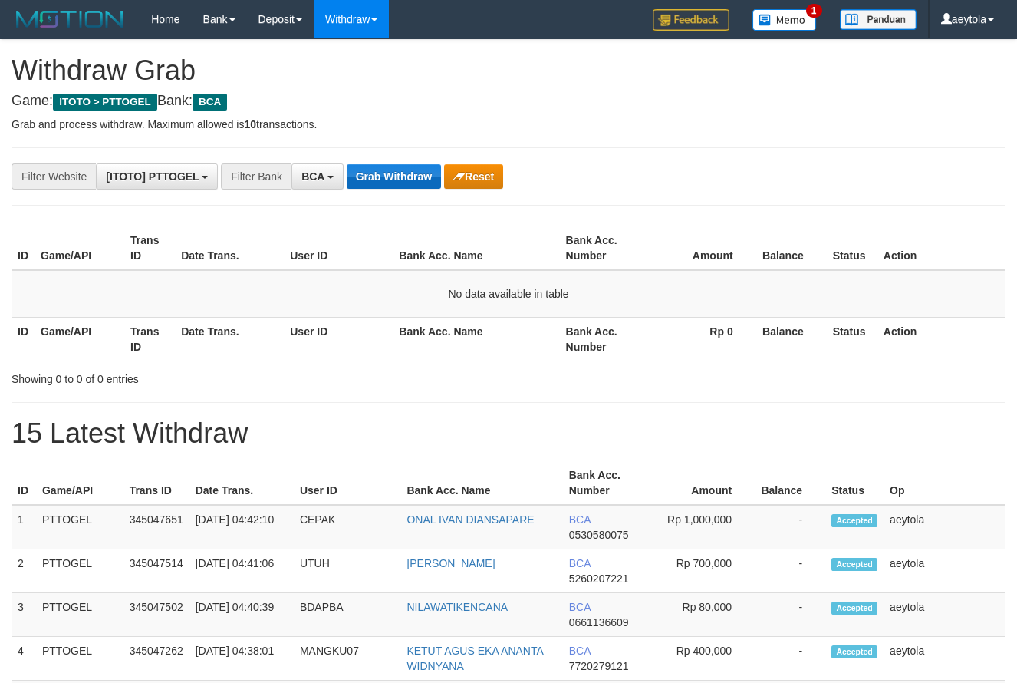
scroll to position [29, 0]
click at [387, 186] on button "Grab Withdraw" at bounding box center [394, 176] width 94 height 25
click at [386, 186] on button "Grab Withdraw" at bounding box center [394, 176] width 94 height 25
click at [413, 179] on button "Grab Withdraw" at bounding box center [394, 176] width 94 height 25
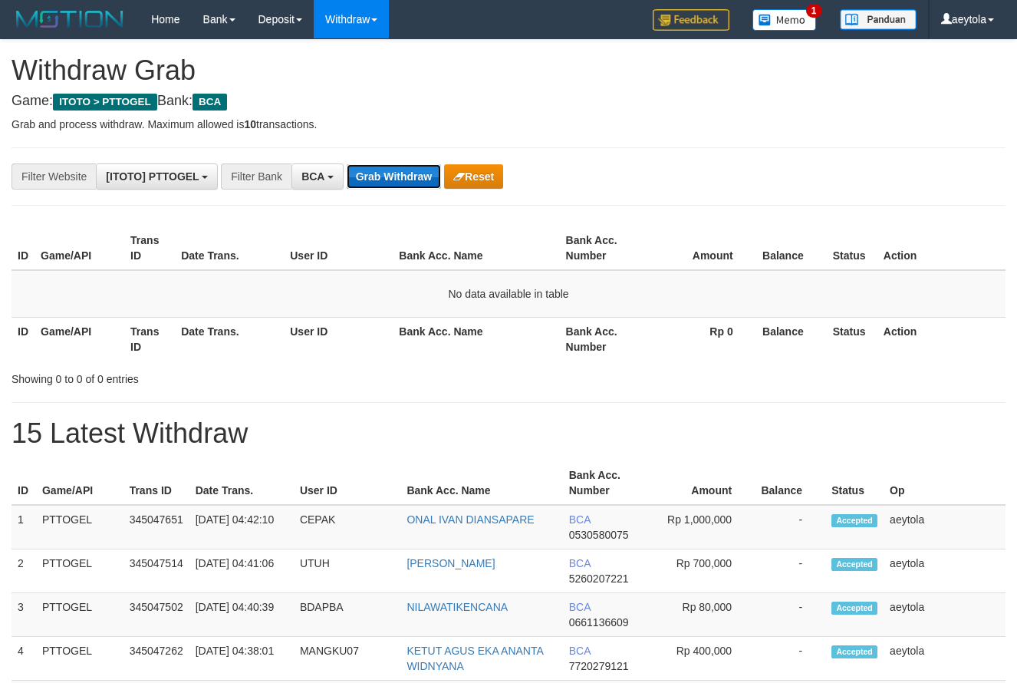
click at [413, 179] on button "Grab Withdraw" at bounding box center [394, 176] width 94 height 25
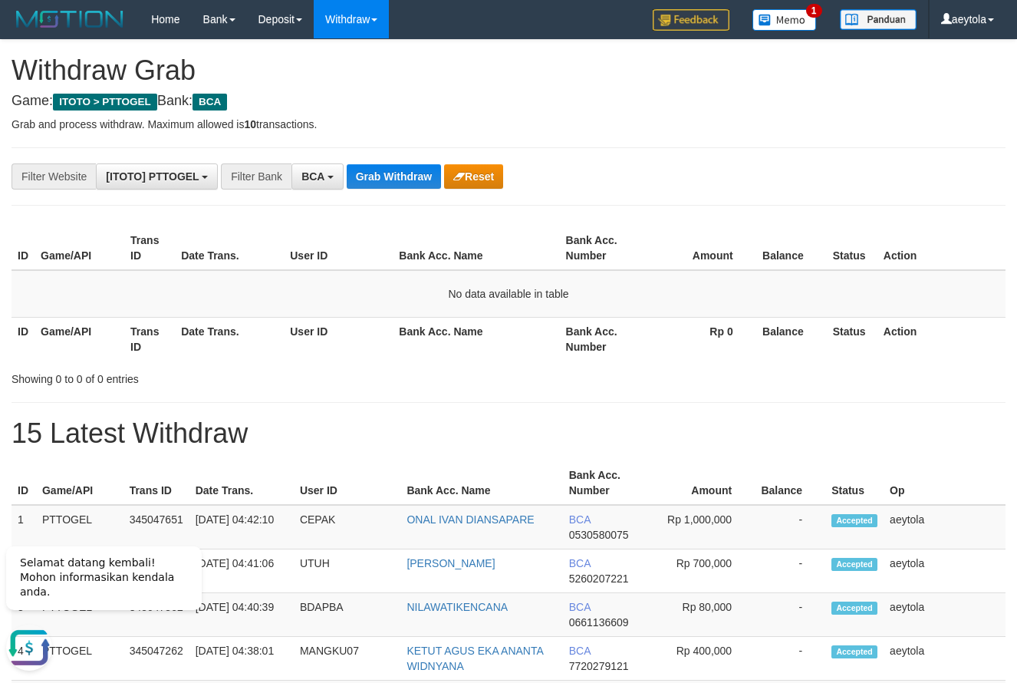
drag, startPoint x: 651, startPoint y: 169, endPoint x: 427, endPoint y: 153, distance: 224.6
click at [651, 169] on div "**********" at bounding box center [424, 176] width 848 height 26
click at [407, 174] on button "Grab Withdraw" at bounding box center [394, 176] width 94 height 25
click at [407, 175] on button "Grab Withdraw" at bounding box center [394, 176] width 94 height 25
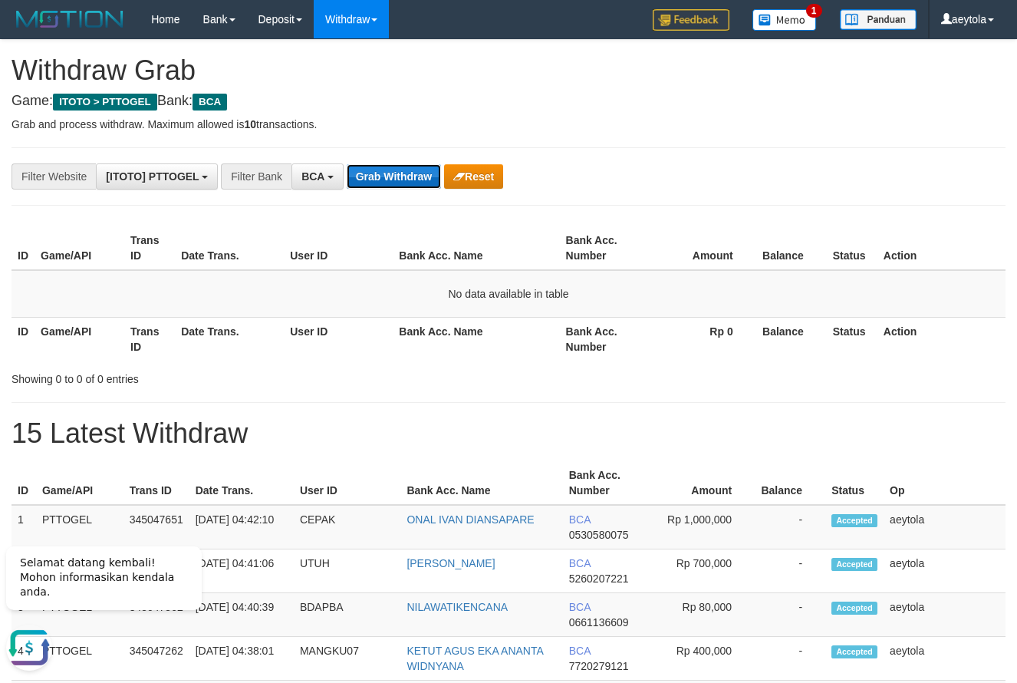
click at [393, 177] on button "Grab Withdraw" at bounding box center [394, 176] width 94 height 25
drag, startPoint x: 393, startPoint y: 177, endPoint x: 122, endPoint y: 271, distance: 286.6
click at [392, 177] on button "Grab Withdraw" at bounding box center [394, 176] width 94 height 25
click at [403, 176] on button "Grab Withdraw" at bounding box center [394, 176] width 94 height 25
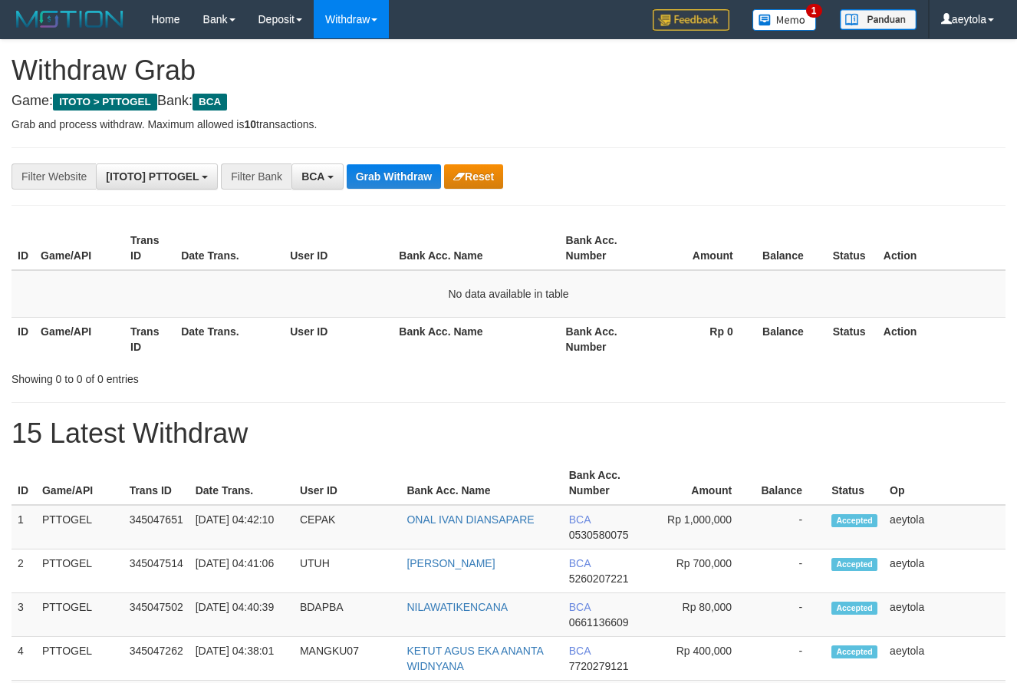
scroll to position [29, 0]
click at [409, 177] on button "Grab Withdraw" at bounding box center [394, 176] width 94 height 25
click at [399, 176] on button "Grab Withdraw" at bounding box center [394, 176] width 94 height 25
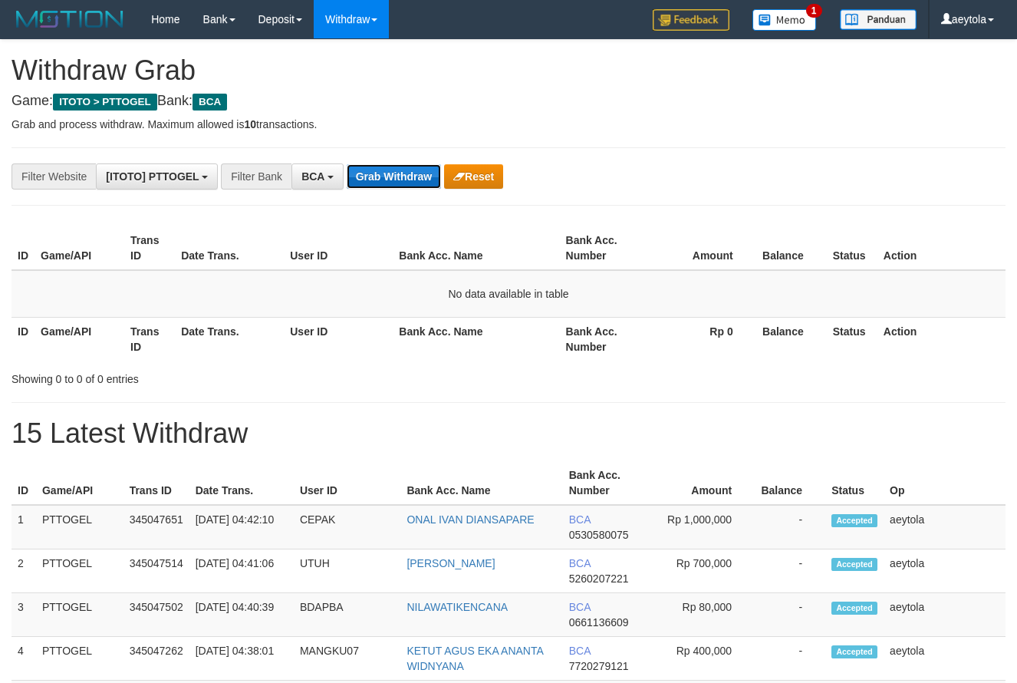
click at [399, 176] on button "Grab Withdraw" at bounding box center [394, 176] width 94 height 25
click at [401, 173] on button "Grab Withdraw" at bounding box center [394, 176] width 94 height 25
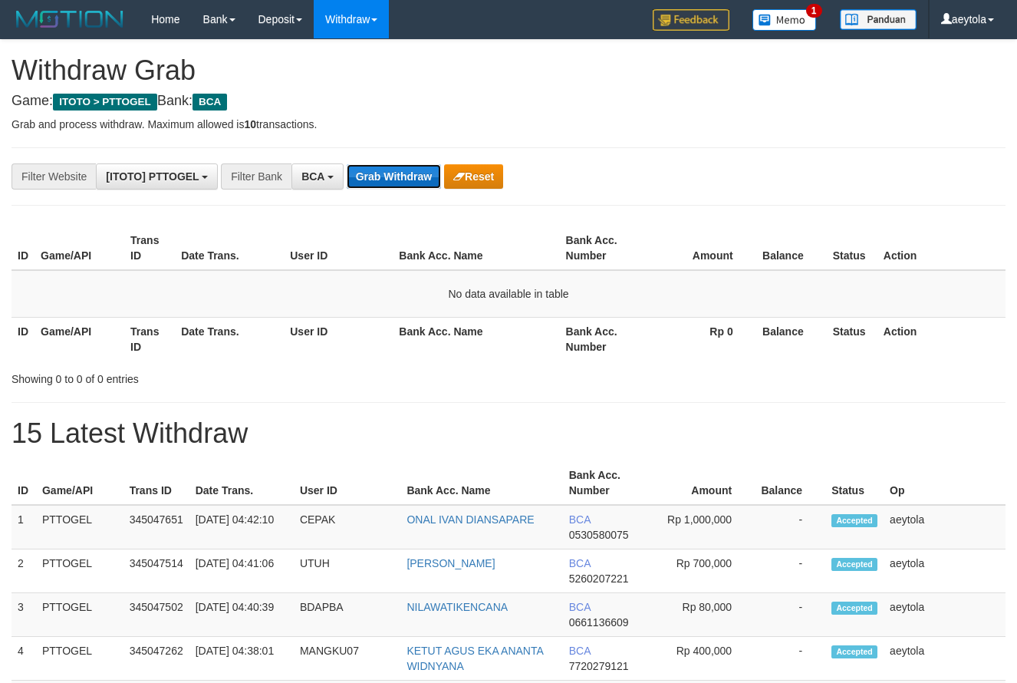
click at [403, 175] on button "Grab Withdraw" at bounding box center [394, 176] width 94 height 25
click at [377, 179] on button "Grab Withdraw" at bounding box center [394, 176] width 94 height 25
click at [402, 176] on button "Grab Withdraw" at bounding box center [394, 176] width 94 height 25
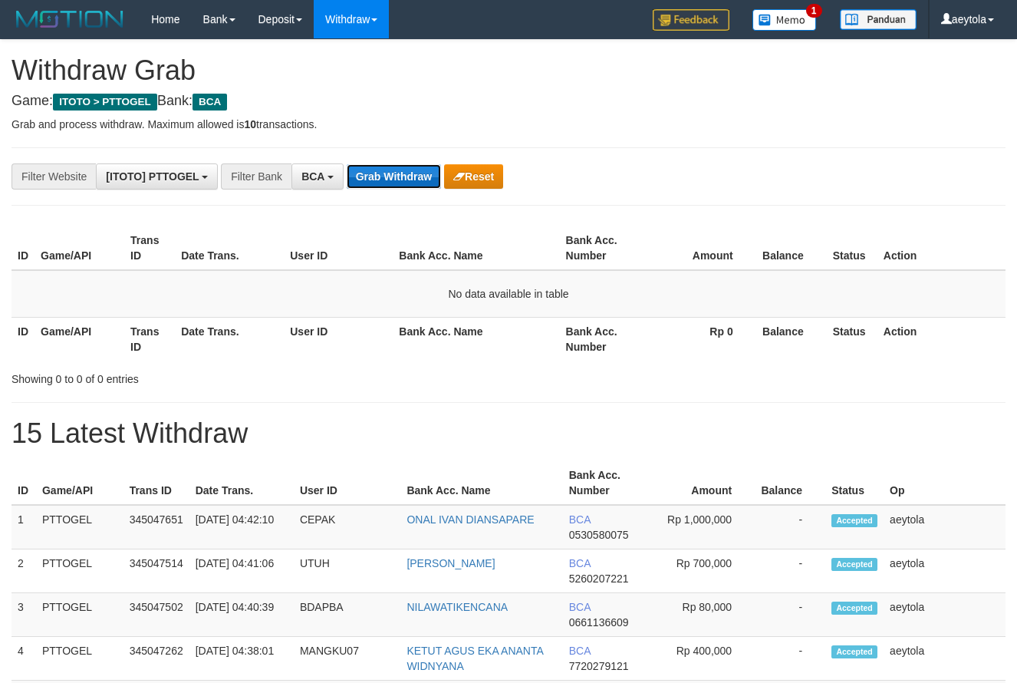
click at [402, 176] on button "Grab Withdraw" at bounding box center [394, 176] width 94 height 25
click at [404, 178] on button "Grab Withdraw" at bounding box center [394, 176] width 94 height 25
click at [370, 183] on button "Grab Withdraw" at bounding box center [394, 176] width 94 height 25
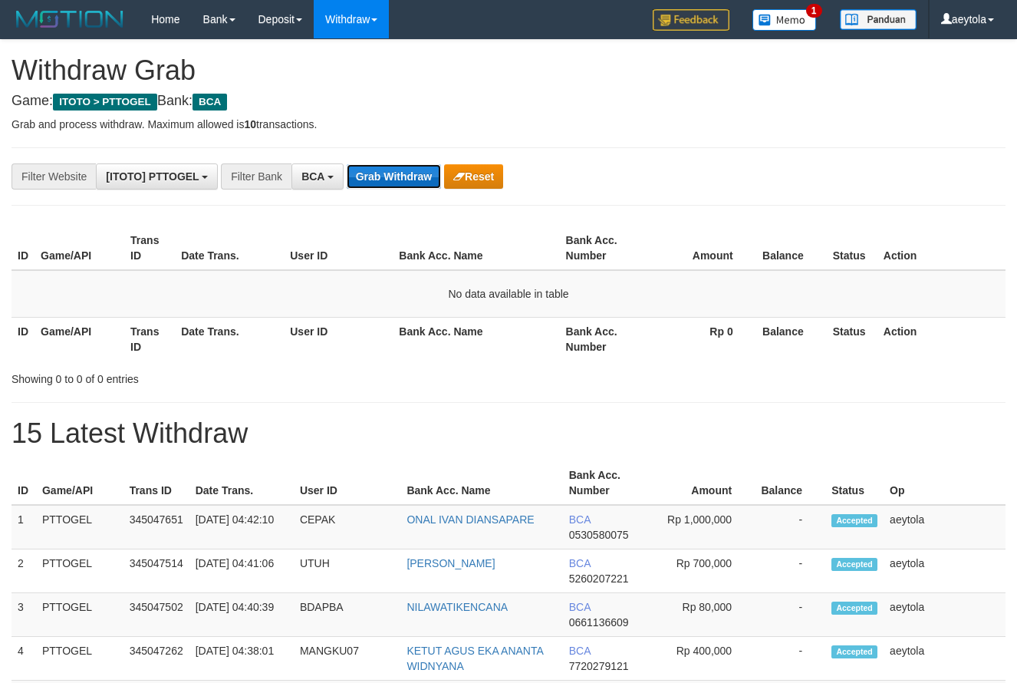
click at [370, 183] on button "Grab Withdraw" at bounding box center [394, 176] width 94 height 25
click at [394, 175] on button "Grab Withdraw" at bounding box center [394, 176] width 94 height 25
click at [392, 180] on button "Grab Withdraw" at bounding box center [394, 176] width 94 height 25
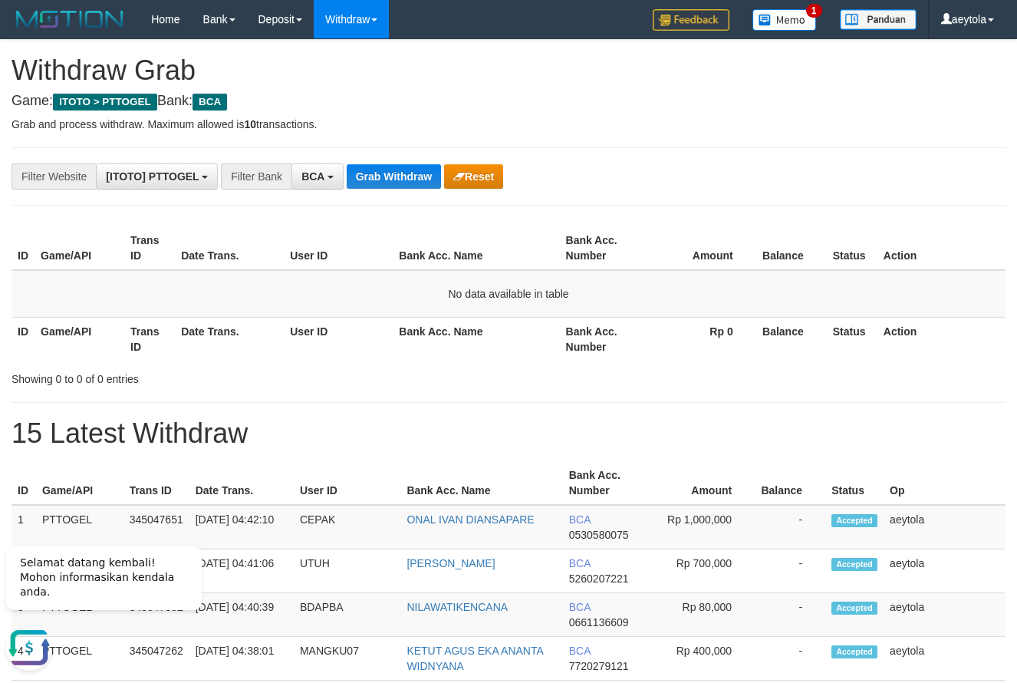
drag, startPoint x: 783, startPoint y: 170, endPoint x: 695, endPoint y: 167, distance: 88.3
click at [744, 167] on div "**********" at bounding box center [424, 176] width 848 height 26
click at [405, 176] on button "Grab Withdraw" at bounding box center [394, 176] width 94 height 25
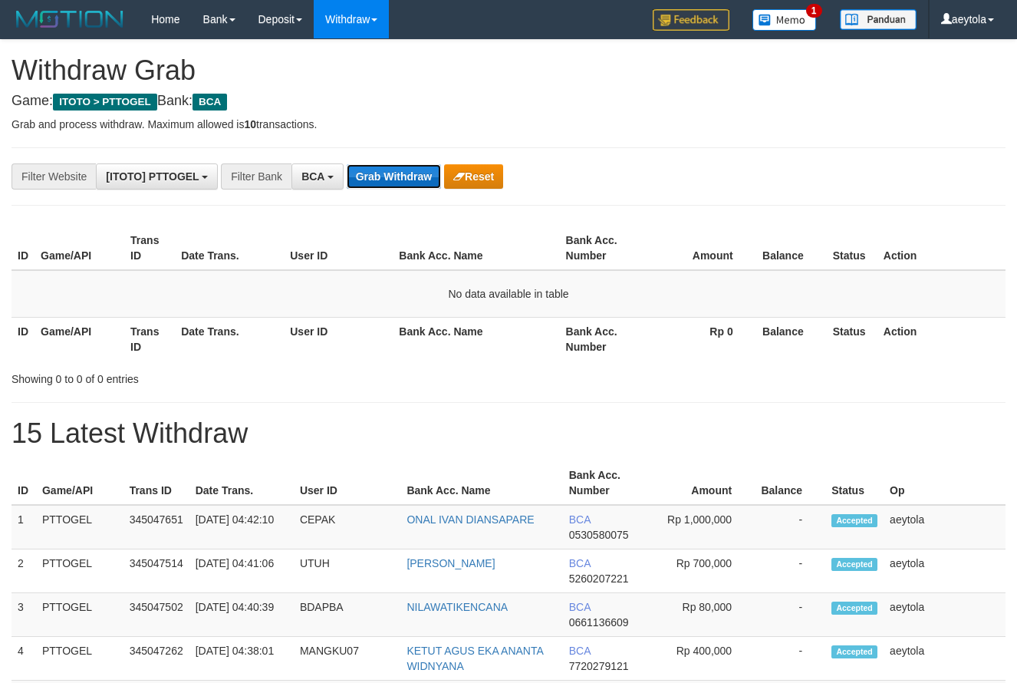
scroll to position [29, 0]
click at [387, 181] on button "Grab Withdraw" at bounding box center [394, 176] width 94 height 25
click at [380, 183] on button "Grab Withdraw" at bounding box center [394, 176] width 94 height 25
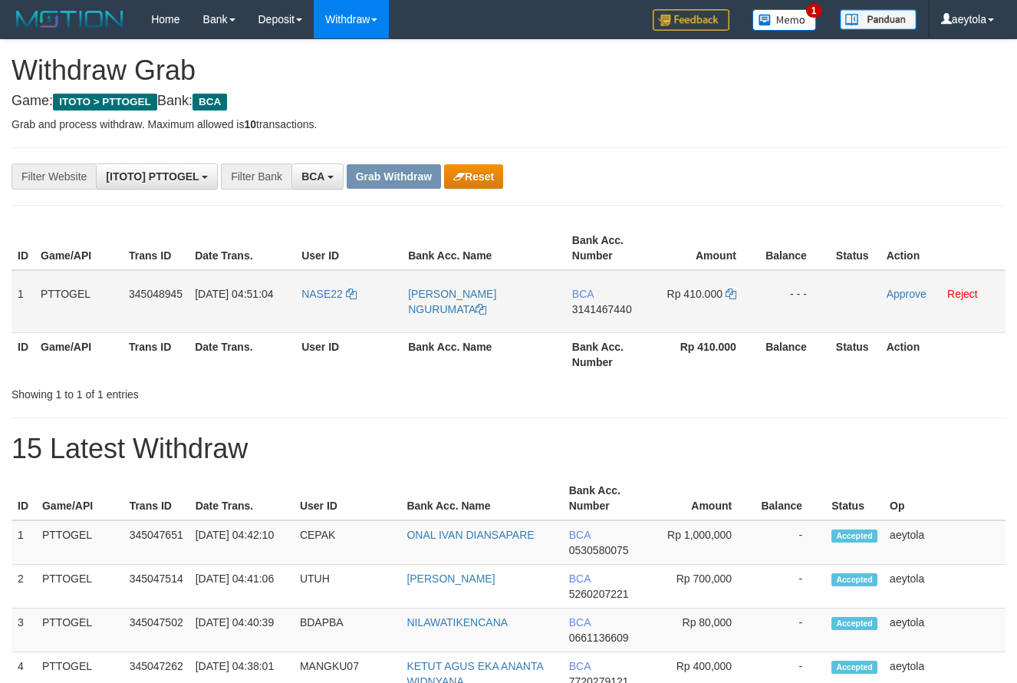
scroll to position [29, 0]
drag, startPoint x: 317, startPoint y: 310, endPoint x: 747, endPoint y: 303, distance: 429.8
click at [747, 303] on tr "1 PTTOGEL 345048945 01/10/2025 04:51:04 NASE22 RICHARD MARADEN NGURUMATA BCA 31…" at bounding box center [509, 301] width 994 height 63
drag, startPoint x: 575, startPoint y: 213, endPoint x: 704, endPoint y: 285, distance: 147.7
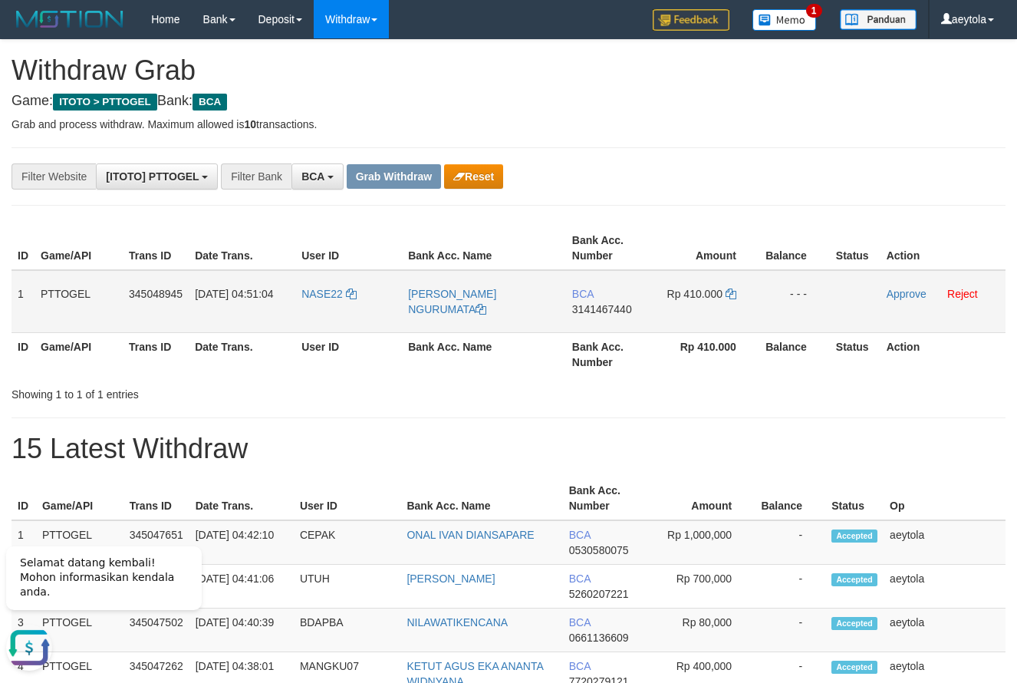
click at [589, 324] on td "BCA 3141467440" at bounding box center [610, 301] width 88 height 63
copy span "3141467440"
click at [730, 295] on icon at bounding box center [731, 294] width 11 height 11
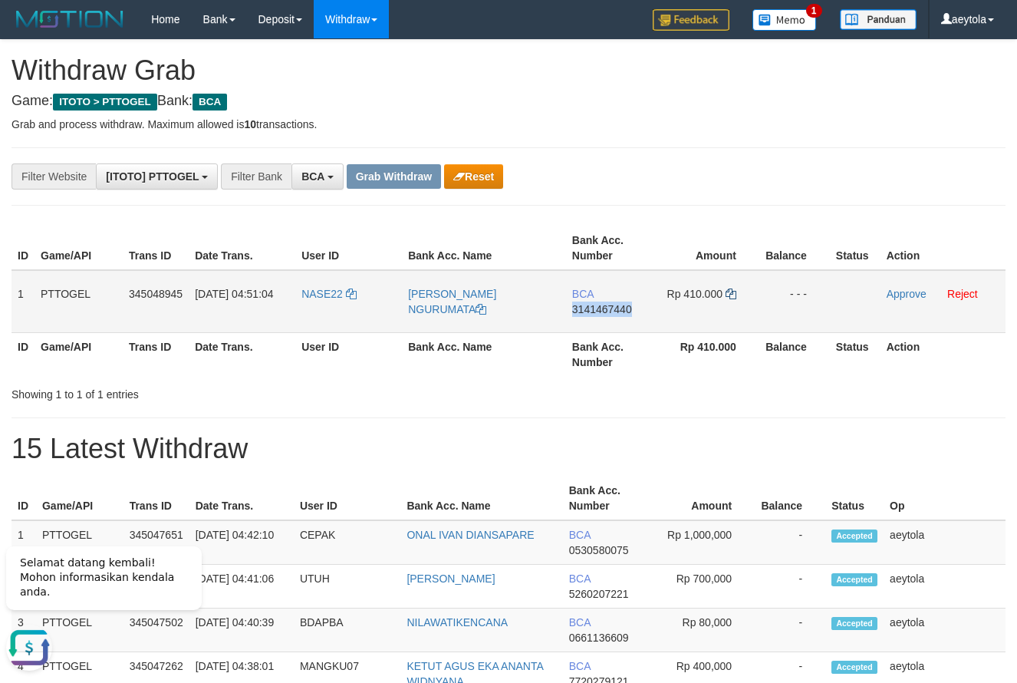
copy span "3141467440"
click at [730, 295] on icon at bounding box center [731, 294] width 11 height 11
click at [908, 296] on link "Approve" at bounding box center [907, 294] width 40 height 12
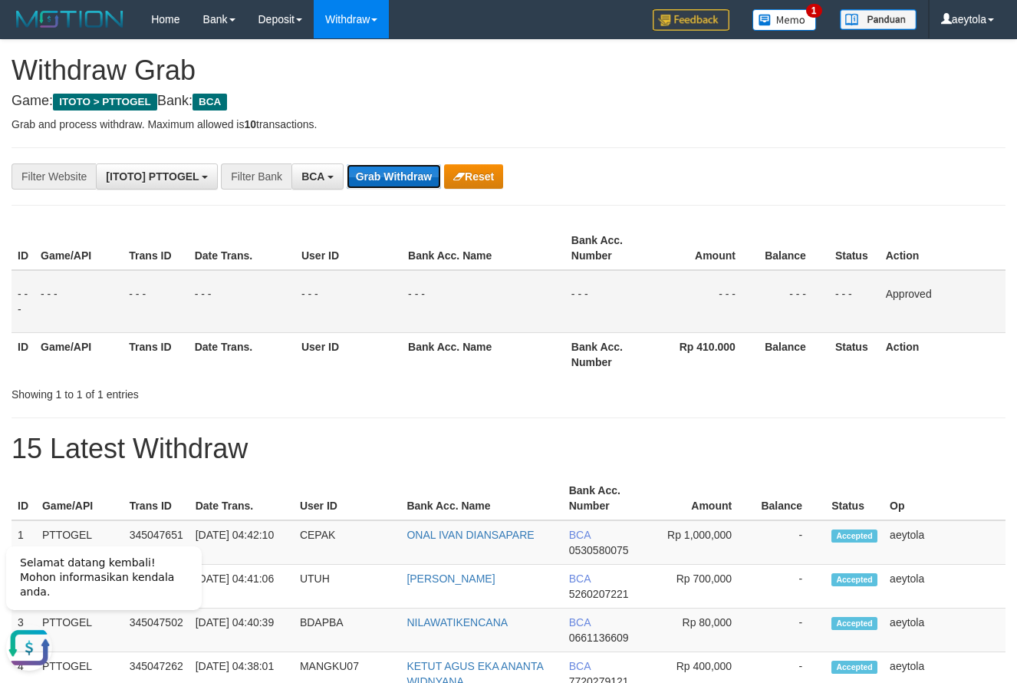
click at [384, 179] on button "Grab Withdraw" at bounding box center [394, 176] width 94 height 25
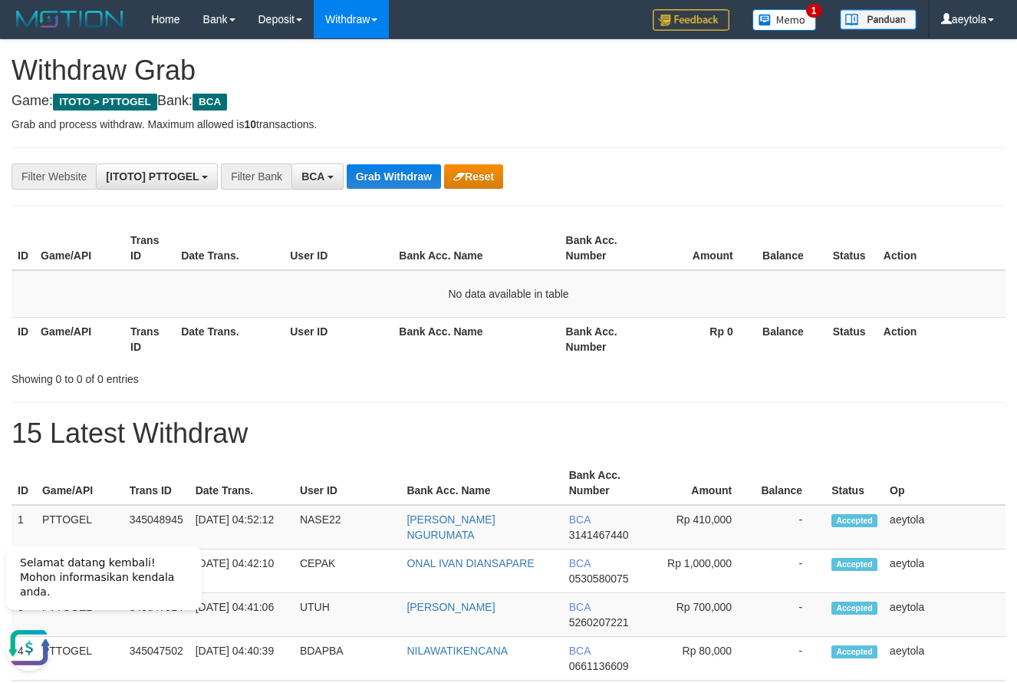
click at [384, 173] on button "Grab Withdraw" at bounding box center [394, 176] width 94 height 25
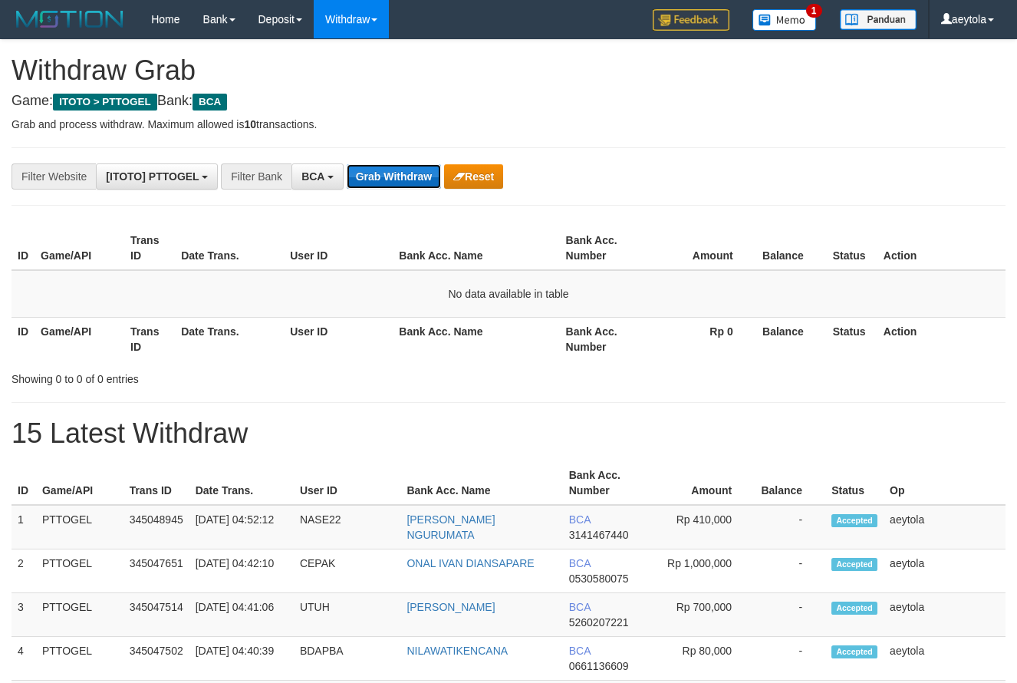
click at [386, 170] on button "Grab Withdraw" at bounding box center [394, 176] width 94 height 25
click at [386, 178] on button "Grab Withdraw" at bounding box center [394, 176] width 94 height 25
click at [391, 180] on button "Grab Withdraw" at bounding box center [394, 176] width 94 height 25
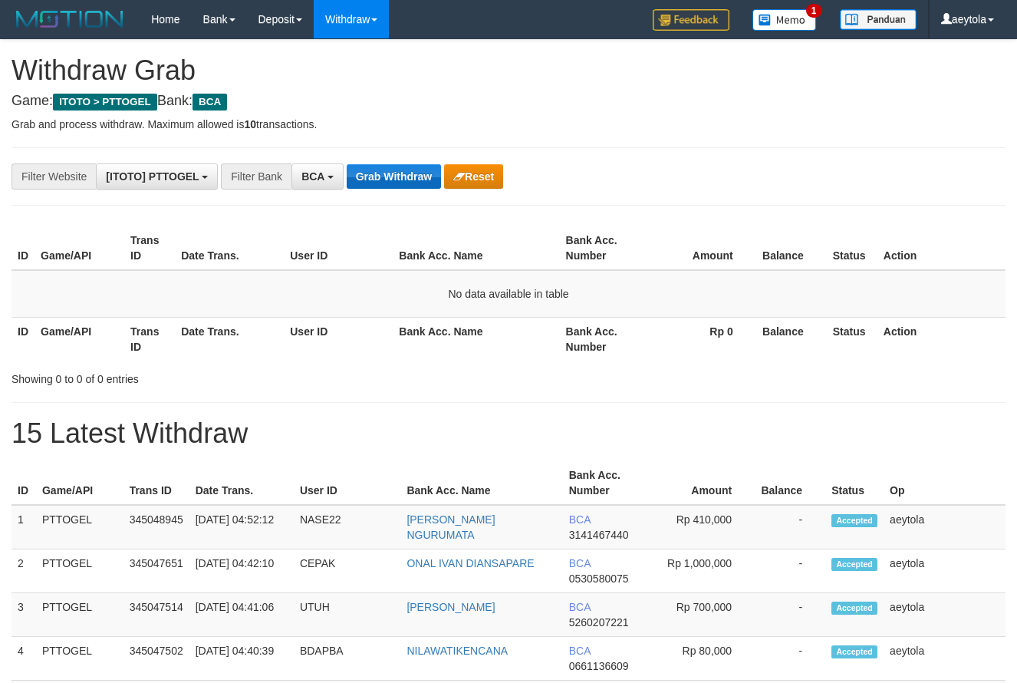
scroll to position [29, 0]
click at [420, 179] on button "Grab Withdraw" at bounding box center [394, 176] width 94 height 25
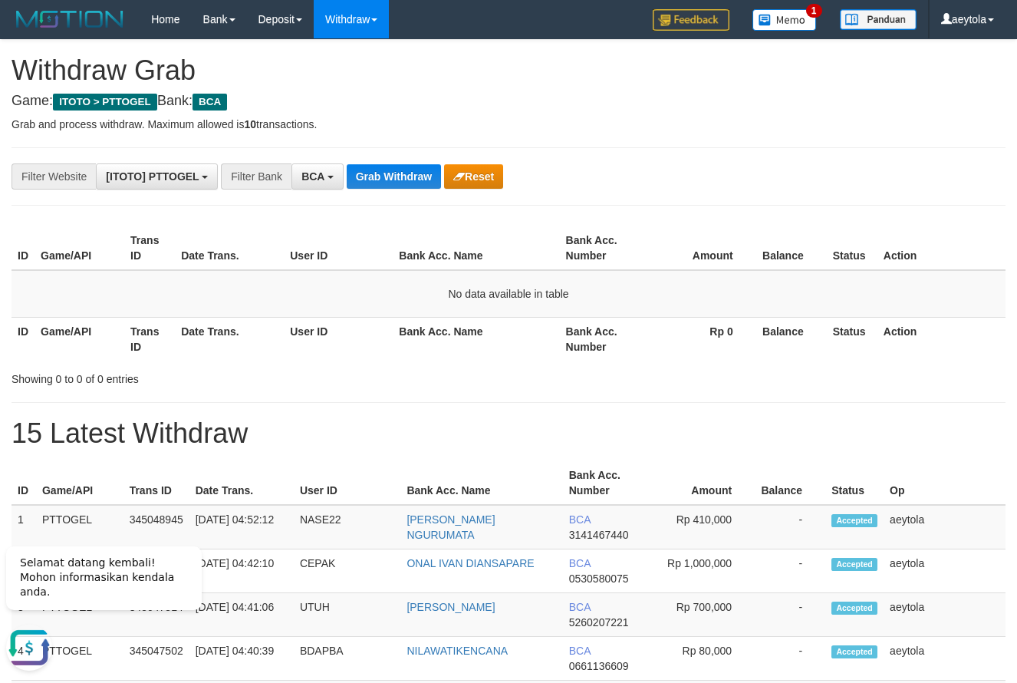
click at [408, 177] on button "Grab Withdraw" at bounding box center [394, 176] width 94 height 25
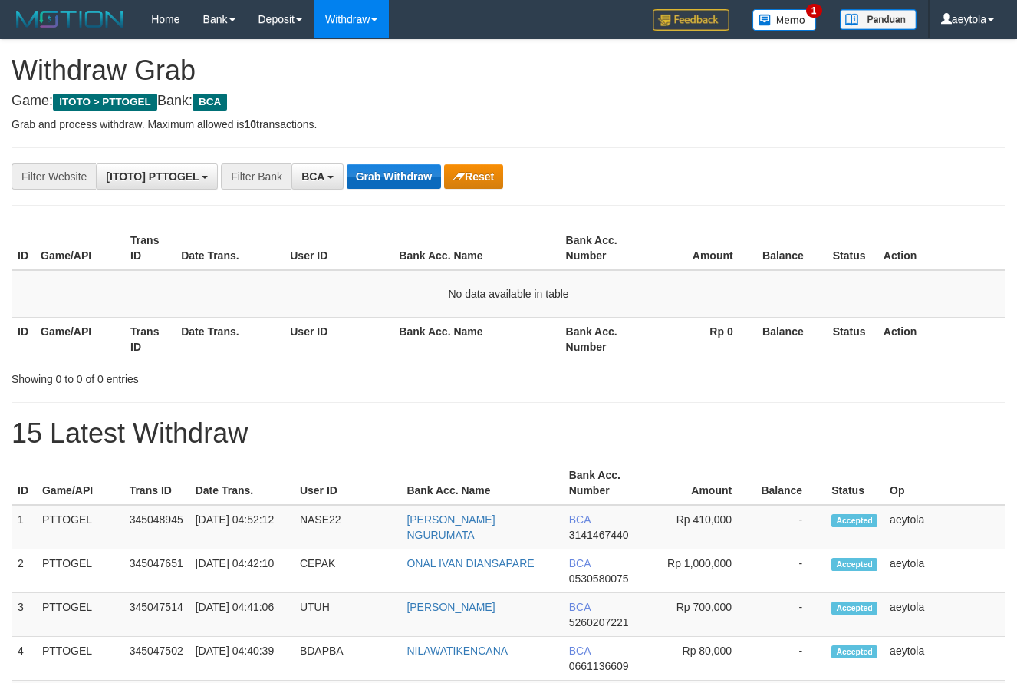
scroll to position [29, 0]
click at [387, 176] on button "Grab Withdraw" at bounding box center [394, 176] width 94 height 25
click at [401, 183] on button "Grab Withdraw" at bounding box center [394, 176] width 94 height 25
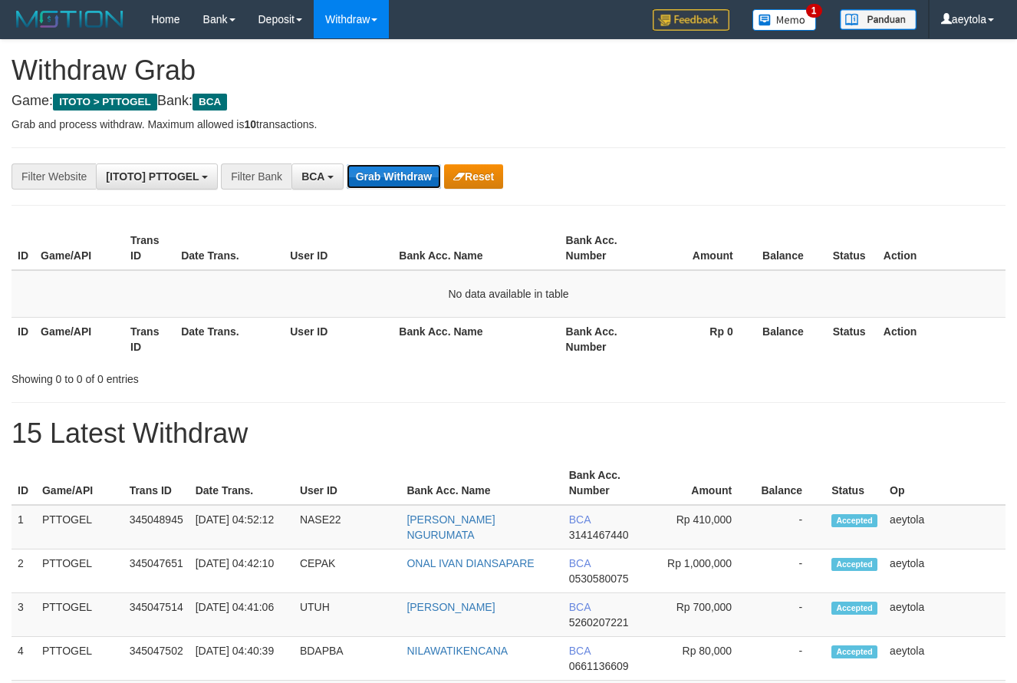
click at [390, 183] on button "Grab Withdraw" at bounding box center [394, 176] width 94 height 25
click at [394, 178] on button "Grab Withdraw" at bounding box center [394, 176] width 94 height 25
click at [394, 179] on button "Grab Withdraw" at bounding box center [394, 176] width 94 height 25
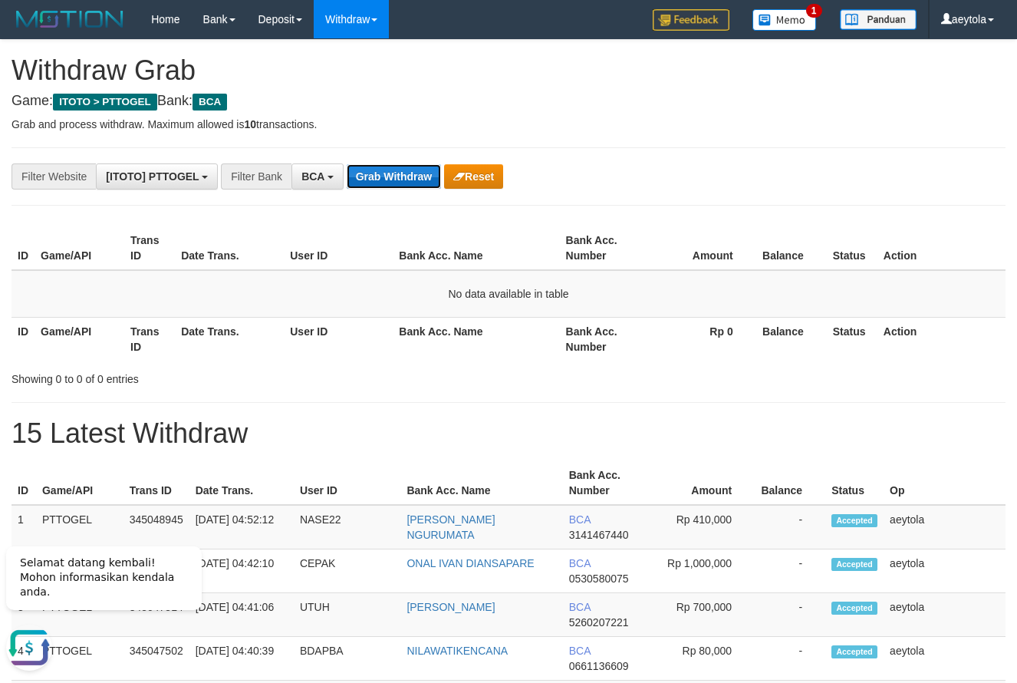
click at [401, 173] on button "Grab Withdraw" at bounding box center [394, 176] width 94 height 25
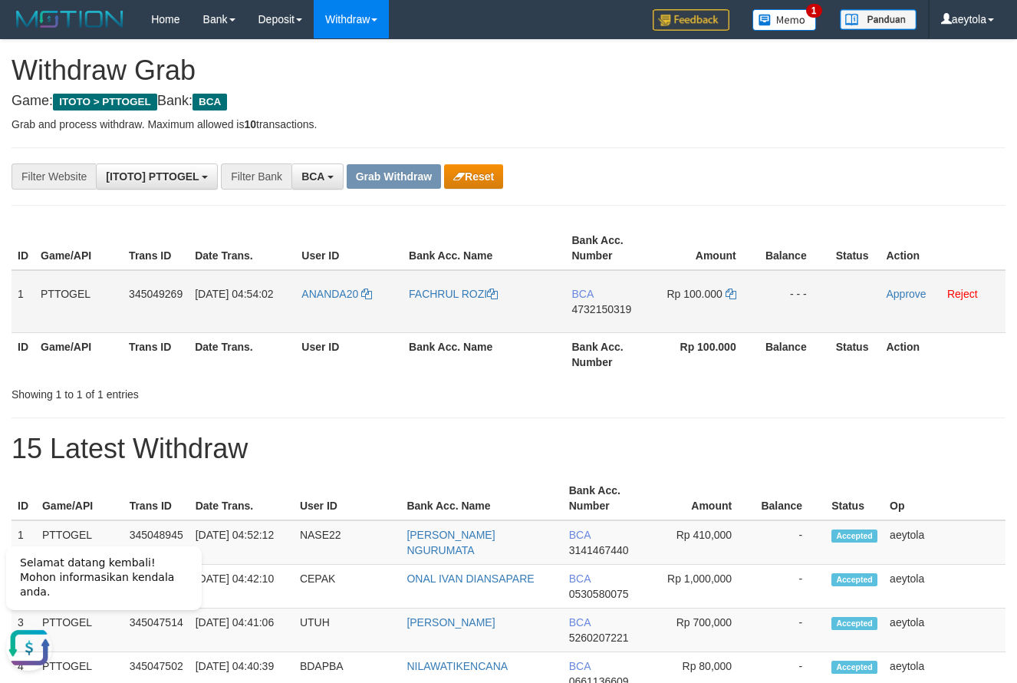
drag, startPoint x: 417, startPoint y: 315, endPoint x: 686, endPoint y: 300, distance: 269.0
click at [686, 300] on tr "1 PTTOGEL 345049269 01/10/2025 04:54:02 ANANDA20 FACHRUL ROZI BCA 4732150319 Rp…" at bounding box center [509, 301] width 994 height 63
click at [711, 439] on h1 "15 Latest Withdraw" at bounding box center [509, 449] width 994 height 31
click at [604, 328] on td "BCA 4732150319" at bounding box center [610, 301] width 88 height 63
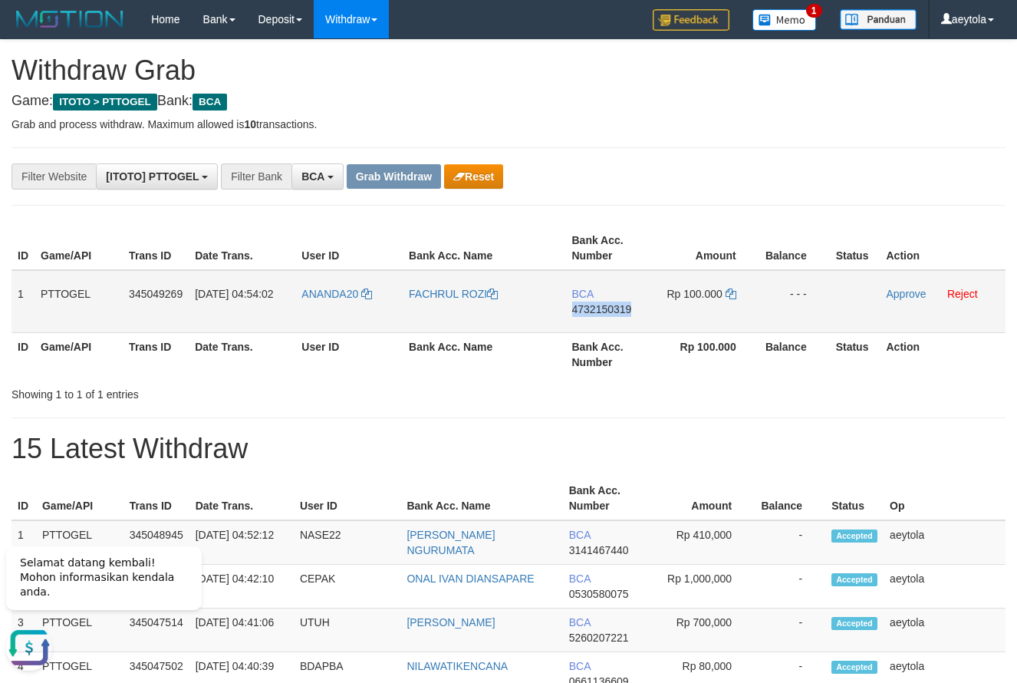
copy span "4732150319"
click at [732, 295] on icon at bounding box center [731, 294] width 11 height 11
copy span "4732150319"
click at [732, 295] on icon at bounding box center [731, 294] width 11 height 11
click at [915, 291] on link "Approve" at bounding box center [906, 294] width 40 height 12
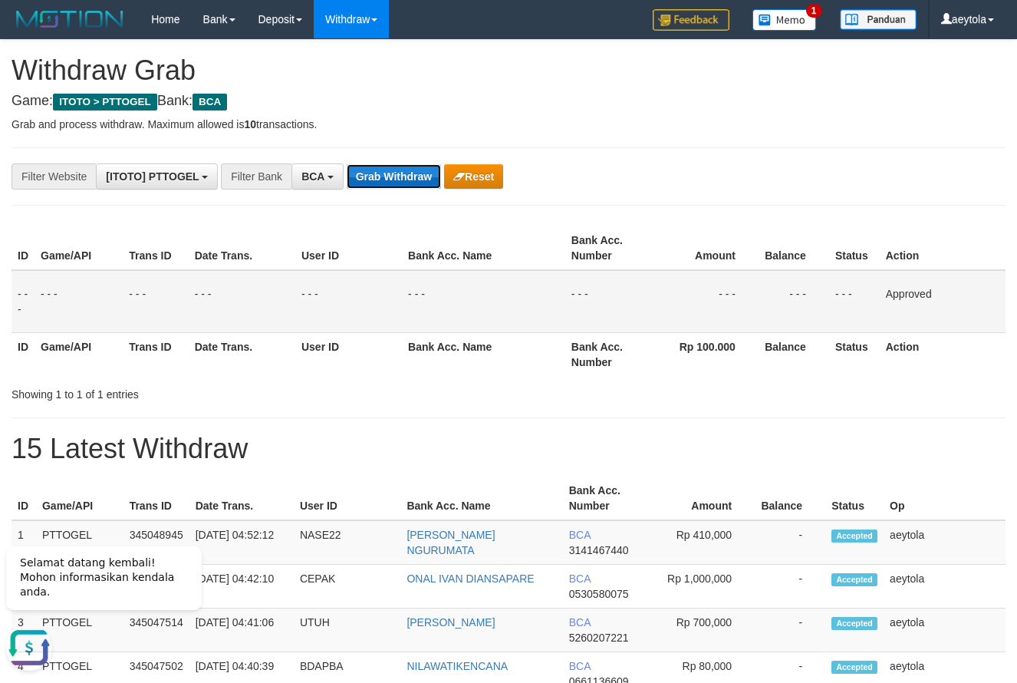
click at [399, 180] on button "Grab Withdraw" at bounding box center [394, 176] width 94 height 25
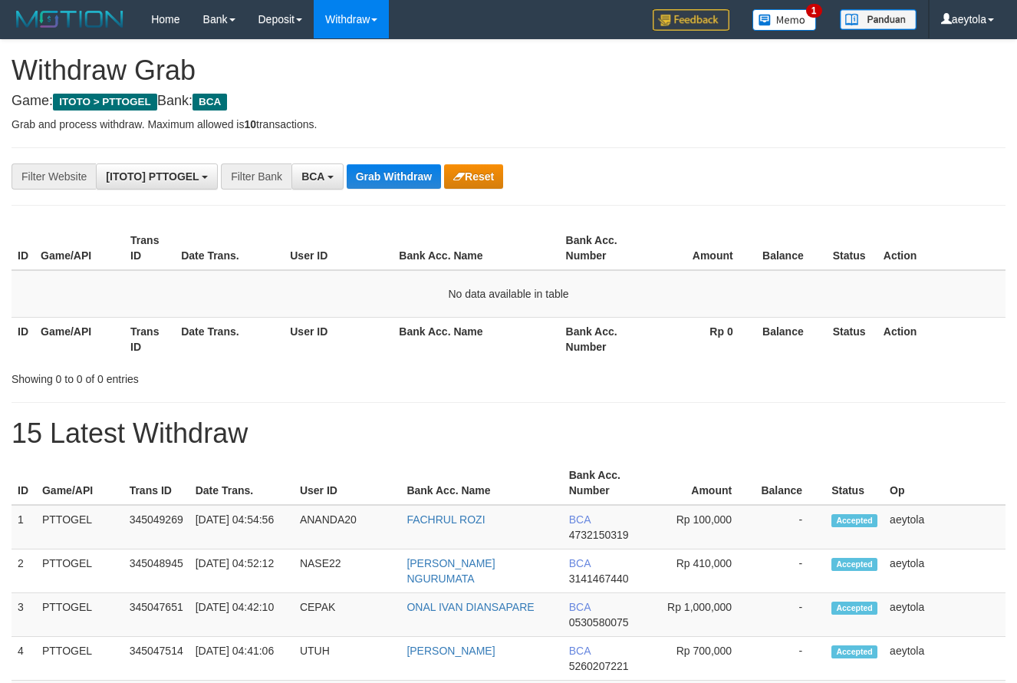
scroll to position [29, 0]
click at [388, 176] on button "Grab Withdraw" at bounding box center [394, 176] width 94 height 25
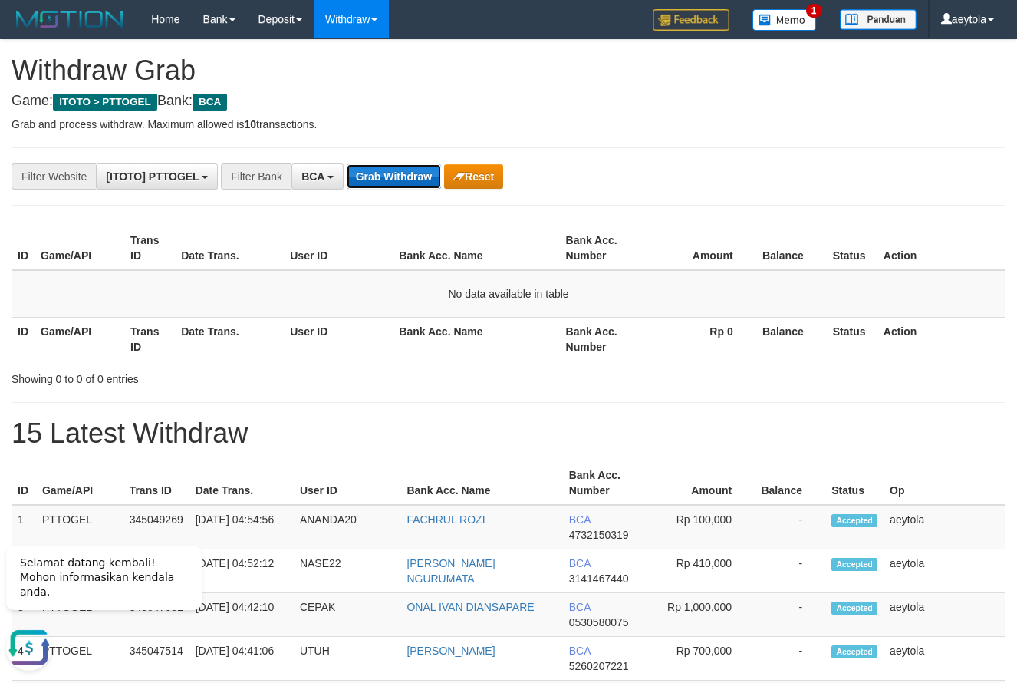
click at [400, 178] on button "Grab Withdraw" at bounding box center [394, 176] width 94 height 25
click at [416, 179] on button "Grab Withdraw" at bounding box center [394, 176] width 94 height 25
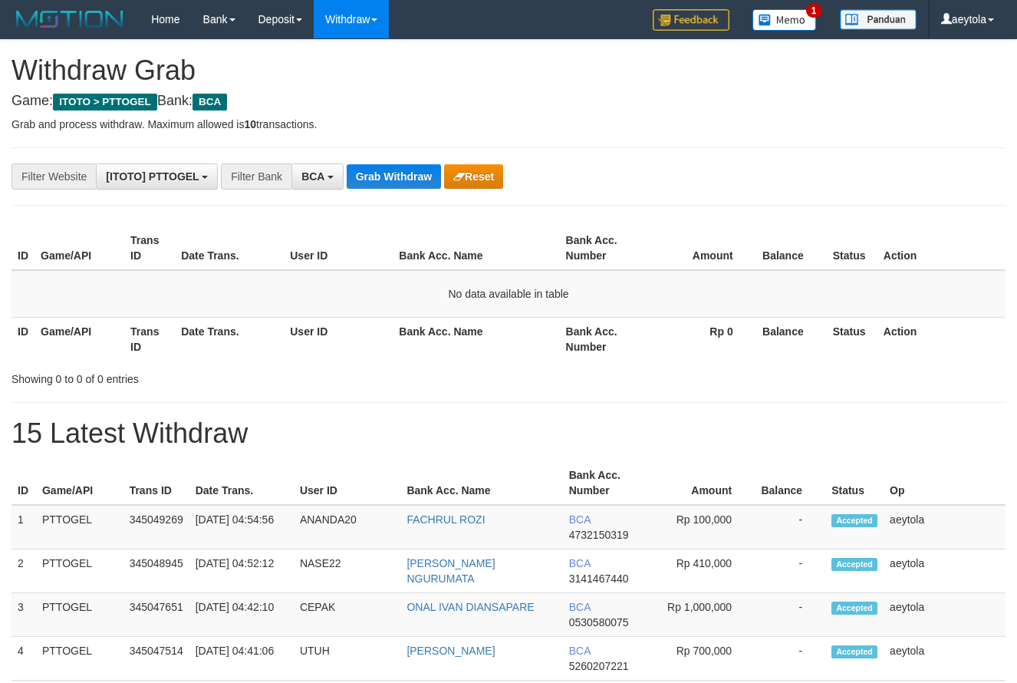
scroll to position [29, 0]
click at [399, 174] on button "Grab Withdraw" at bounding box center [394, 176] width 94 height 25
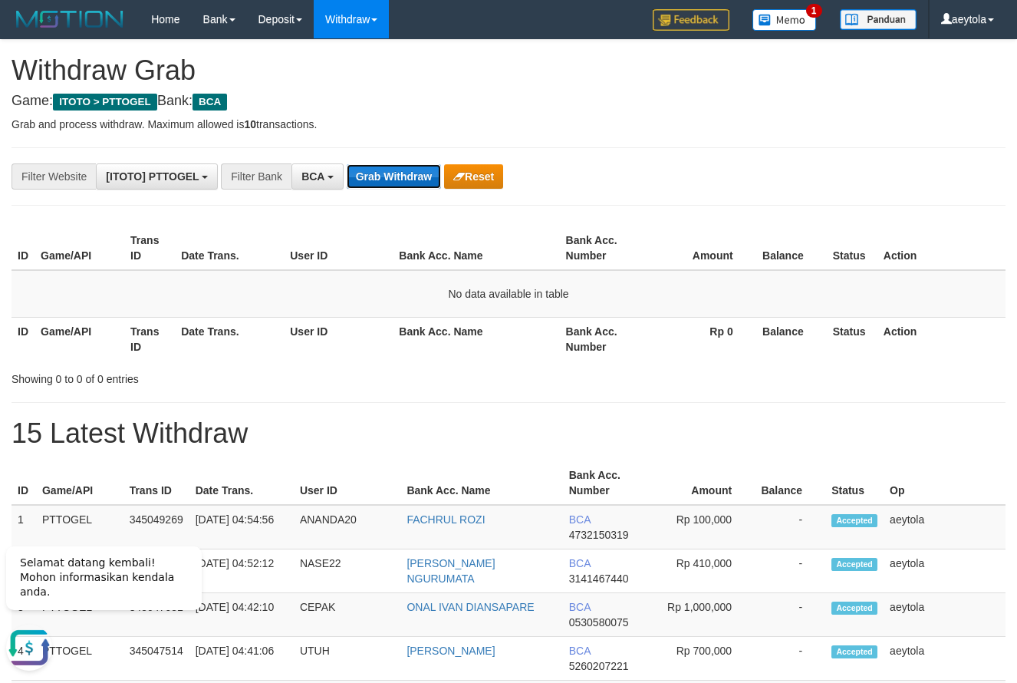
scroll to position [0, 0]
click at [399, 174] on button "Grab Withdraw" at bounding box center [394, 176] width 94 height 25
drag, startPoint x: 718, startPoint y: 175, endPoint x: 700, endPoint y: 172, distance: 18.7
click at [700, 172] on div "**********" at bounding box center [424, 176] width 848 height 26
click at [384, 177] on button "Grab Withdraw" at bounding box center [394, 176] width 94 height 25
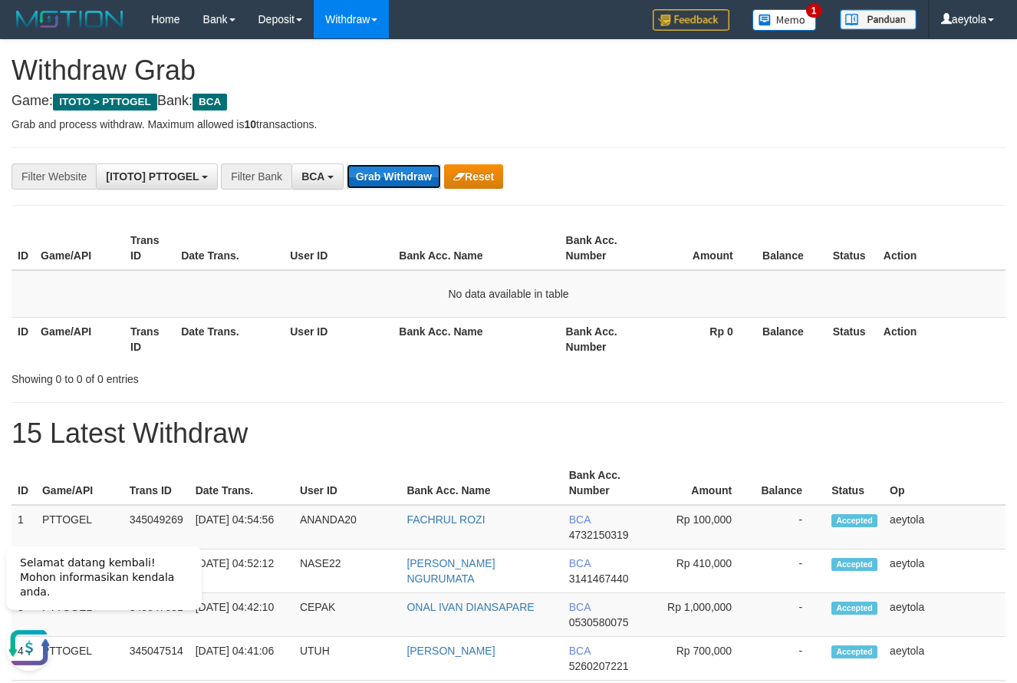
click at [384, 177] on button "Grab Withdraw" at bounding box center [394, 176] width 94 height 25
click at [399, 169] on button "Grab Withdraw" at bounding box center [394, 176] width 94 height 25
click at [411, 168] on button "Grab Withdraw" at bounding box center [394, 176] width 94 height 25
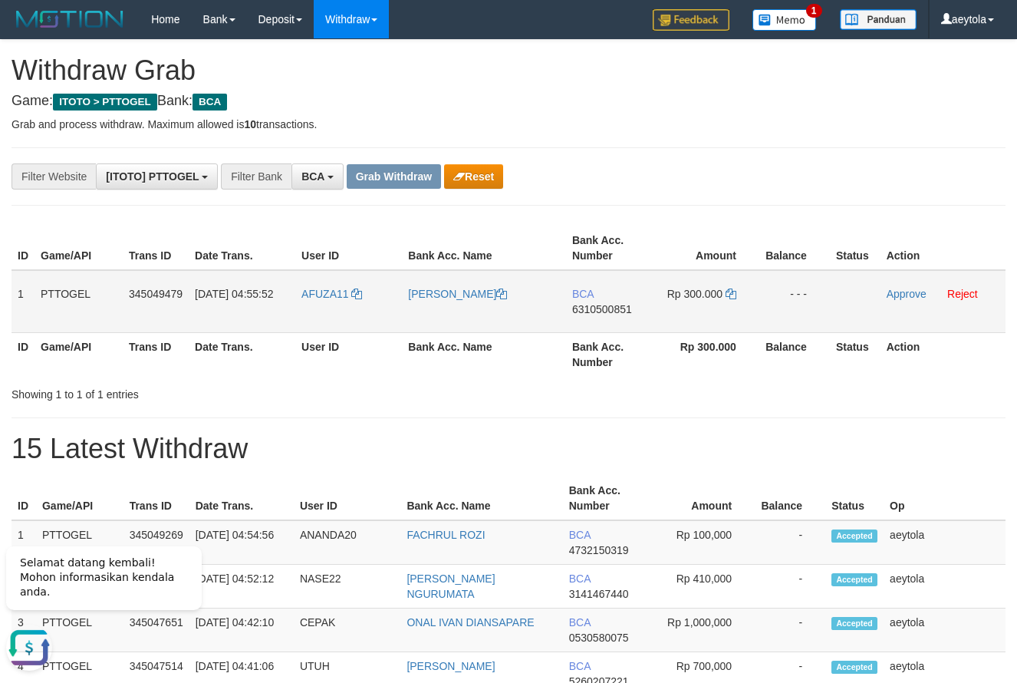
drag, startPoint x: 331, startPoint y: 312, endPoint x: 694, endPoint y: 297, distance: 363.2
click at [694, 297] on tr "1 PTTOGEL 345049479 01/10/2025 04:55:52 AFUZA11 CANDRA SIREGAR BCA 6310500851 R…" at bounding box center [509, 301] width 994 height 63
click at [661, 229] on th "Amount" at bounding box center [707, 248] width 105 height 44
click at [622, 331] on td "BCA 6310500851" at bounding box center [610, 301] width 88 height 63
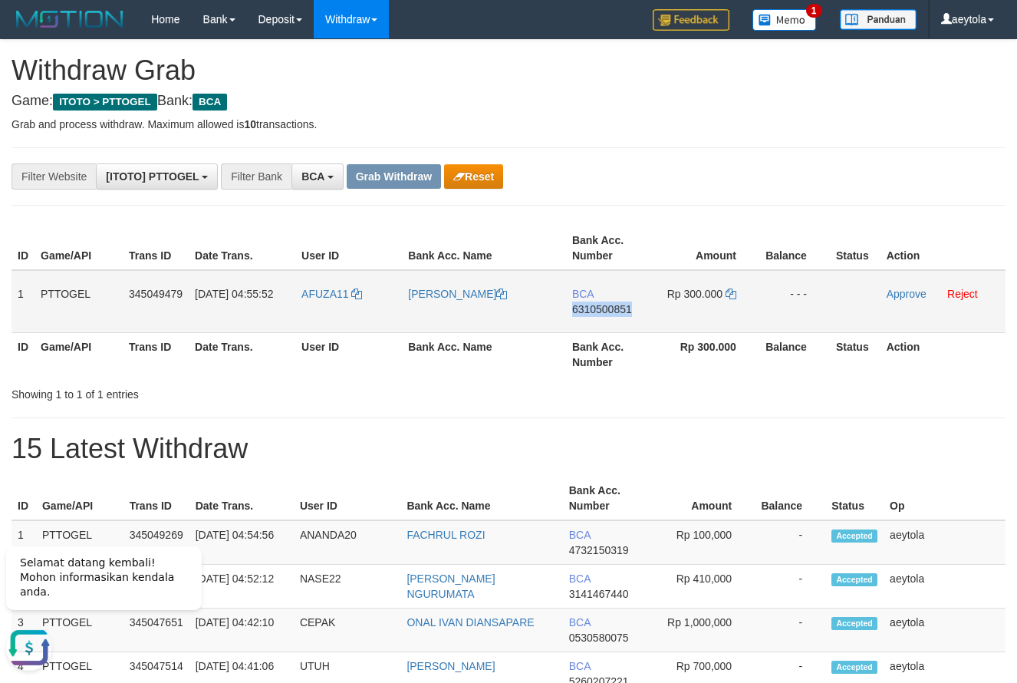
copy span "6310500851"
click at [730, 296] on icon at bounding box center [731, 294] width 11 height 11
copy span "6310500851"
click at [730, 296] on icon at bounding box center [731, 294] width 11 height 11
click at [900, 295] on link "Approve" at bounding box center [907, 294] width 40 height 12
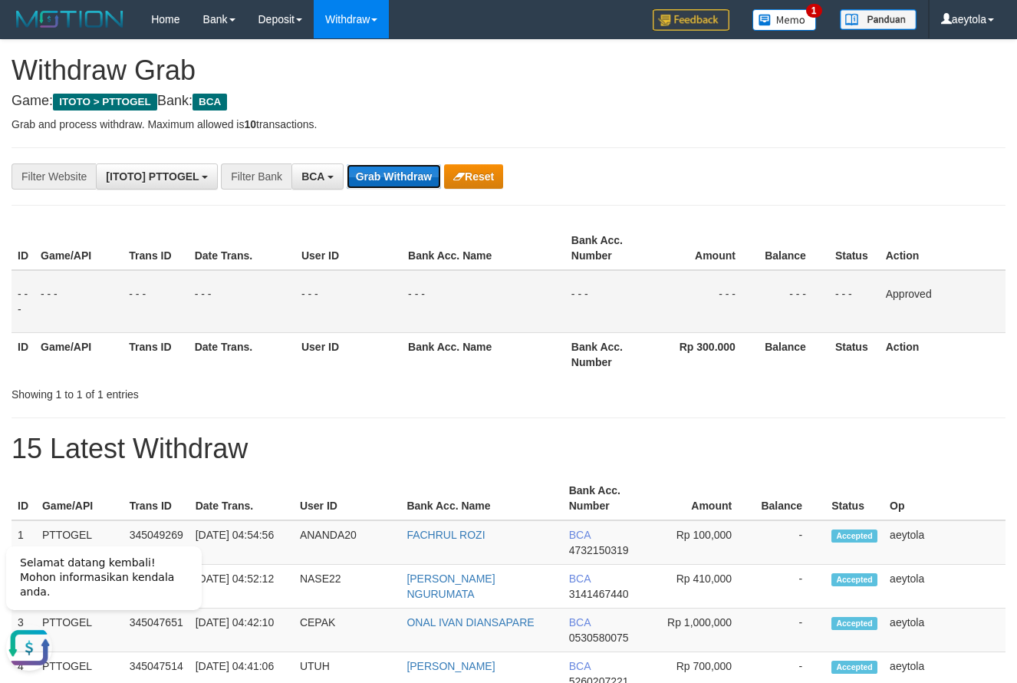
click at [411, 176] on button "Grab Withdraw" at bounding box center [394, 176] width 94 height 25
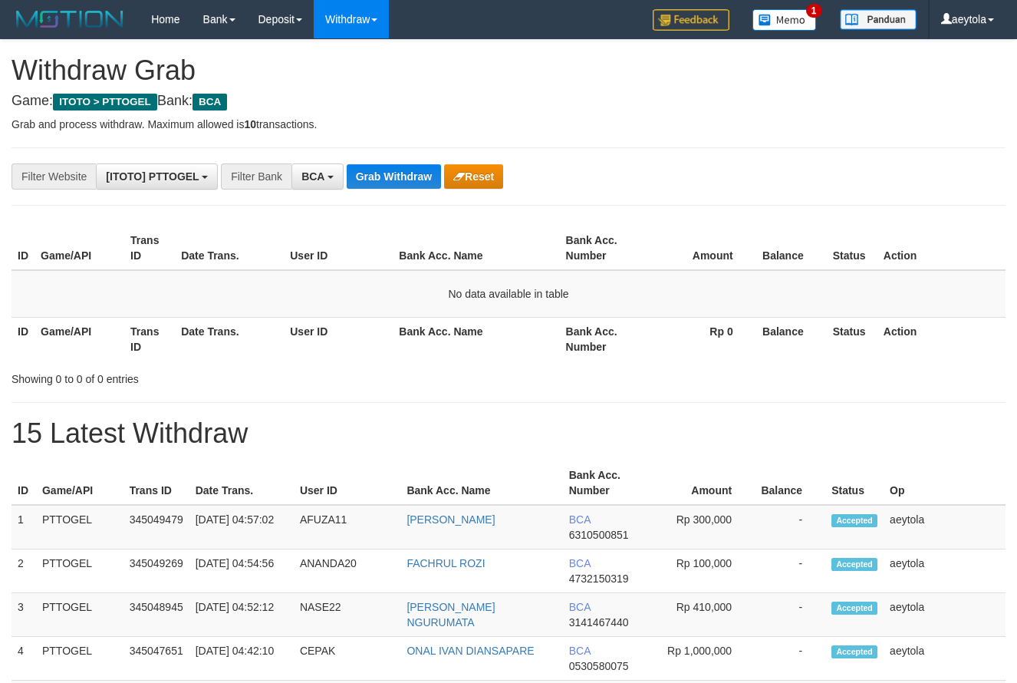
scroll to position [29, 0]
click at [400, 176] on button "Grab Withdraw" at bounding box center [394, 176] width 94 height 25
click at [399, 181] on button "Grab Withdraw" at bounding box center [394, 176] width 94 height 25
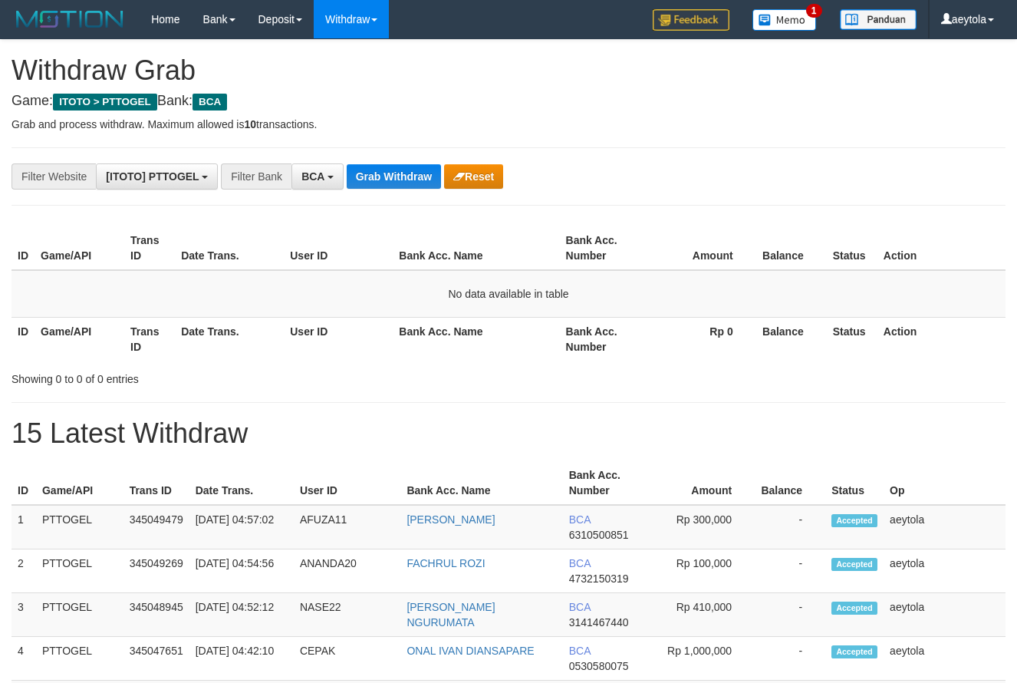
click at [399, 181] on button "Grab Withdraw" at bounding box center [394, 176] width 94 height 25
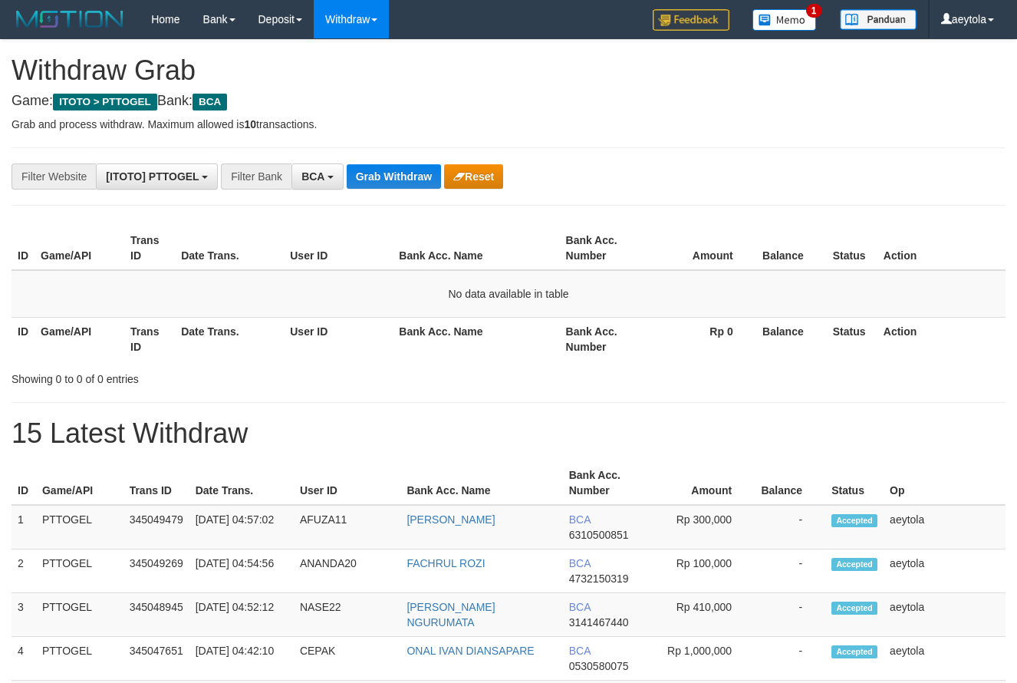
scroll to position [29, 0]
click at [399, 181] on button "Grab Withdraw" at bounding box center [394, 176] width 94 height 25
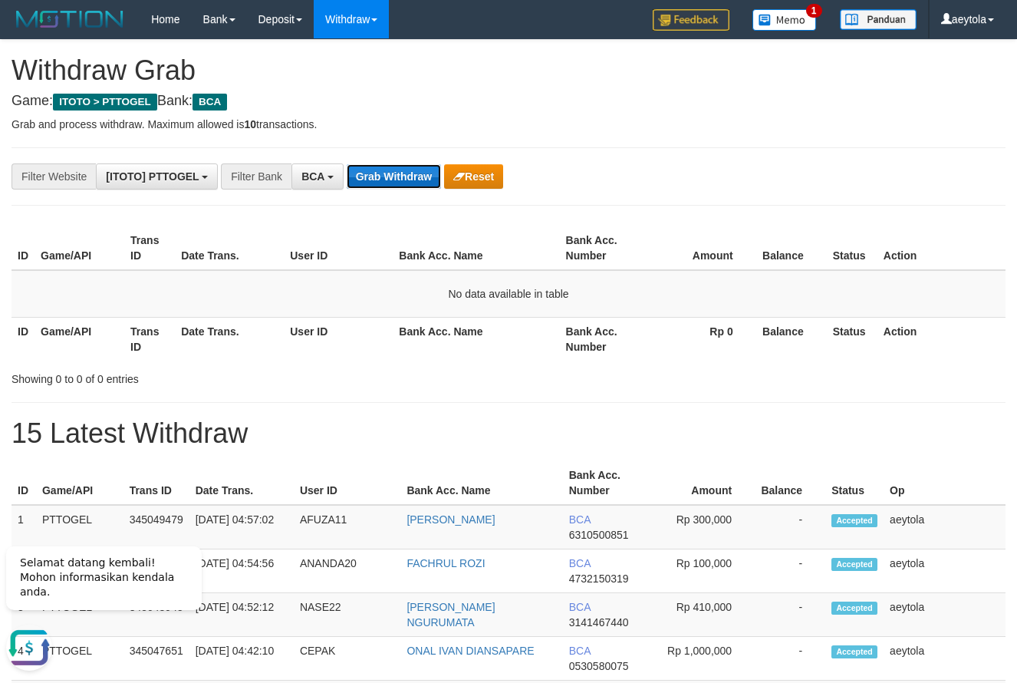
click at [410, 180] on button "Grab Withdraw" at bounding box center [394, 176] width 94 height 25
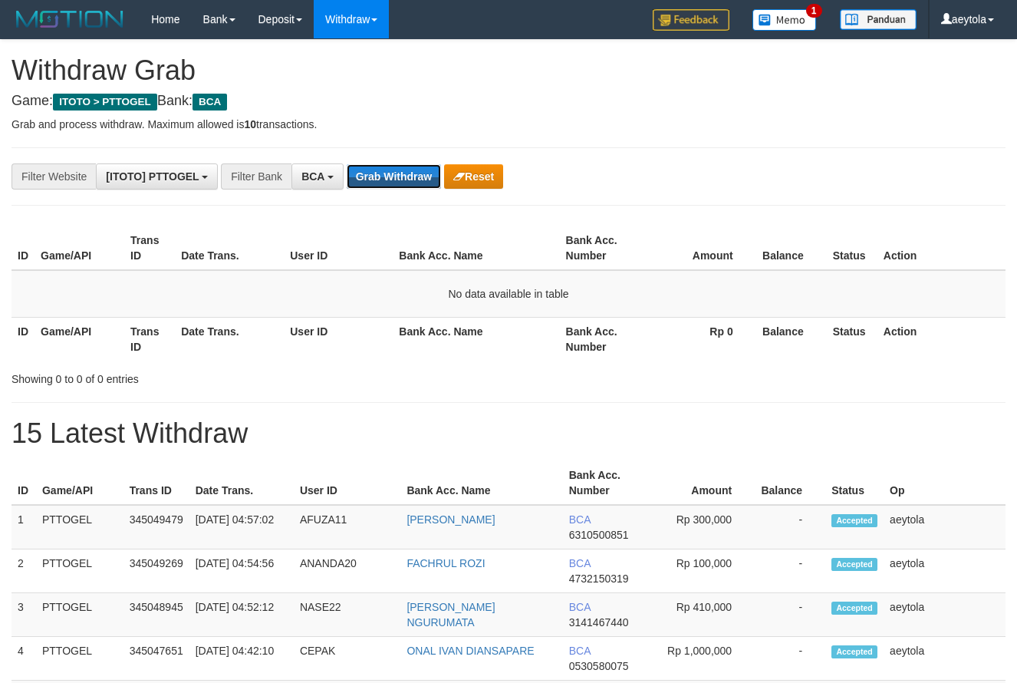
scroll to position [29, 0]
click at [410, 180] on button "Grab Withdraw" at bounding box center [394, 176] width 94 height 25
click at [395, 179] on button "Grab Withdraw" at bounding box center [394, 176] width 94 height 25
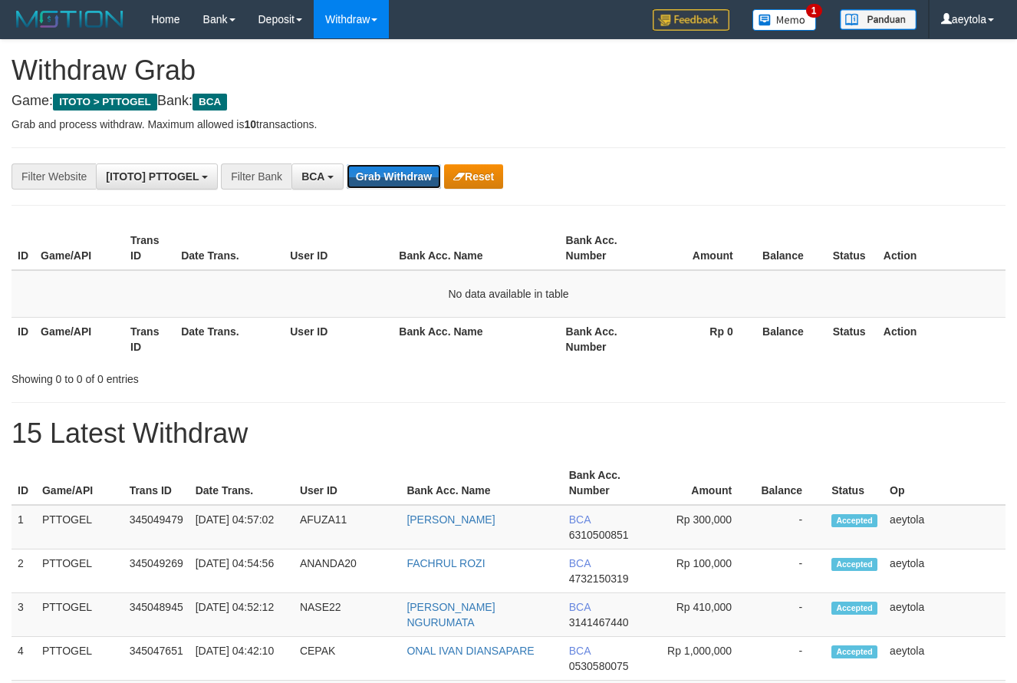
click at [395, 179] on button "Grab Withdraw" at bounding box center [394, 176] width 94 height 25
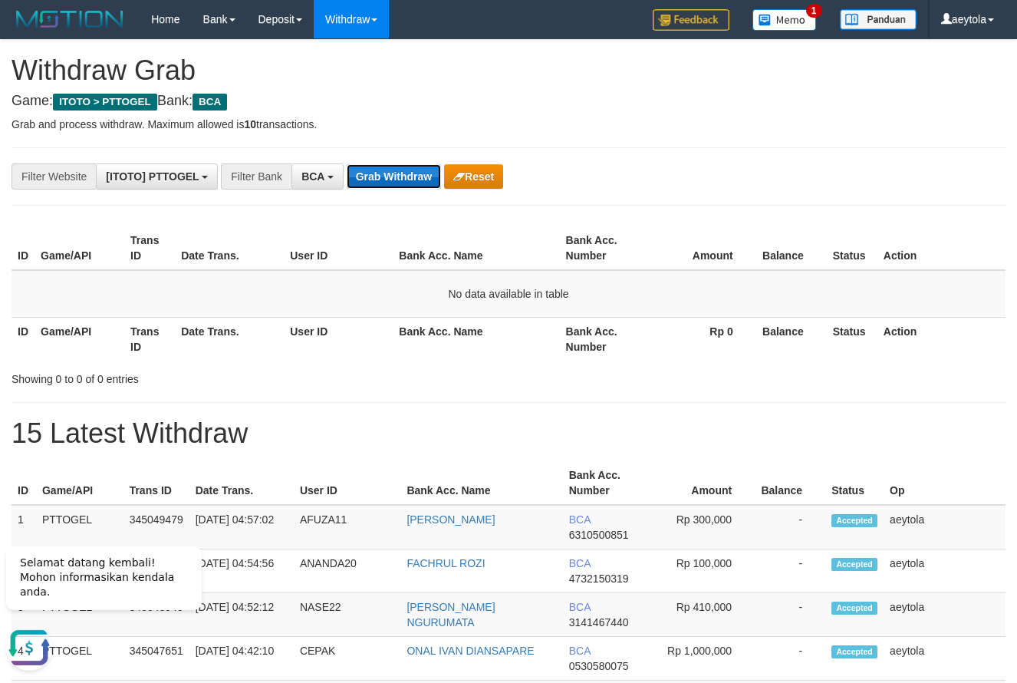
click at [424, 174] on button "Grab Withdraw" at bounding box center [394, 176] width 94 height 25
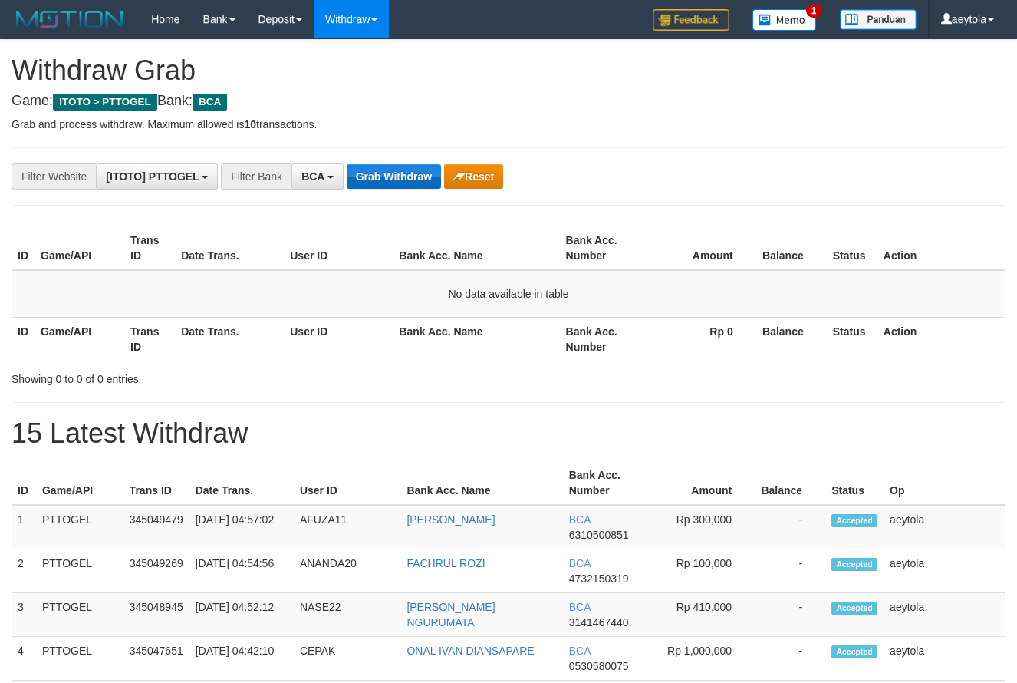
scroll to position [29, 0]
click at [380, 182] on button "Grab Withdraw" at bounding box center [394, 176] width 94 height 25
click at [386, 180] on button "Grab Withdraw" at bounding box center [394, 176] width 94 height 25
click at [386, 181] on button "Grab Withdraw" at bounding box center [394, 176] width 94 height 25
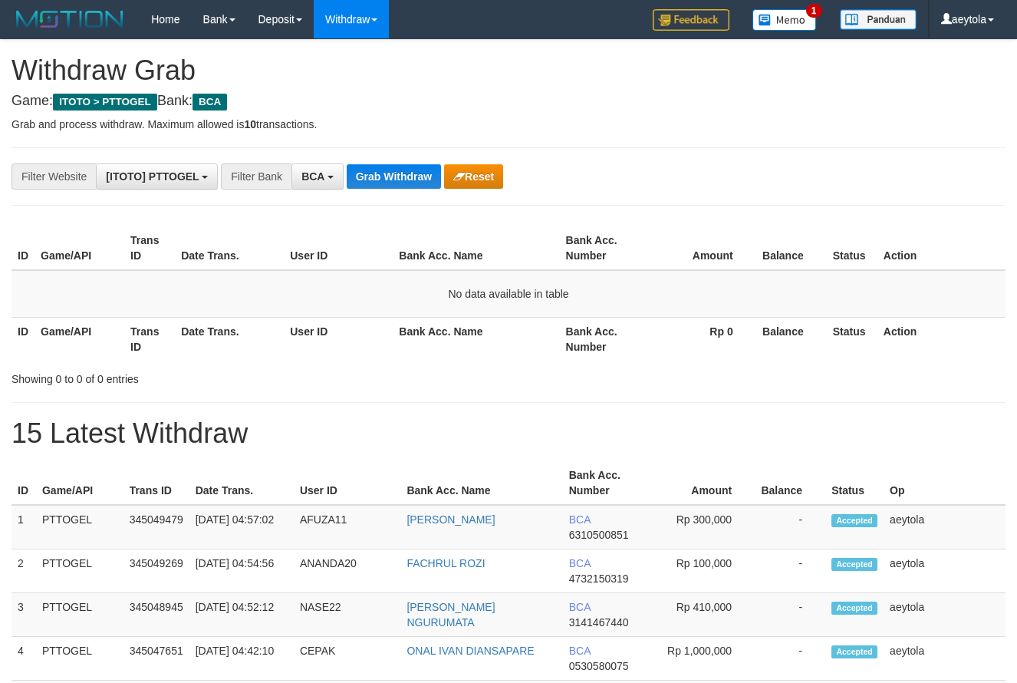
scroll to position [29, 0]
click at [721, 179] on div "**********" at bounding box center [424, 176] width 848 height 26
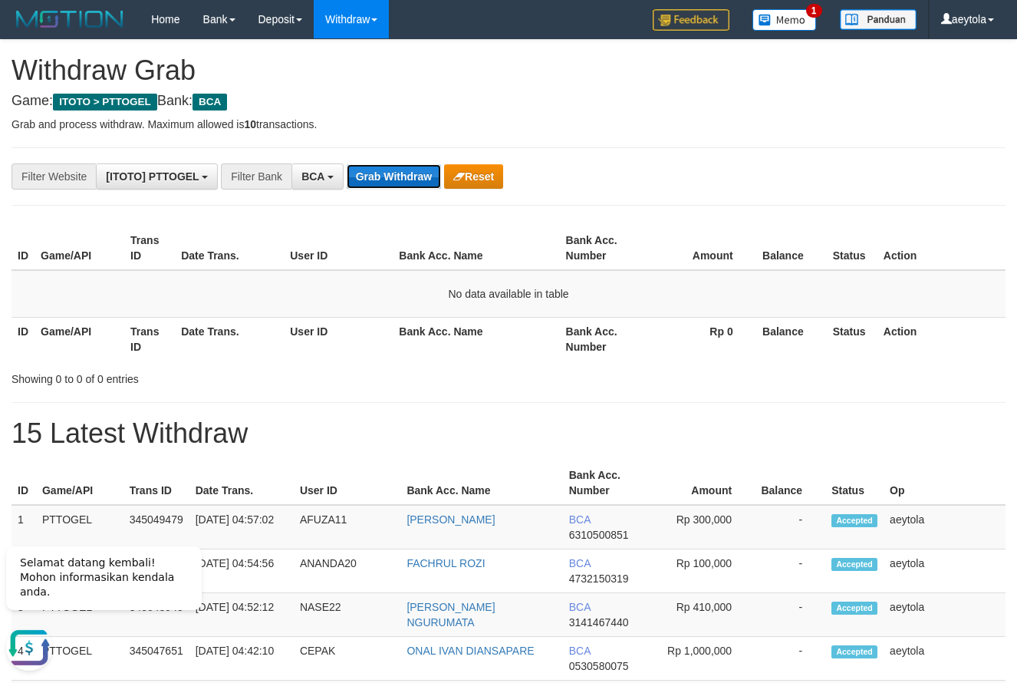
click at [417, 181] on button "Grab Withdraw" at bounding box center [394, 176] width 94 height 25
click at [384, 176] on button "Grab Withdraw" at bounding box center [394, 176] width 94 height 25
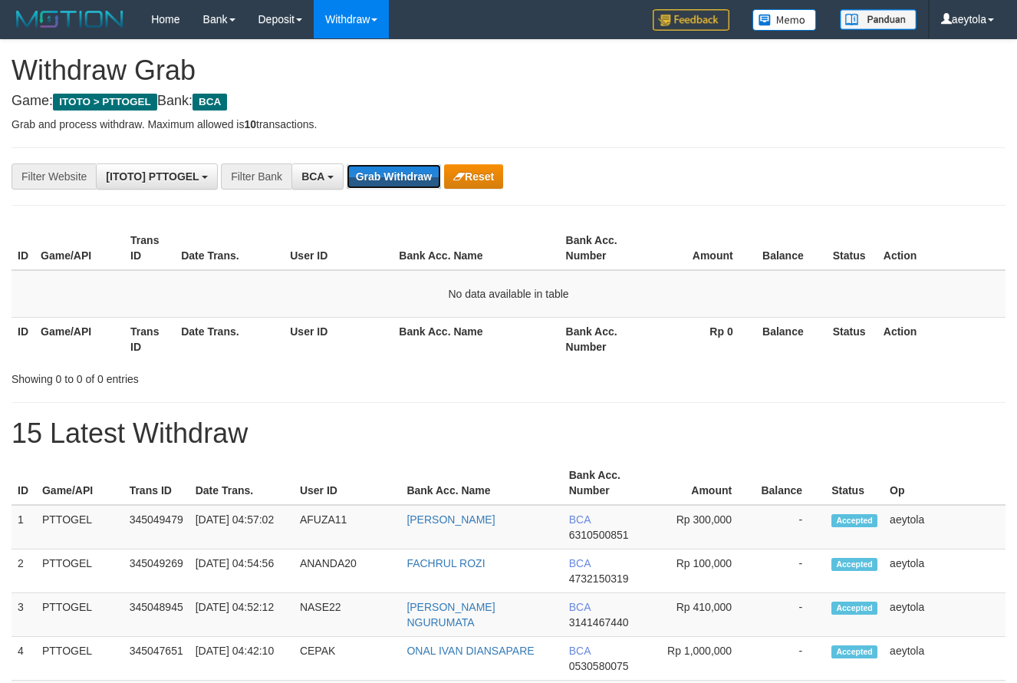
scroll to position [29, 0]
click at [384, 175] on button "Grab Withdraw" at bounding box center [394, 176] width 94 height 25
click at [397, 174] on button "Grab Withdraw" at bounding box center [394, 176] width 94 height 25
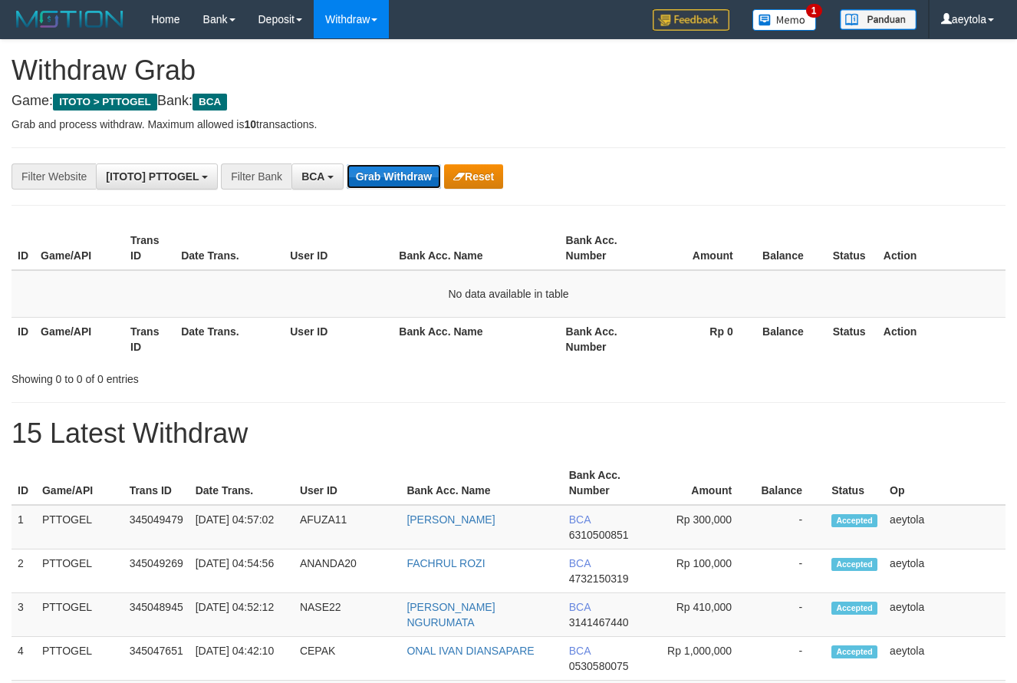
click at [397, 174] on button "Grab Withdraw" at bounding box center [394, 176] width 94 height 25
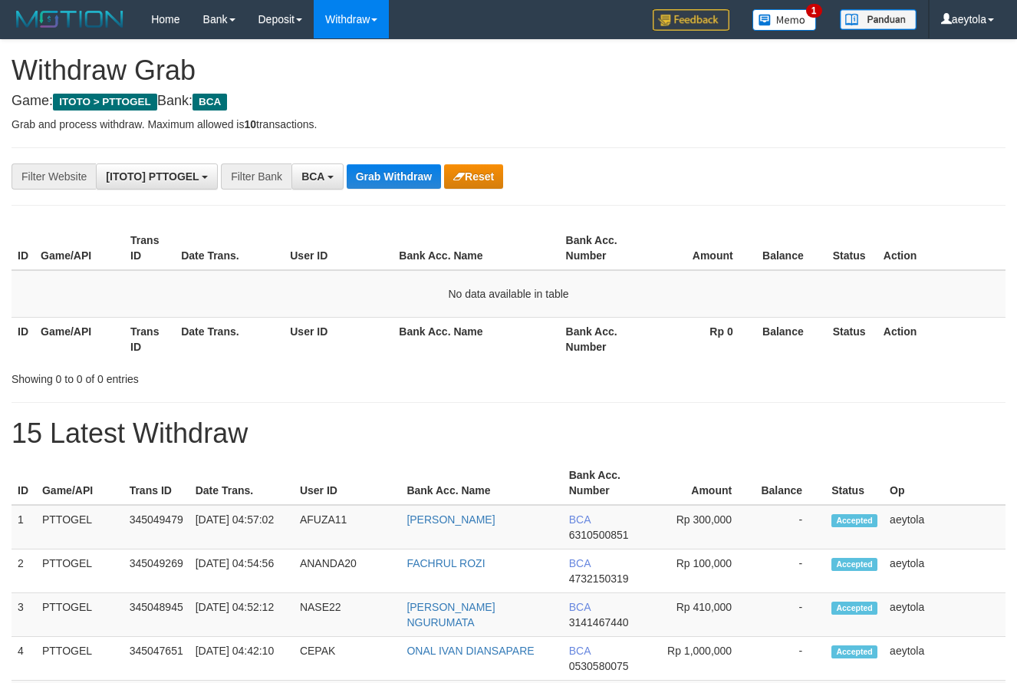
scroll to position [29, 0]
click at [397, 174] on button "Grab Withdraw" at bounding box center [394, 176] width 94 height 25
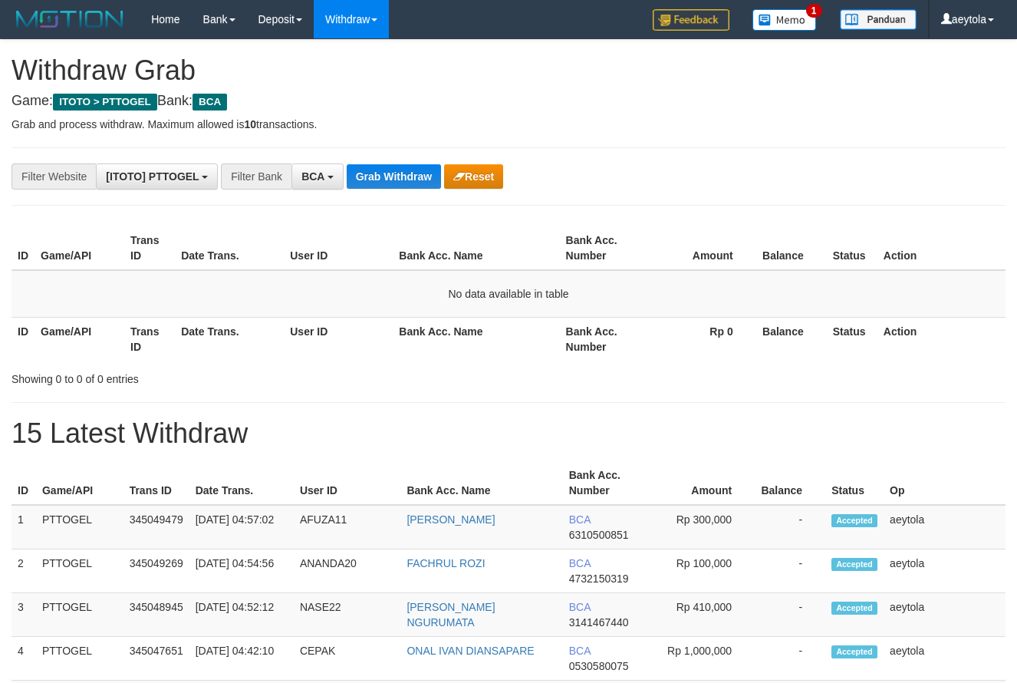
scroll to position [29, 0]
click at [397, 174] on button "Grab Withdraw" at bounding box center [394, 176] width 94 height 25
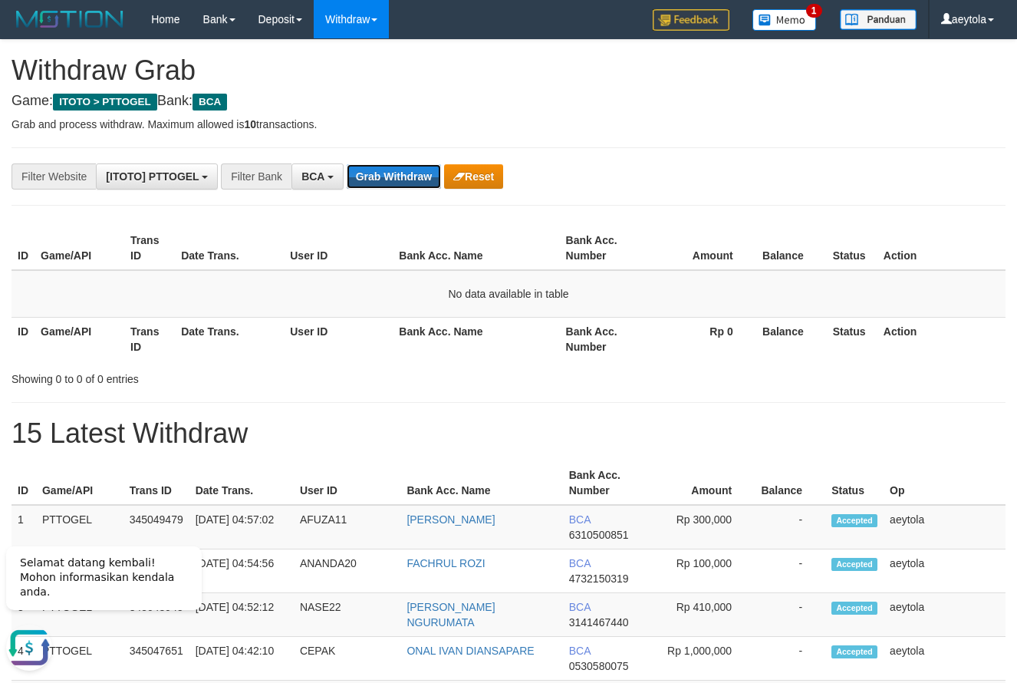
scroll to position [0, 0]
click at [412, 187] on button "Grab Withdraw" at bounding box center [394, 176] width 94 height 25
click at [414, 178] on button "Grab Withdraw" at bounding box center [394, 176] width 94 height 25
click at [406, 176] on button "Grab Withdraw" at bounding box center [394, 176] width 94 height 25
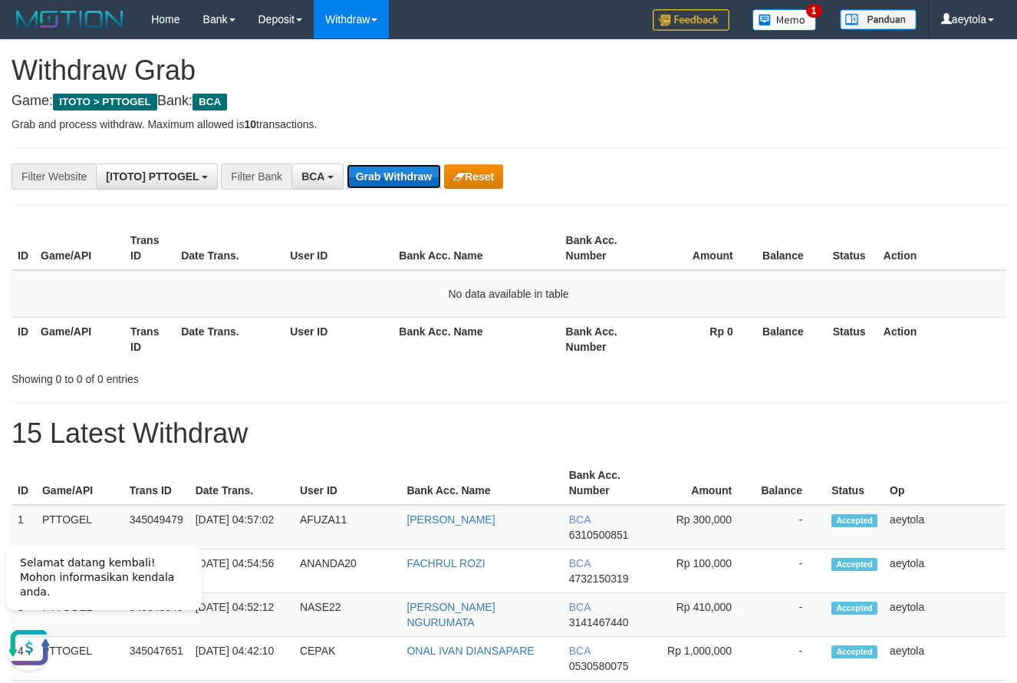
click at [374, 170] on button "Grab Withdraw" at bounding box center [394, 176] width 94 height 25
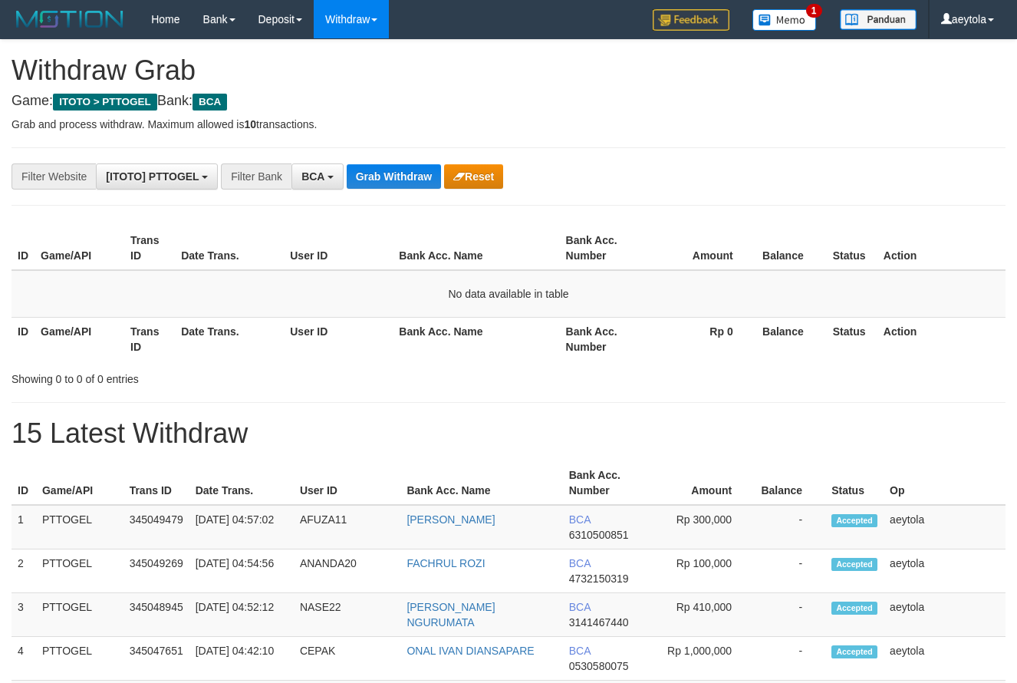
scroll to position [29, 0]
click at [378, 170] on button "Grab Withdraw" at bounding box center [394, 176] width 94 height 25
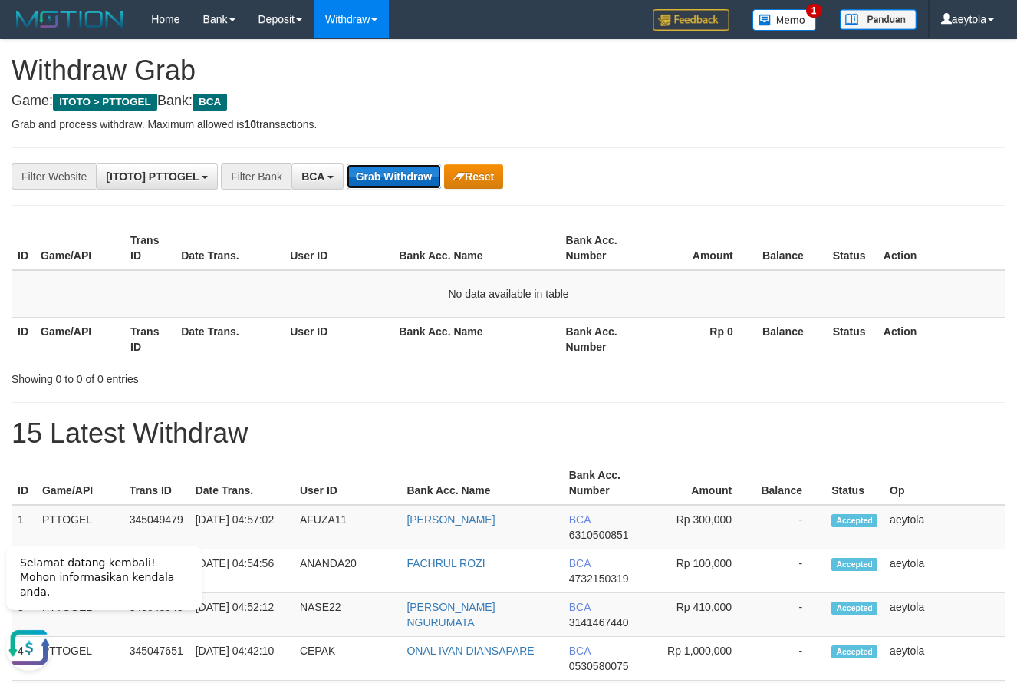
scroll to position [0, 0]
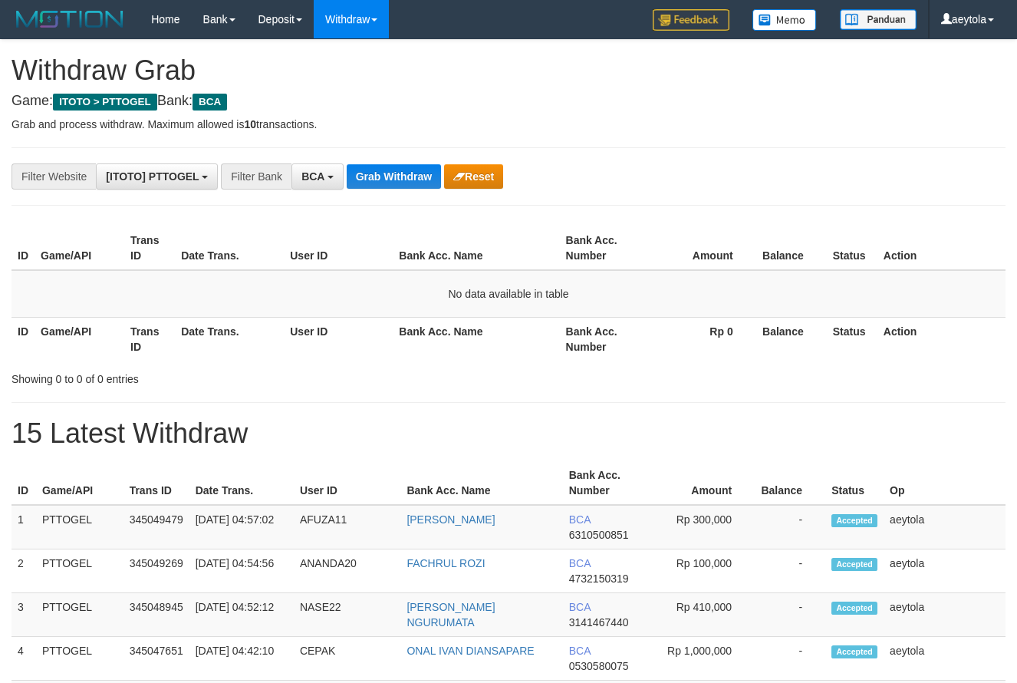
click at [378, 170] on button "Grab Withdraw" at bounding box center [394, 176] width 94 height 25
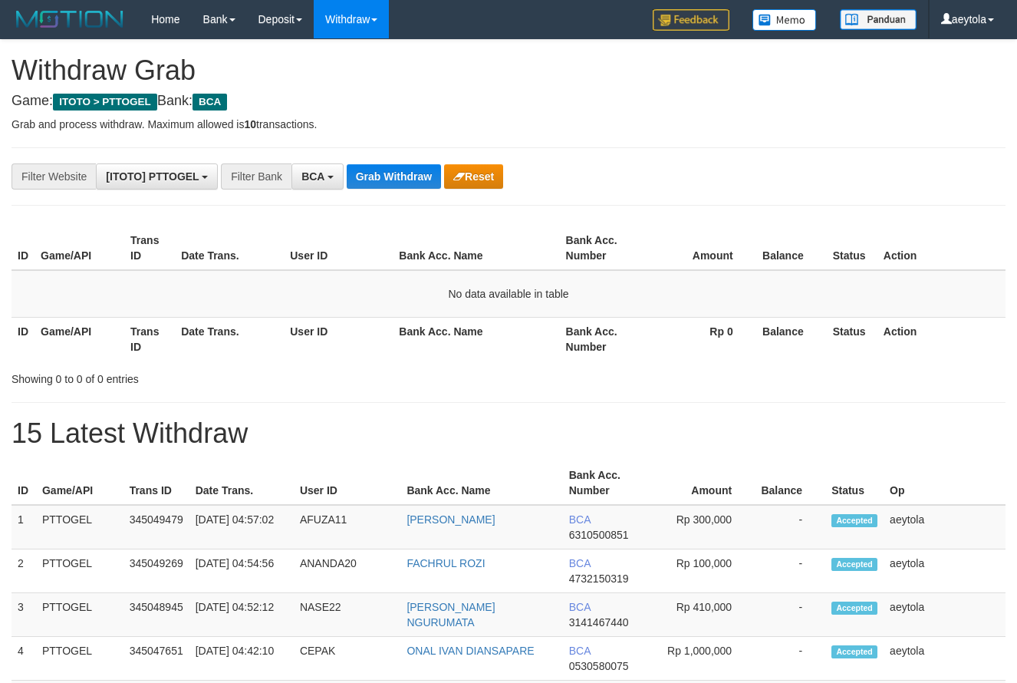
click at [378, 170] on button "Grab Withdraw" at bounding box center [394, 176] width 94 height 25
click at [403, 177] on button "Grab Withdraw" at bounding box center [394, 176] width 94 height 25
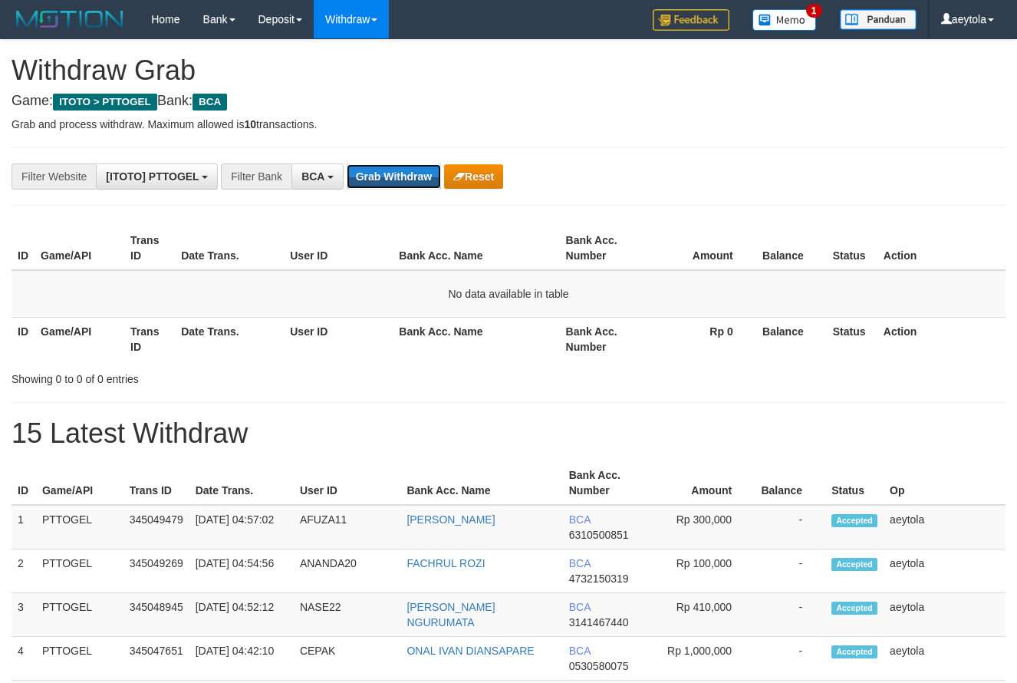
click at [403, 177] on button "Grab Withdraw" at bounding box center [394, 176] width 94 height 25
drag, startPoint x: 0, startPoint y: 0, endPoint x: 403, endPoint y: 176, distance: 439.8
click at [403, 176] on button "Grab Withdraw" at bounding box center [394, 176] width 94 height 25
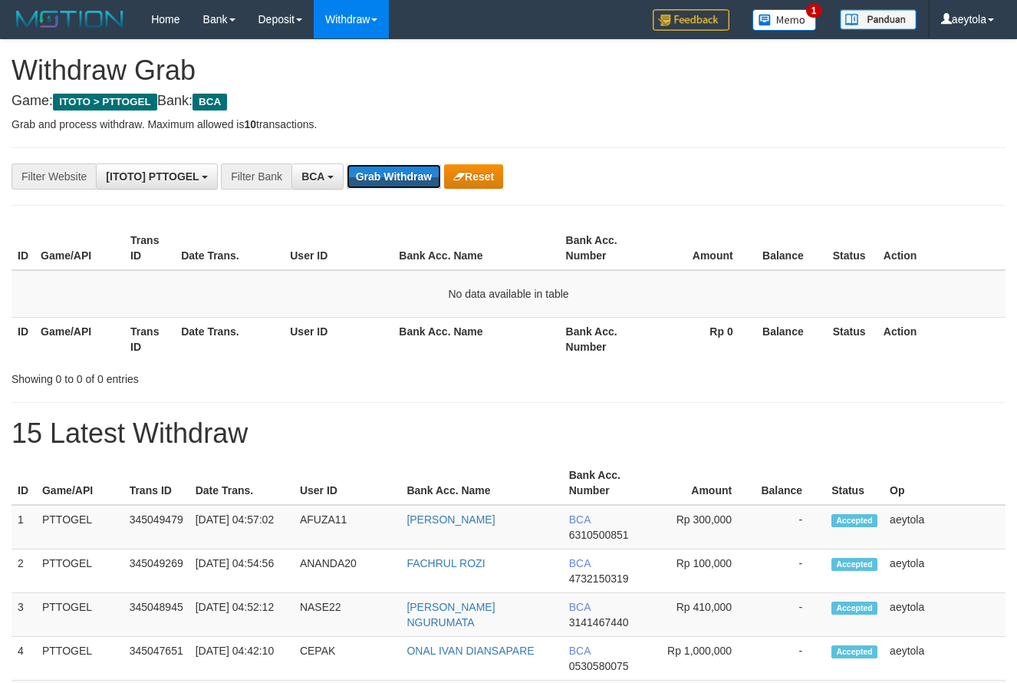
click at [403, 176] on button "Grab Withdraw" at bounding box center [394, 176] width 94 height 25
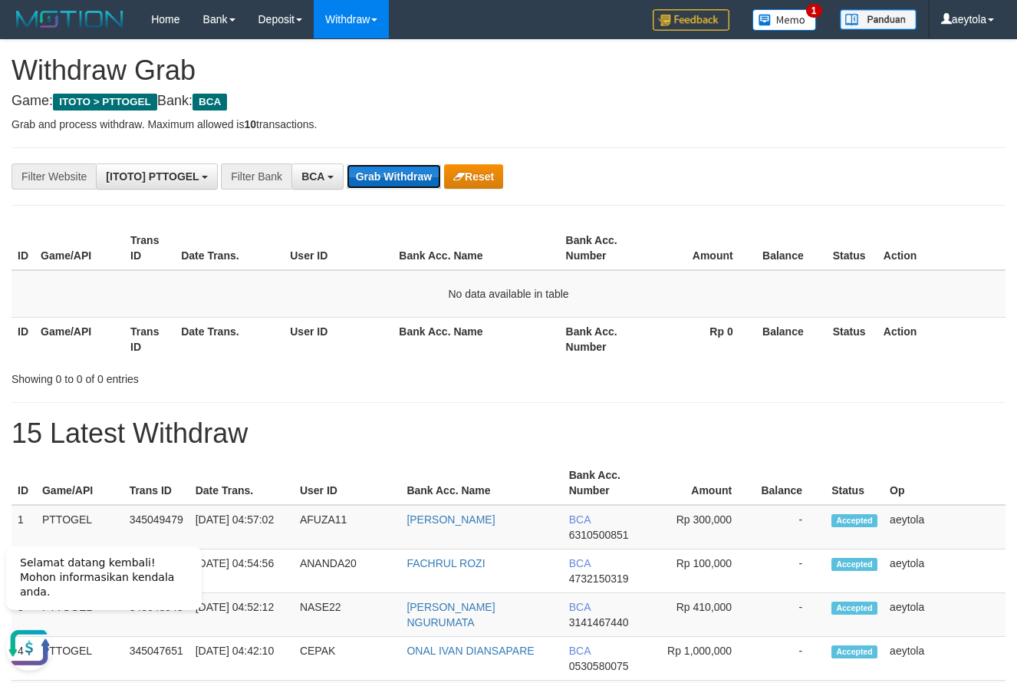
scroll to position [0, 0]
click at [370, 173] on button "Grab Withdraw" at bounding box center [394, 176] width 94 height 25
drag, startPoint x: 45, startPoint y: 311, endPoint x: 61, endPoint y: 304, distance: 18.2
click at [45, 309] on td "No data available in table" at bounding box center [509, 294] width 994 height 48
click at [404, 181] on button "Grab Withdraw" at bounding box center [394, 176] width 94 height 25
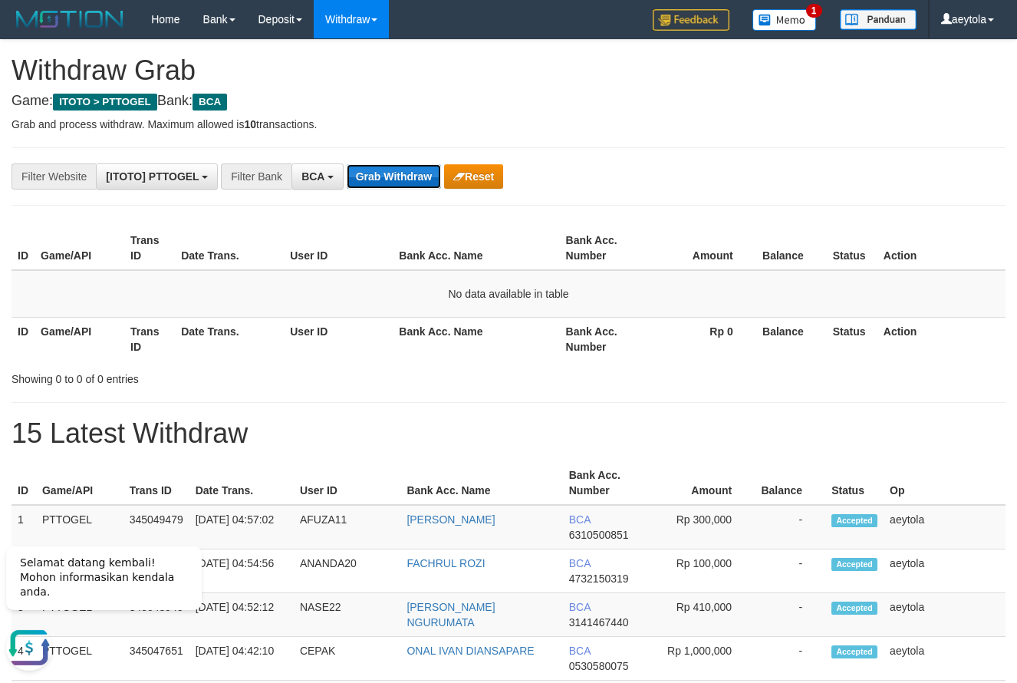
click at [404, 181] on button "Grab Withdraw" at bounding box center [394, 176] width 94 height 25
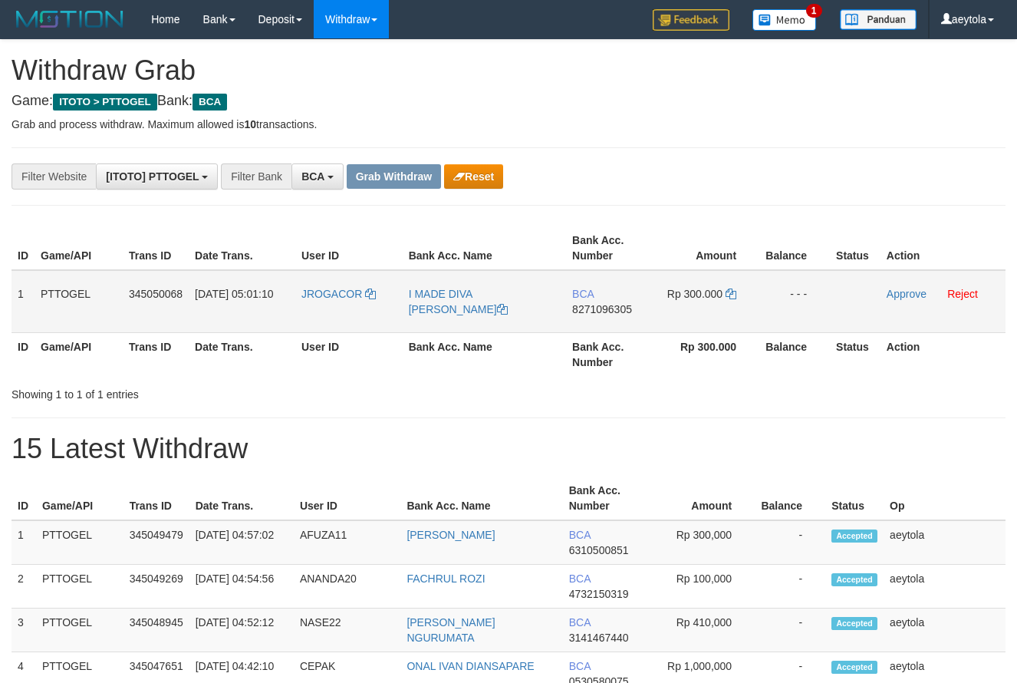
scroll to position [29, 0]
drag, startPoint x: 383, startPoint y: 311, endPoint x: 711, endPoint y: 303, distance: 327.7
click at [711, 303] on tr "1 PTTOGEL 345050068 01/10/2025 05:01:10 JROGACOR I MADE DIVA WIDYA PRAMANA BCA …" at bounding box center [509, 301] width 994 height 63
click at [589, 325] on td "BCA 8271096305" at bounding box center [610, 301] width 88 height 63
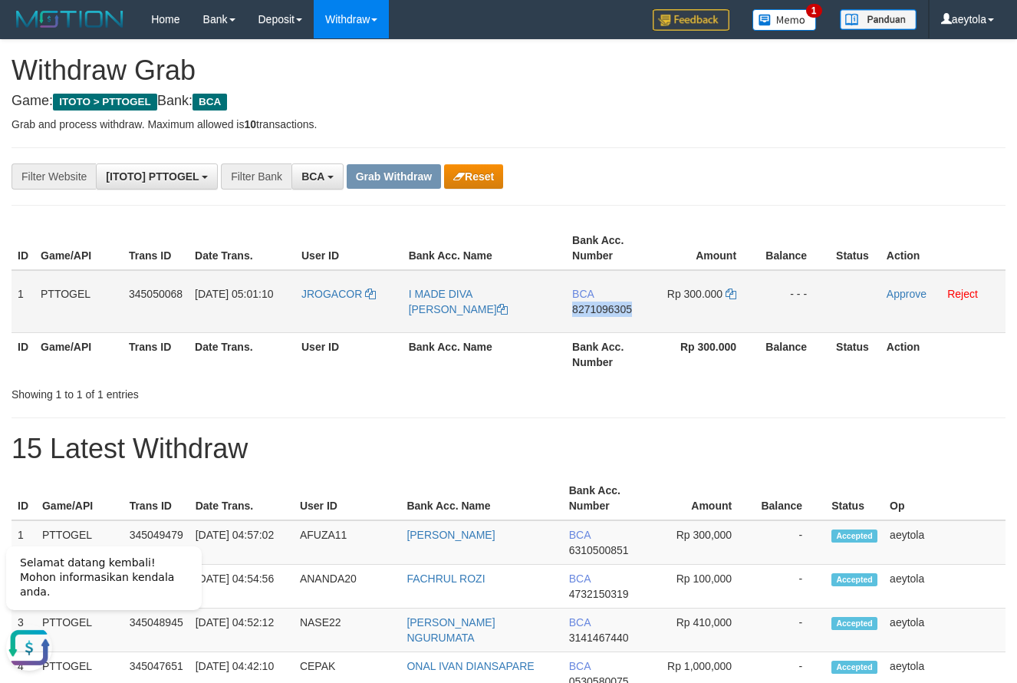
click at [589, 325] on td "BCA 8271096305" at bounding box center [610, 301] width 88 height 63
copy span "8271096305"
click at [734, 292] on icon at bounding box center [731, 294] width 11 height 11
copy span "8271096305"
click at [734, 292] on icon at bounding box center [731, 294] width 11 height 11
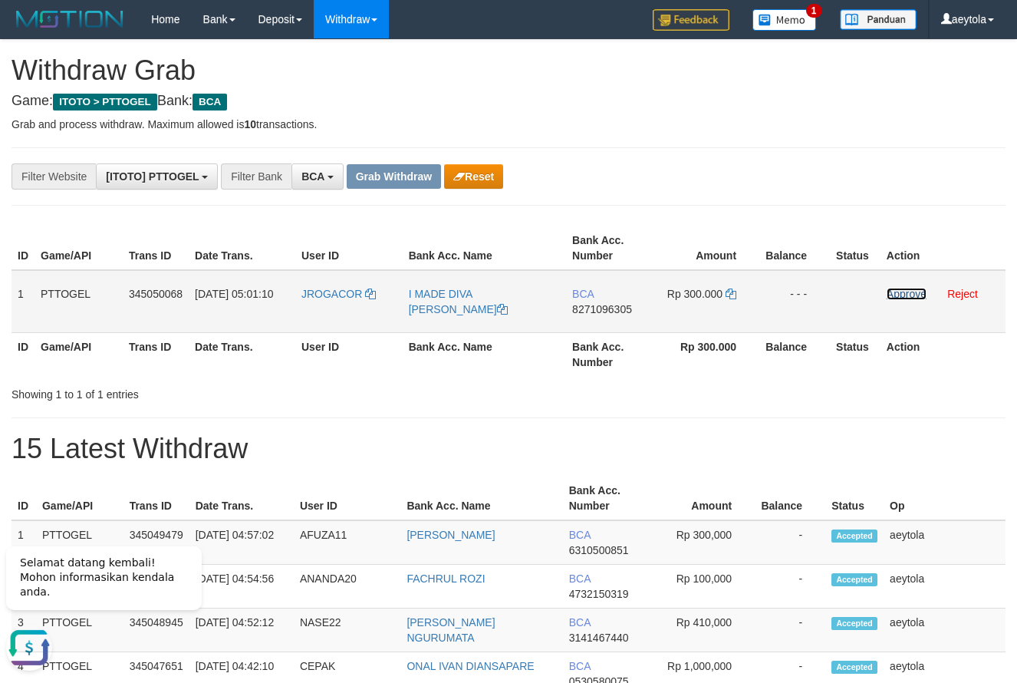
click at [902, 299] on link "Approve" at bounding box center [907, 294] width 40 height 12
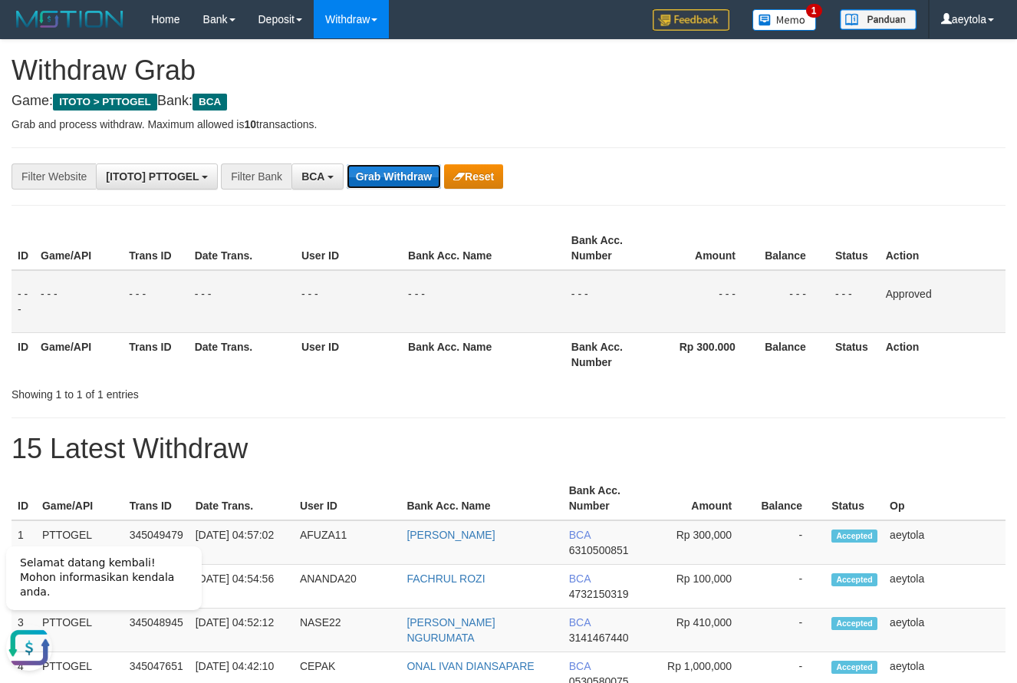
click at [376, 169] on button "Grab Withdraw" at bounding box center [394, 176] width 94 height 25
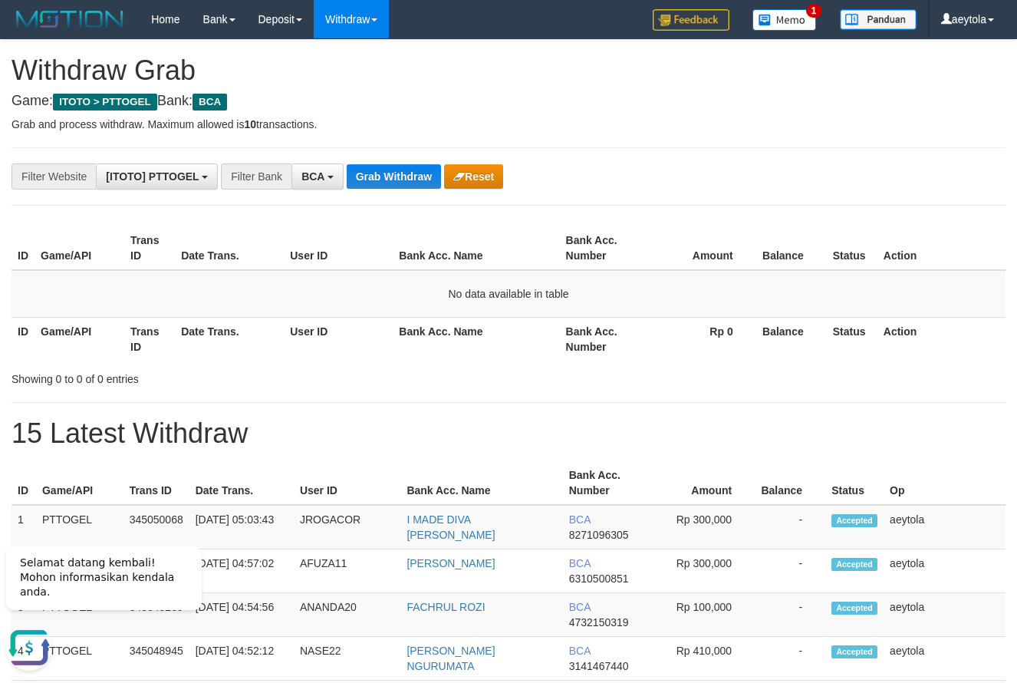
click at [783, 442] on h1 "15 Latest Withdraw" at bounding box center [509, 433] width 994 height 31
click at [396, 175] on button "Grab Withdraw" at bounding box center [394, 176] width 94 height 25
click at [422, 173] on button "Grab Withdraw" at bounding box center [394, 176] width 94 height 25
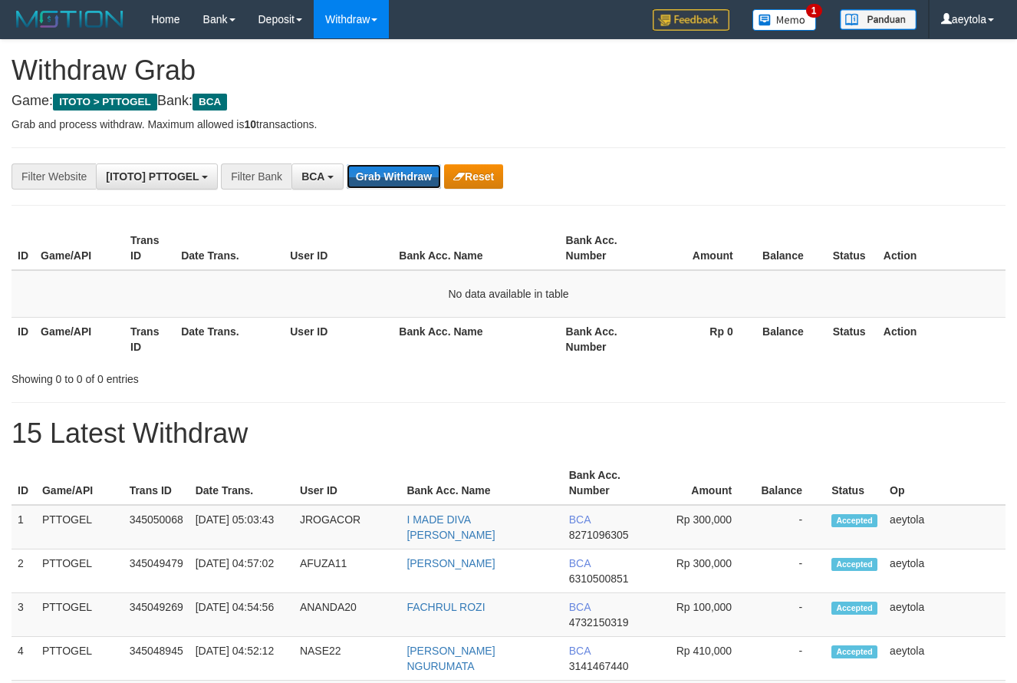
scroll to position [29, 0]
click at [417, 170] on button "Grab Withdraw" at bounding box center [394, 176] width 94 height 25
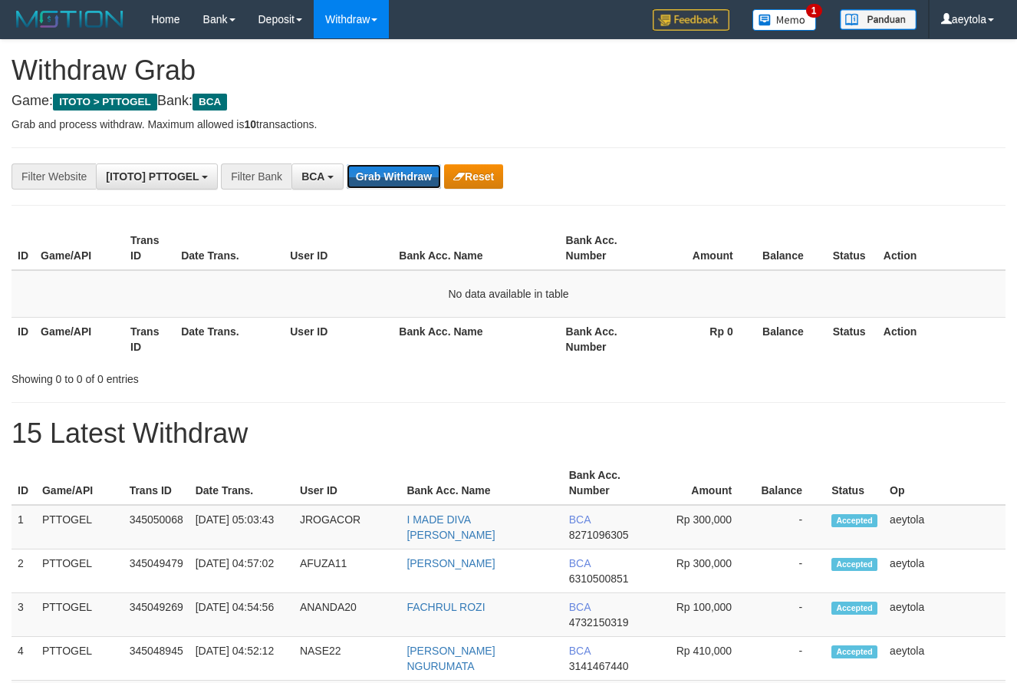
click at [417, 170] on button "Grab Withdraw" at bounding box center [394, 176] width 94 height 25
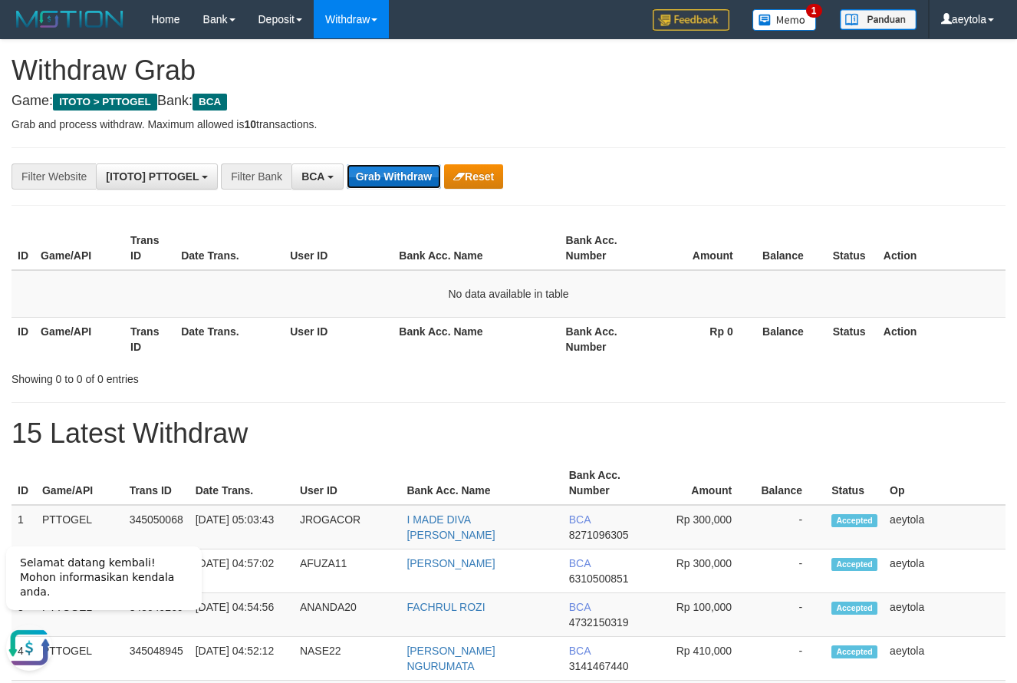
click at [391, 173] on button "Grab Withdraw" at bounding box center [394, 176] width 94 height 25
drag, startPoint x: 391, startPoint y: 173, endPoint x: 378, endPoint y: 167, distance: 14.4
click at [389, 171] on button "Grab Withdraw" at bounding box center [394, 176] width 94 height 25
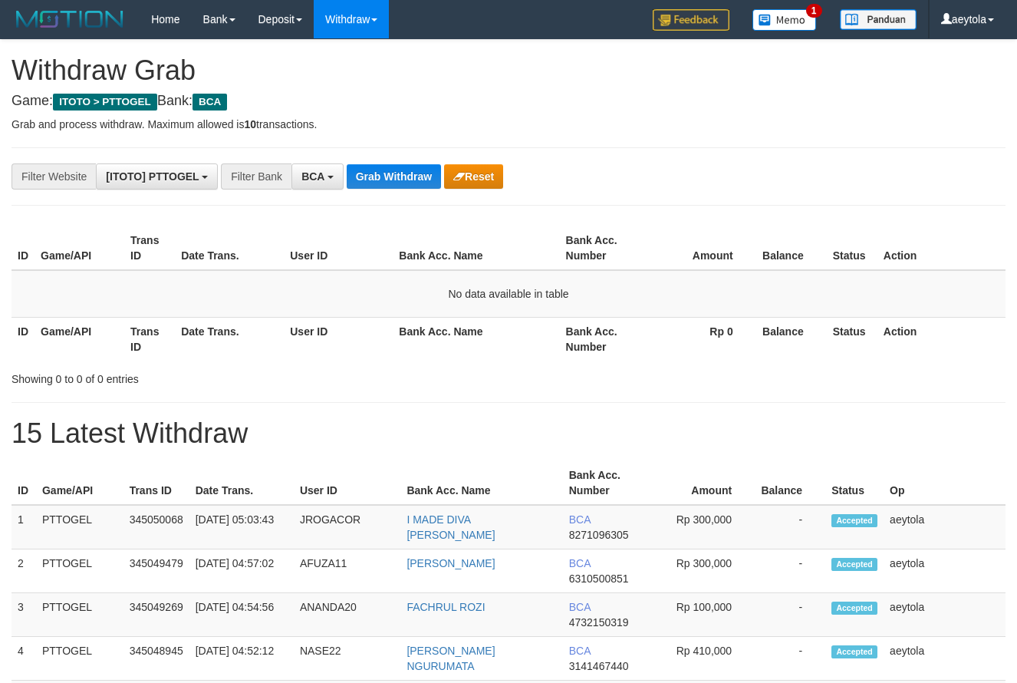
scroll to position [29, 0]
click at [394, 168] on button "Grab Withdraw" at bounding box center [394, 176] width 94 height 25
click at [384, 178] on button "Grab Withdraw" at bounding box center [394, 176] width 94 height 25
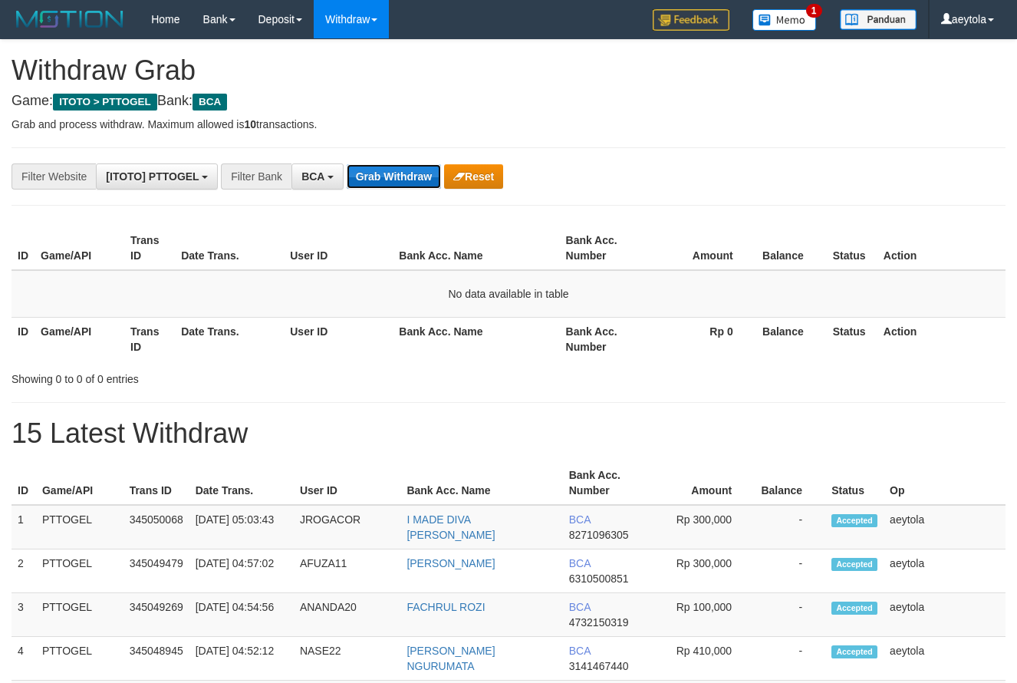
click at [384, 178] on button "Grab Withdraw" at bounding box center [394, 176] width 94 height 25
click at [388, 178] on button "Grab Withdraw" at bounding box center [394, 176] width 94 height 25
click at [387, 188] on button "Grab Withdraw" at bounding box center [394, 176] width 94 height 25
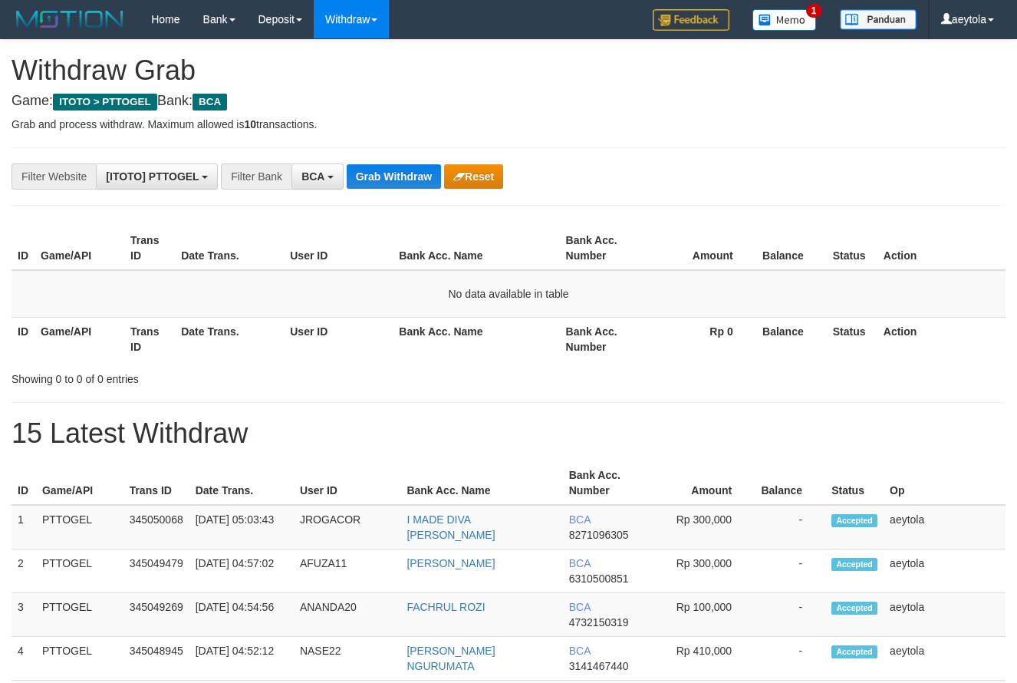
click at [387, 188] on button "Grab Withdraw" at bounding box center [394, 176] width 94 height 25
click at [391, 172] on button "Grab Withdraw" at bounding box center [394, 176] width 94 height 25
click at [400, 174] on button "Grab Withdraw" at bounding box center [394, 176] width 94 height 25
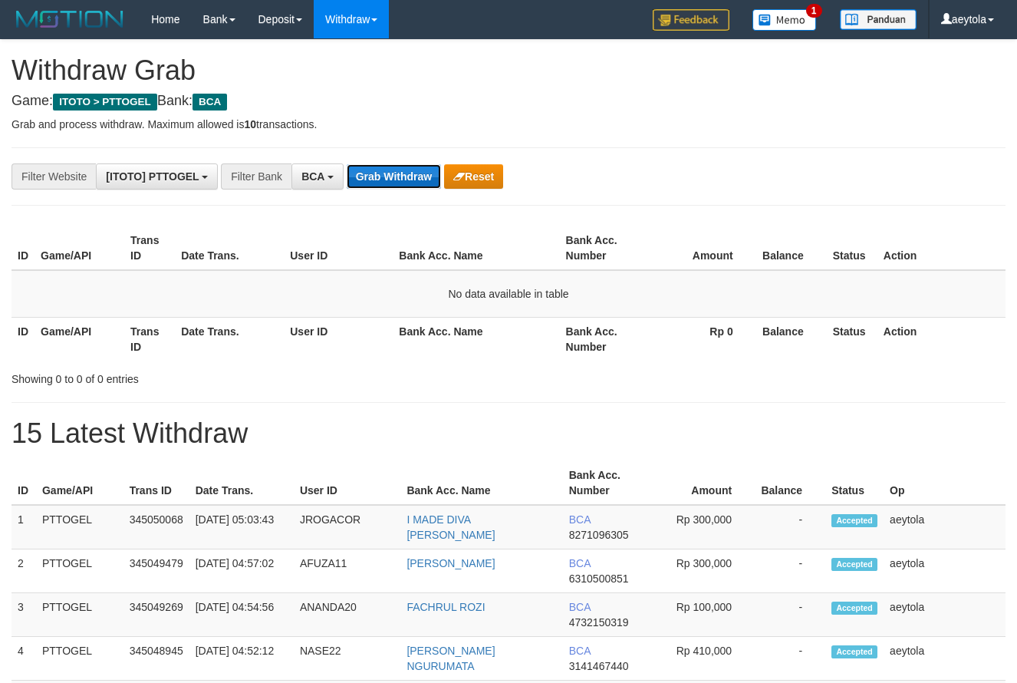
click at [400, 174] on button "Grab Withdraw" at bounding box center [394, 176] width 94 height 25
click at [398, 173] on button "Grab Withdraw" at bounding box center [394, 176] width 94 height 25
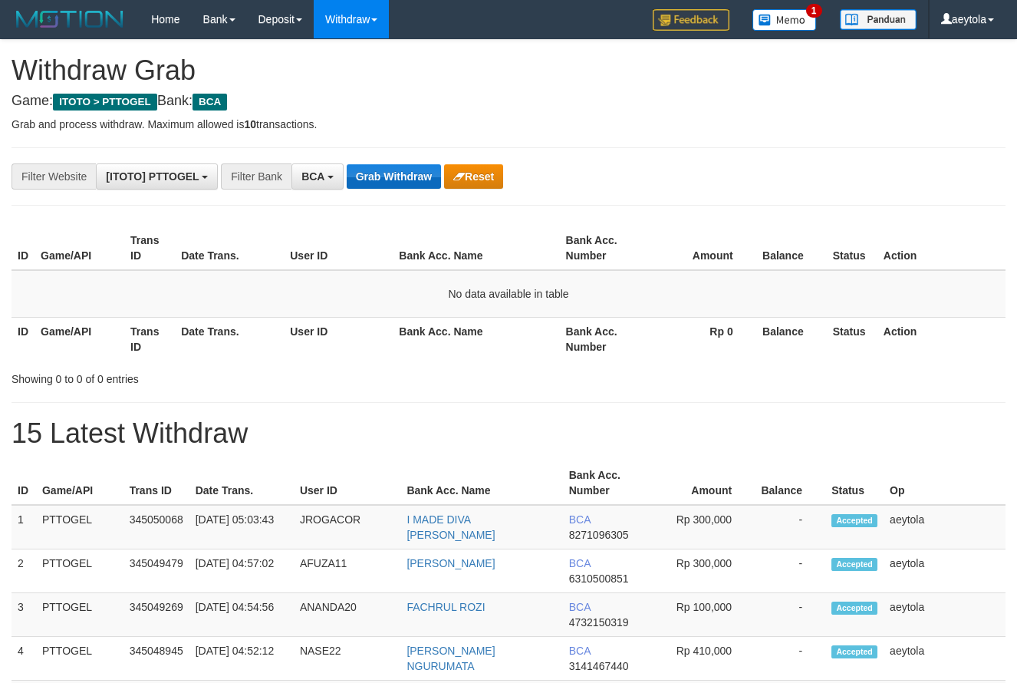
scroll to position [29, 0]
click at [392, 170] on button "Grab Withdraw" at bounding box center [394, 176] width 94 height 25
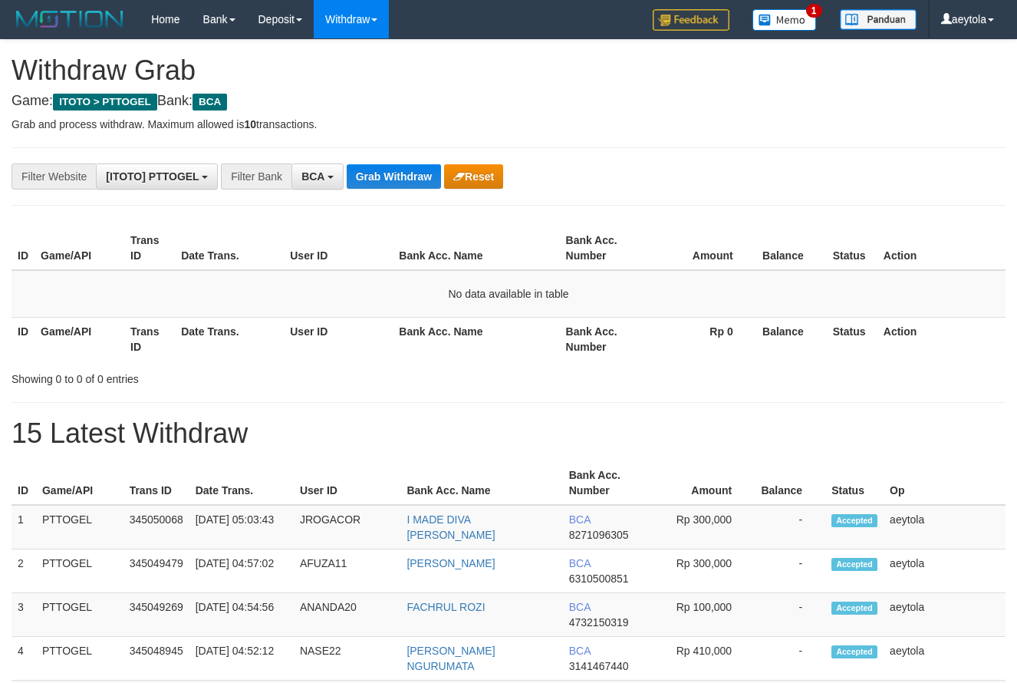
scroll to position [29, 0]
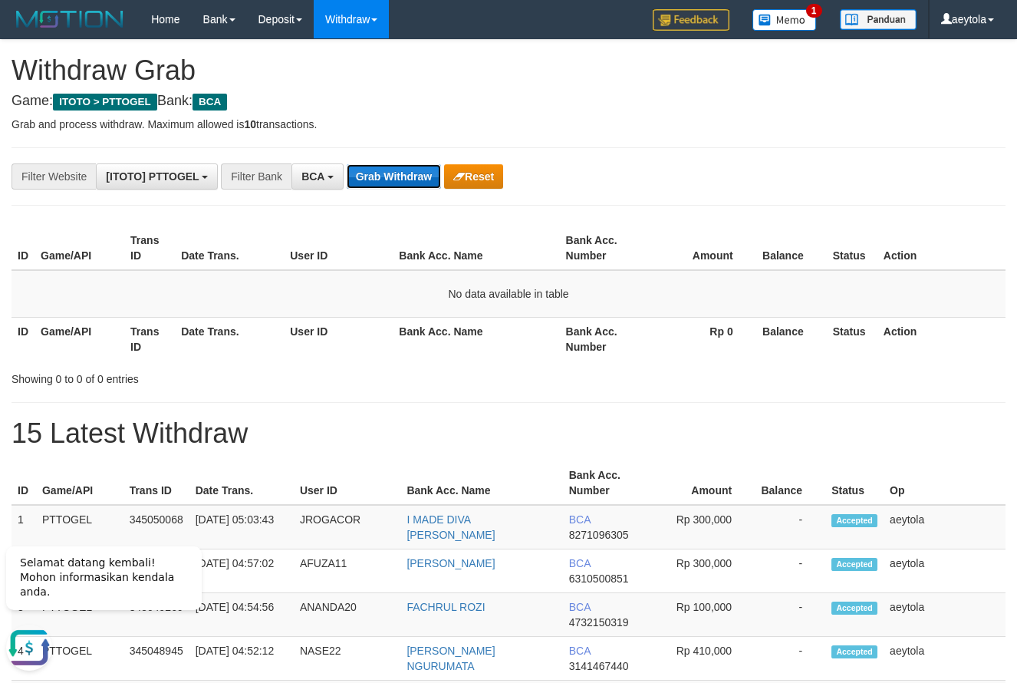
click at [394, 174] on button "Grab Withdraw" at bounding box center [394, 176] width 94 height 25
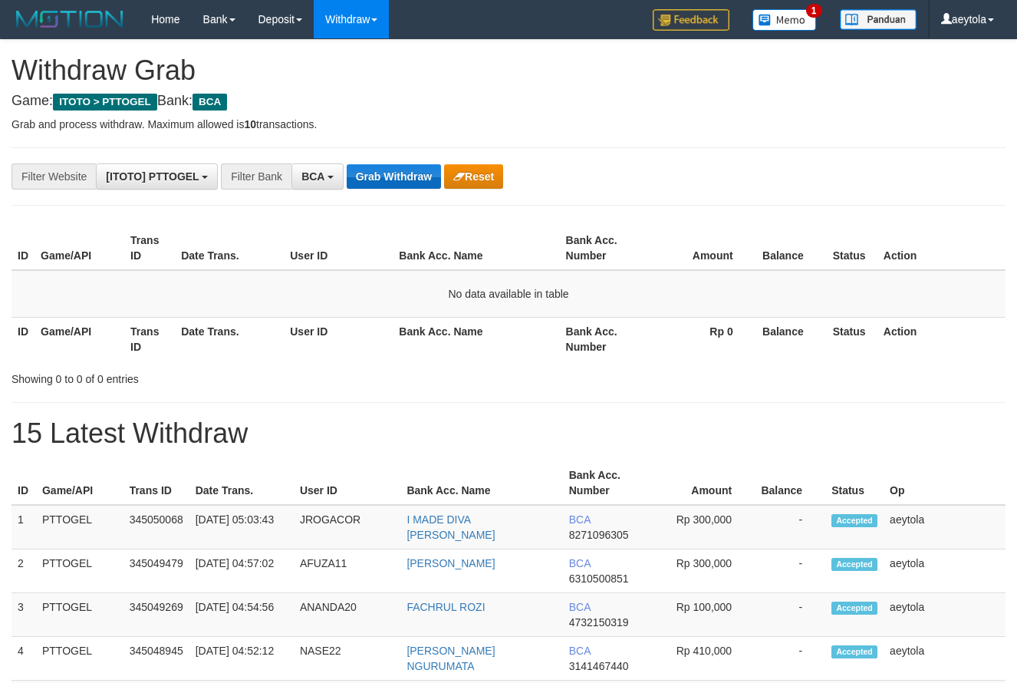
scroll to position [29, 0]
click at [387, 181] on button "Grab Withdraw" at bounding box center [394, 176] width 94 height 25
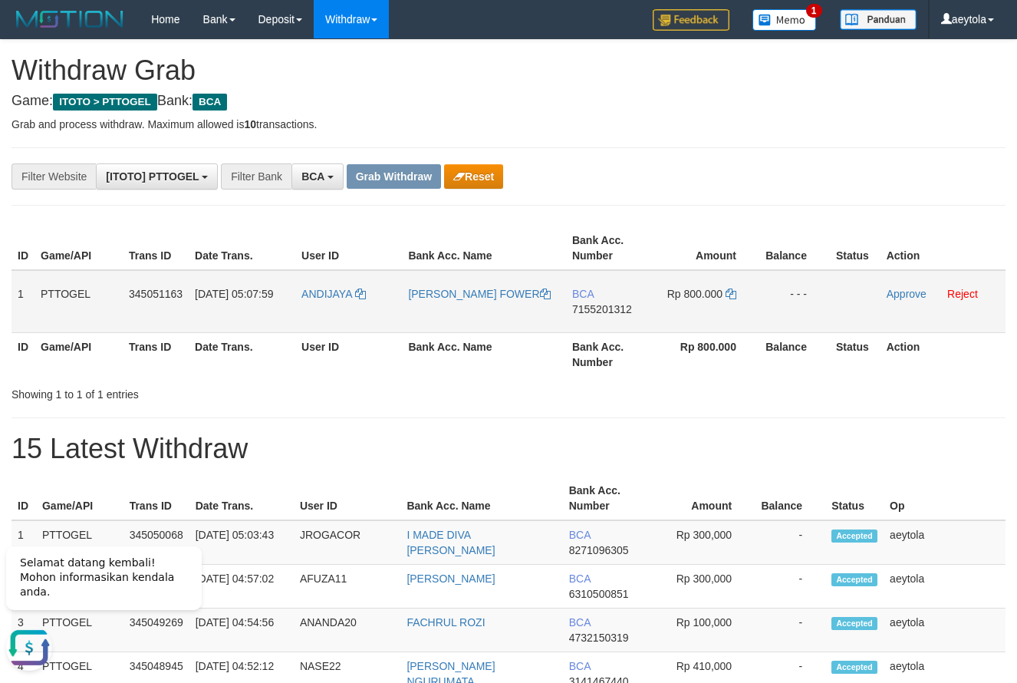
drag, startPoint x: 335, startPoint y: 315, endPoint x: 656, endPoint y: 307, distance: 320.8
click at [656, 307] on tr "1 PTTOGEL 345051163 01/10/2025 05:07:59 ANDIJAYA ROBINSON FOWER BCA 7155201312 …" at bounding box center [509, 301] width 994 height 63
click at [602, 323] on td "BCA 7155201312" at bounding box center [610, 301] width 88 height 63
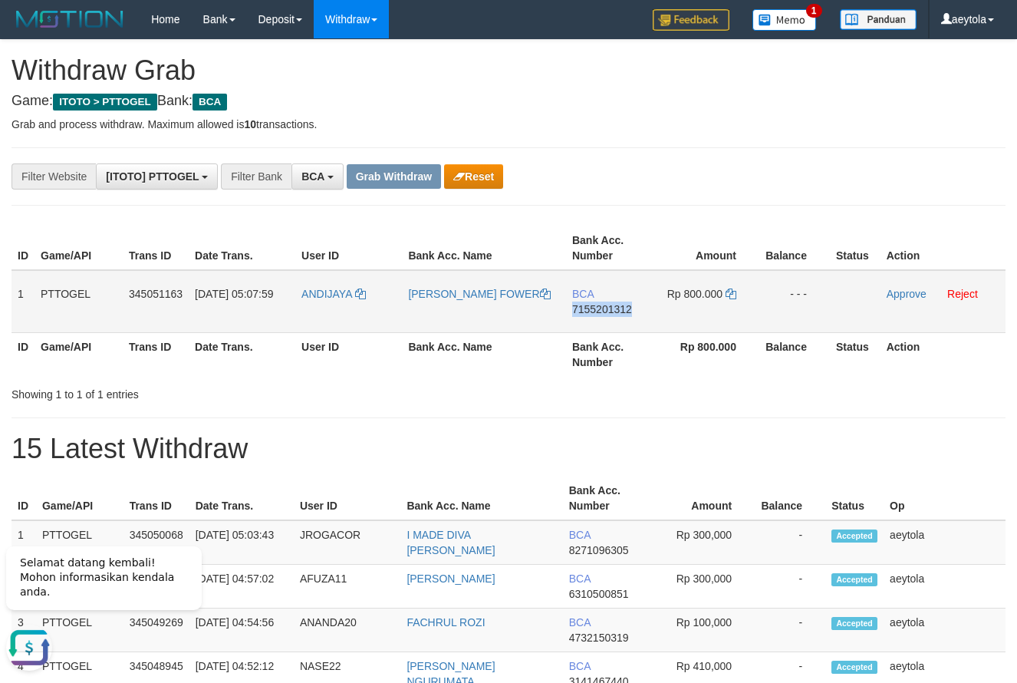
copy span "7155201312"
click at [733, 292] on icon at bounding box center [731, 294] width 11 height 11
copy span "7155201312"
click at [733, 292] on icon at bounding box center [731, 294] width 11 height 11
click at [893, 296] on link "Approve" at bounding box center [907, 294] width 40 height 12
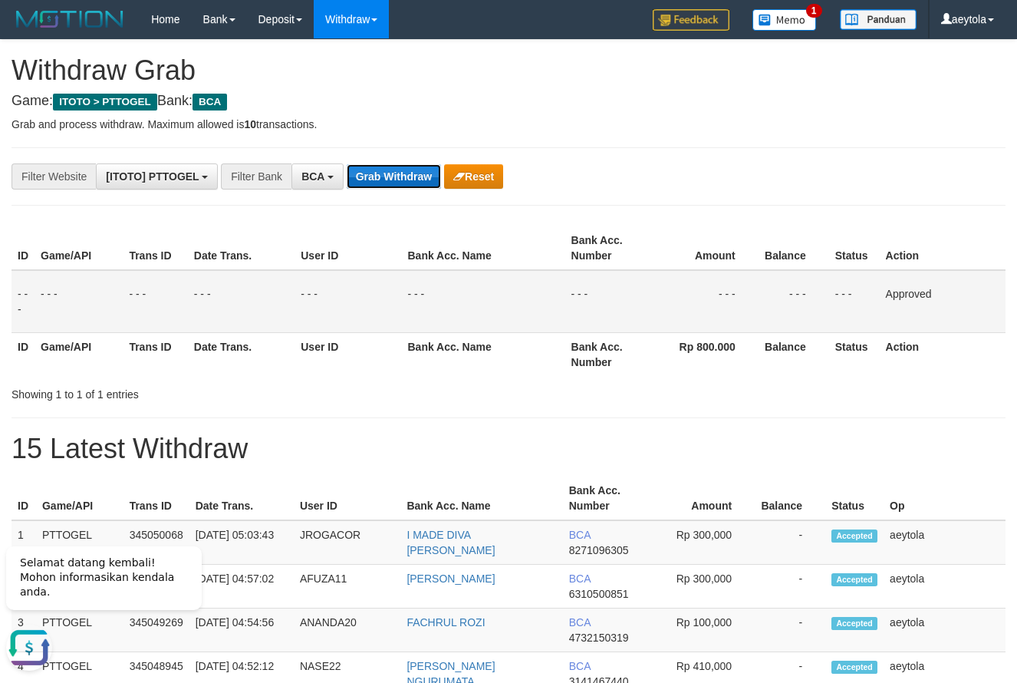
click at [423, 179] on button "Grab Withdraw" at bounding box center [394, 176] width 94 height 25
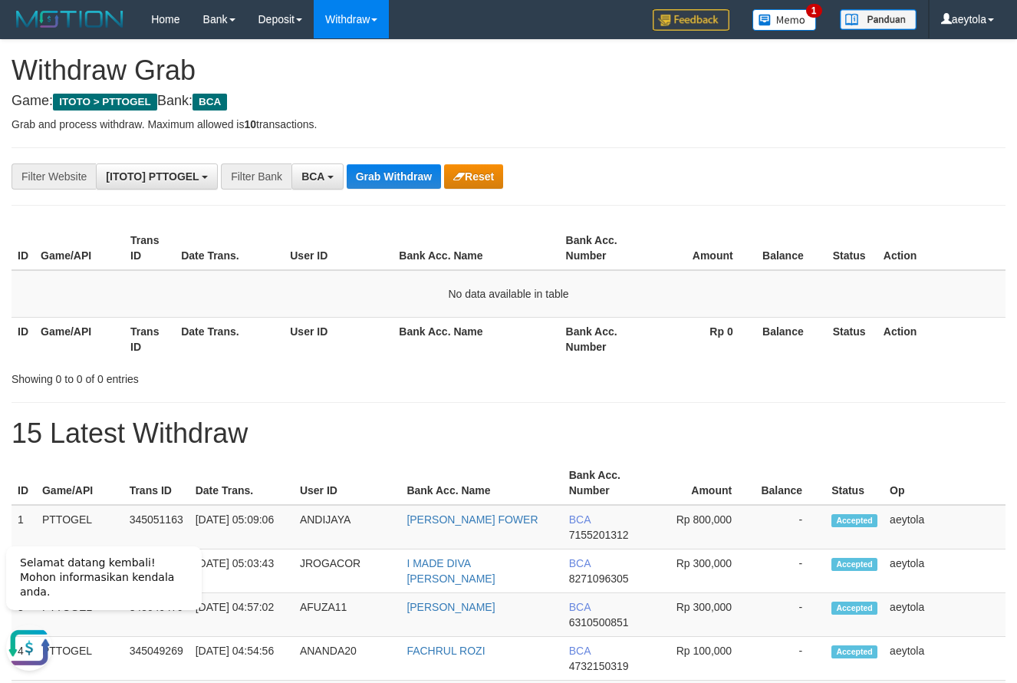
click at [638, 376] on div "Showing 0 to 0 of 0 entries" at bounding box center [508, 375] width 1017 height 21
click at [401, 178] on button "Grab Withdraw" at bounding box center [394, 176] width 94 height 25
click at [375, 180] on button "Grab Withdraw" at bounding box center [394, 176] width 94 height 25
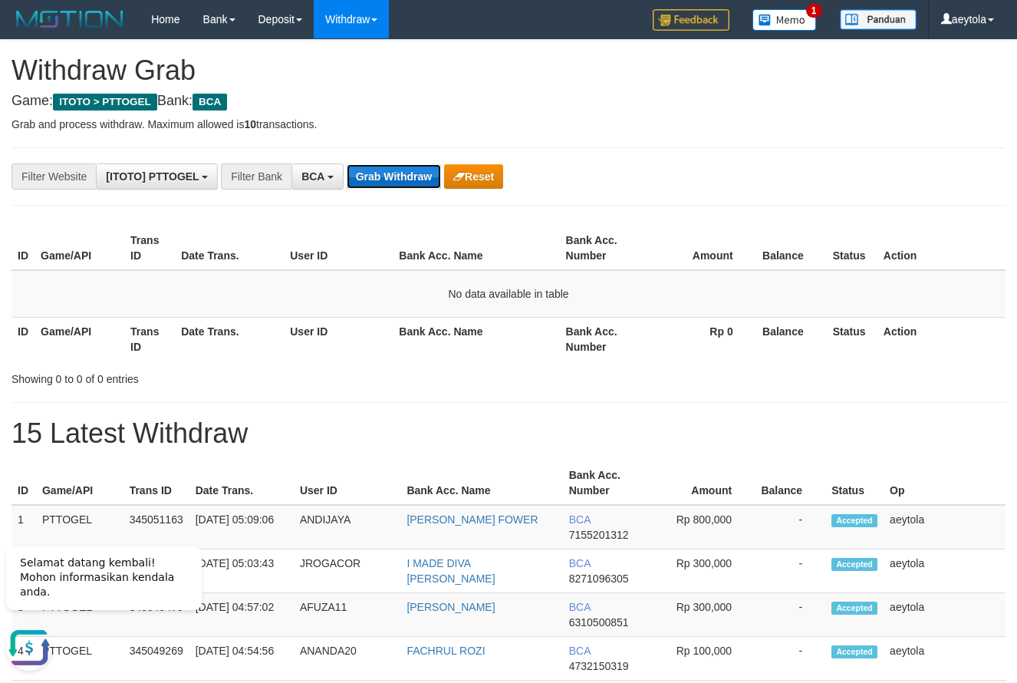
click at [375, 180] on button "Grab Withdraw" at bounding box center [394, 176] width 94 height 25
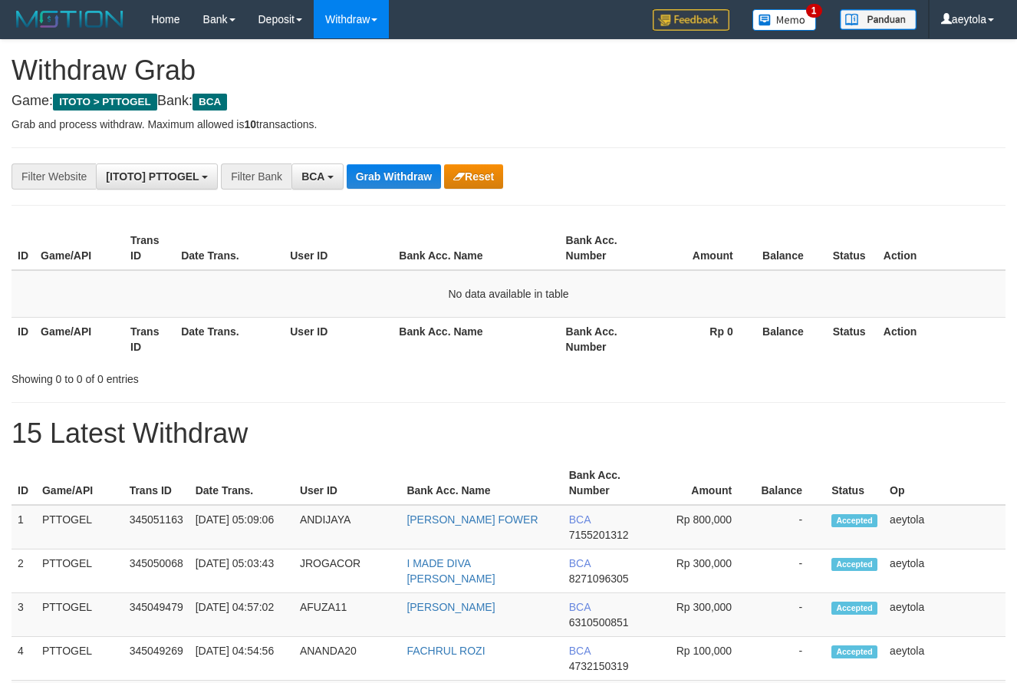
scroll to position [29, 0]
click at [375, 171] on button "Grab Withdraw" at bounding box center [394, 176] width 94 height 25
click at [383, 170] on button "Grab Withdraw" at bounding box center [394, 176] width 94 height 25
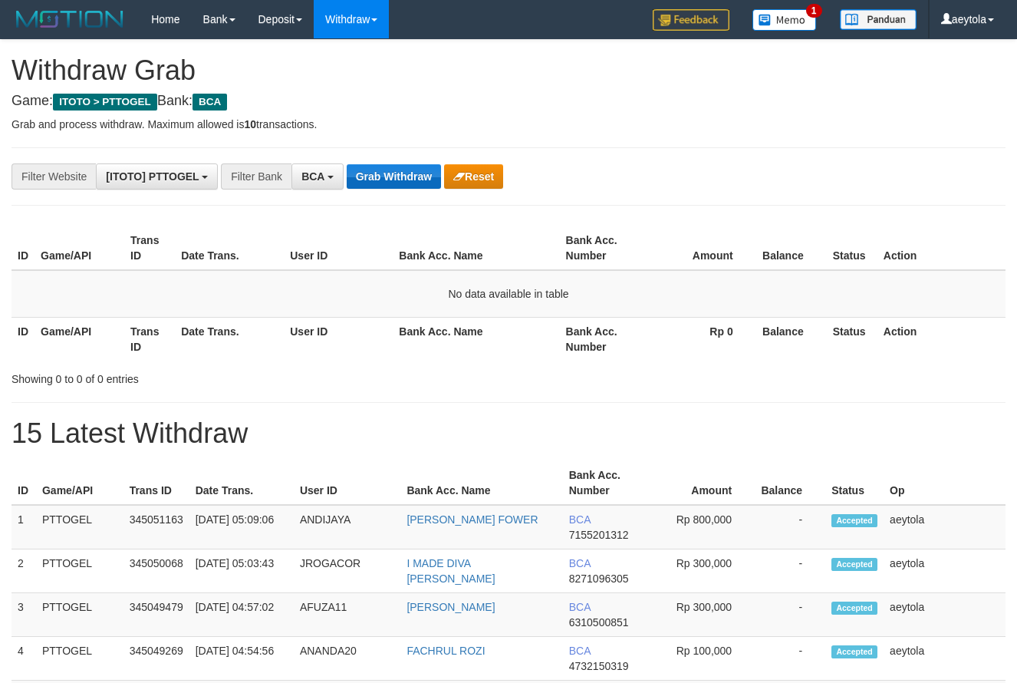
click at [383, 170] on button "Grab Withdraw" at bounding box center [394, 176] width 94 height 25
drag, startPoint x: 0, startPoint y: 0, endPoint x: 386, endPoint y: 170, distance: 421.9
click at [386, 170] on button "Grab Withdraw" at bounding box center [394, 176] width 94 height 25
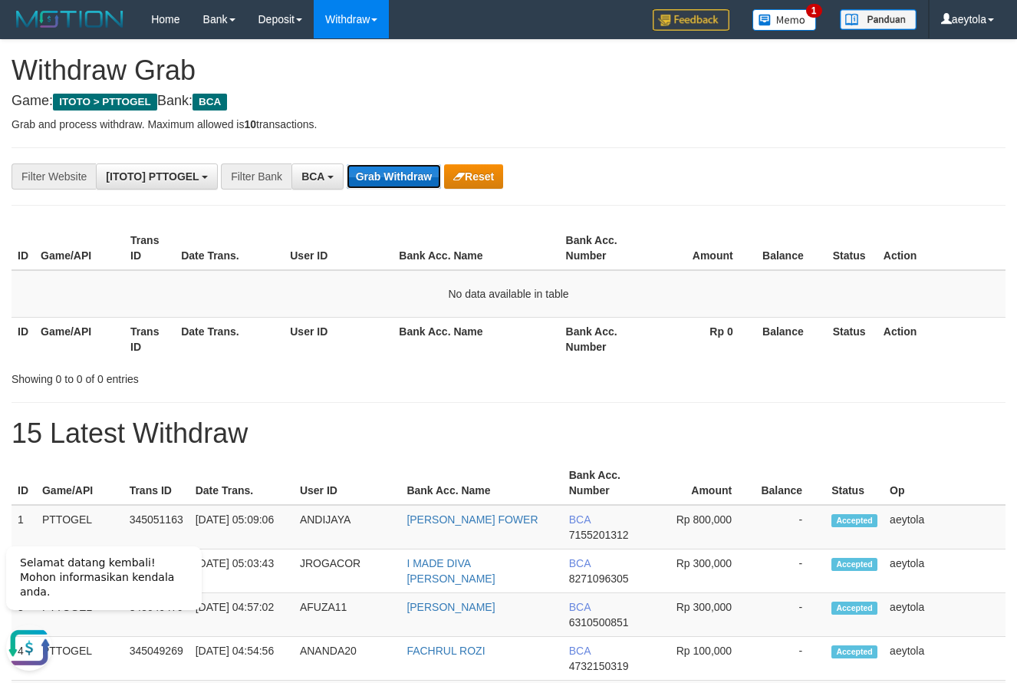
click at [381, 183] on button "Grab Withdraw" at bounding box center [394, 176] width 94 height 25
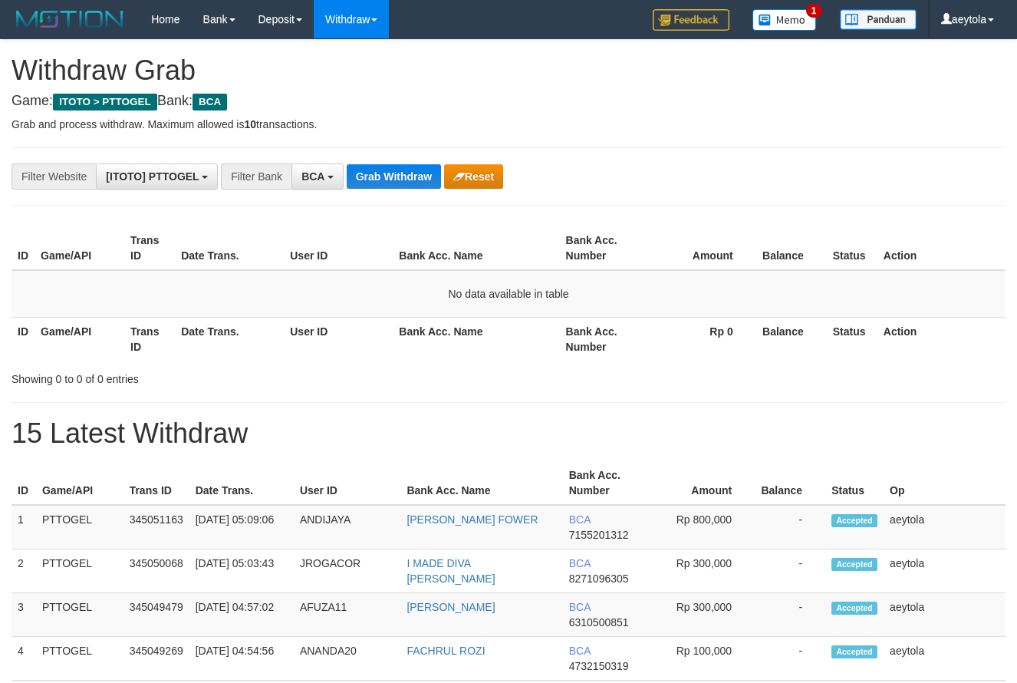
scroll to position [29, 0]
click at [381, 181] on button "Grab Withdraw" at bounding box center [394, 176] width 94 height 25
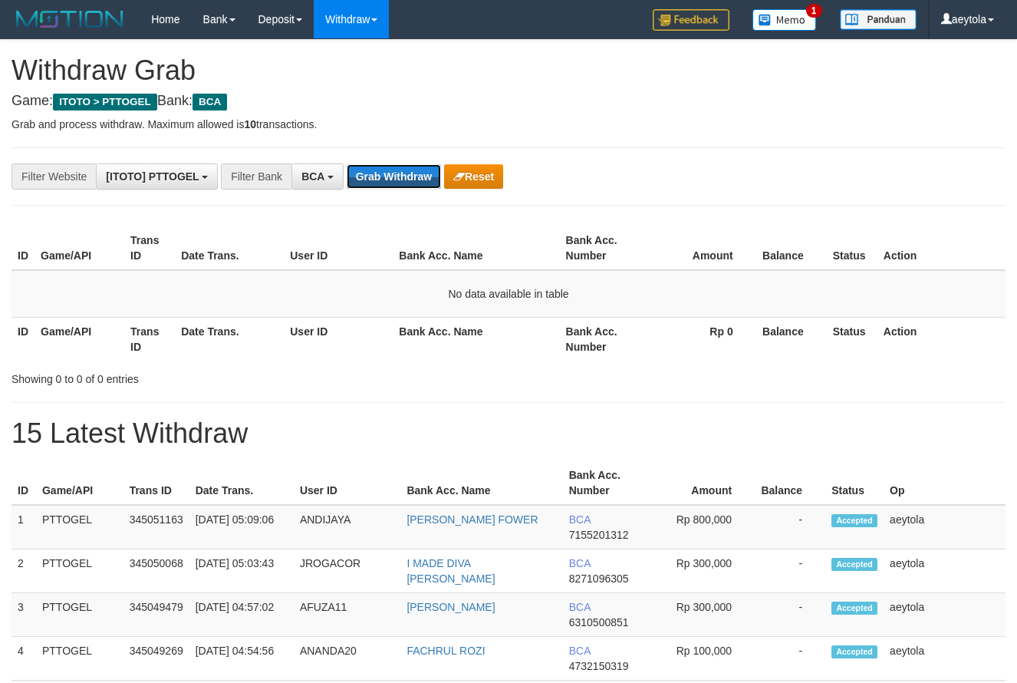
click at [381, 181] on button "Grab Withdraw" at bounding box center [394, 176] width 94 height 25
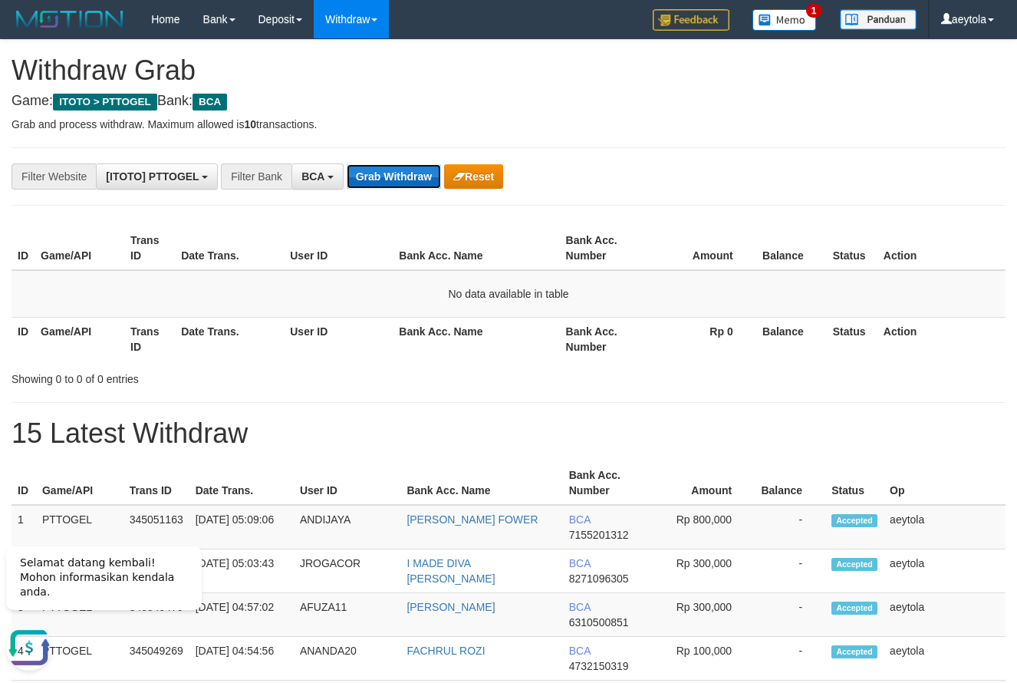
click at [407, 180] on button "Grab Withdraw" at bounding box center [394, 176] width 94 height 25
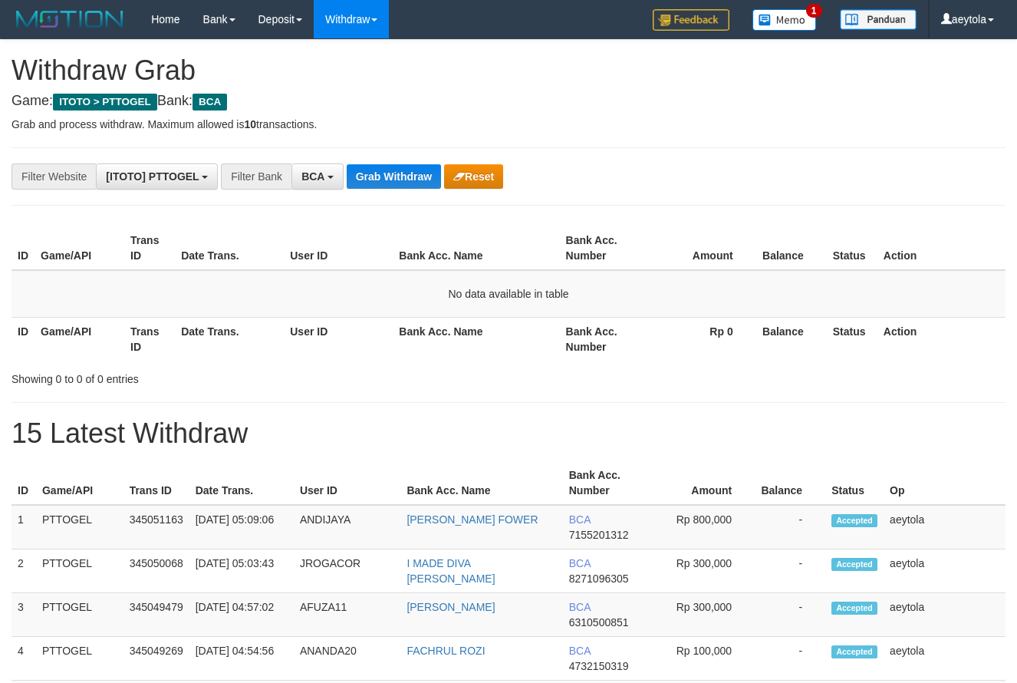
scroll to position [29, 0]
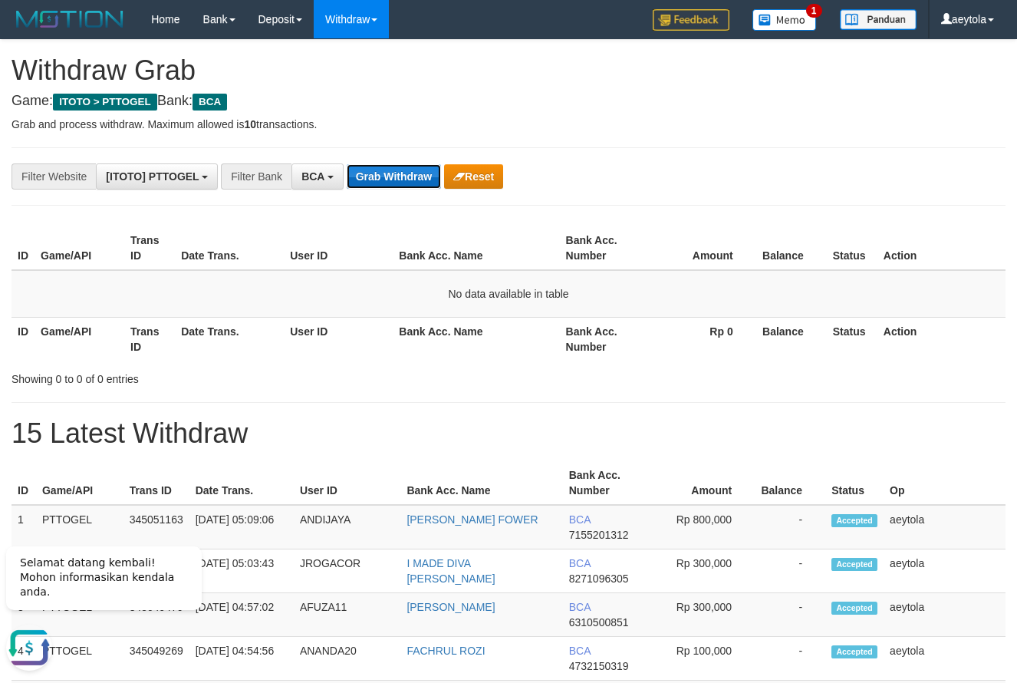
click at [411, 178] on button "Grab Withdraw" at bounding box center [394, 176] width 94 height 25
click at [415, 181] on button "Grab Withdraw" at bounding box center [394, 176] width 94 height 25
click at [412, 180] on button "Grab Withdraw" at bounding box center [394, 176] width 94 height 25
click at [391, 172] on button "Grab Withdraw" at bounding box center [394, 176] width 94 height 25
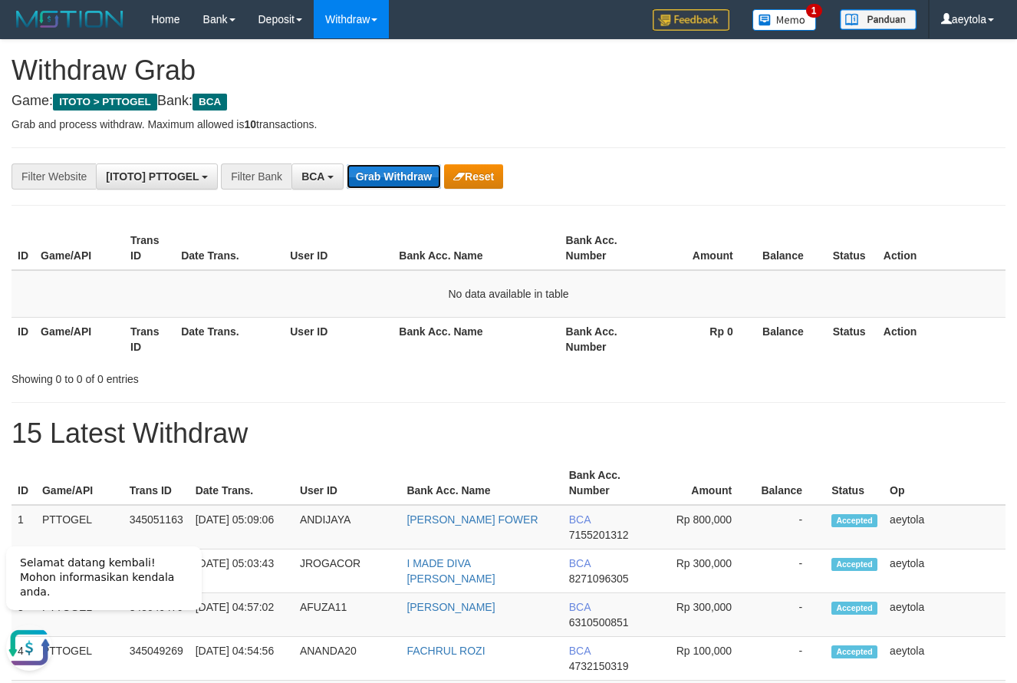
click at [391, 172] on button "Grab Withdraw" at bounding box center [394, 176] width 94 height 25
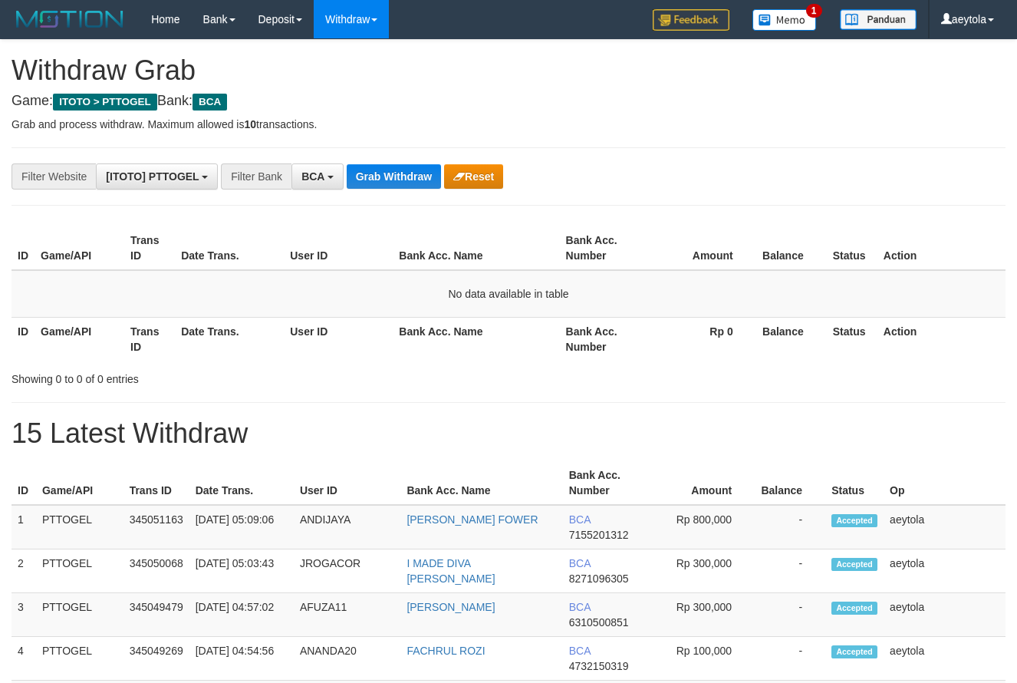
scroll to position [29, 0]
click at [387, 177] on button "Grab Withdraw" at bounding box center [394, 176] width 94 height 25
drag, startPoint x: 619, startPoint y: 146, endPoint x: 629, endPoint y: 150, distance: 10.7
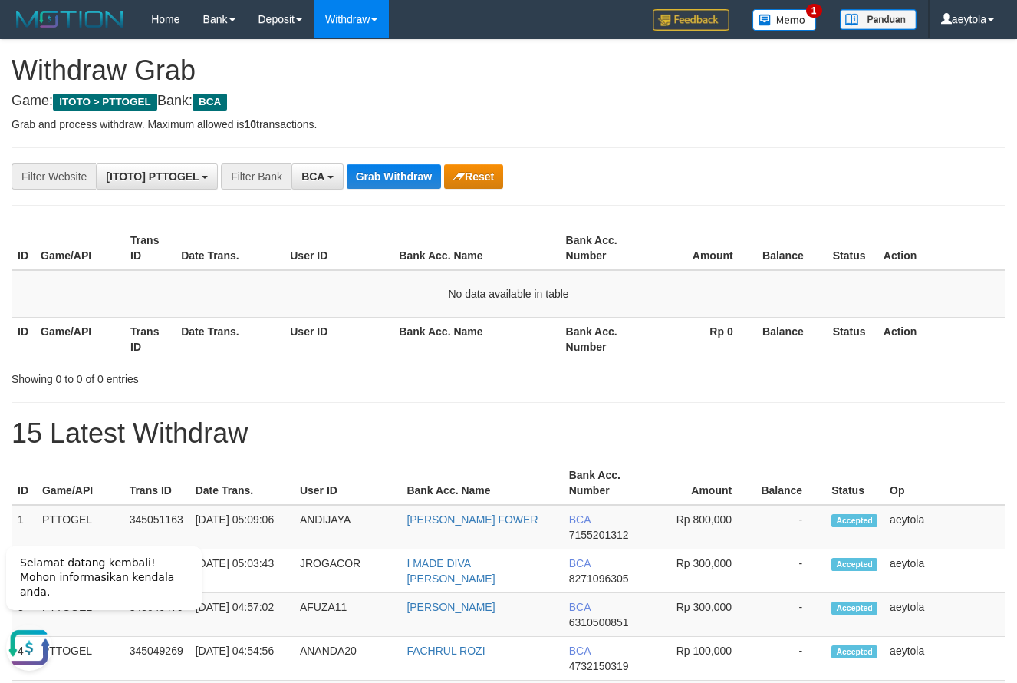
click at [387, 166] on button "Grab Withdraw" at bounding box center [394, 176] width 94 height 25
click at [389, 170] on button "Grab Withdraw" at bounding box center [394, 176] width 94 height 25
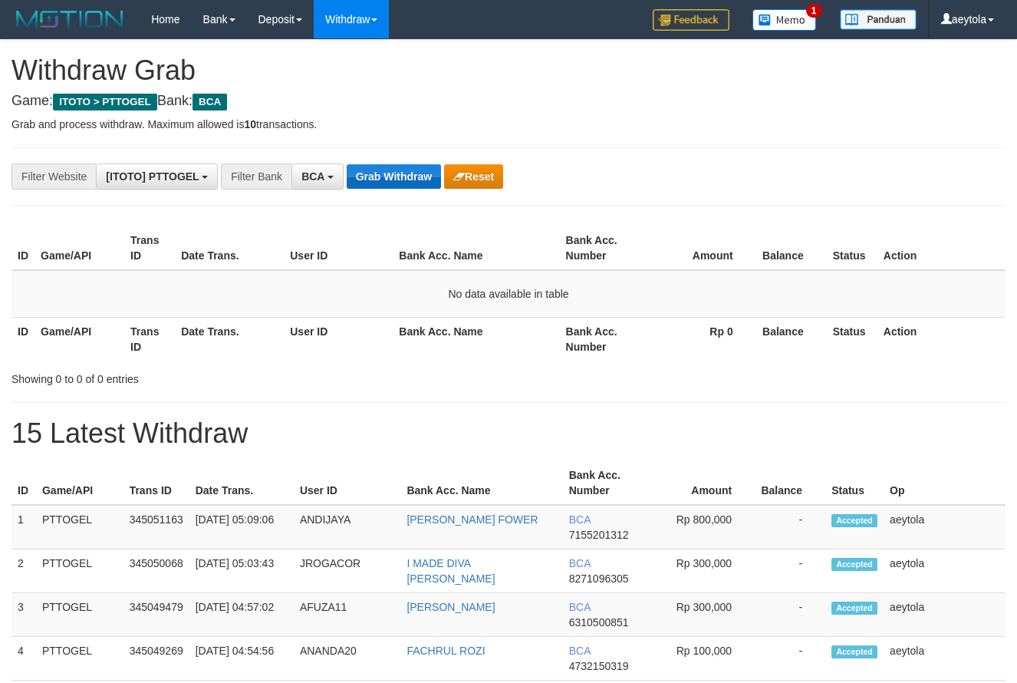
scroll to position [29, 0]
click at [385, 167] on button "Grab Withdraw" at bounding box center [394, 176] width 94 height 25
click at [386, 169] on button "Grab Withdraw" at bounding box center [394, 176] width 94 height 25
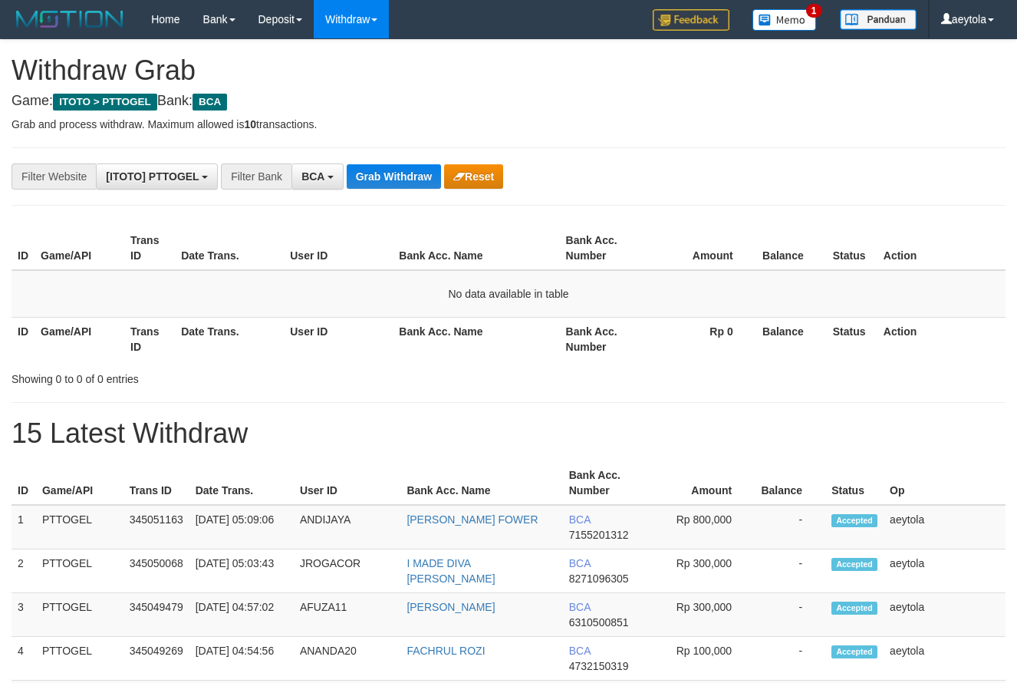
click at [386, 169] on button "Grab Withdraw" at bounding box center [394, 176] width 94 height 25
click at [401, 176] on button "Grab Withdraw" at bounding box center [394, 176] width 94 height 25
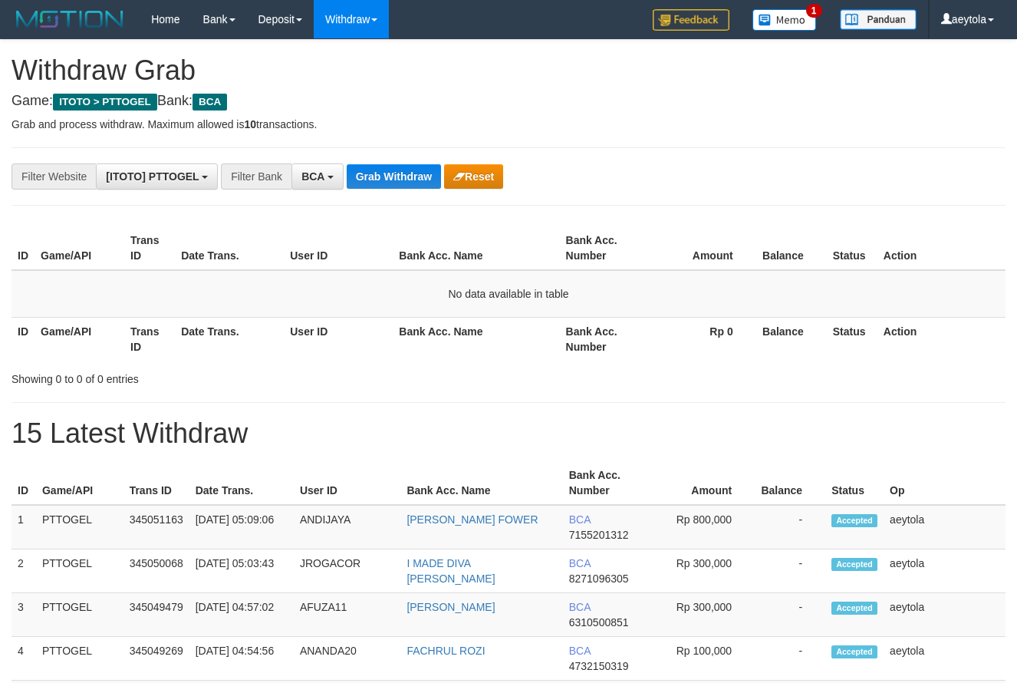
click at [401, 176] on button "Grab Withdraw" at bounding box center [394, 176] width 94 height 25
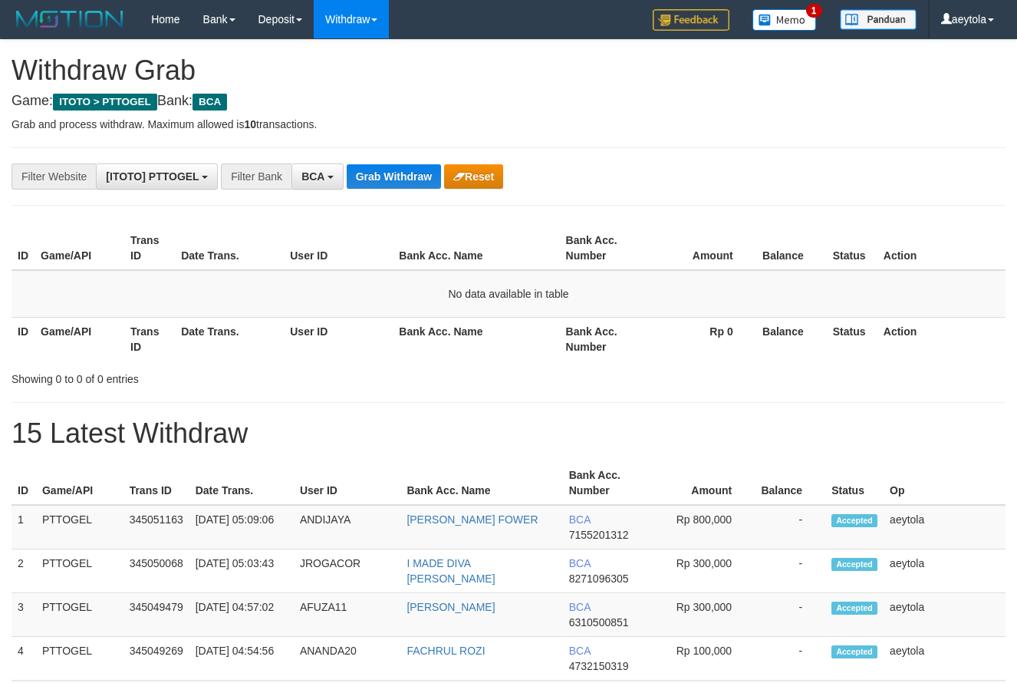
scroll to position [29, 0]
click at [401, 176] on button "Grab Withdraw" at bounding box center [394, 176] width 94 height 25
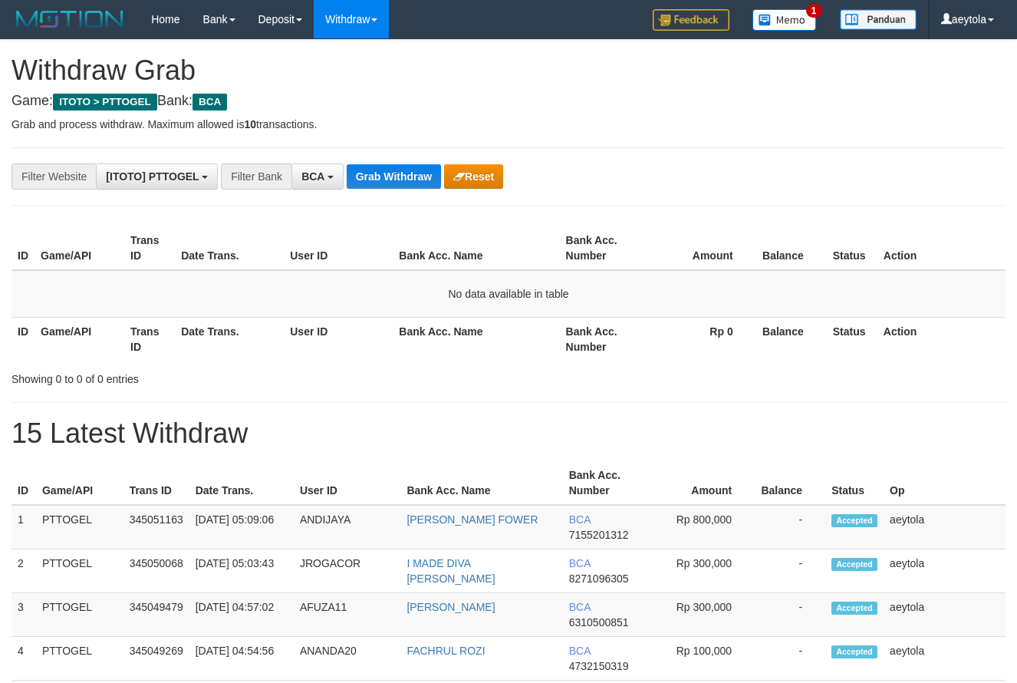
click at [401, 176] on button "Grab Withdraw" at bounding box center [394, 176] width 94 height 25
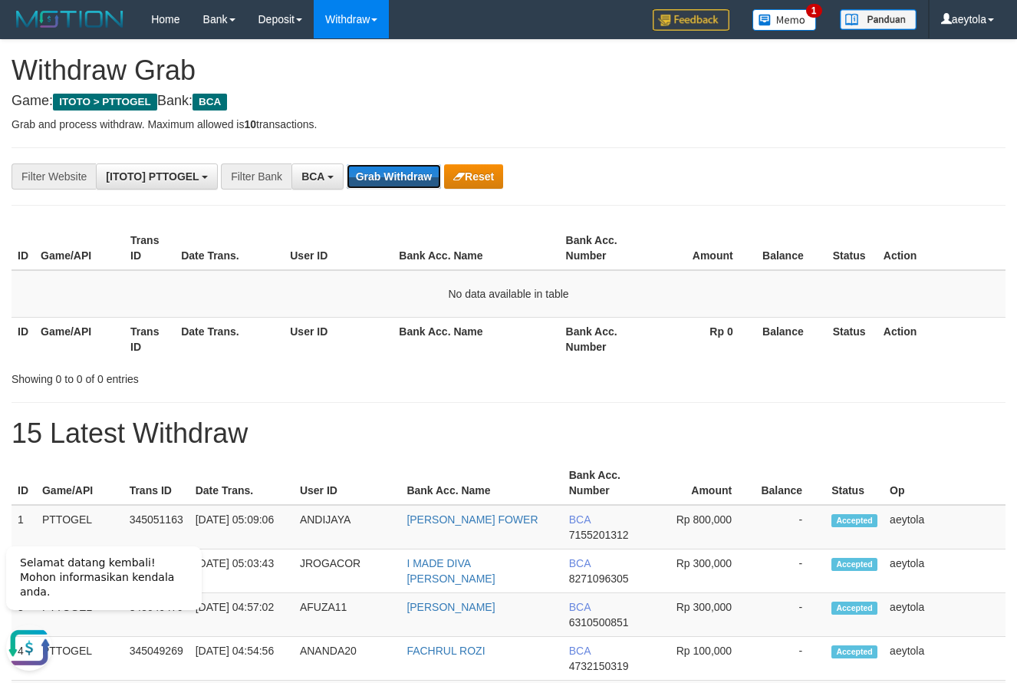
drag, startPoint x: 405, startPoint y: 177, endPoint x: 417, endPoint y: 192, distance: 19.1
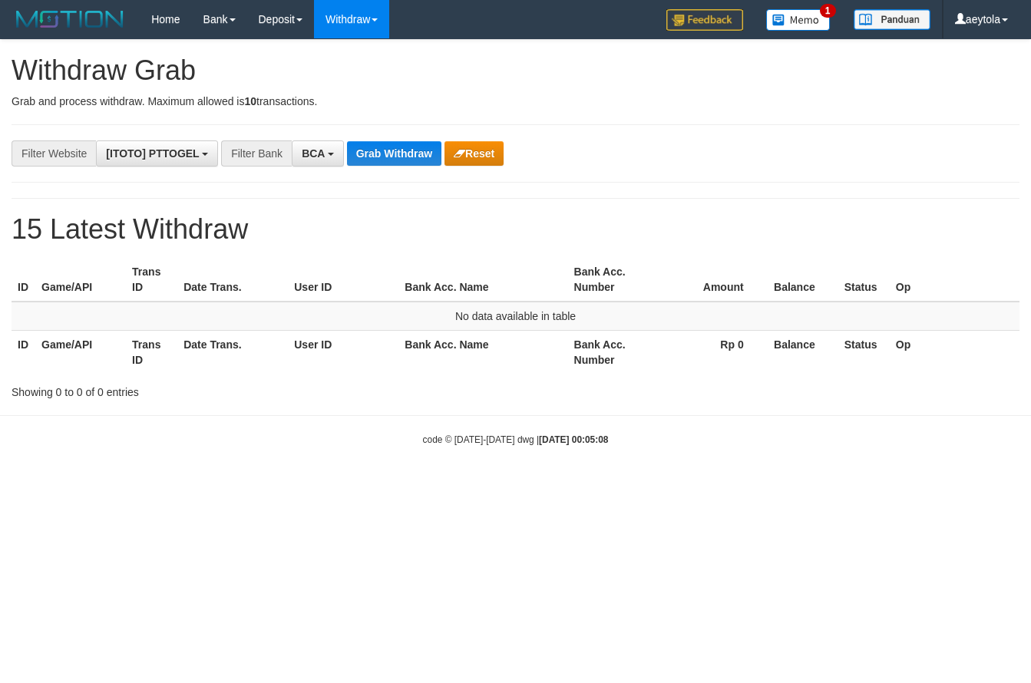
select select "***"
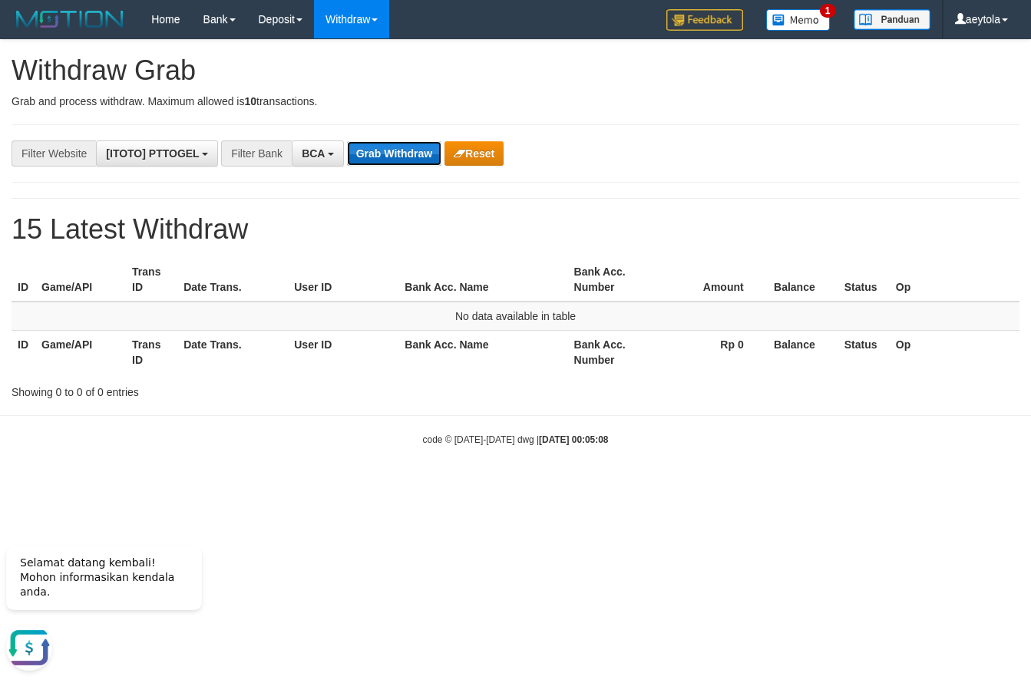
click at [392, 153] on button "Grab Withdraw" at bounding box center [394, 153] width 94 height 25
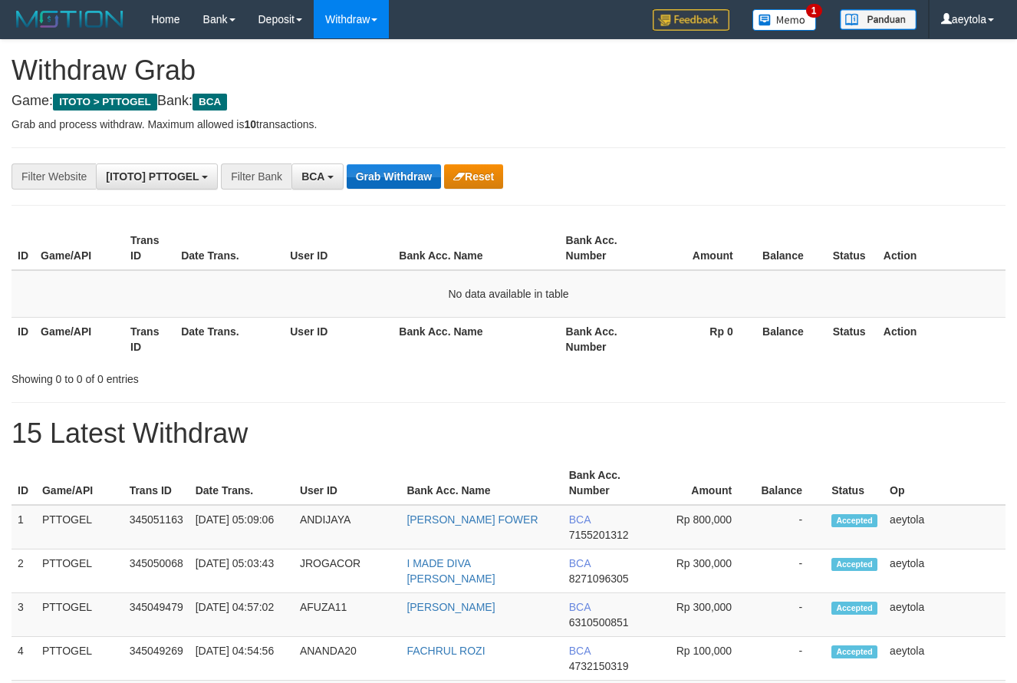
scroll to position [29, 0]
click at [385, 180] on button "Grab Withdraw" at bounding box center [394, 176] width 94 height 25
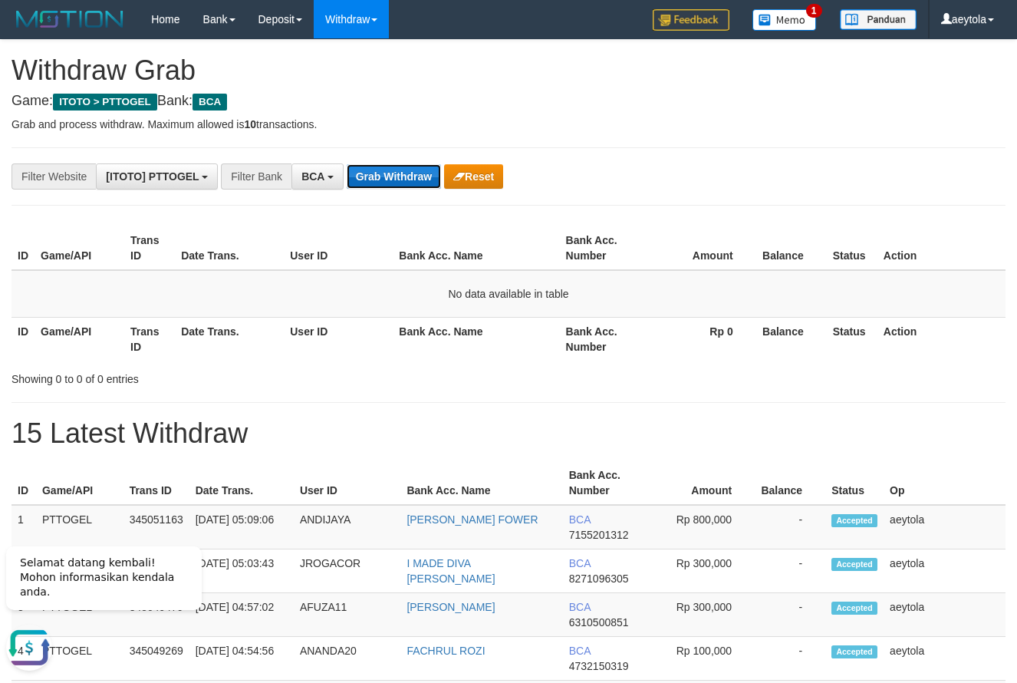
click at [391, 176] on button "Grab Withdraw" at bounding box center [394, 176] width 94 height 25
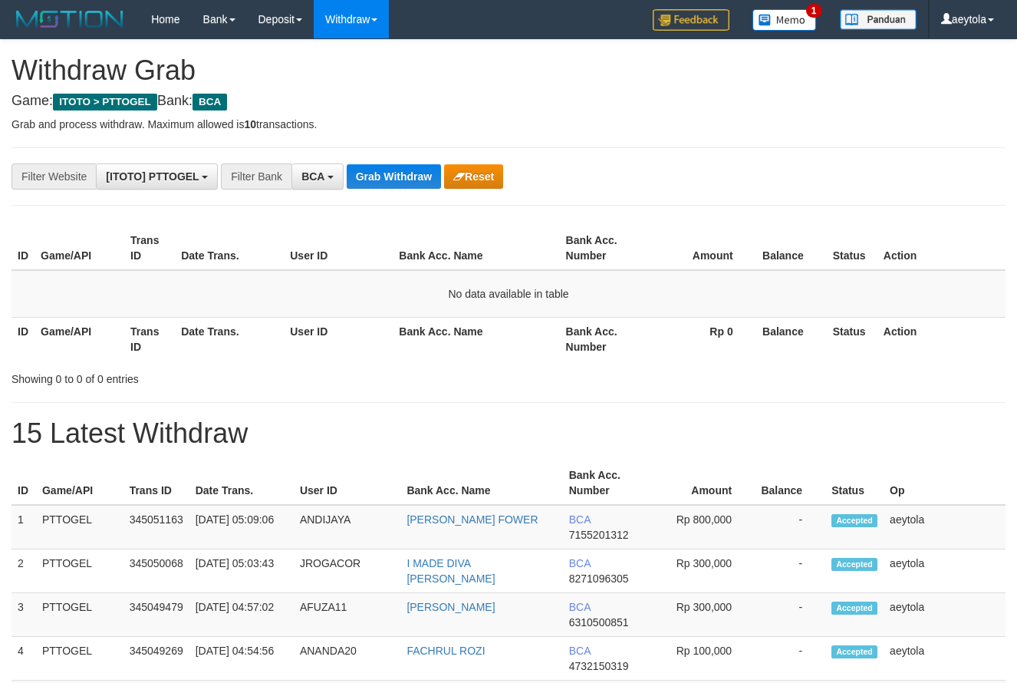
scroll to position [29, 0]
click at [414, 182] on button "Grab Withdraw" at bounding box center [394, 176] width 94 height 25
click at [407, 170] on button "Grab Withdraw" at bounding box center [394, 176] width 94 height 25
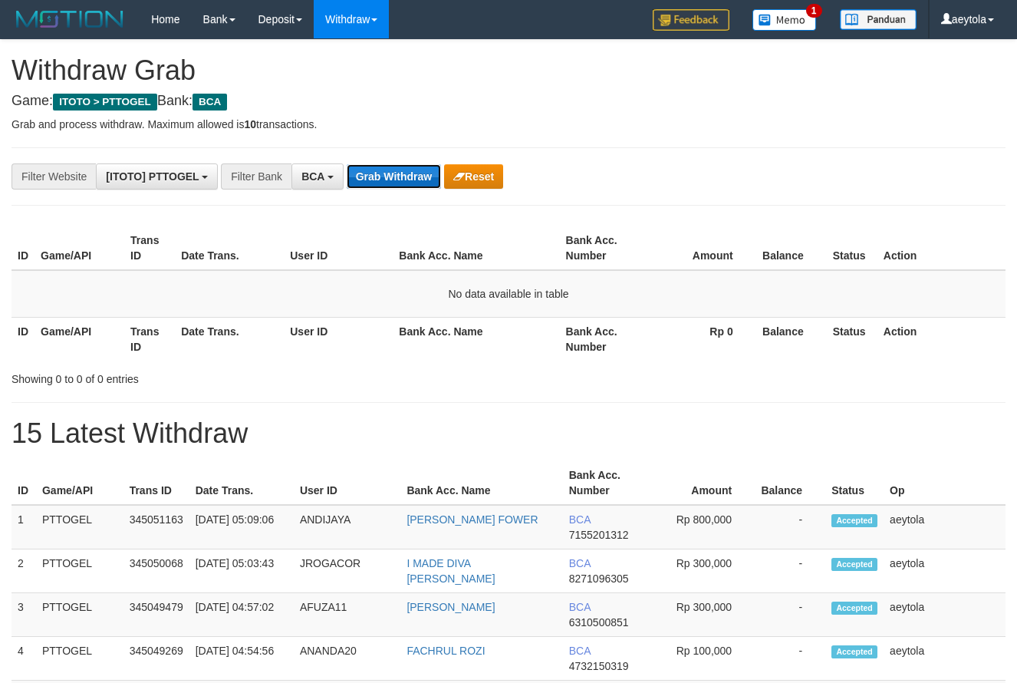
click at [407, 170] on button "Grab Withdraw" at bounding box center [394, 176] width 94 height 25
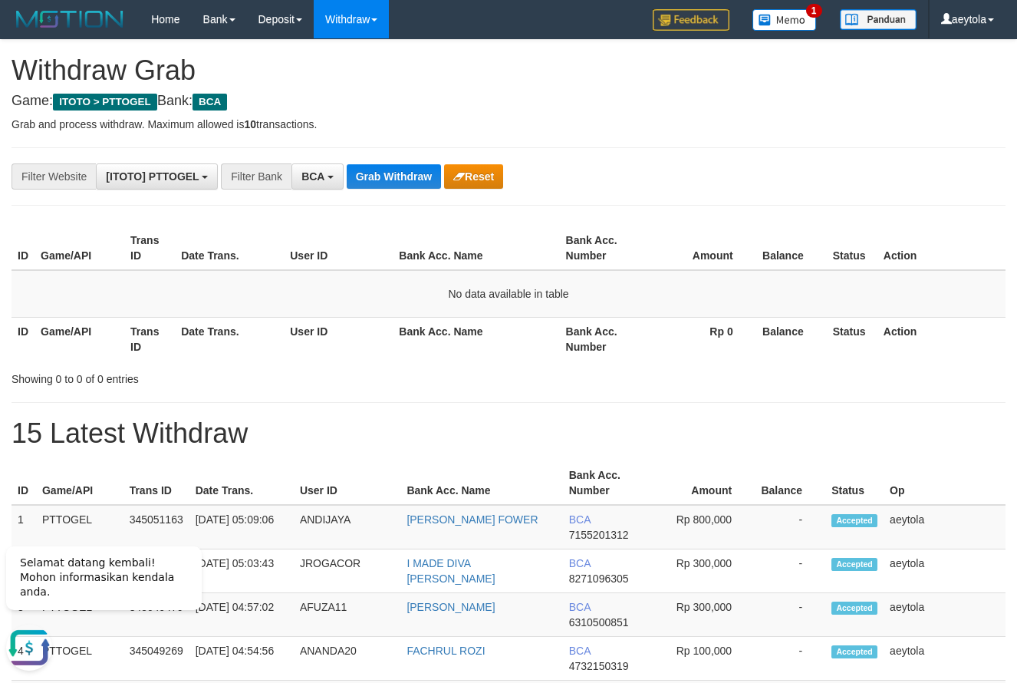
click at [690, 186] on div "**********" at bounding box center [424, 176] width 848 height 26
click at [382, 170] on button "Grab Withdraw" at bounding box center [394, 176] width 94 height 25
click at [405, 182] on button "Grab Withdraw" at bounding box center [394, 176] width 94 height 25
click at [407, 176] on button "Grab Withdraw" at bounding box center [394, 176] width 94 height 25
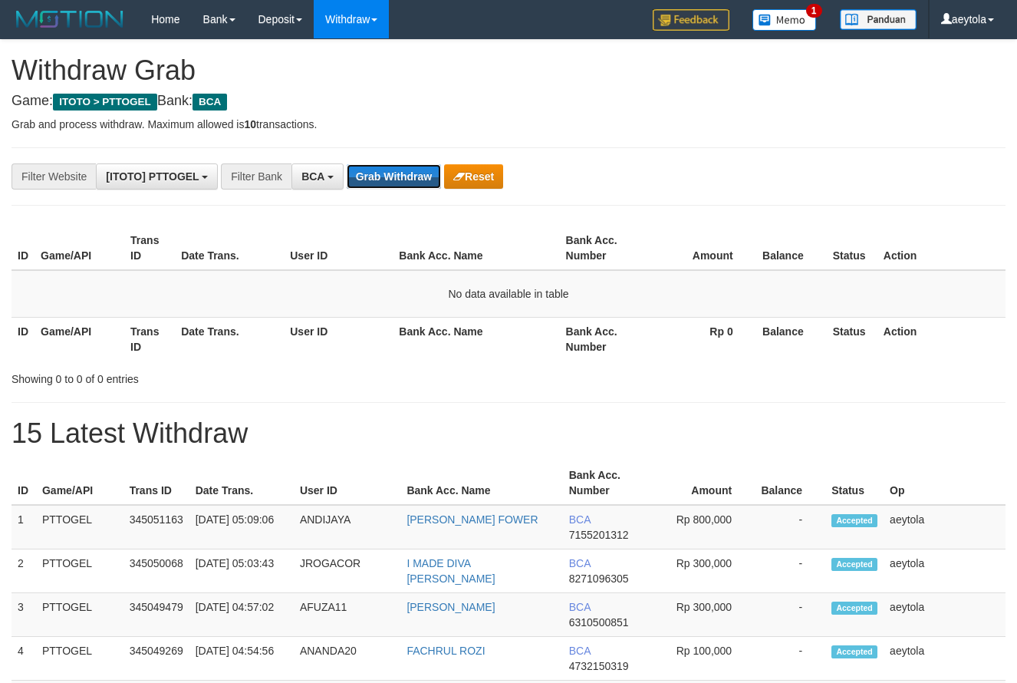
scroll to position [29, 0]
click at [404, 175] on button "Grab Withdraw" at bounding box center [394, 176] width 94 height 25
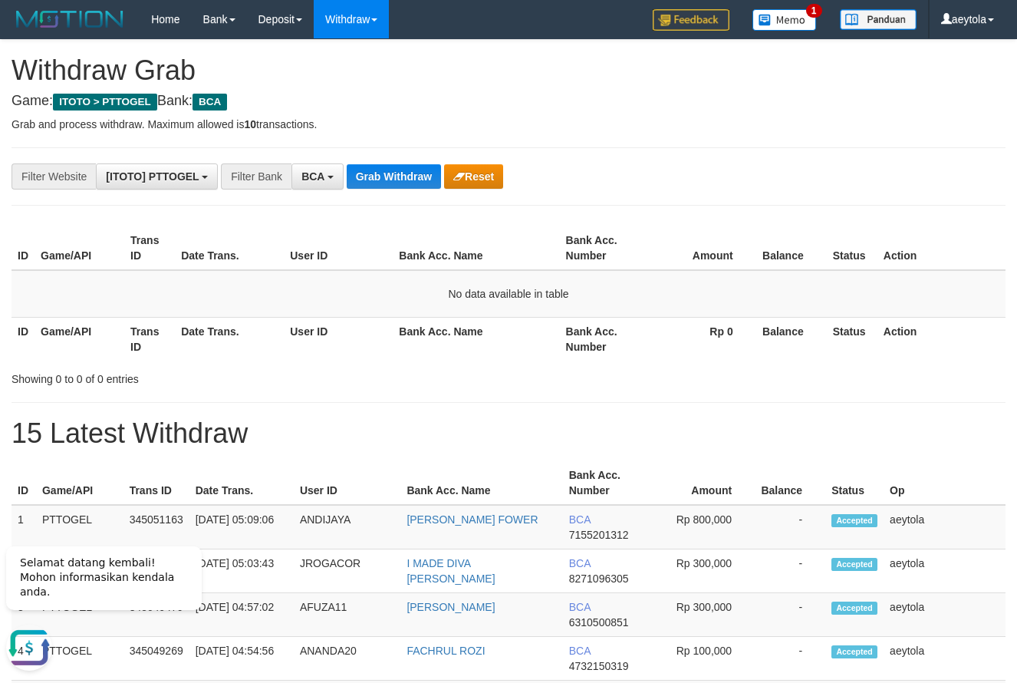
click at [384, 170] on button "Grab Withdraw" at bounding box center [394, 176] width 94 height 25
drag, startPoint x: 0, startPoint y: 0, endPoint x: 401, endPoint y: 199, distance: 447.8
click at [722, 127] on p "Grab and process withdraw. Maximum allowed is 10 transactions." at bounding box center [509, 124] width 994 height 15
click at [420, 179] on button "Grab Withdraw" at bounding box center [394, 176] width 94 height 25
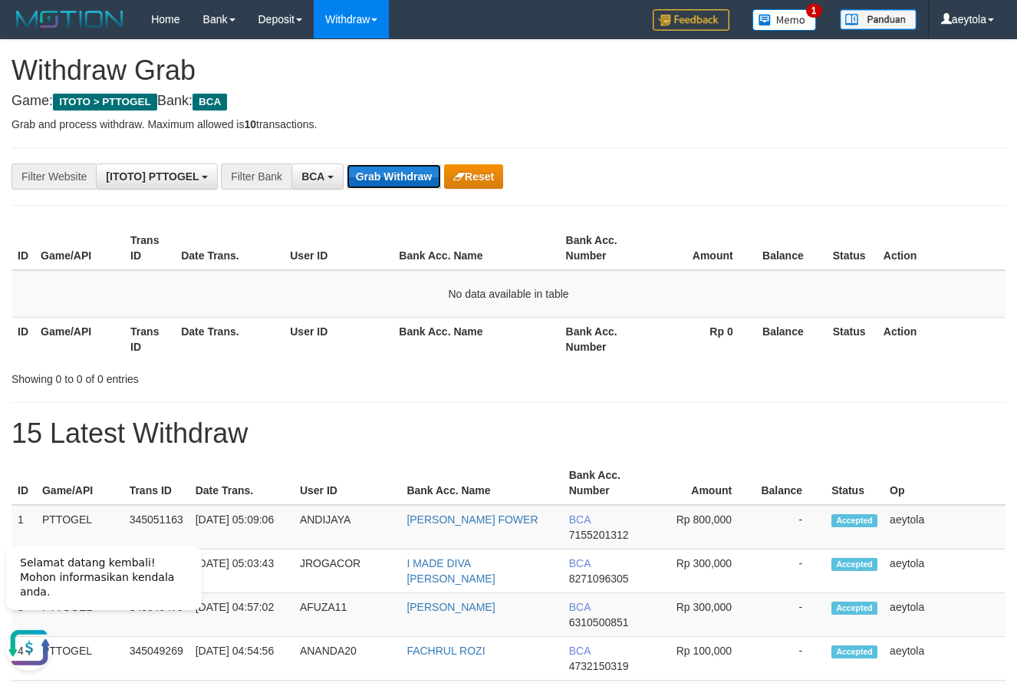
click at [420, 179] on button "Grab Withdraw" at bounding box center [394, 176] width 94 height 25
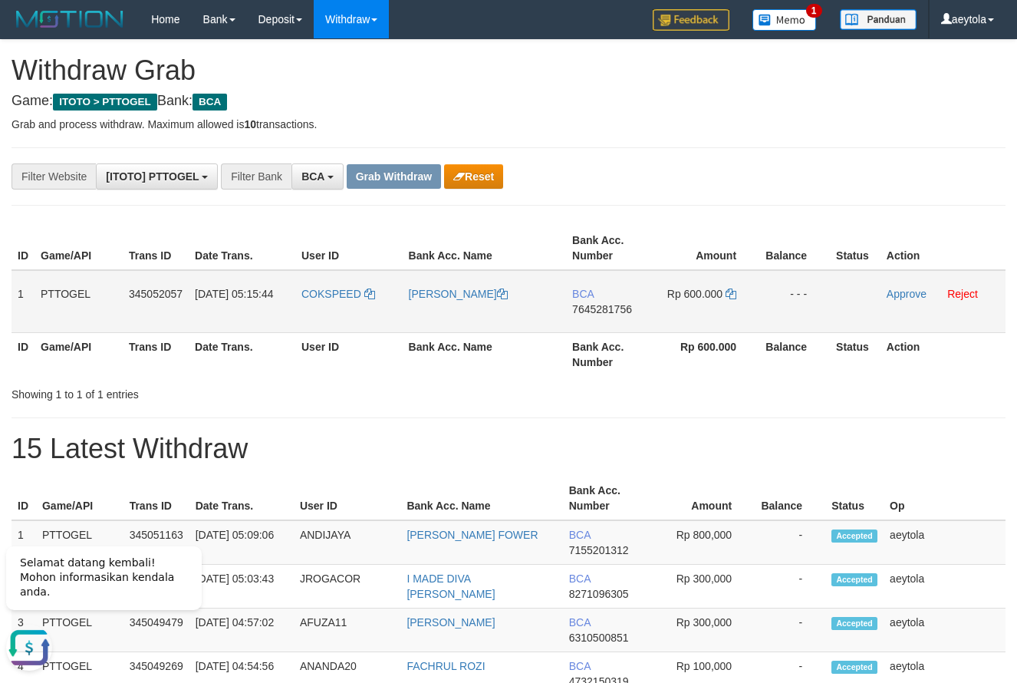
drag, startPoint x: 370, startPoint y: 308, endPoint x: 708, endPoint y: 292, distance: 338.7
click at [710, 301] on tr "1 PTTOGEL 345052057 [DATE] 05:15:44 COKSPEED [PERSON_NAME] BCA 7645281756 Rp 60…" at bounding box center [509, 301] width 994 height 63
click at [622, 322] on td "BCA 7645281756" at bounding box center [610, 301] width 88 height 63
copy span "7645281756"
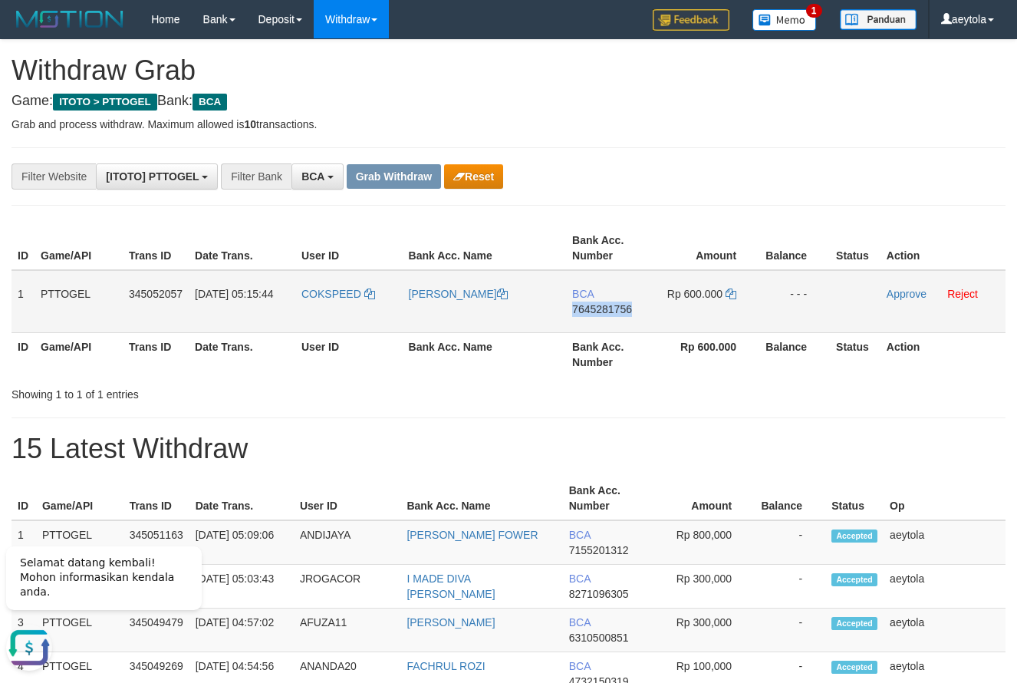
click at [622, 322] on td "BCA 7645281756" at bounding box center [610, 301] width 88 height 63
click at [730, 295] on icon at bounding box center [731, 294] width 11 height 11
copy span "7645281756"
click at [730, 295] on icon at bounding box center [731, 294] width 11 height 11
click at [915, 293] on link "Approve" at bounding box center [907, 294] width 40 height 12
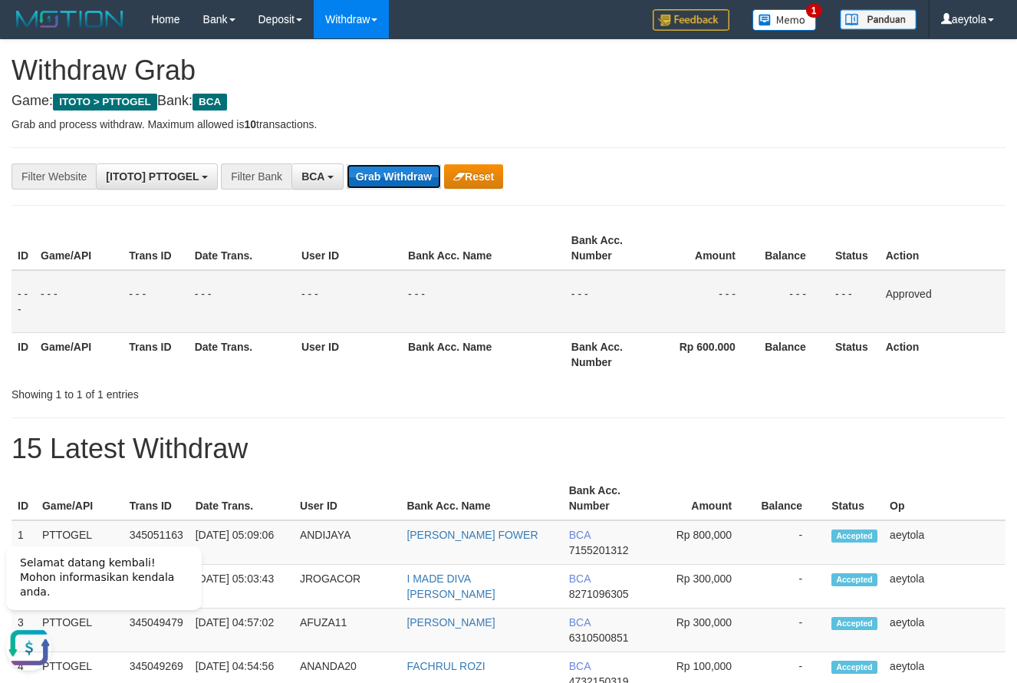
click at [409, 165] on button "Grab Withdraw" at bounding box center [394, 176] width 94 height 25
click at [407, 172] on button "Grab Withdraw" at bounding box center [394, 176] width 94 height 25
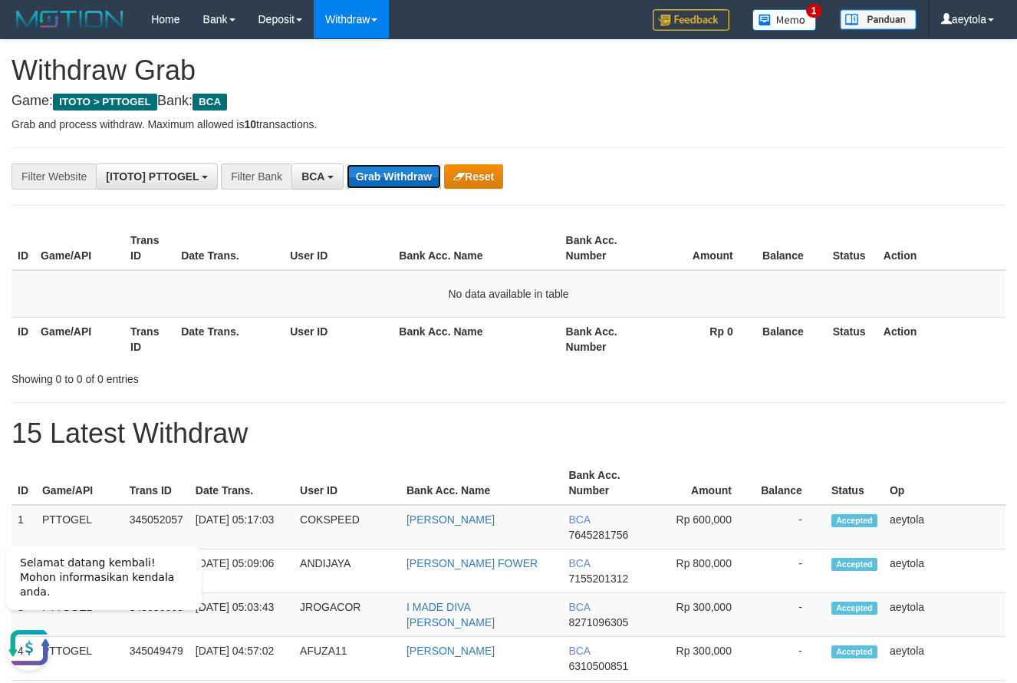
click at [404, 177] on button "Grab Withdraw" at bounding box center [394, 176] width 94 height 25
click at [404, 183] on button "Grab Withdraw" at bounding box center [394, 176] width 94 height 25
click at [408, 176] on button "Grab Withdraw" at bounding box center [394, 176] width 94 height 25
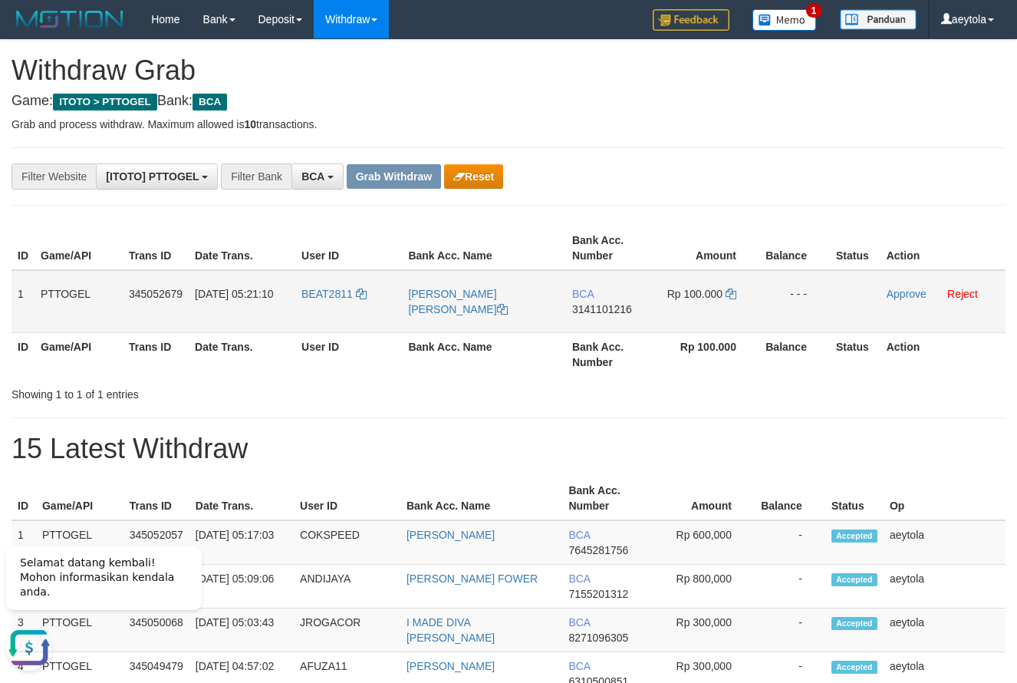
drag, startPoint x: 338, startPoint y: 309, endPoint x: 674, endPoint y: 303, distance: 336.1
click at [674, 303] on tr "1 PTTOGEL 345052679 01/10/2025 05:21:10 BEAT2811 RYAN WACHYUDIE TJAN BCA 314110…" at bounding box center [509, 301] width 994 height 63
click at [596, 320] on td "BCA 3141101216" at bounding box center [610, 301] width 88 height 63
click at [595, 320] on td "BCA 3141101216" at bounding box center [610, 301] width 88 height 63
copy span "3141101216"
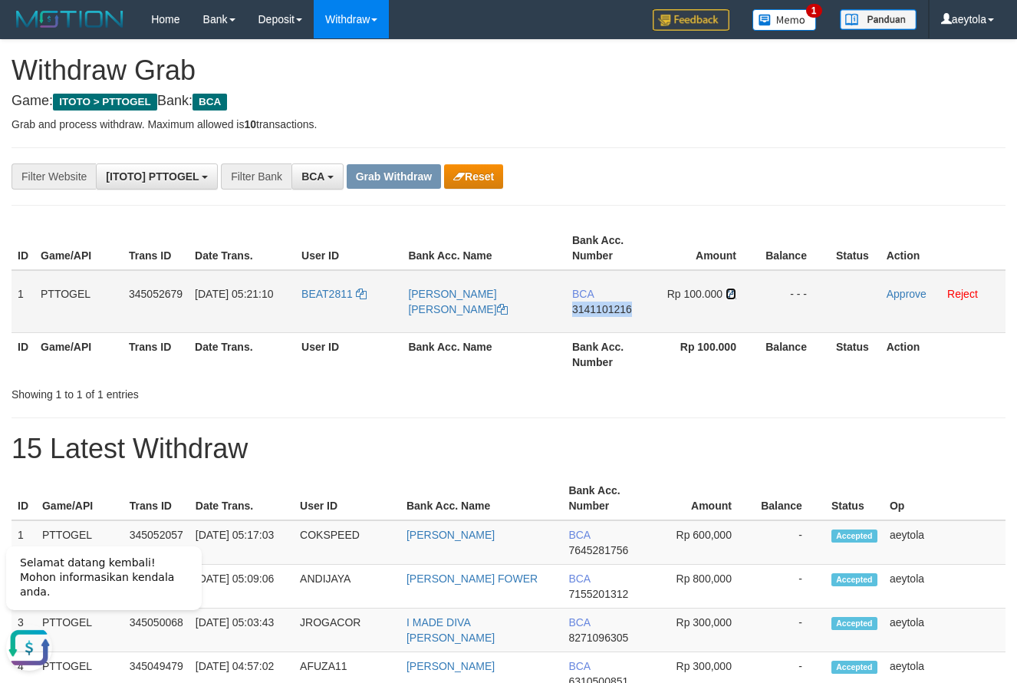
click at [728, 291] on icon at bounding box center [731, 294] width 11 height 11
copy span "3141101216"
click at [728, 291] on icon at bounding box center [731, 294] width 11 height 11
click at [910, 297] on link "Approve" at bounding box center [907, 294] width 40 height 12
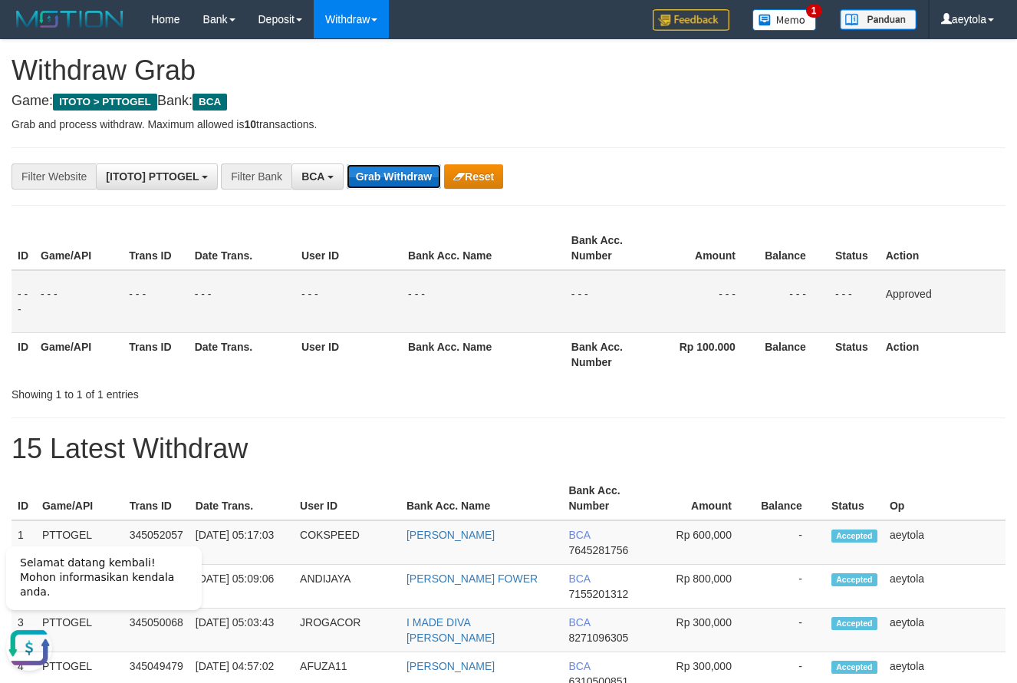
click at [407, 181] on button "Grab Withdraw" at bounding box center [394, 176] width 94 height 25
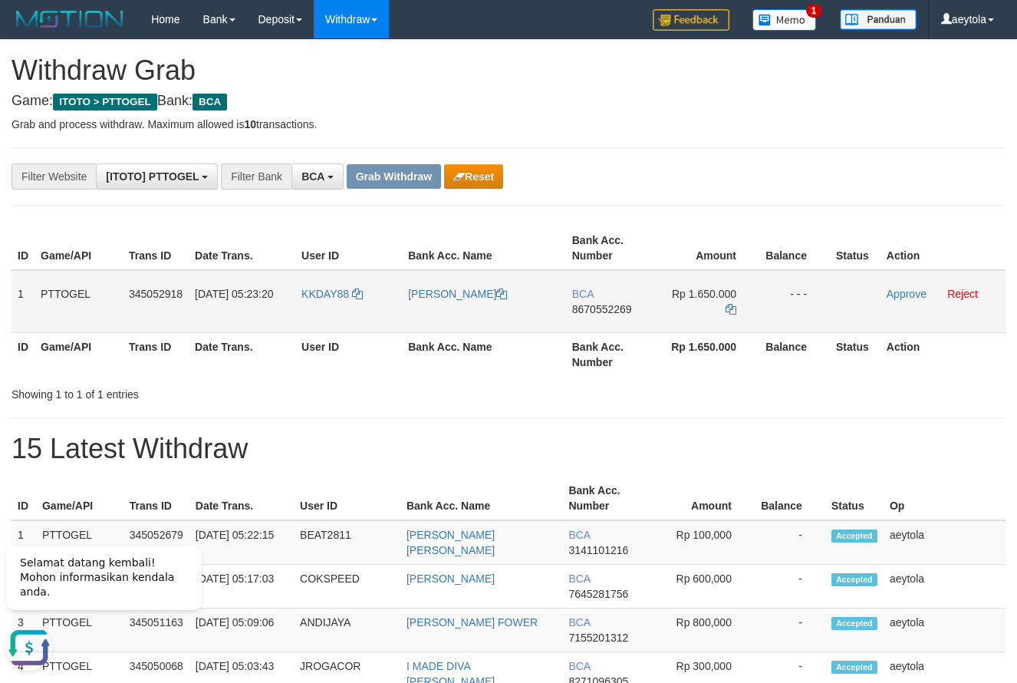
copy tr
drag, startPoint x: 326, startPoint y: 305, endPoint x: 744, endPoint y: 317, distance: 417.6
click at [744, 317] on tr "1 PTTOGEL 345052918 [DATE] 05:23:20 KKDAY88 [PERSON_NAME] BCA 8670552269 Rp 1.6…" at bounding box center [509, 301] width 994 height 63
drag, startPoint x: 814, startPoint y: 211, endPoint x: 773, endPoint y: 226, distance: 43.2
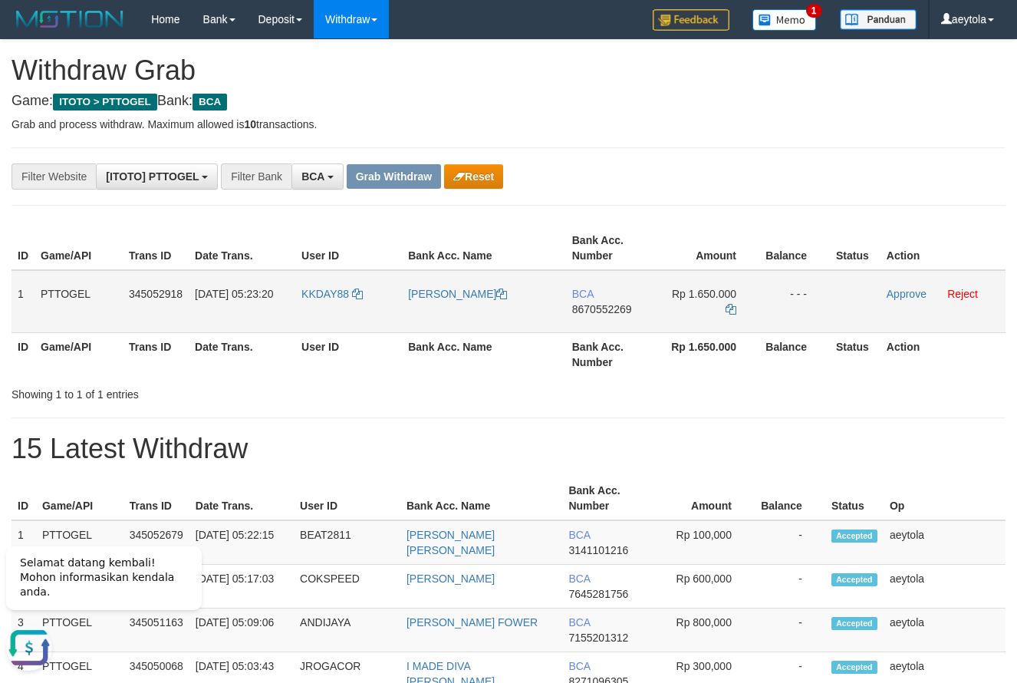
click at [613, 320] on td "BCA 8670552269" at bounding box center [610, 301] width 88 height 63
copy span "8670552269"
click at [613, 320] on td "BCA 8670552269" at bounding box center [610, 301] width 88 height 63
click at [736, 311] on icon at bounding box center [731, 309] width 11 height 11
copy span "8670552269"
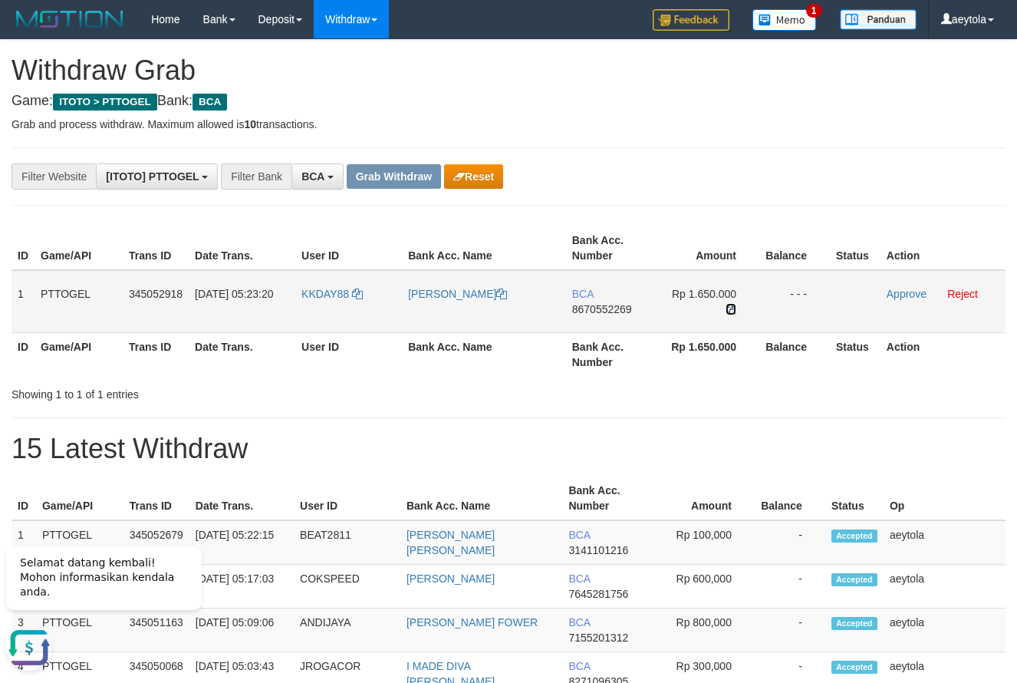
click at [736, 311] on icon at bounding box center [731, 309] width 11 height 11
click at [907, 293] on link "Approve" at bounding box center [907, 294] width 40 height 12
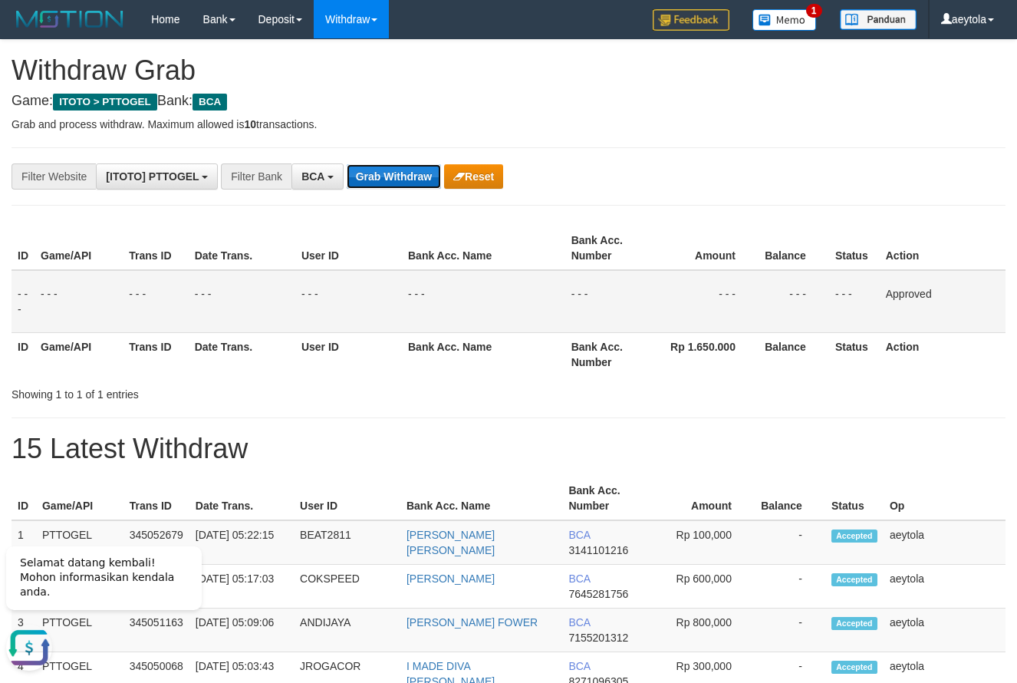
click at [382, 174] on button "Grab Withdraw" at bounding box center [394, 176] width 94 height 25
click at [383, 174] on button "Grab Withdraw" at bounding box center [394, 176] width 94 height 25
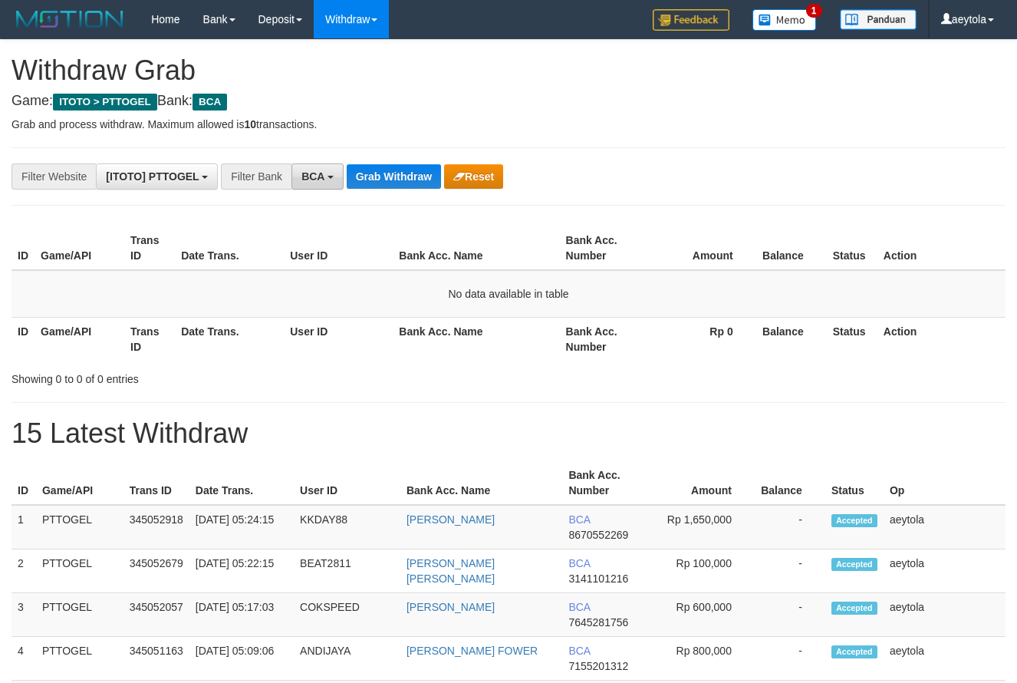
scroll to position [29, 0]
click at [373, 176] on button "Grab Withdraw" at bounding box center [394, 176] width 94 height 25
click at [381, 176] on button "Grab Withdraw" at bounding box center [394, 176] width 94 height 25
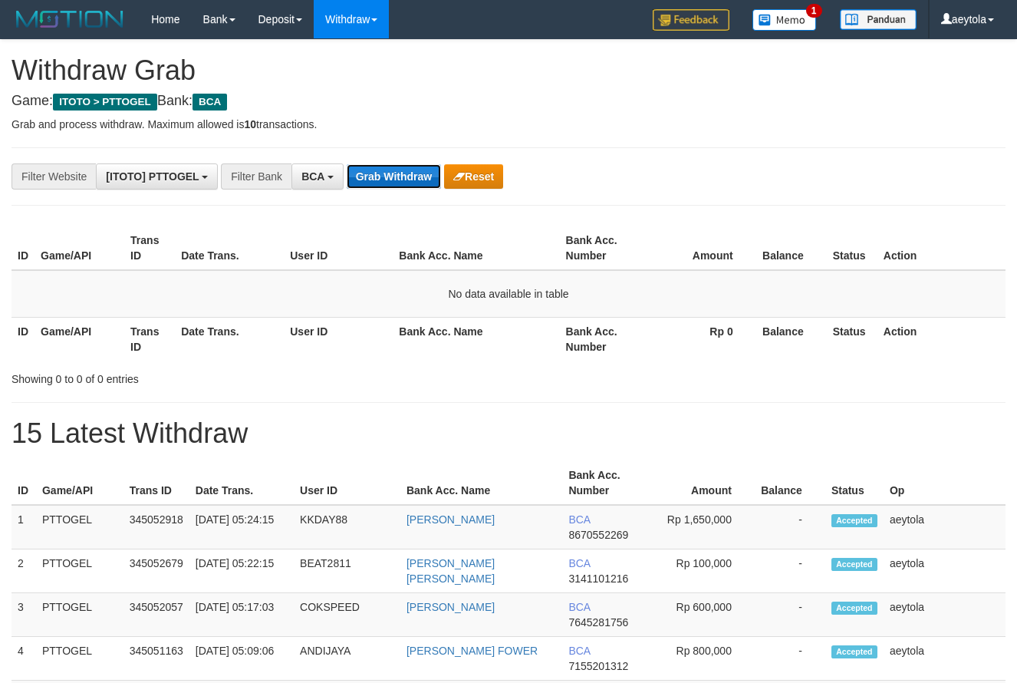
click at [381, 176] on button "Grab Withdraw" at bounding box center [394, 176] width 94 height 25
click at [391, 176] on button "Grab Withdraw" at bounding box center [394, 176] width 94 height 25
click at [408, 181] on button "Grab Withdraw" at bounding box center [394, 176] width 94 height 25
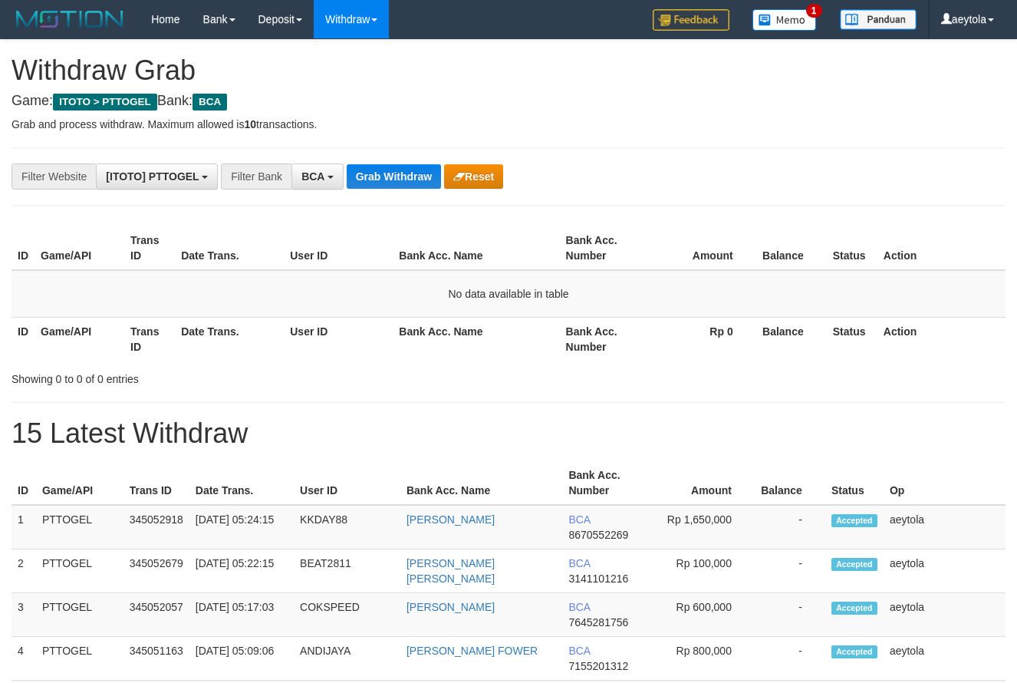
scroll to position [29, 0]
click at [387, 165] on button "Grab Withdraw" at bounding box center [394, 176] width 94 height 25
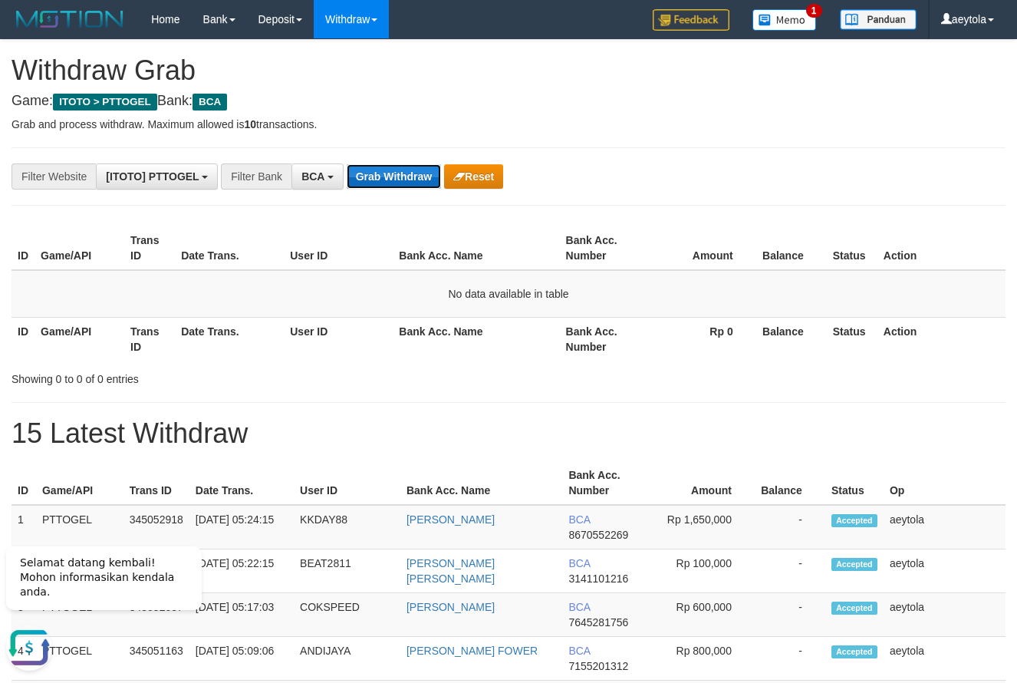
click at [385, 169] on button "Grab Withdraw" at bounding box center [394, 176] width 94 height 25
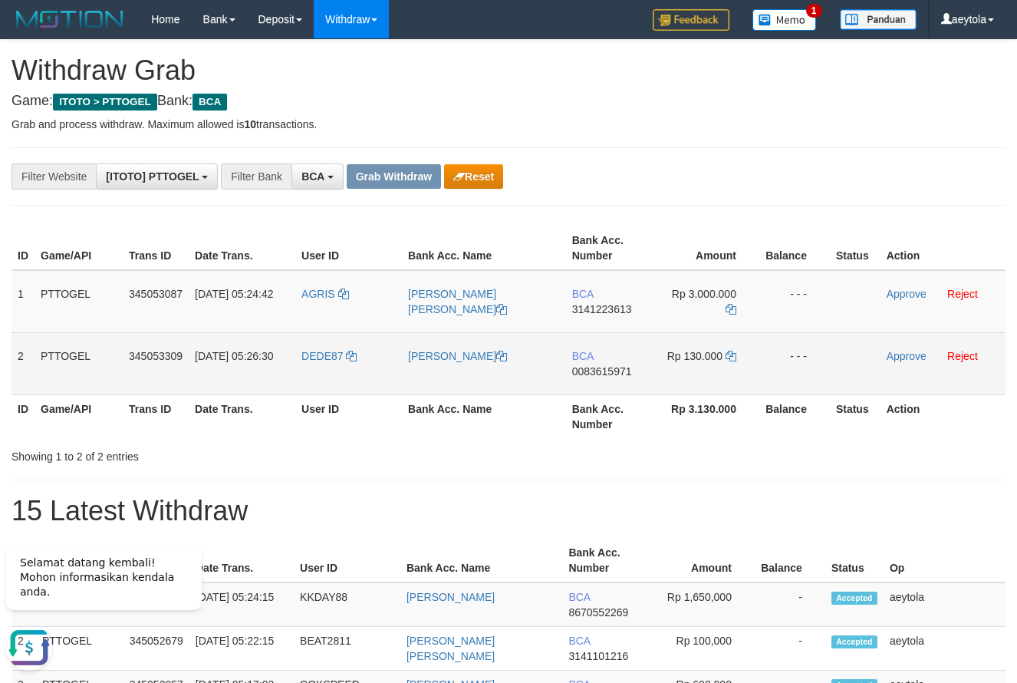
drag, startPoint x: 328, startPoint y: 305, endPoint x: 704, endPoint y: 355, distance: 378.5
click at [704, 355] on tbody "1 PTTOGEL 345053087 01/10/2025 05:24:42 AGRIS ARIF KRISTIAN MULI BCA 3141223613…" at bounding box center [509, 332] width 994 height 125
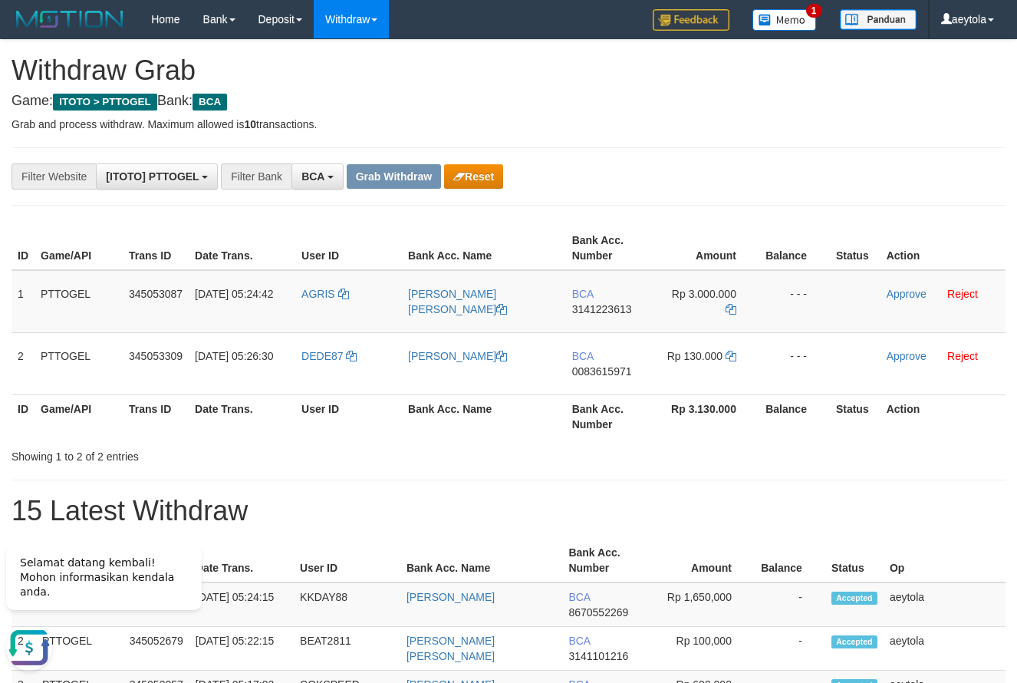
click at [605, 321] on td "BCA 3141223613" at bounding box center [610, 301] width 88 height 63
copy span "3141223613"
click at [605, 321] on td "BCA 3141223613" at bounding box center [610, 301] width 88 height 63
click at [734, 312] on icon at bounding box center [731, 309] width 11 height 11
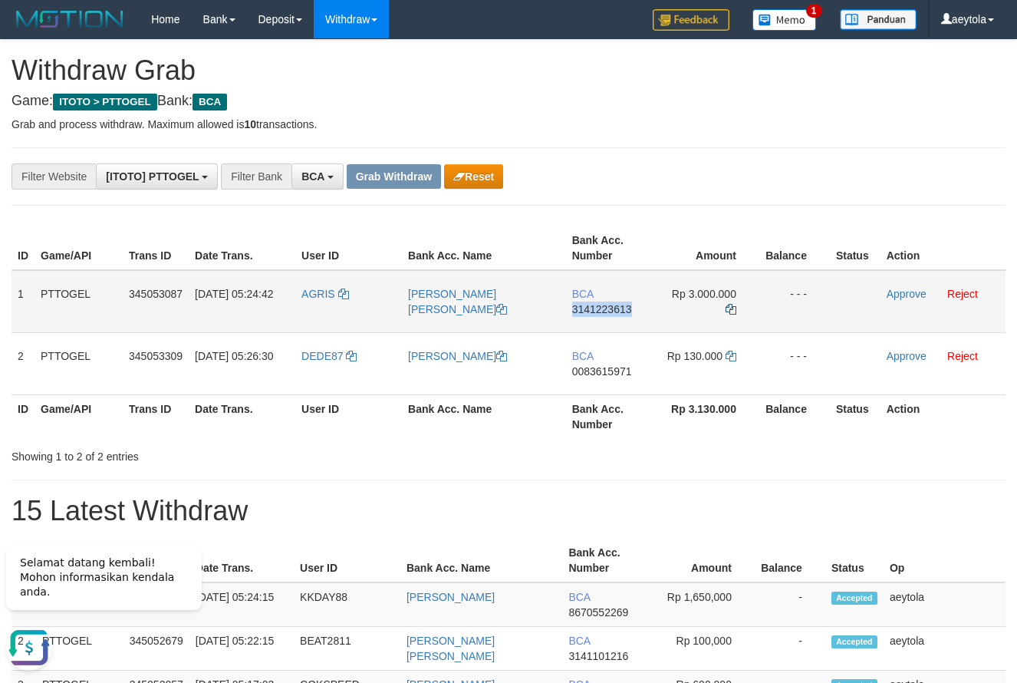
copy span "3141223613"
click at [902, 289] on link "Approve" at bounding box center [907, 294] width 40 height 12
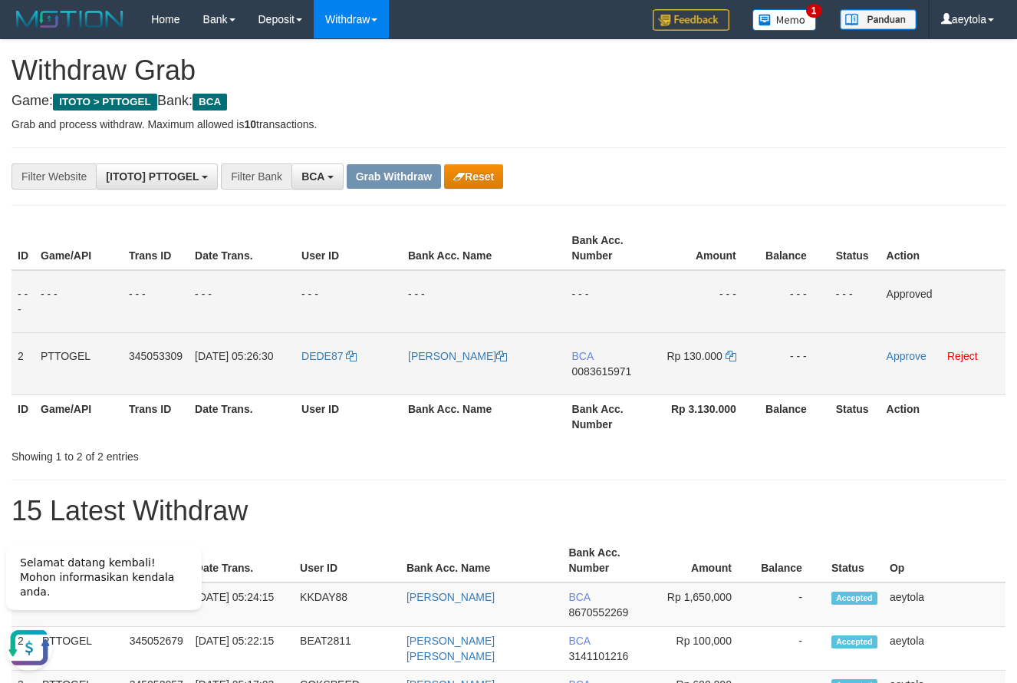
click at [585, 381] on td "BCA 0083615971" at bounding box center [610, 363] width 88 height 62
copy span "0083615971"
click at [585, 381] on td "BCA 0083615971" at bounding box center [610, 363] width 88 height 62
click at [734, 355] on icon at bounding box center [731, 356] width 11 height 11
copy span "0083615971"
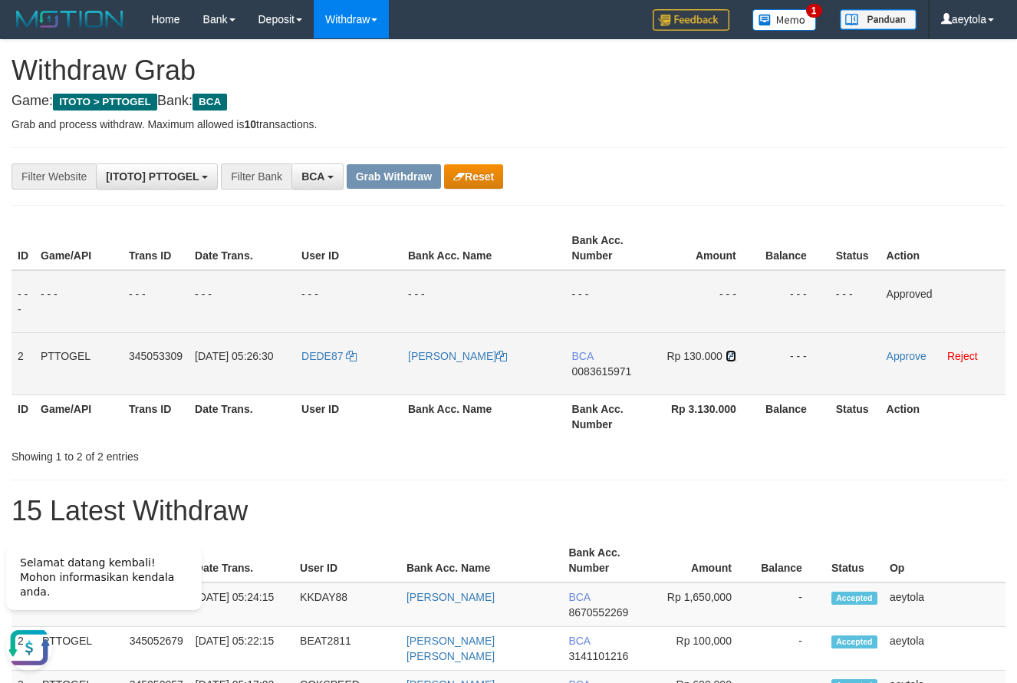
click at [734, 355] on icon at bounding box center [731, 356] width 11 height 11
click at [897, 352] on link "Approve" at bounding box center [907, 356] width 40 height 12
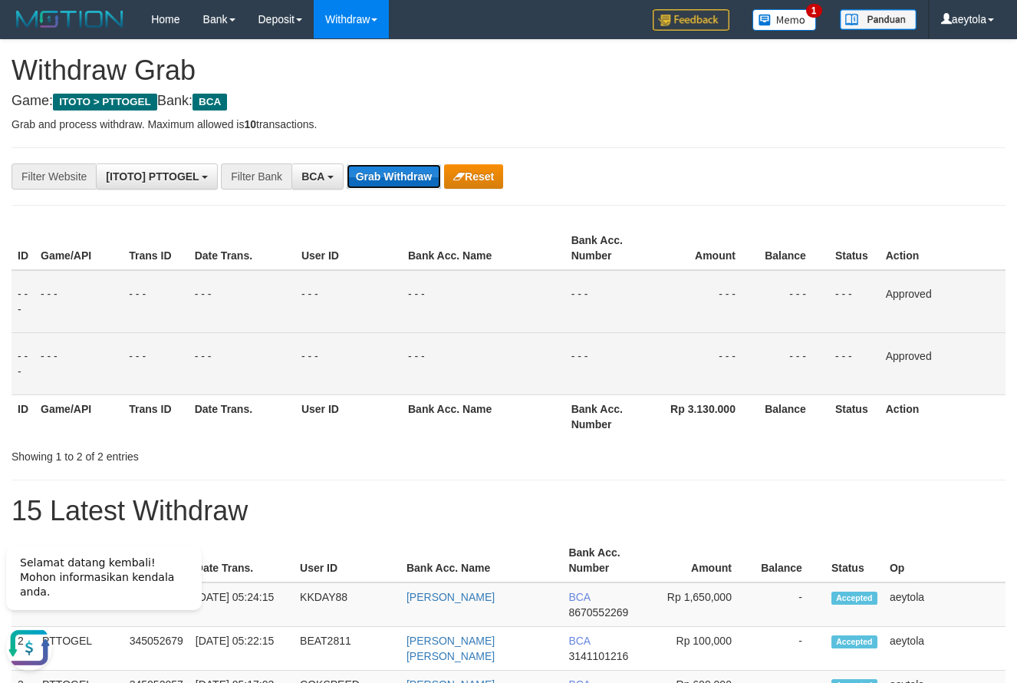
click at [378, 176] on button "Grab Withdraw" at bounding box center [394, 176] width 94 height 25
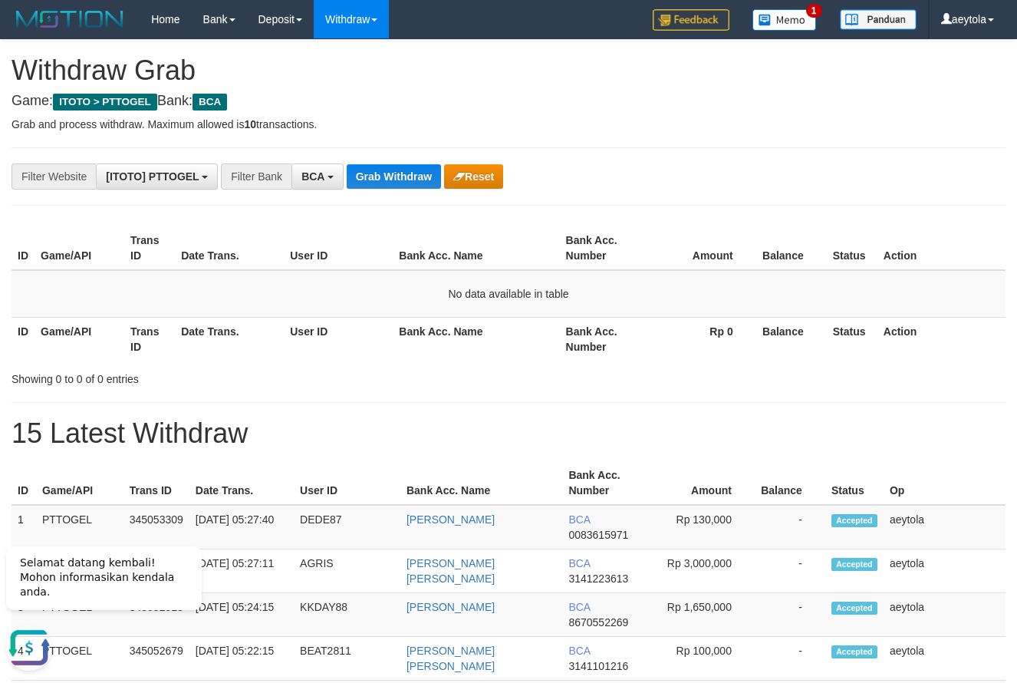
drag, startPoint x: 732, startPoint y: 183, endPoint x: 637, endPoint y: 180, distance: 95.2
click at [655, 180] on div "**********" at bounding box center [424, 176] width 848 height 26
click at [389, 167] on button "Grab Withdraw" at bounding box center [394, 176] width 94 height 25
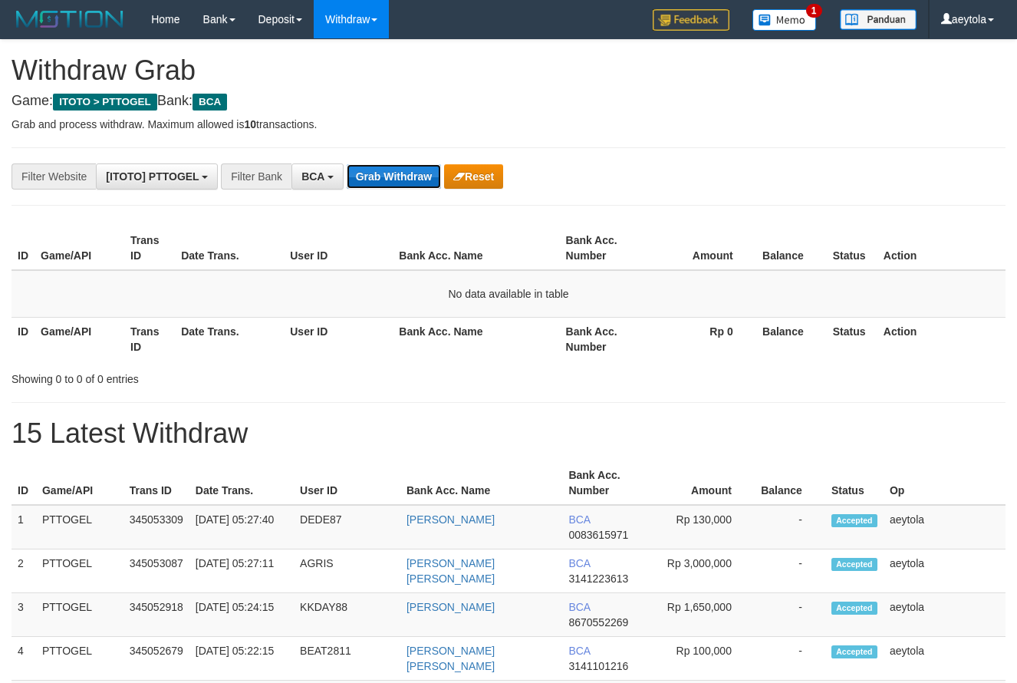
click at [404, 177] on button "Grab Withdraw" at bounding box center [394, 176] width 94 height 25
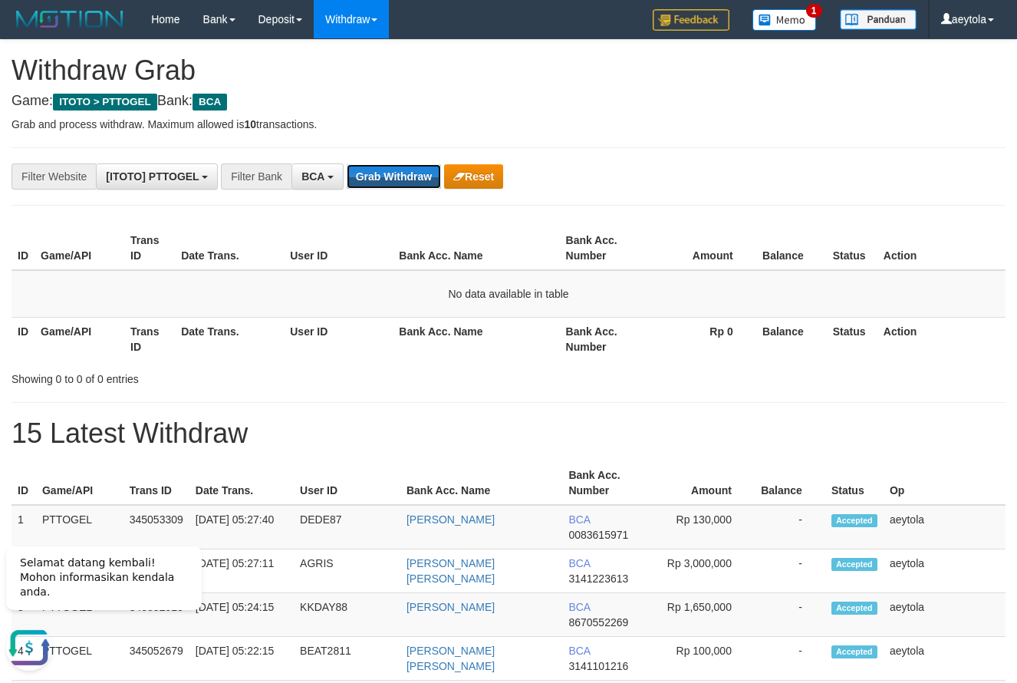
scroll to position [0, 0]
drag, startPoint x: 723, startPoint y: 158, endPoint x: 657, endPoint y: 153, distance: 66.2
click at [385, 174] on button "Grab Withdraw" at bounding box center [394, 176] width 94 height 25
